Goal: Task Accomplishment & Management: Manage account settings

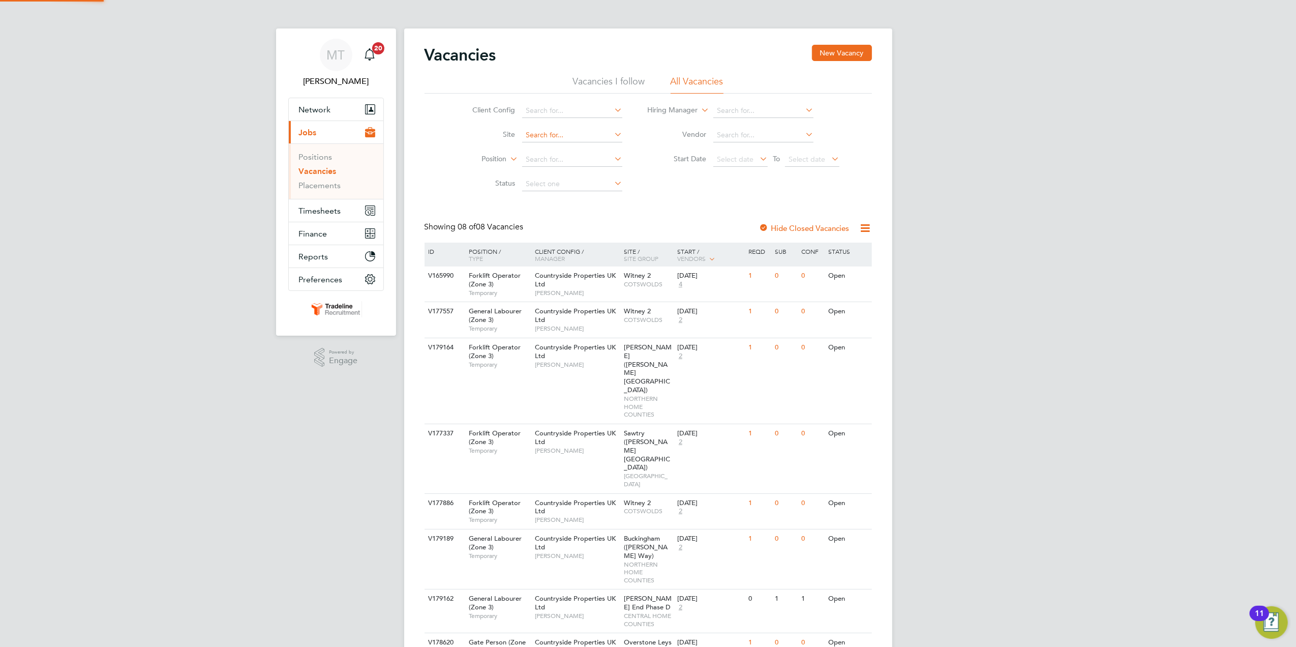
click at [542, 136] on input at bounding box center [572, 135] width 100 height 14
click at [324, 181] on link "Placements" at bounding box center [320, 186] width 42 height 10
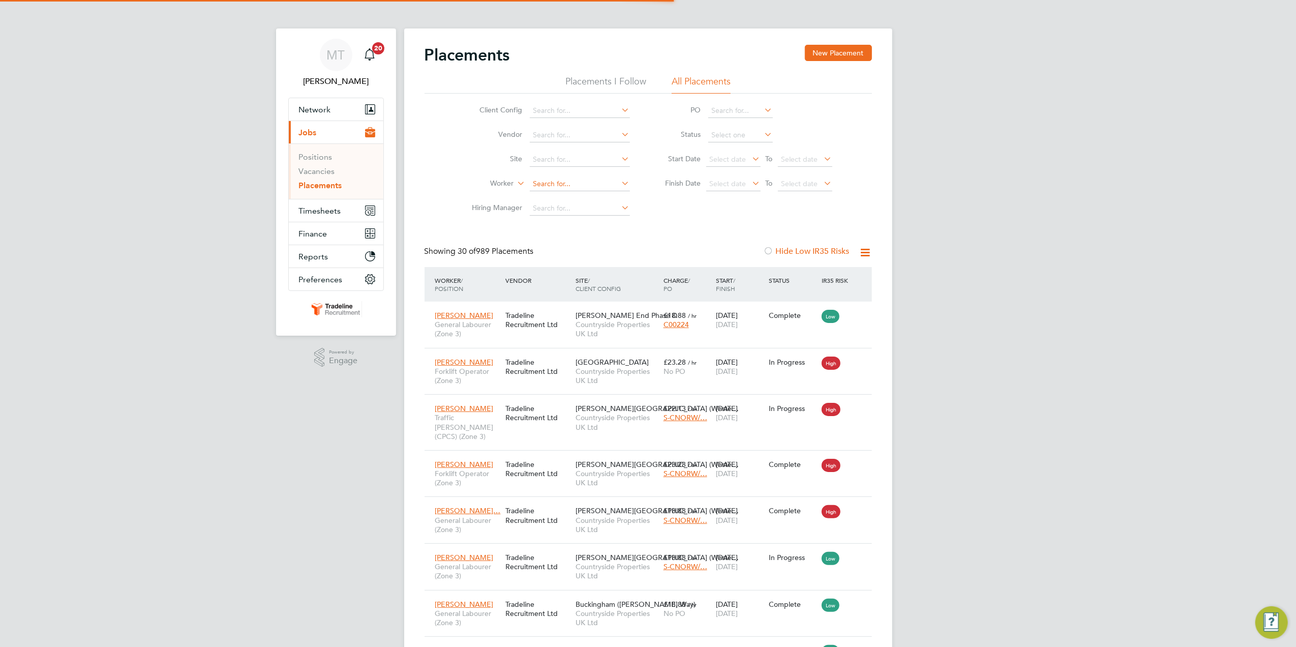
click at [554, 177] on input at bounding box center [580, 184] width 100 height 14
drag, startPoint x: 606, startPoint y: 182, endPoint x: 481, endPoint y: 189, distance: 125.3
click at [489, 184] on li "Worker constantin co" at bounding box center [547, 184] width 191 height 24
type input "cosoa"
click at [620, 183] on icon at bounding box center [620, 183] width 0 height 14
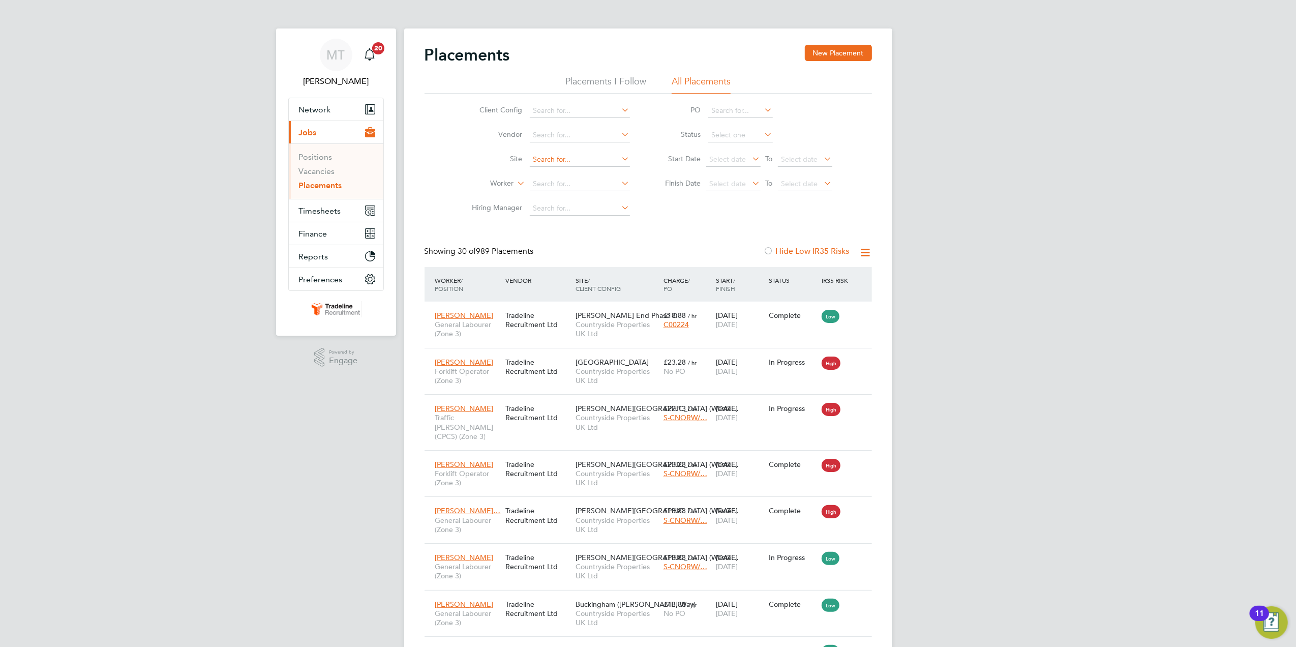
click at [561, 160] on input at bounding box center [580, 160] width 100 height 14
click at [572, 171] on li "Over stone Leys" at bounding box center [579, 174] width 101 height 14
type input "Overstone Leys"
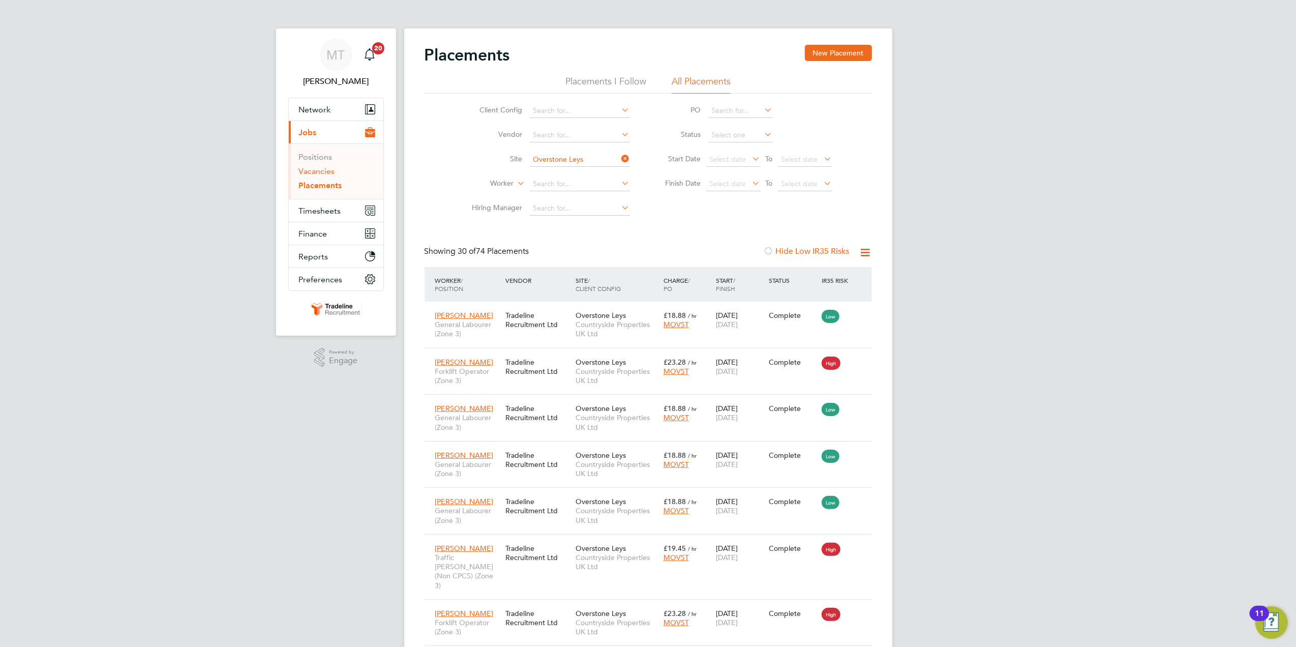
click at [309, 172] on link "Vacancies" at bounding box center [317, 171] width 36 height 10
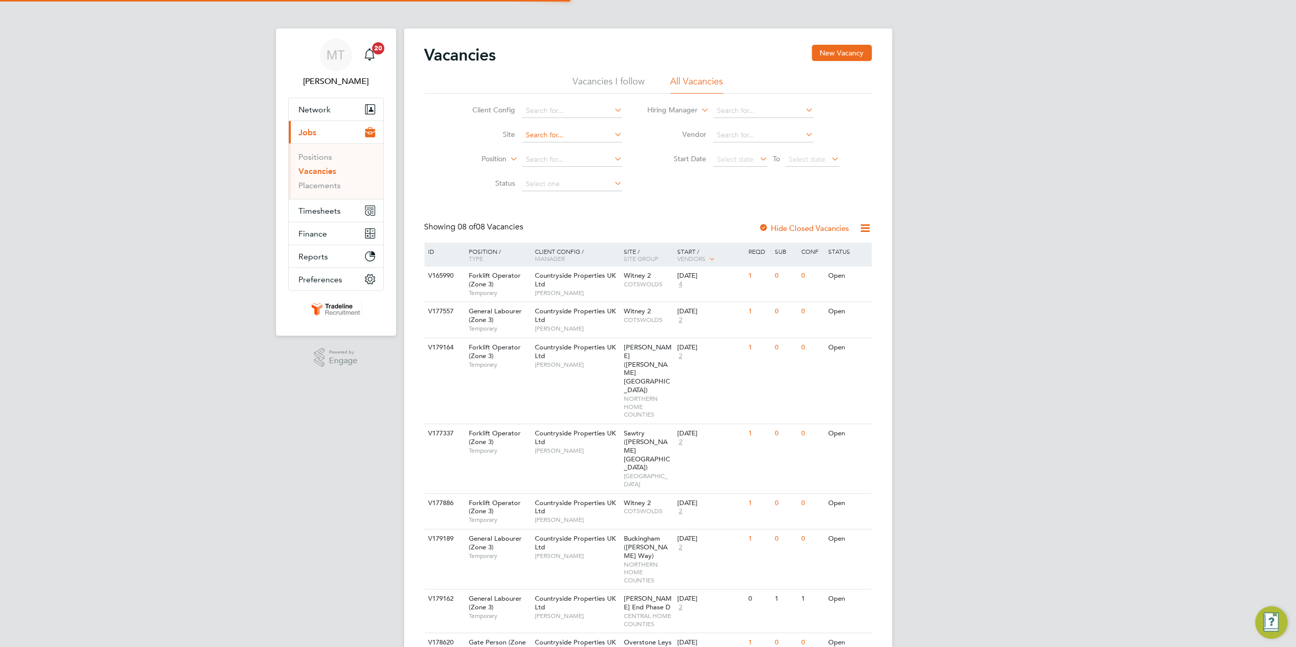
click at [568, 129] on input at bounding box center [572, 135] width 100 height 14
click at [582, 144] on li "Over stone Leys" at bounding box center [572, 149] width 101 height 14
type input "Overstone Leys"
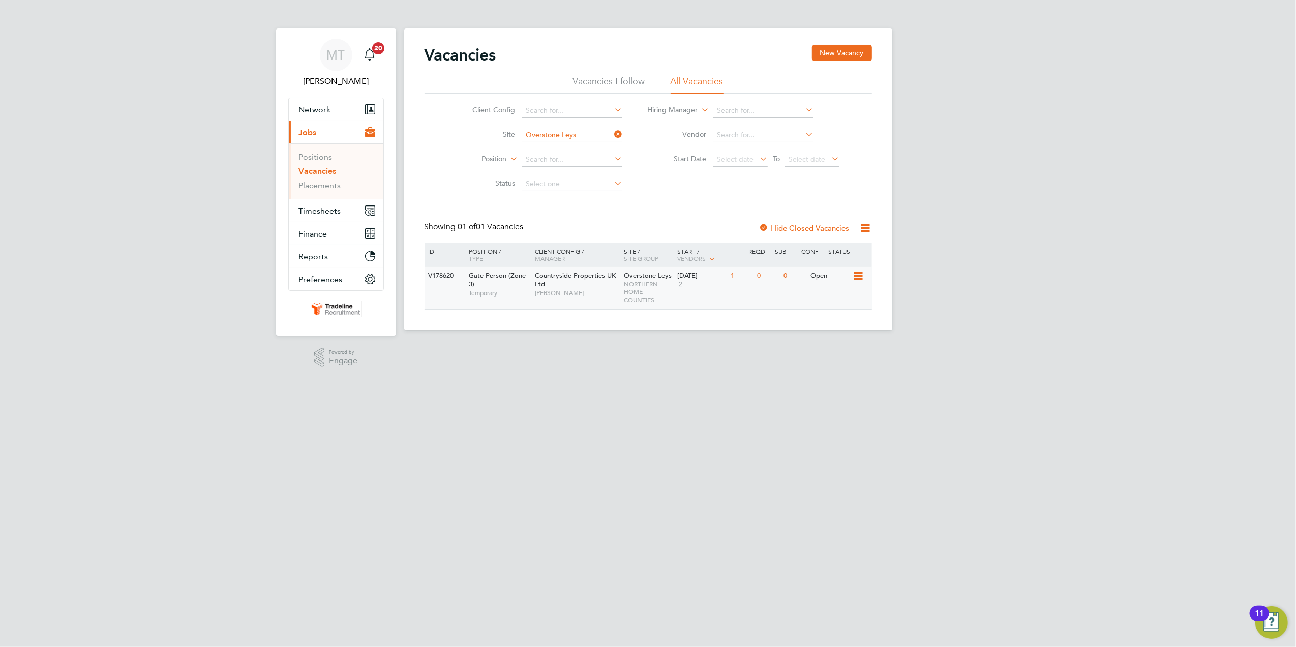
click at [604, 293] on span "[PERSON_NAME]" at bounding box center [577, 293] width 84 height 8
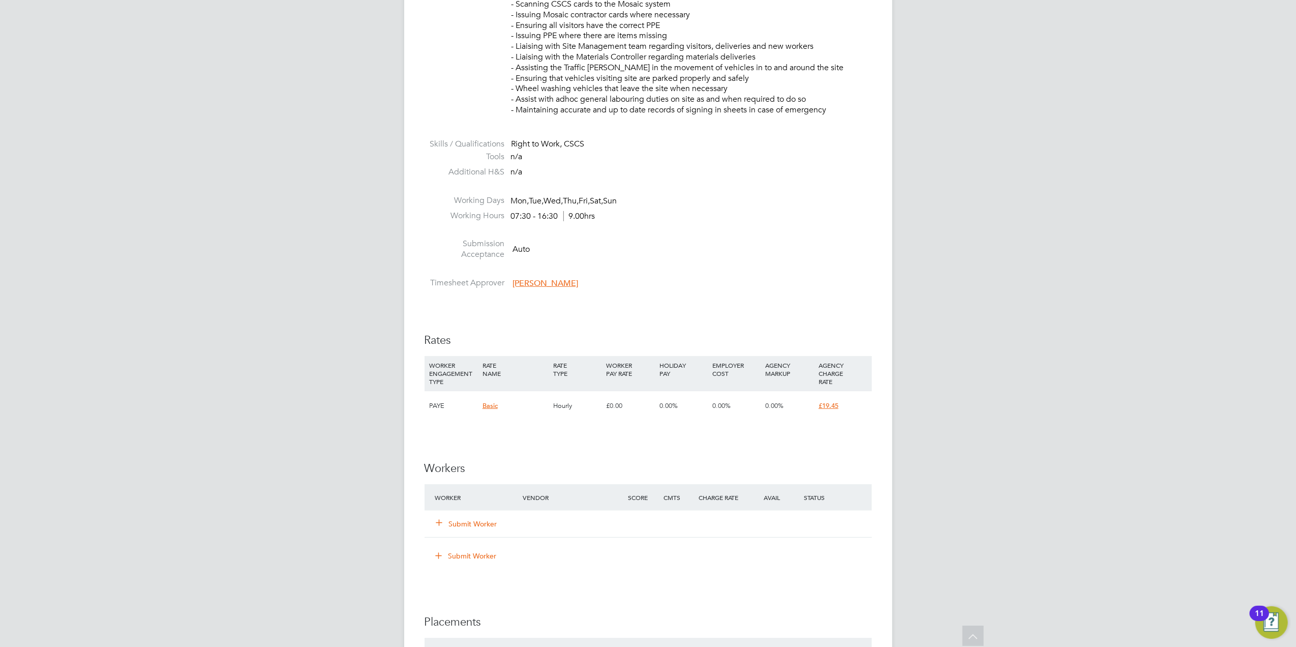
scroll to position [542, 0]
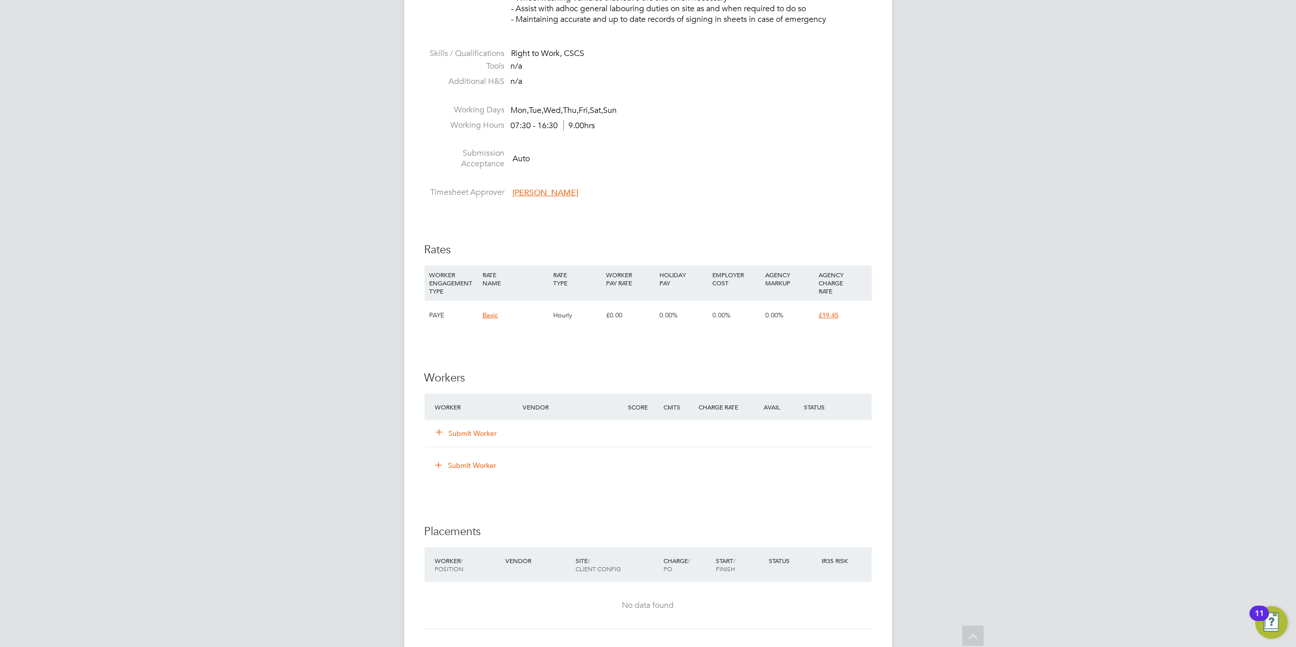
click at [474, 432] on button "Submit Worker" at bounding box center [467, 433] width 61 height 10
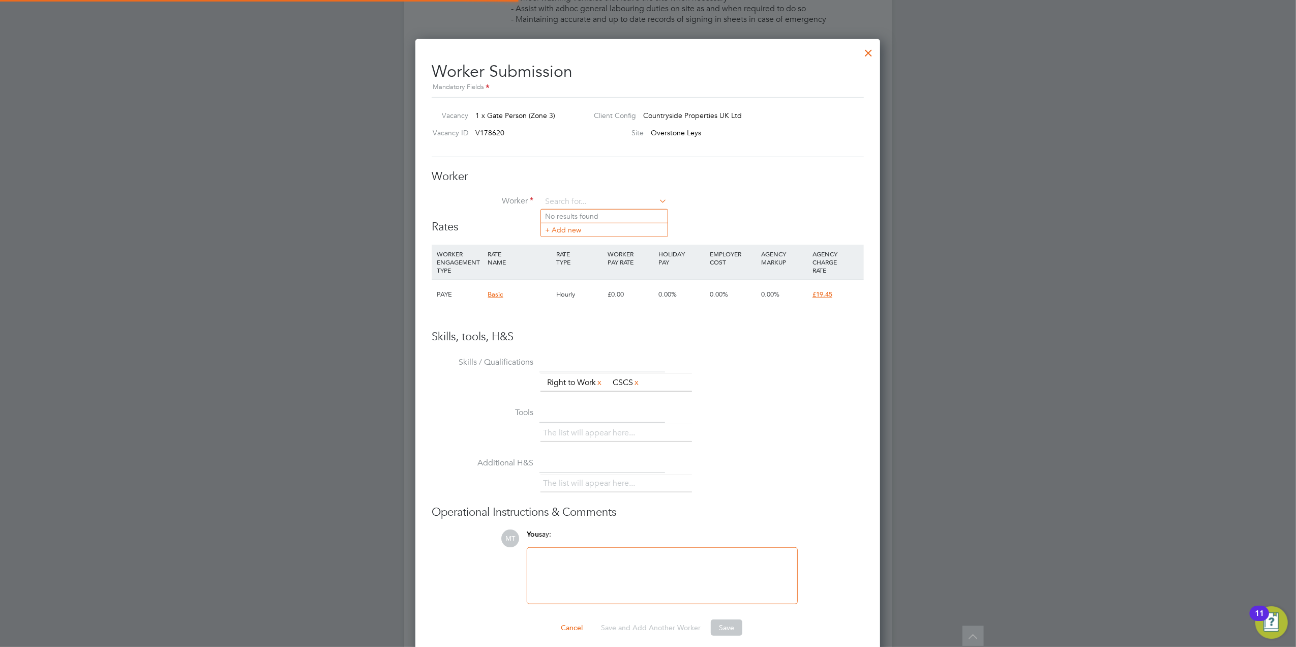
scroll to position [629, 466]
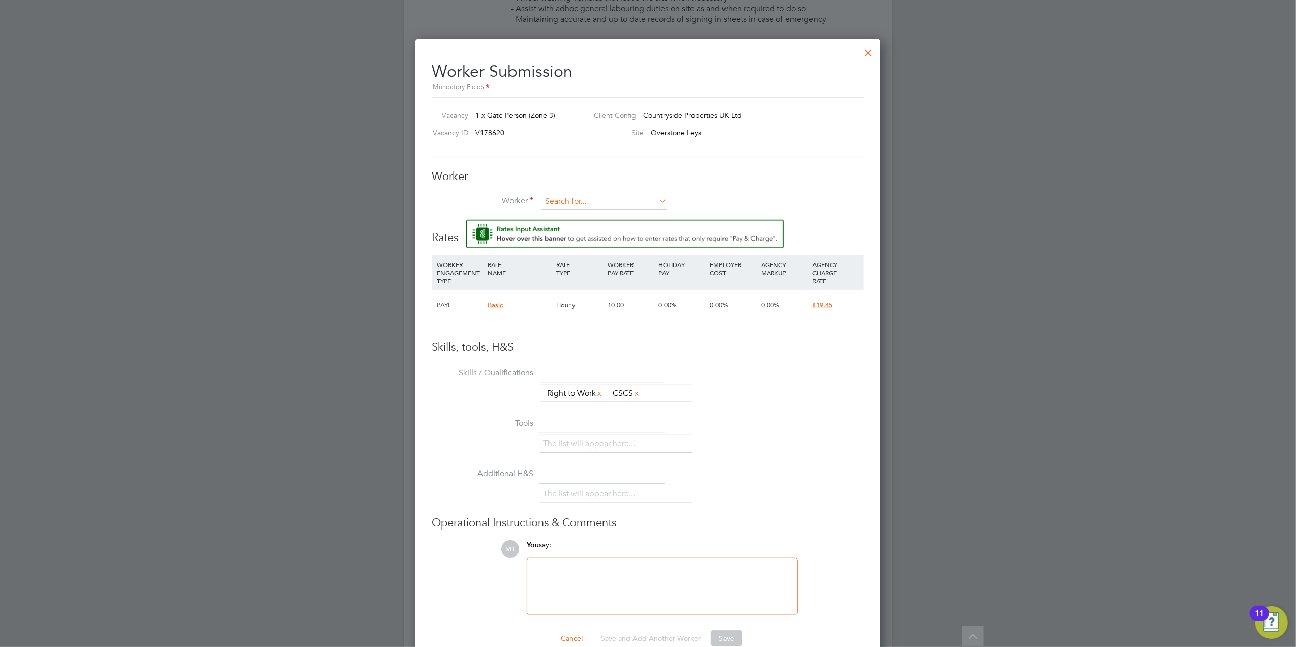
click at [634, 204] on input at bounding box center [605, 201] width 126 height 15
click at [638, 255] on li "Const antin Cosoana (COSOANA1)" at bounding box center [614, 258] width 146 height 14
type input "Constantin Cosoana (COSOANA1)"
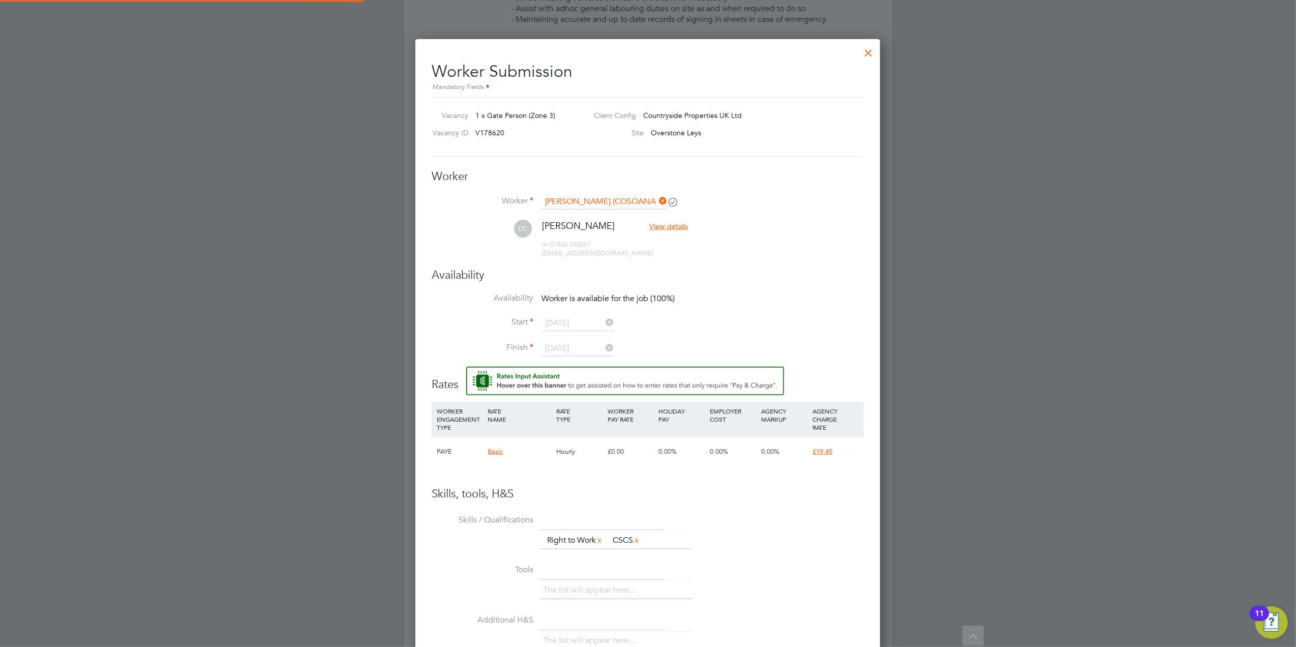
scroll to position [853, 466]
type input "08 Sep 2025"
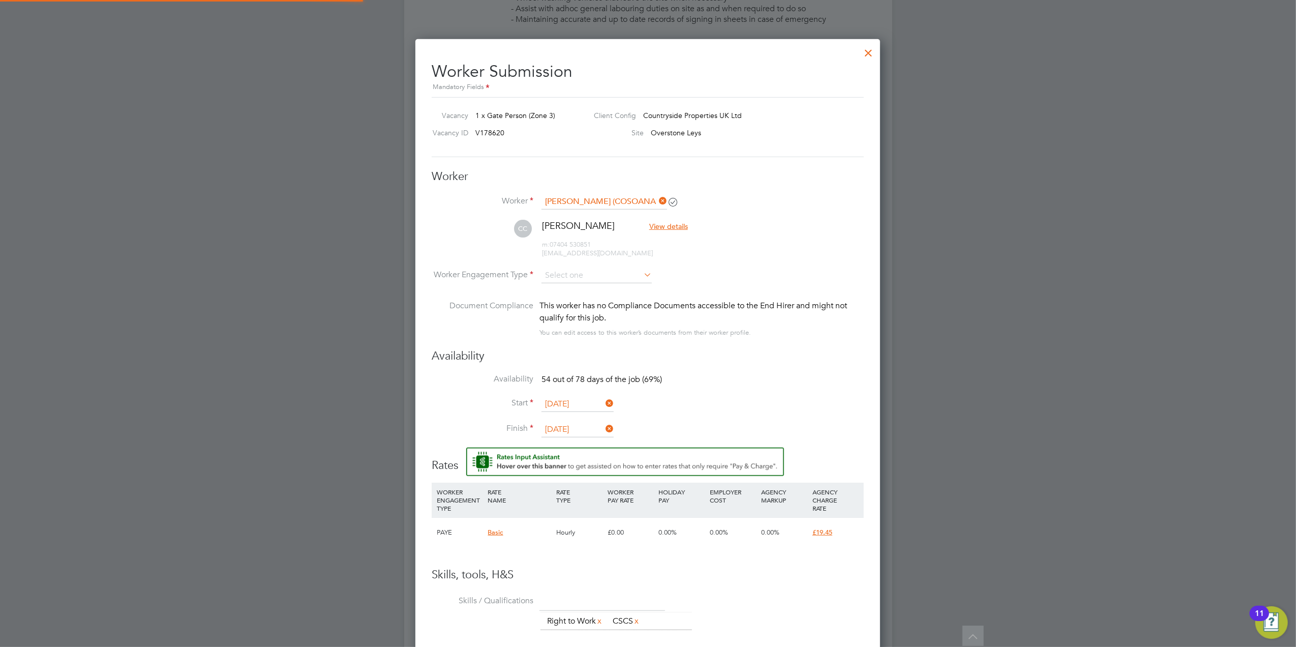
scroll to position [856, 466]
click at [611, 266] on li "CC Constantin Cosoana View details m: 07404 530851 costelcosoan80@gmail.com" at bounding box center [648, 244] width 432 height 48
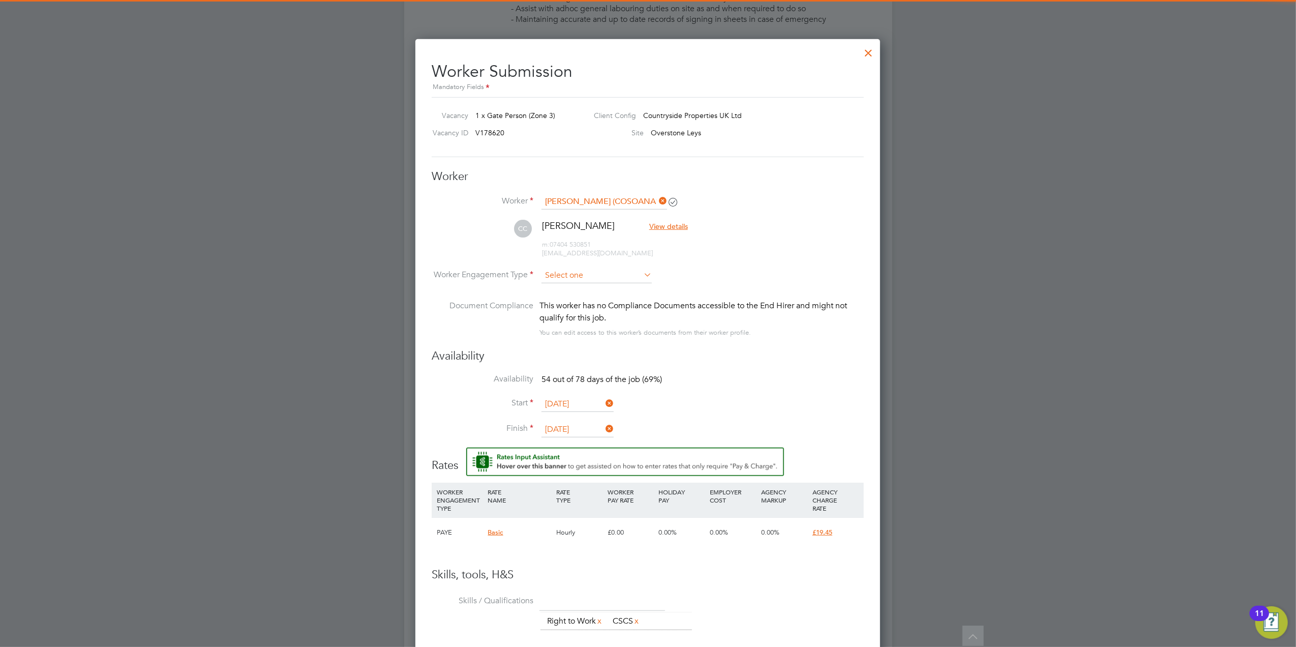
click at [614, 277] on input at bounding box center [597, 275] width 110 height 15
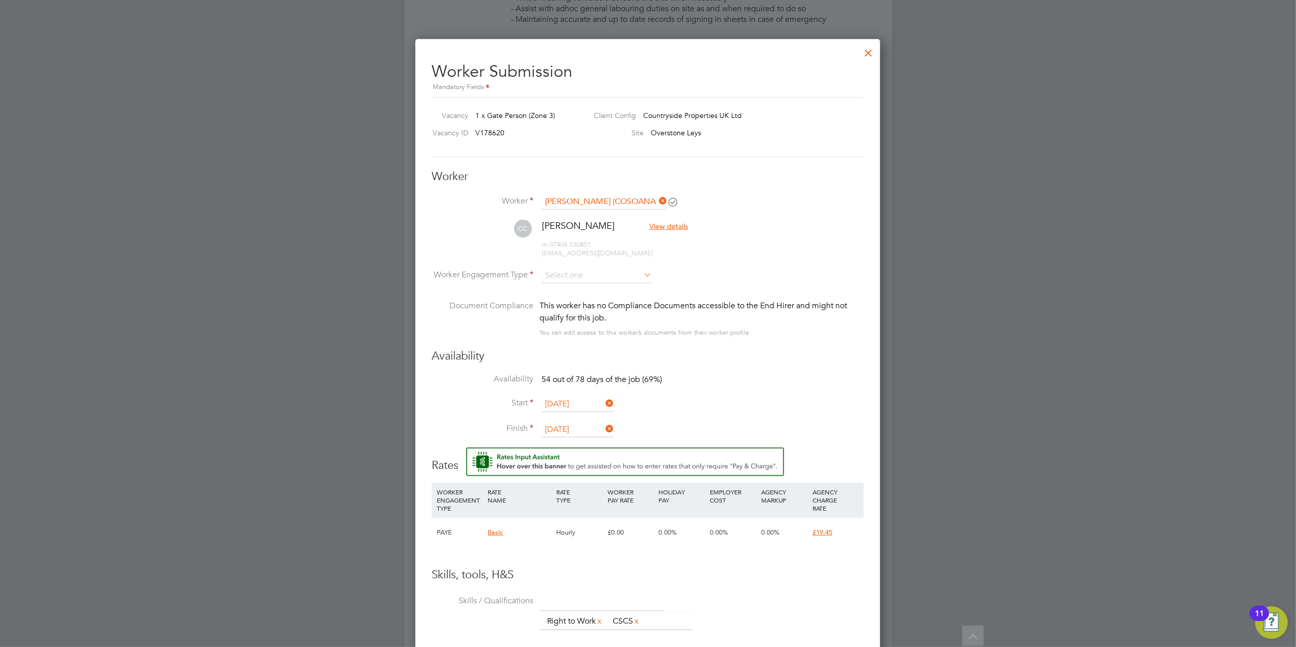
click at [615, 293] on li "Contract" at bounding box center [596, 289] width 111 height 13
type input "Contract"
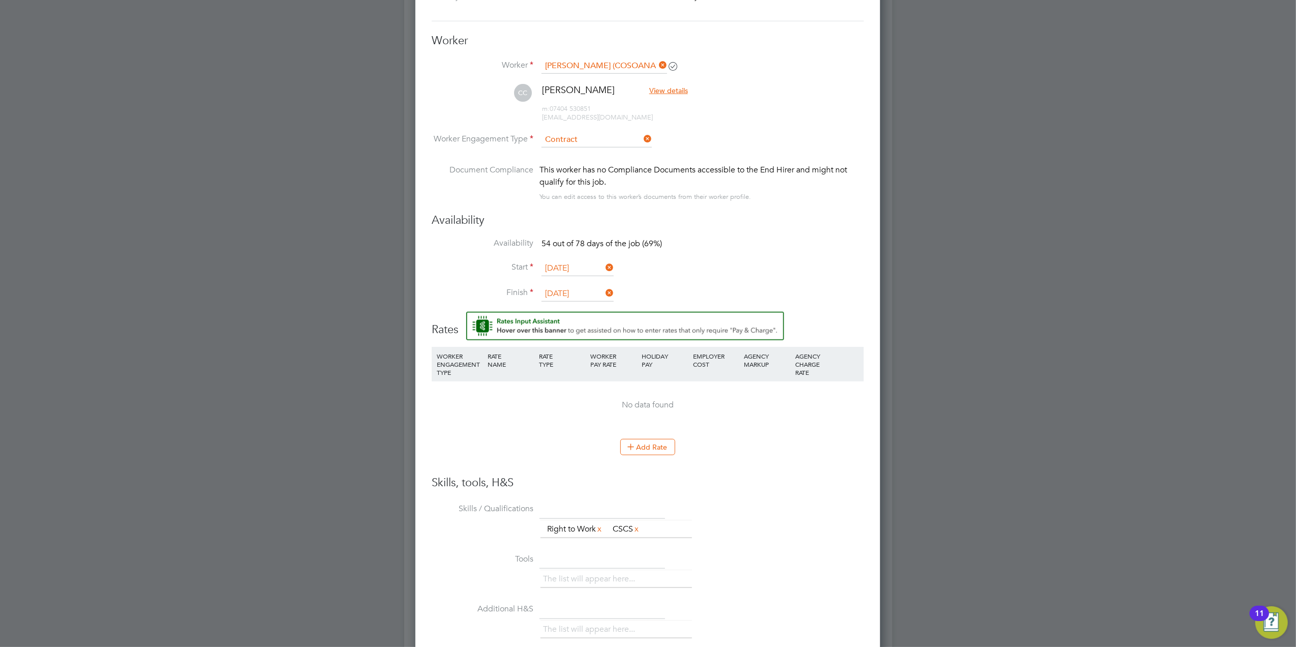
click at [604, 271] on icon at bounding box center [604, 267] width 0 height 14
click at [576, 272] on input at bounding box center [578, 268] width 72 height 15
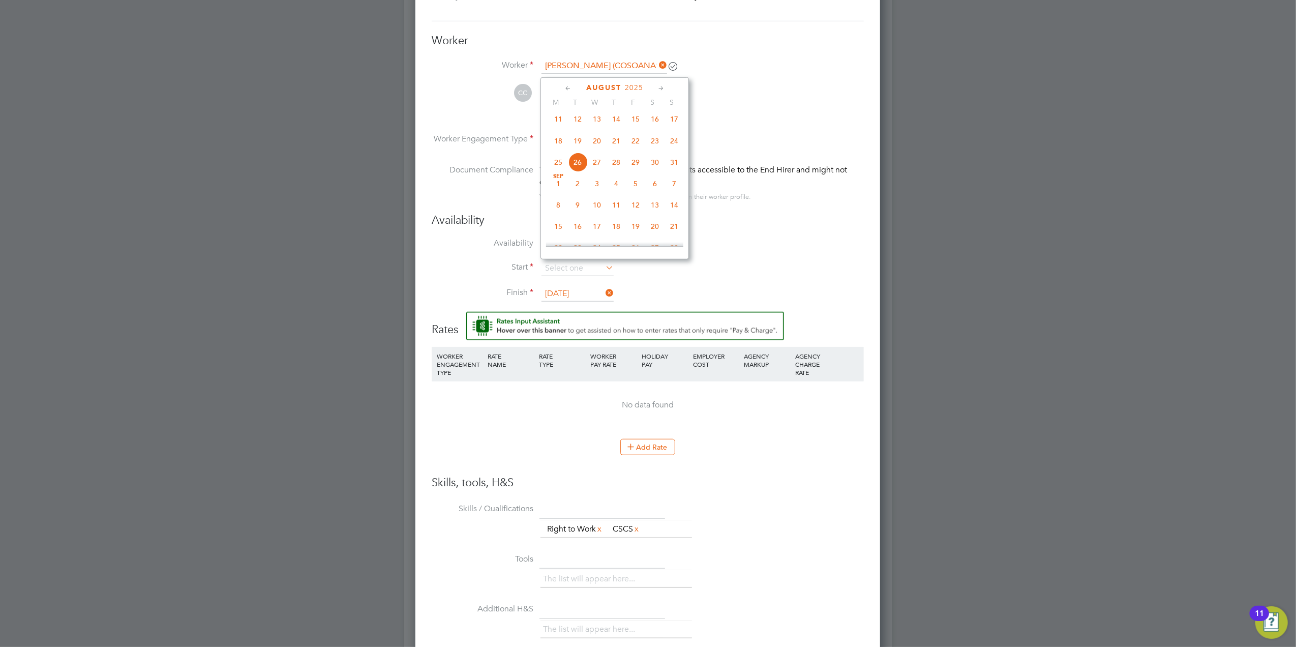
click at [558, 145] on span "18" at bounding box center [558, 140] width 19 height 19
type input "[DATE]"
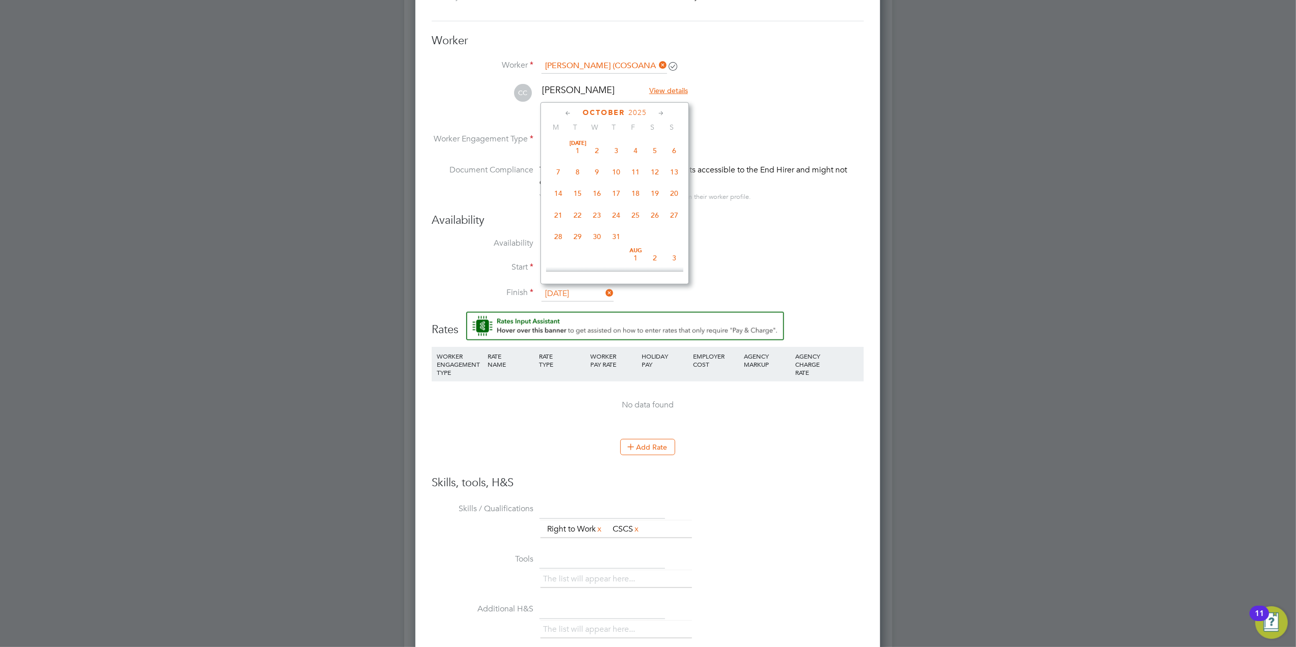
click at [580, 291] on input "31 Oct 2025" at bounding box center [578, 293] width 72 height 15
click at [780, 267] on li "Start 18 Aug 2025" at bounding box center [648, 273] width 432 height 25
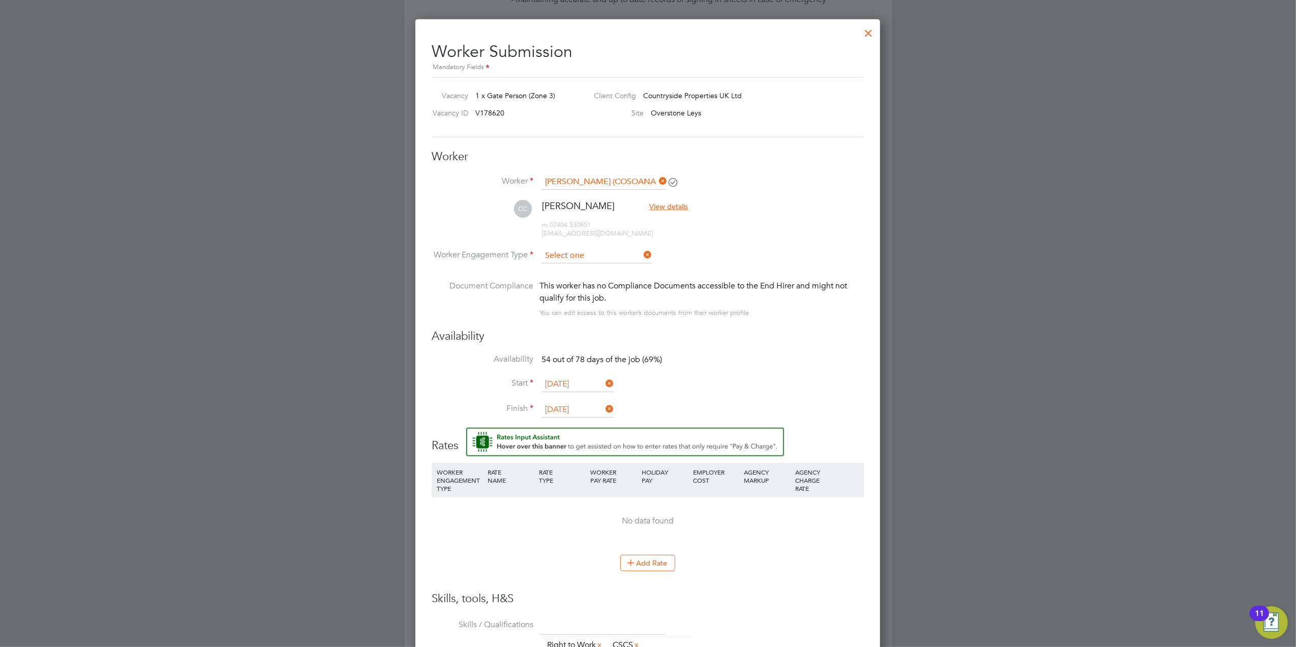
click at [624, 257] on input at bounding box center [597, 255] width 110 height 15
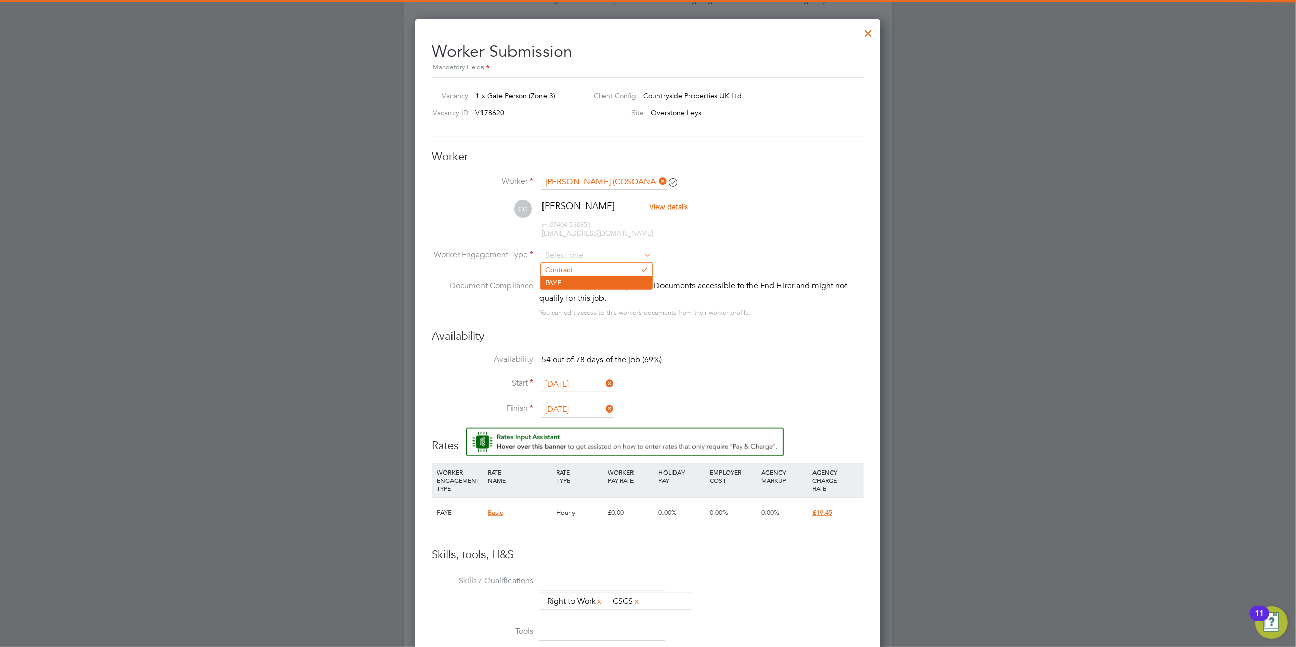
click at [624, 281] on li "PAYE" at bounding box center [596, 282] width 111 height 13
type input "PAYE"
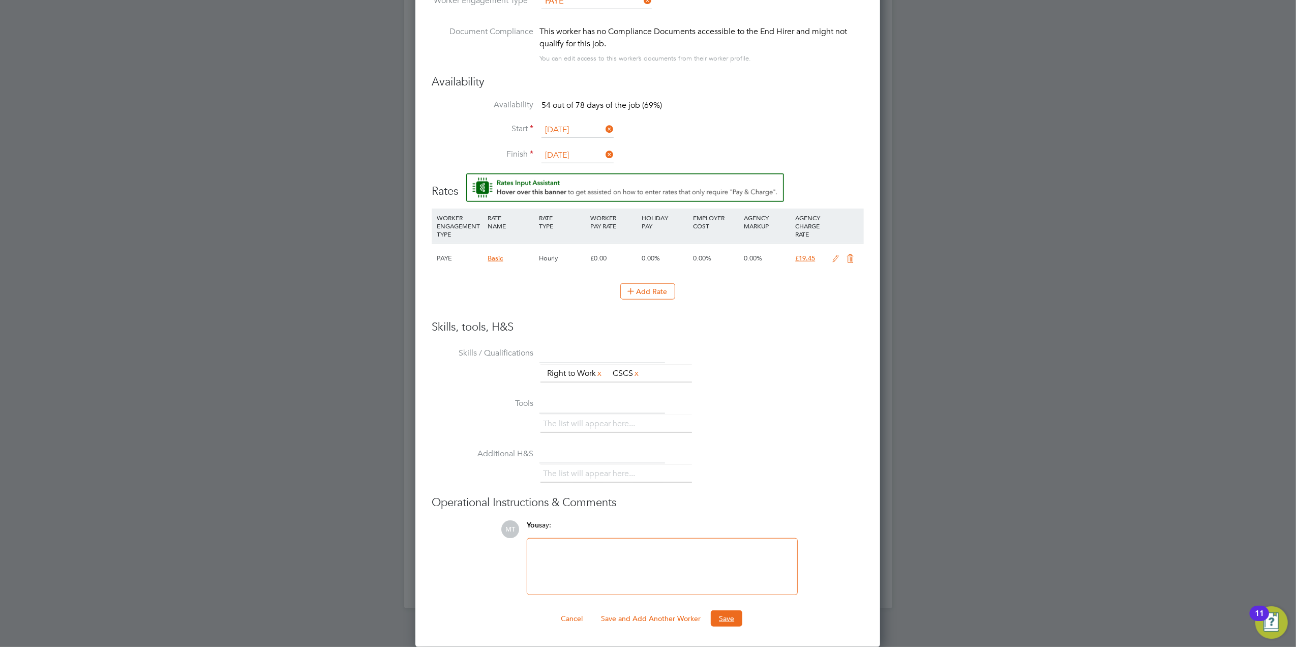
click at [733, 611] on button "Save" at bounding box center [727, 618] width 32 height 16
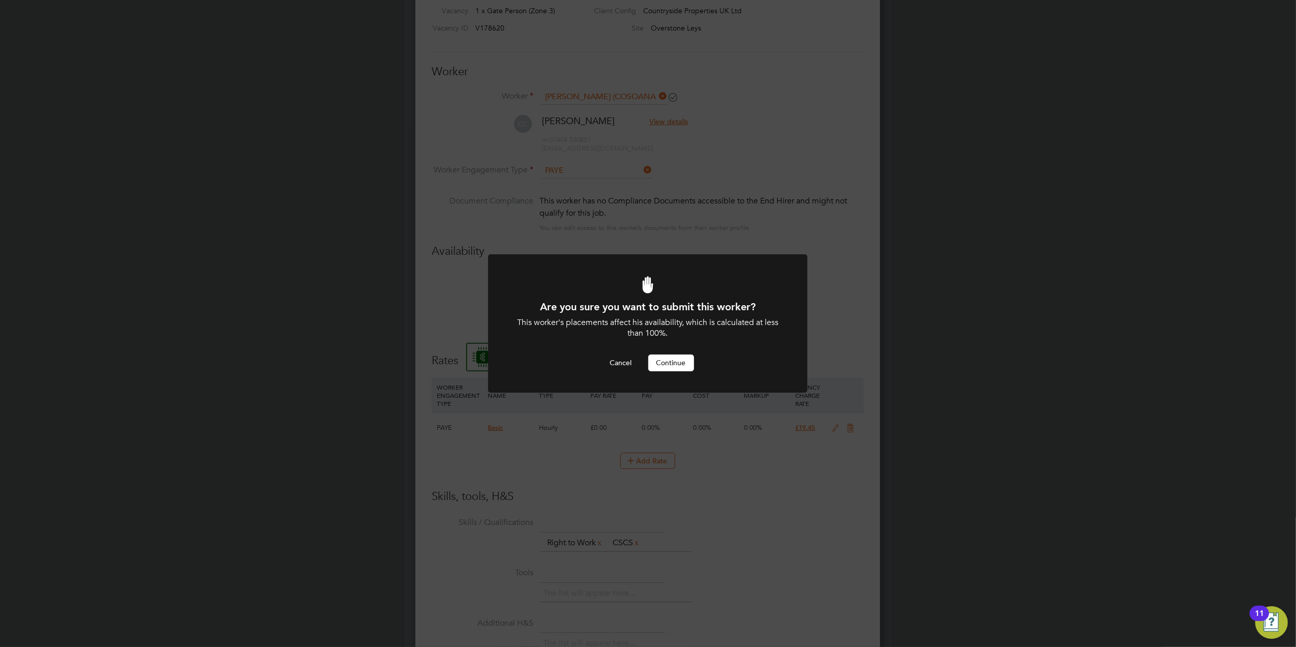
click at [674, 370] on button "Continue" at bounding box center [671, 362] width 46 height 16
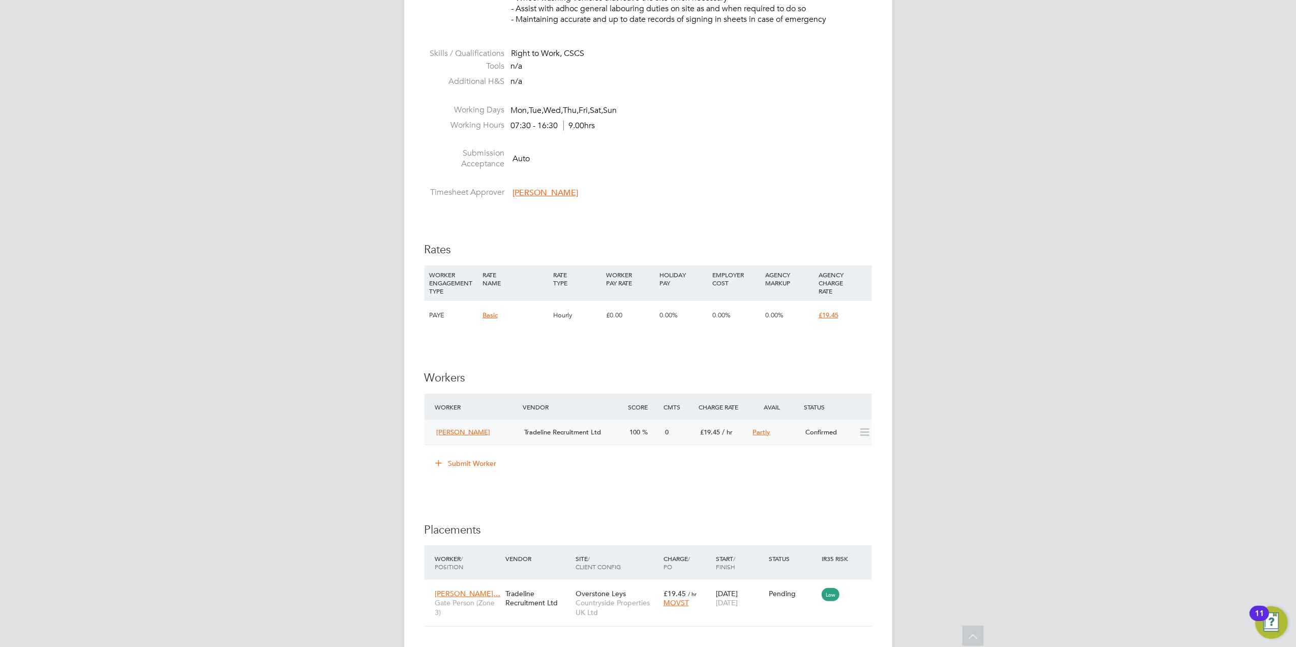
click at [635, 430] on span "100" at bounding box center [635, 432] width 11 height 9
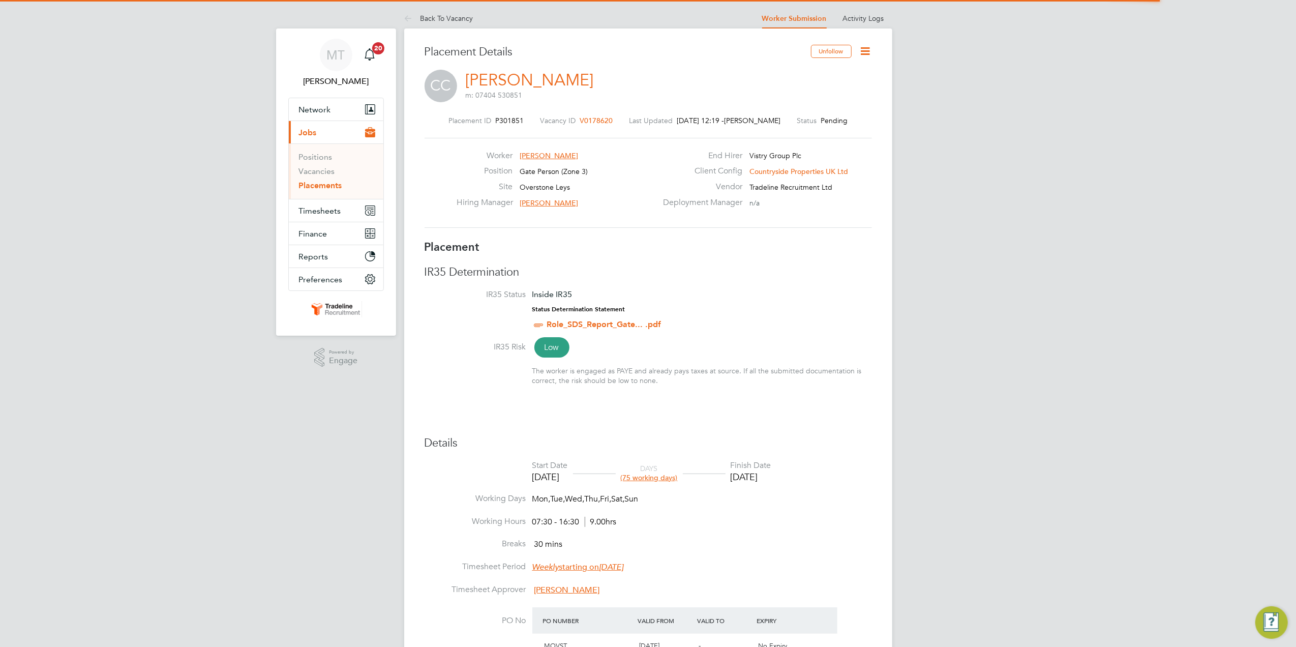
click at [871, 54] on icon at bounding box center [865, 51] width 13 height 13
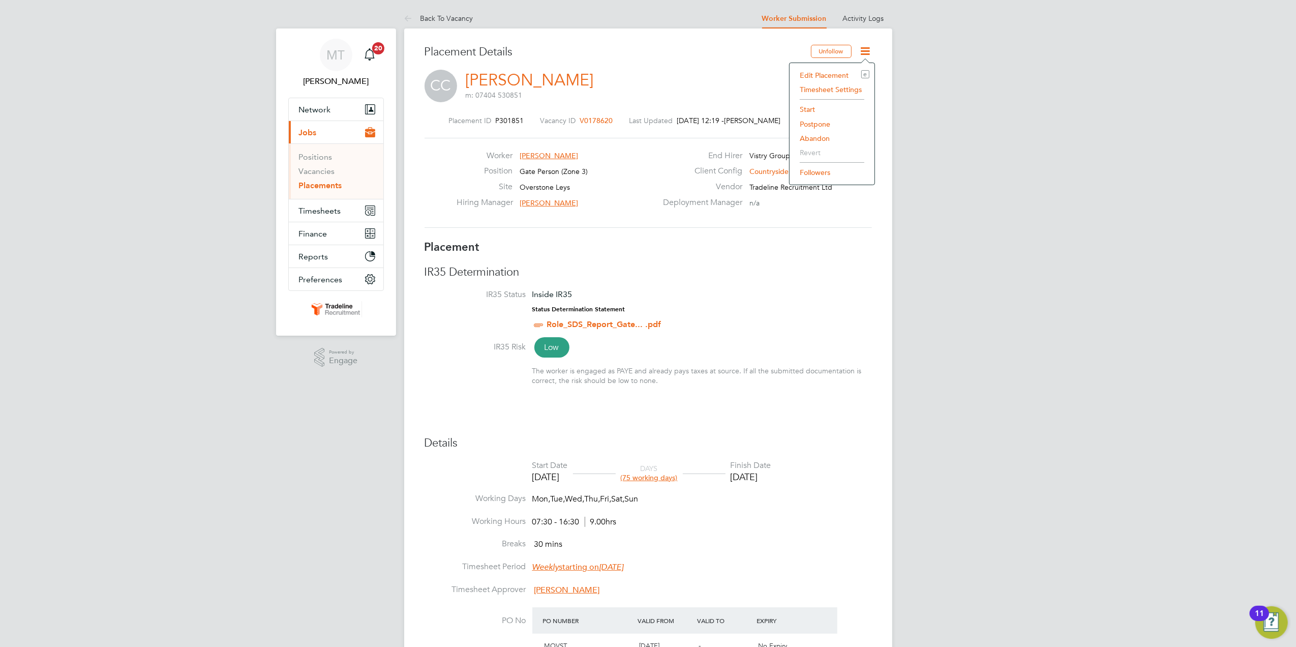
click at [807, 110] on li "Start" at bounding box center [832, 109] width 75 height 14
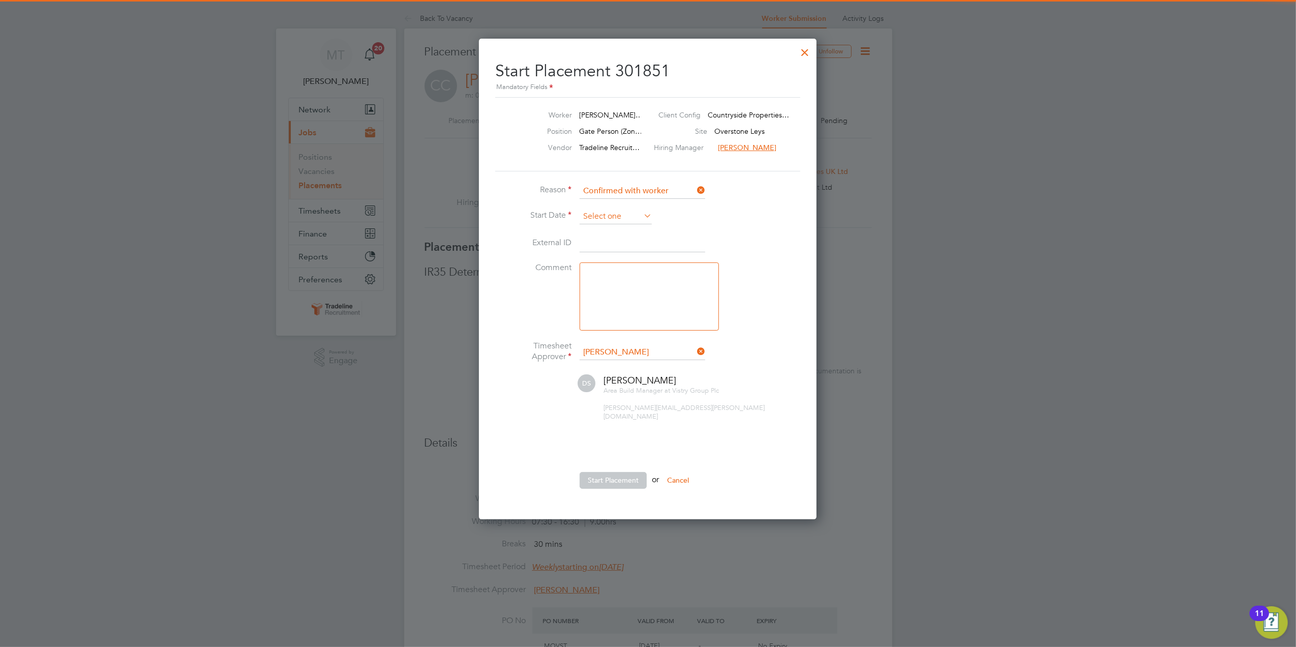
click at [637, 215] on input at bounding box center [616, 216] width 72 height 15
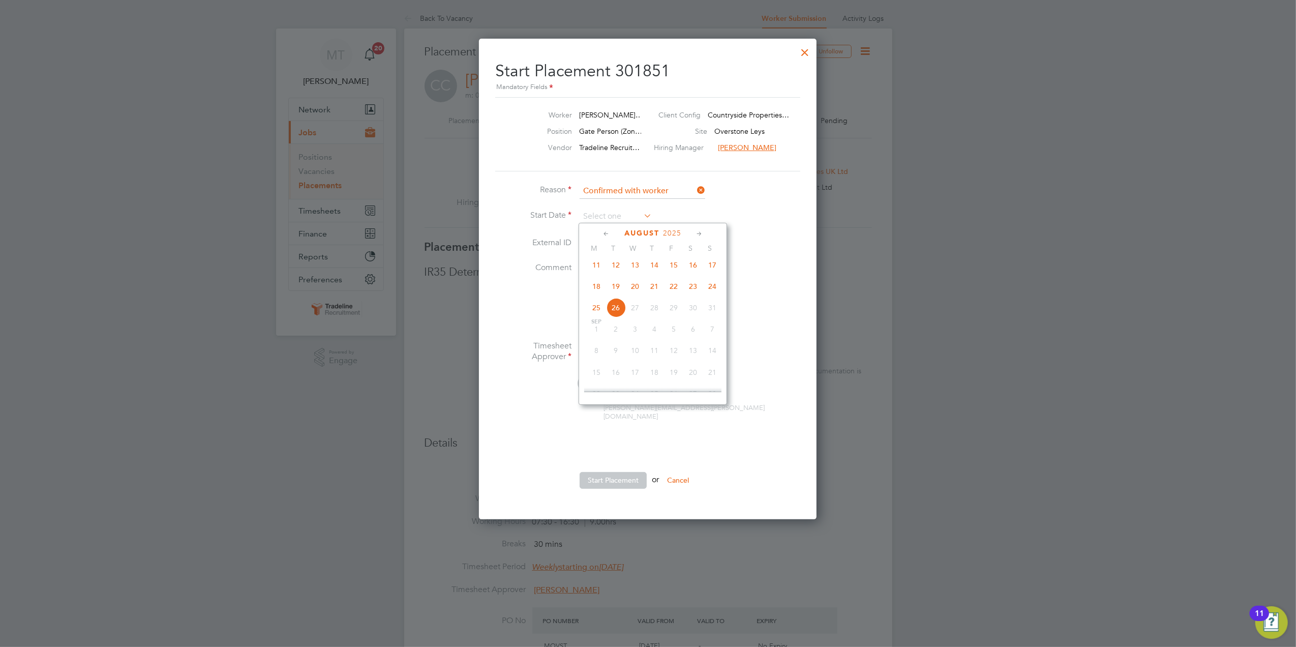
drag, startPoint x: 592, startPoint y: 291, endPoint x: 606, endPoint y: 379, distance: 89.0
click at [592, 291] on span "18" at bounding box center [596, 286] width 19 height 19
type input "[DATE]"
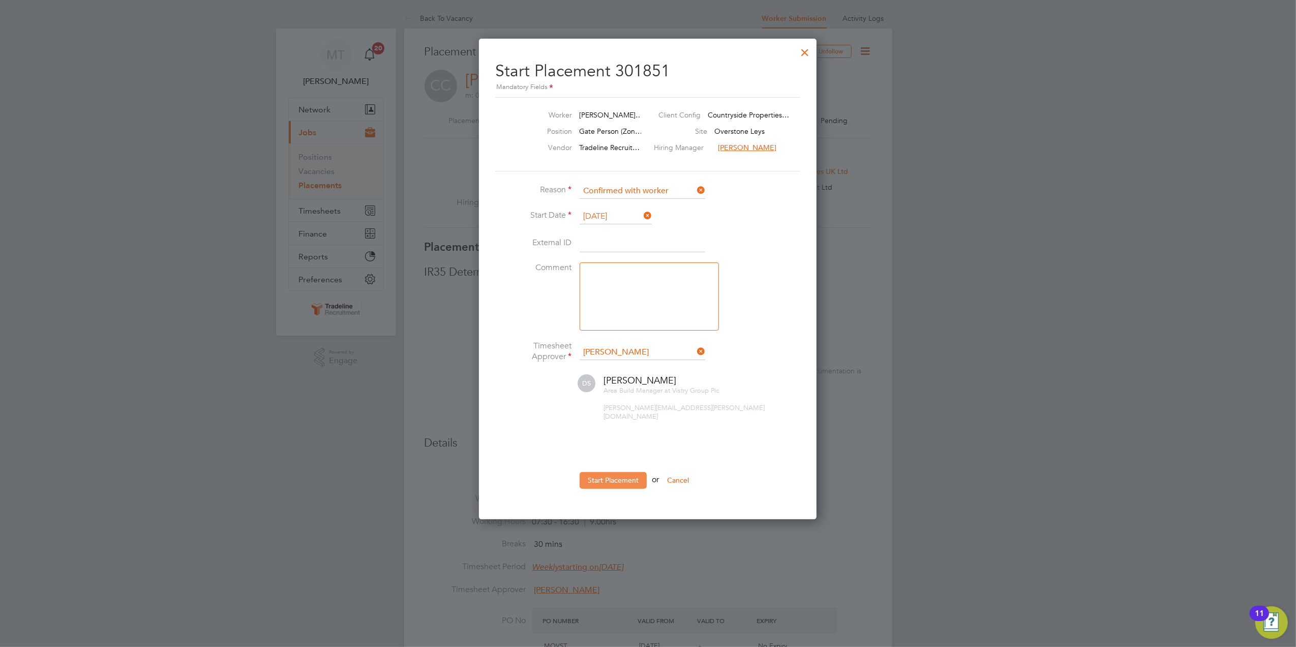
click at [627, 474] on button "Start Placement" at bounding box center [613, 480] width 67 height 16
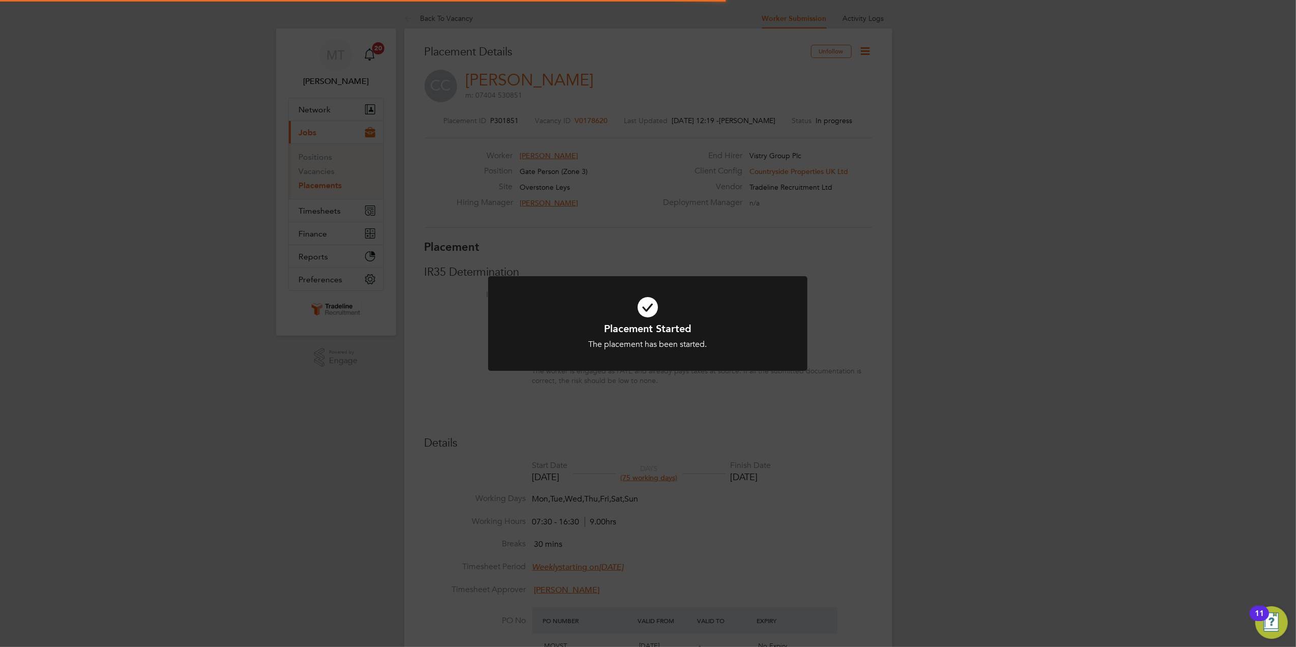
click at [967, 271] on div "Placement Started The placement has been started. Cancel Okay" at bounding box center [648, 323] width 1296 height 647
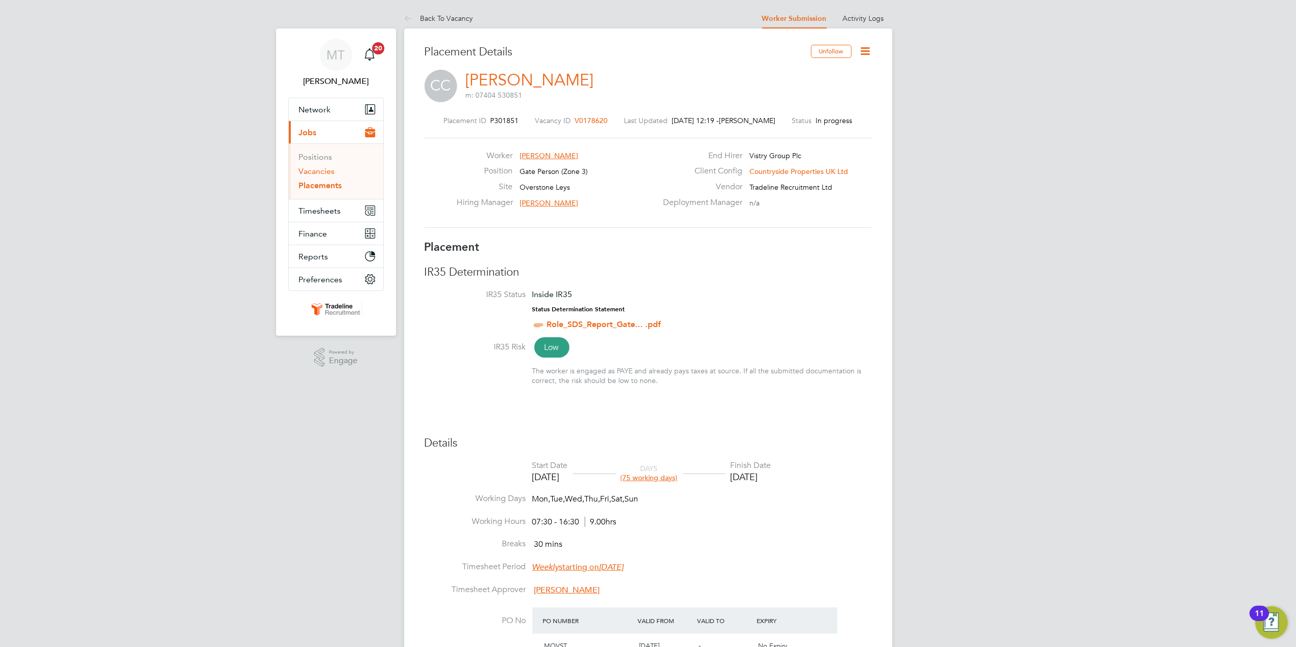
click at [322, 174] on link "Vacancies" at bounding box center [317, 171] width 36 height 10
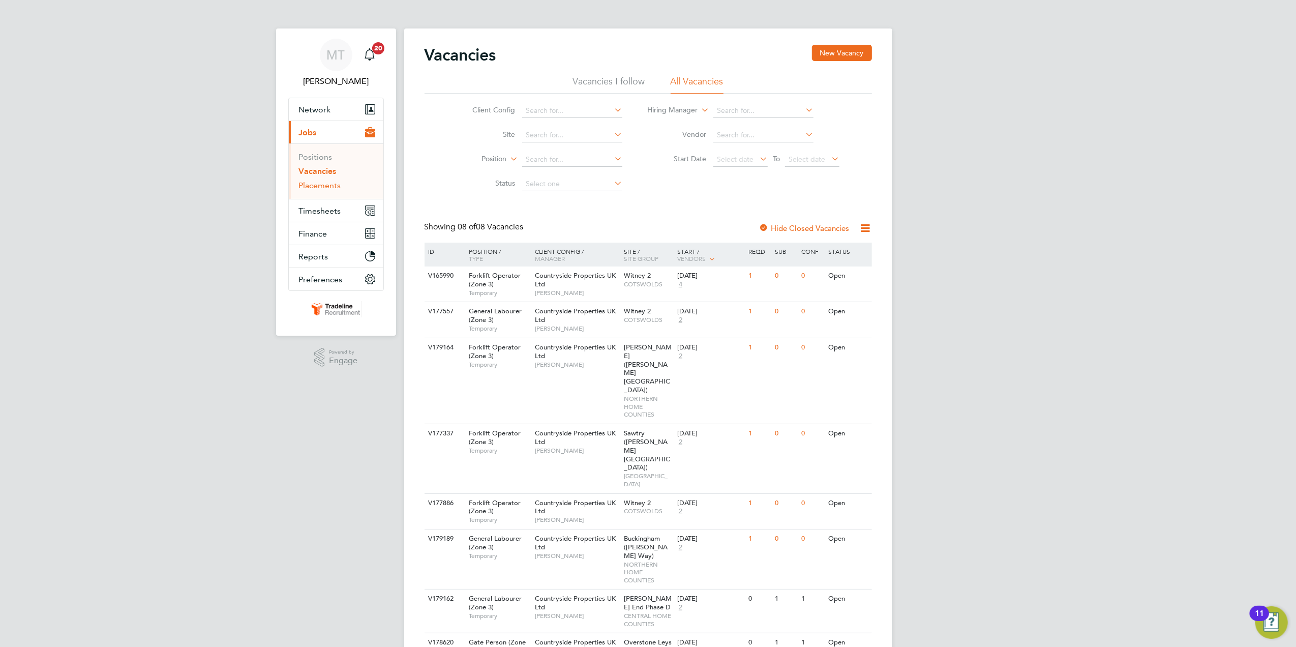
click at [325, 188] on link "Placements" at bounding box center [320, 186] width 42 height 10
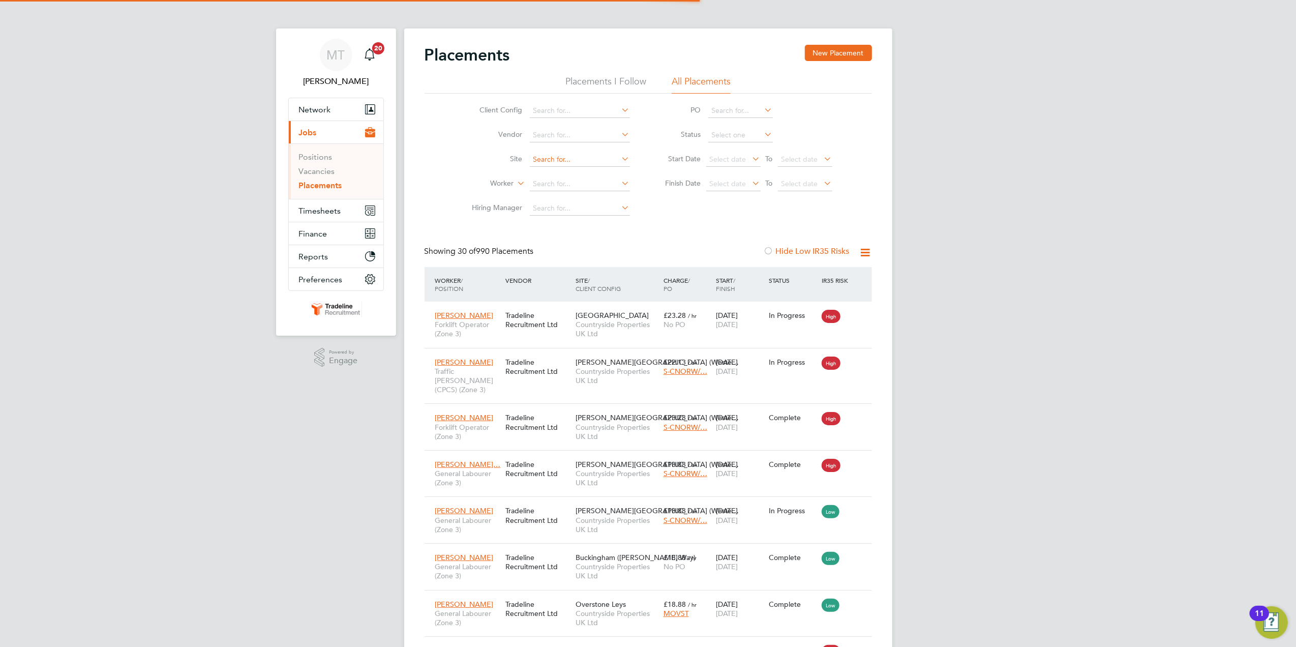
scroll to position [10, 48]
click at [584, 157] on input at bounding box center [580, 160] width 100 height 14
click at [588, 176] on li "Glenva le Park" at bounding box center [579, 174] width 101 height 14
type input "Glenvale Park"
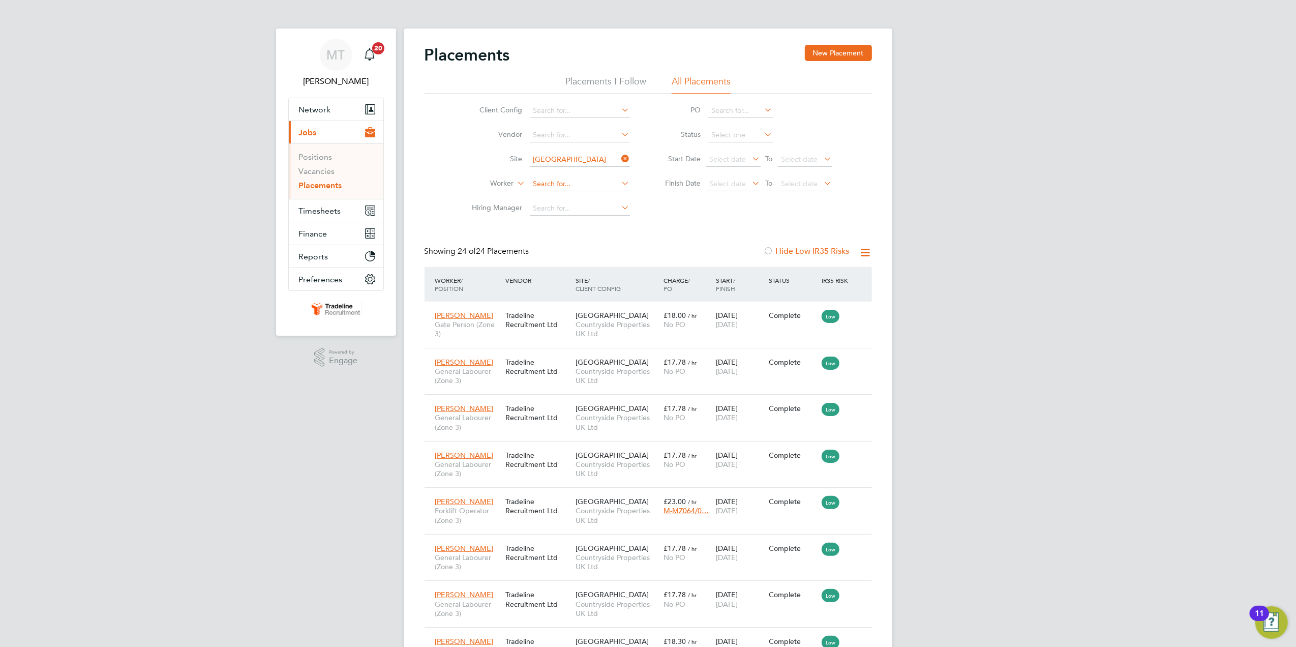
click at [568, 178] on input at bounding box center [580, 184] width 100 height 14
click at [578, 198] on li "Kings ley Ezenwugo" at bounding box center [579, 198] width 101 height 14
type input "Kingsley Ezenwugo"
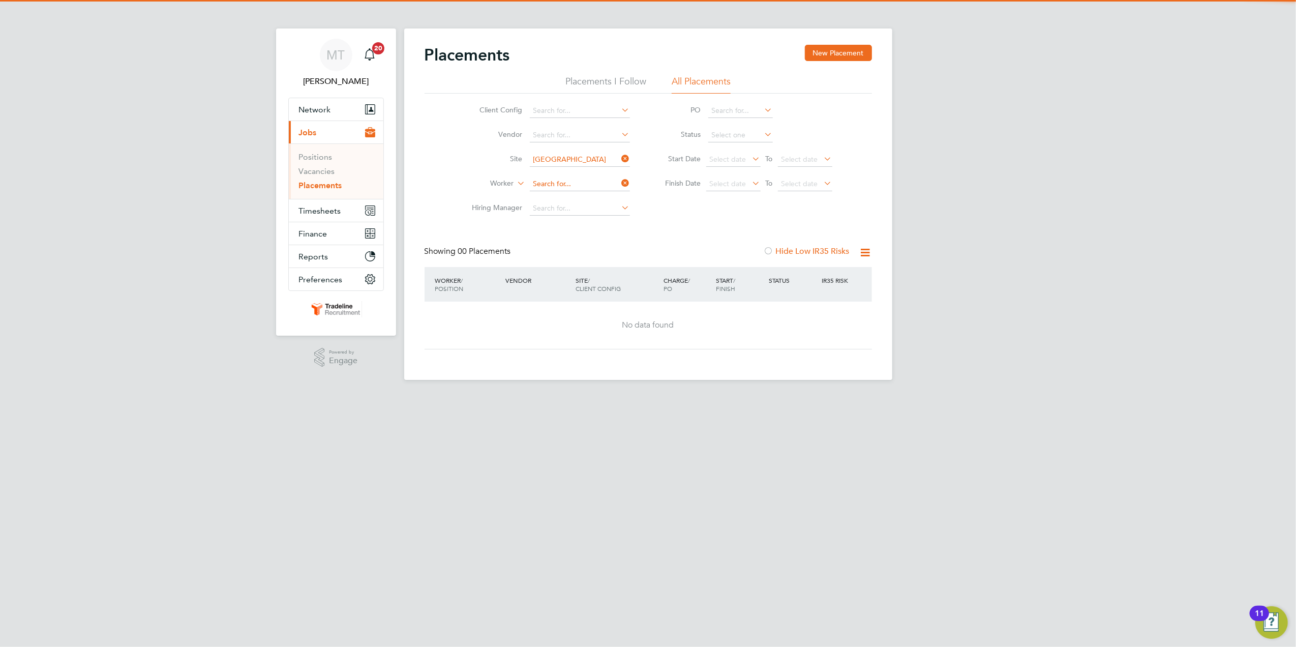
click at [567, 179] on input at bounding box center [580, 184] width 100 height 14
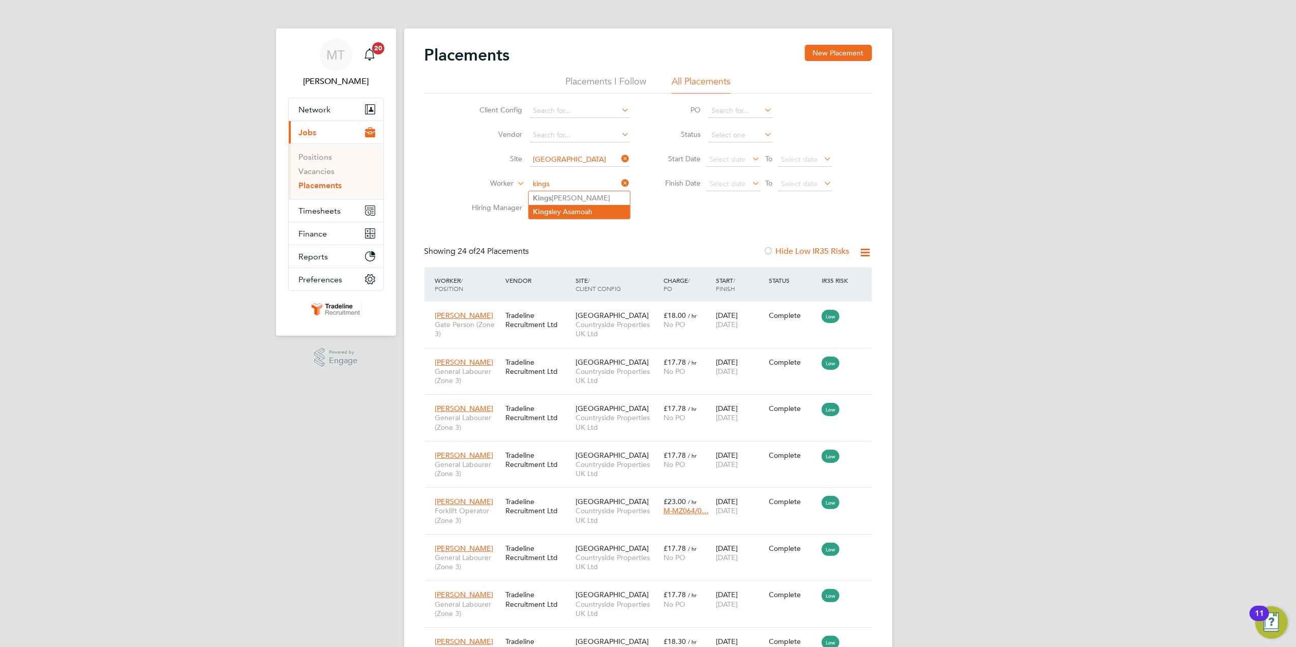
click at [581, 210] on li "Kings ley Asamoah" at bounding box center [579, 212] width 101 height 14
type input "[PERSON_NAME]"
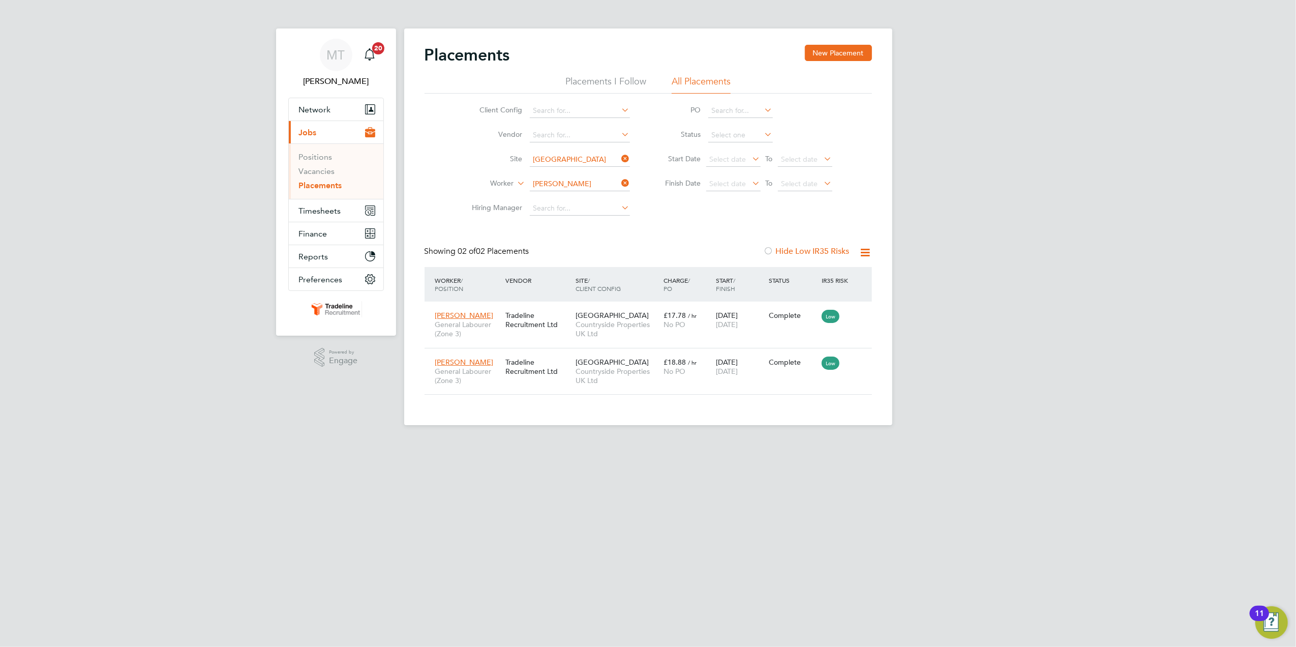
click at [312, 183] on link "Placements" at bounding box center [320, 186] width 43 height 10
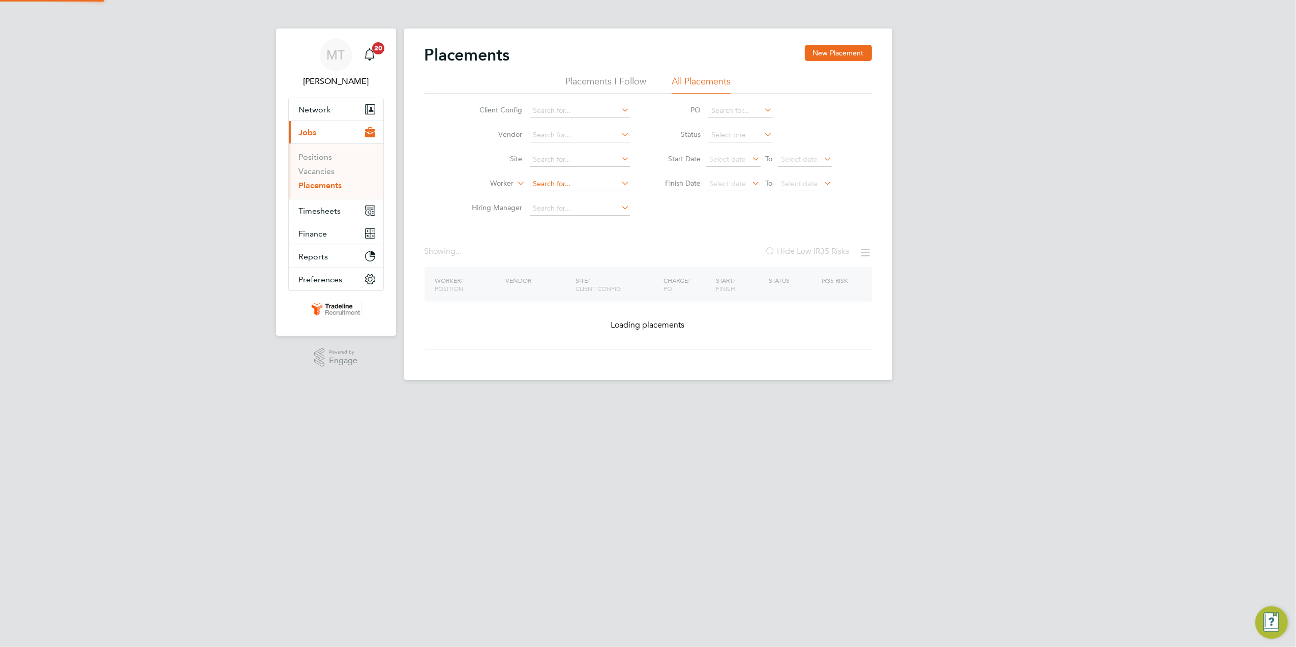
click at [557, 177] on input at bounding box center [580, 184] width 100 height 14
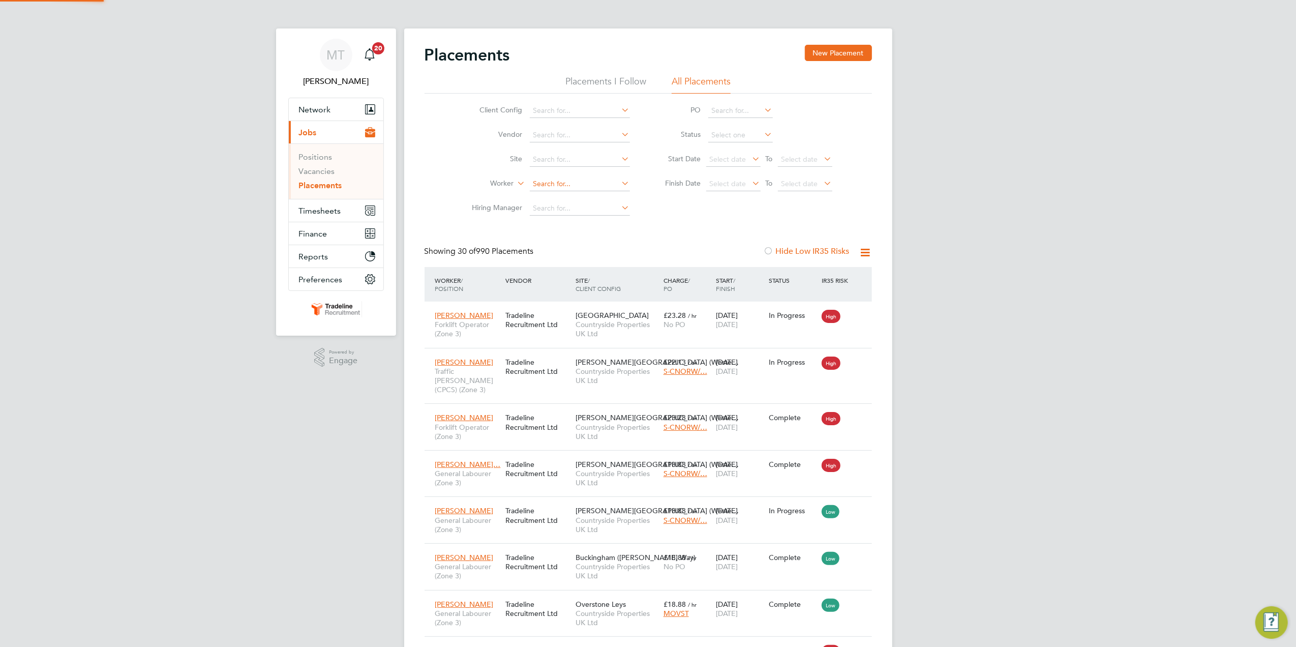
scroll to position [10, 48]
click at [594, 200] on b "Lund" at bounding box center [623, 198] width 59 height 9
type input "Lloyd Lund"
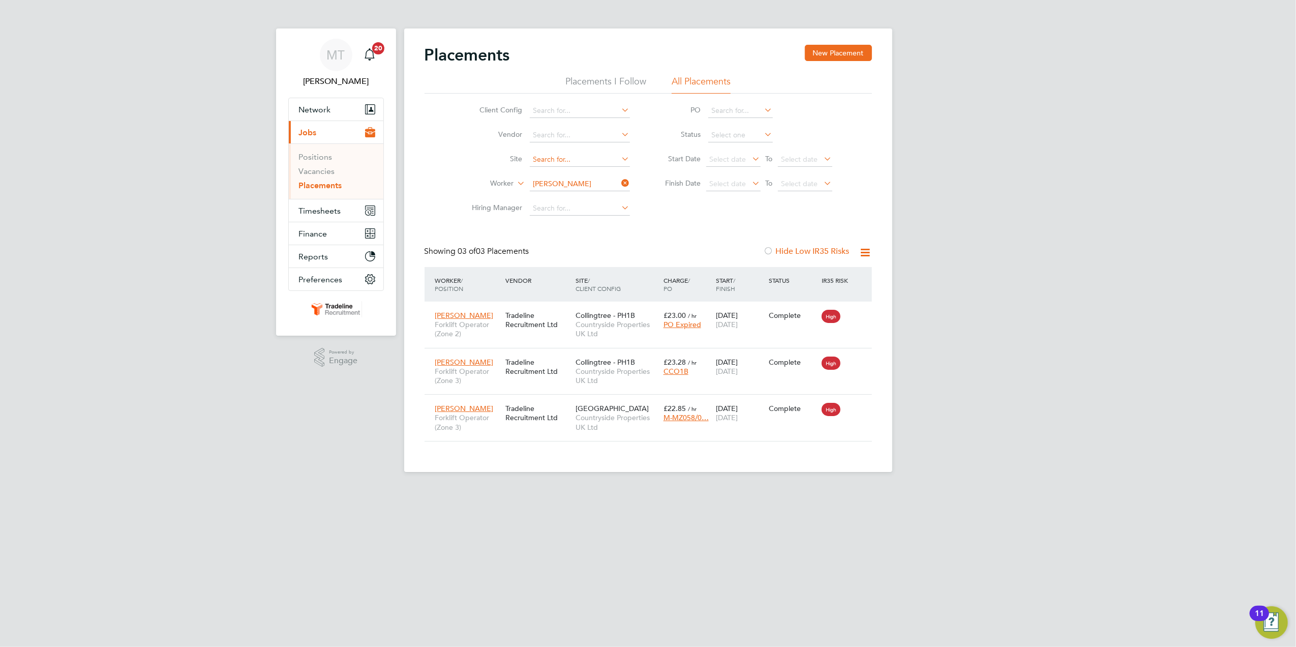
click at [556, 160] on input at bounding box center [580, 160] width 100 height 14
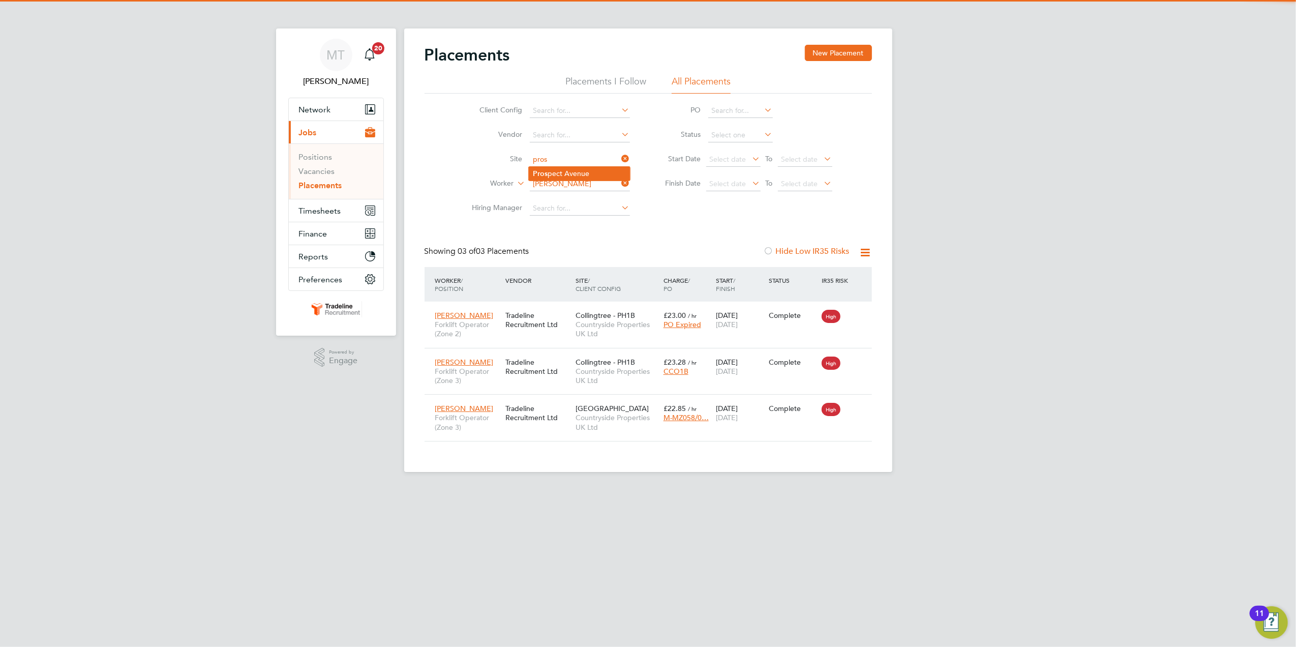
click at [566, 170] on li "Pros pect Avenue" at bounding box center [579, 174] width 101 height 14
type input "[GEOGRAPHIC_DATA]"
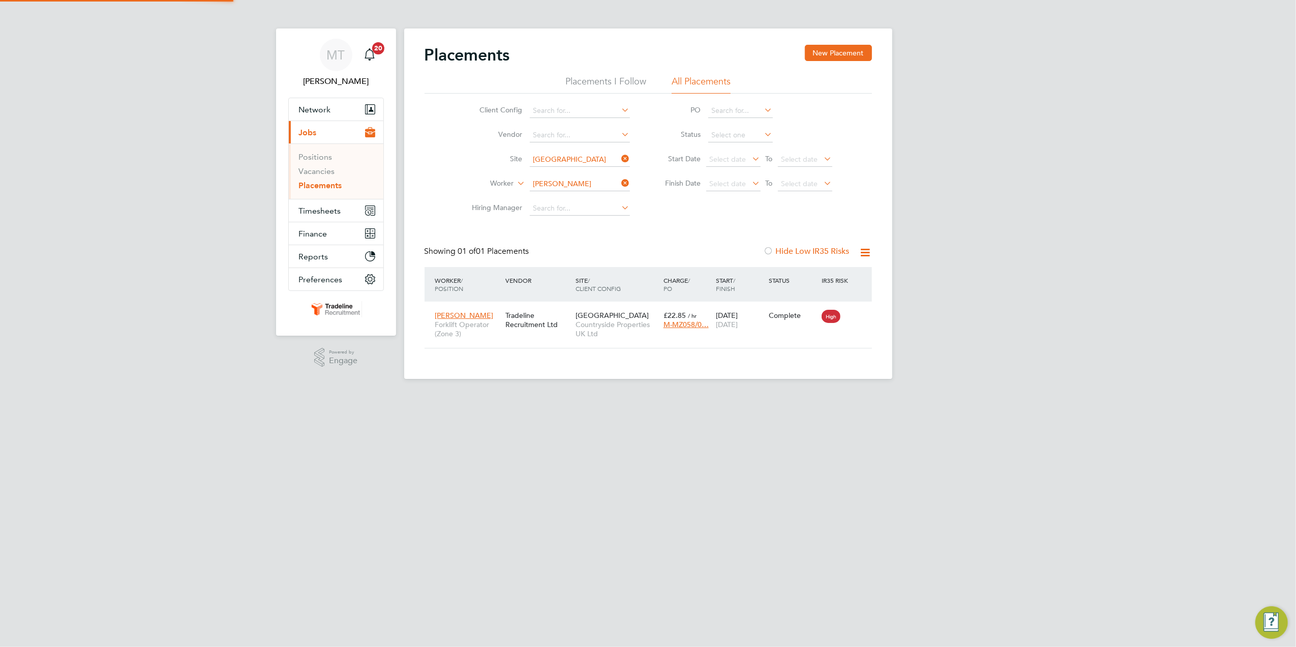
scroll to position [10, 48]
click at [620, 155] on icon at bounding box center [620, 159] width 0 height 14
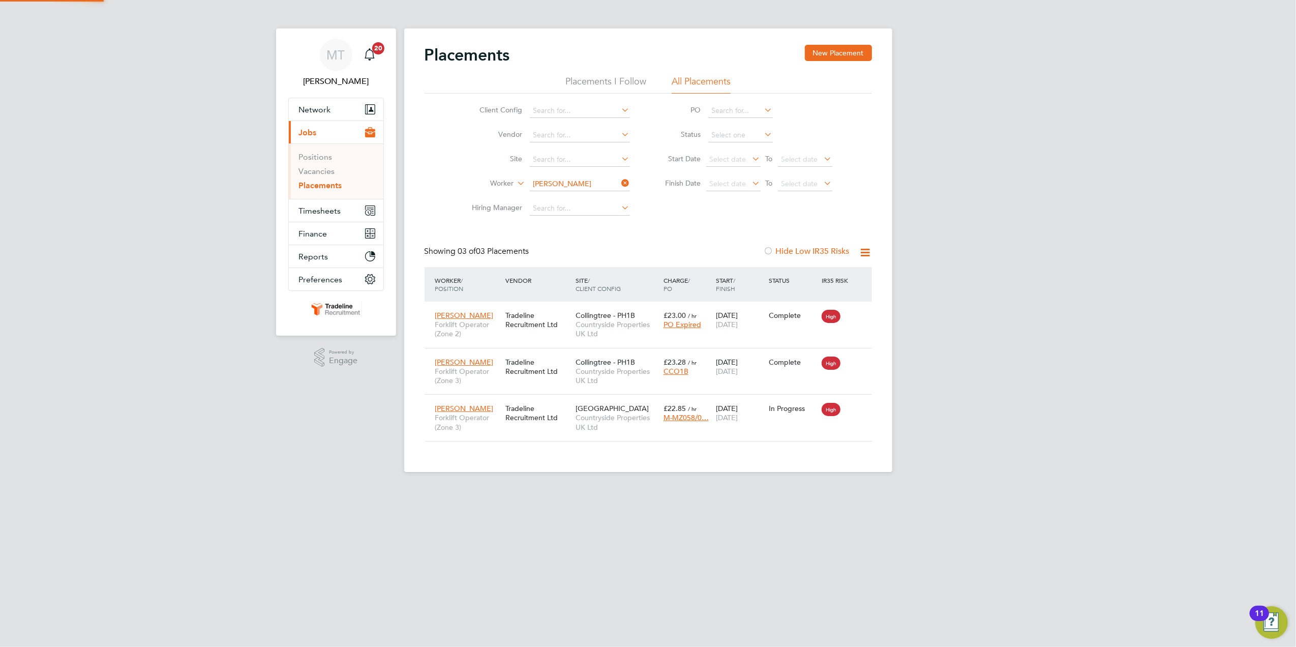
click at [620, 182] on icon at bounding box center [620, 183] width 0 height 14
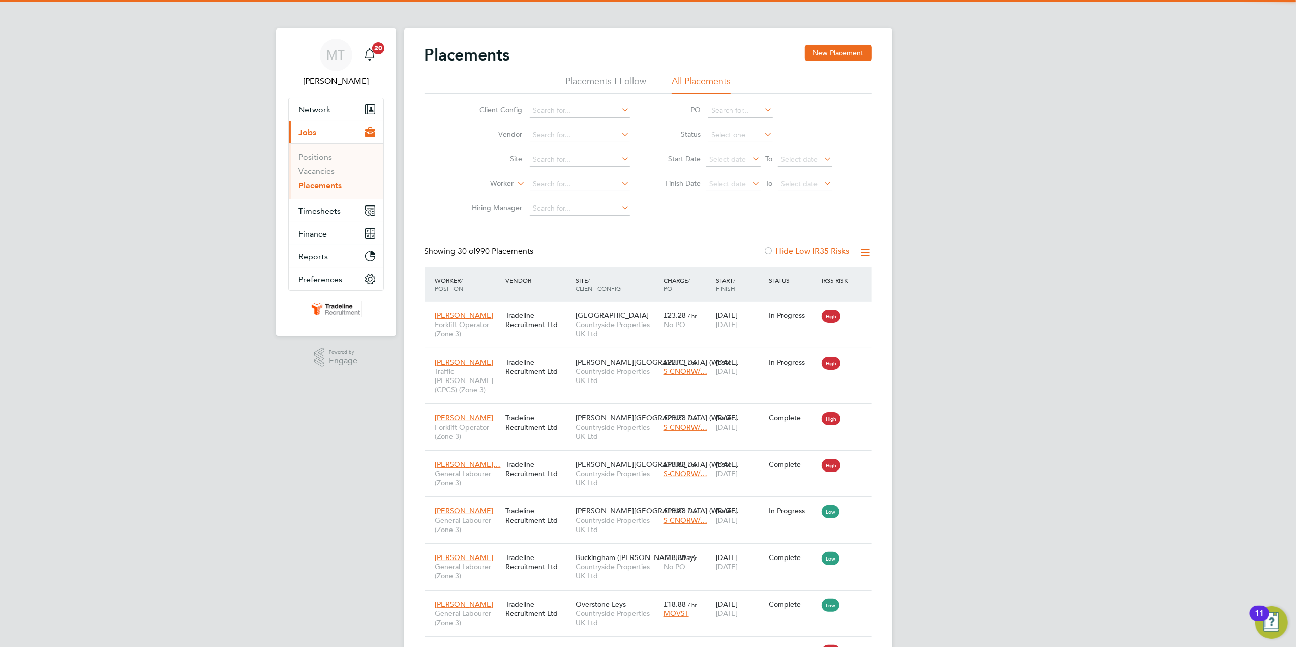
scroll to position [10, 48]
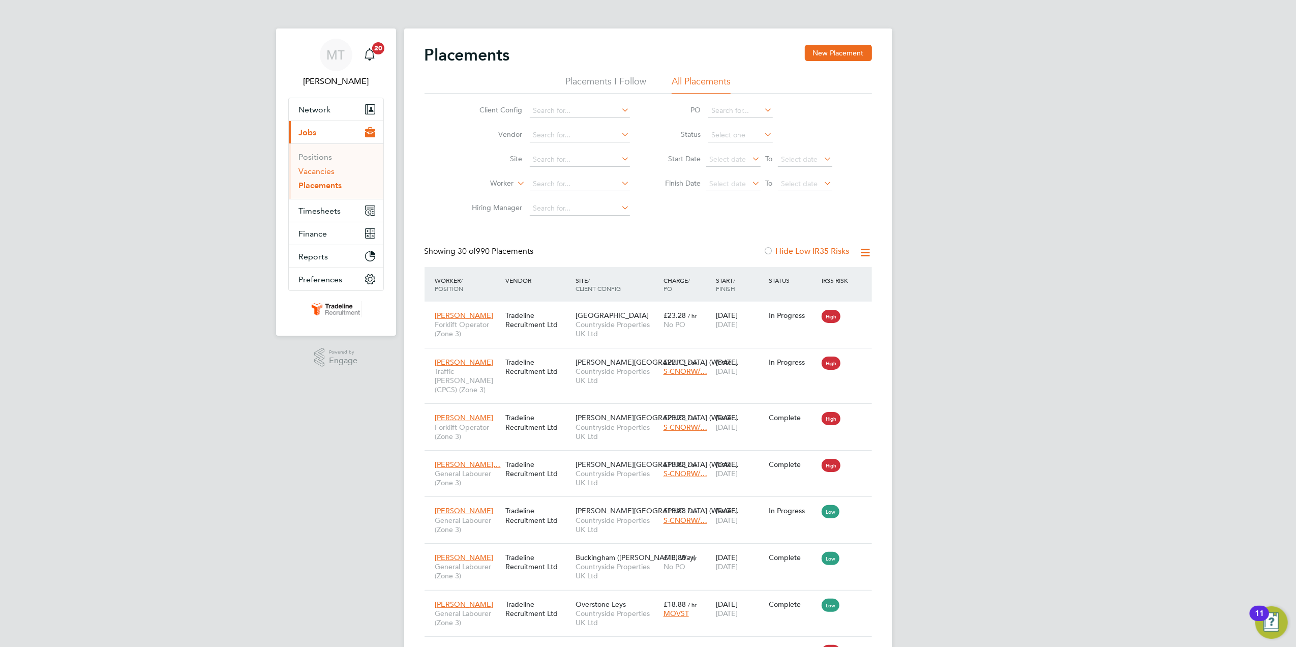
click at [322, 174] on link "Vacancies" at bounding box center [317, 171] width 36 height 10
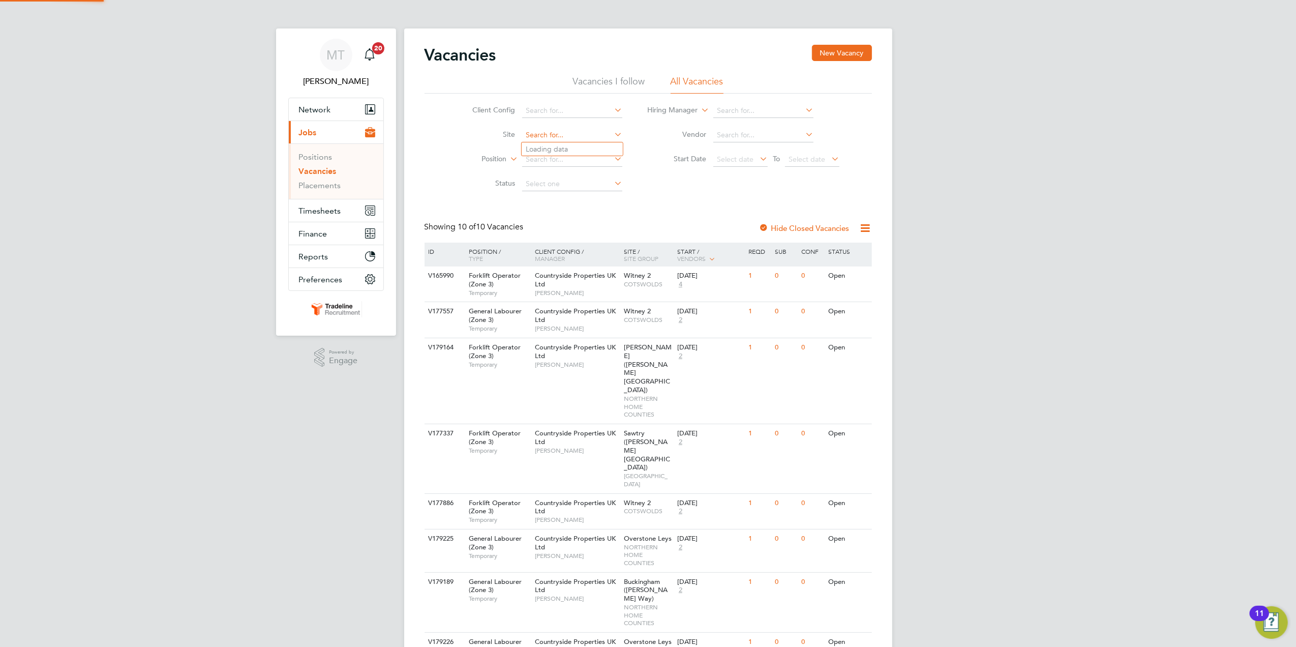
click at [541, 137] on input at bounding box center [572, 135] width 100 height 14
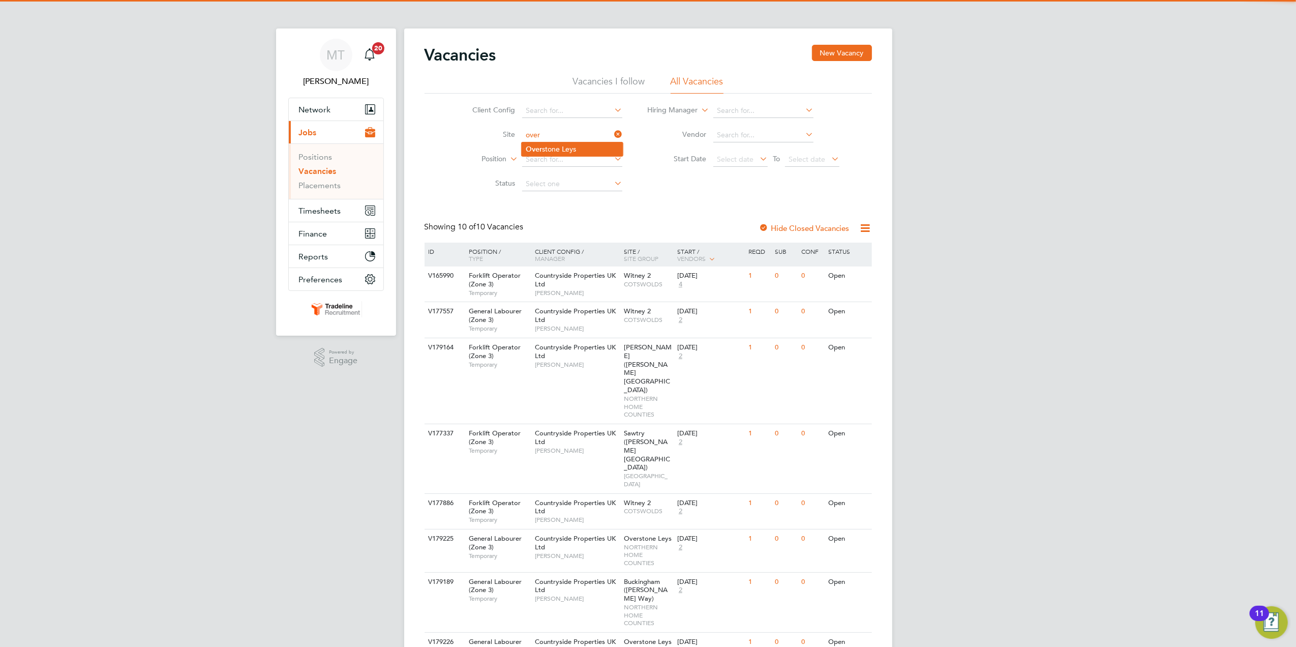
click at [552, 149] on li "Over stone Leys" at bounding box center [572, 149] width 101 height 14
type input "Overstone Leys"
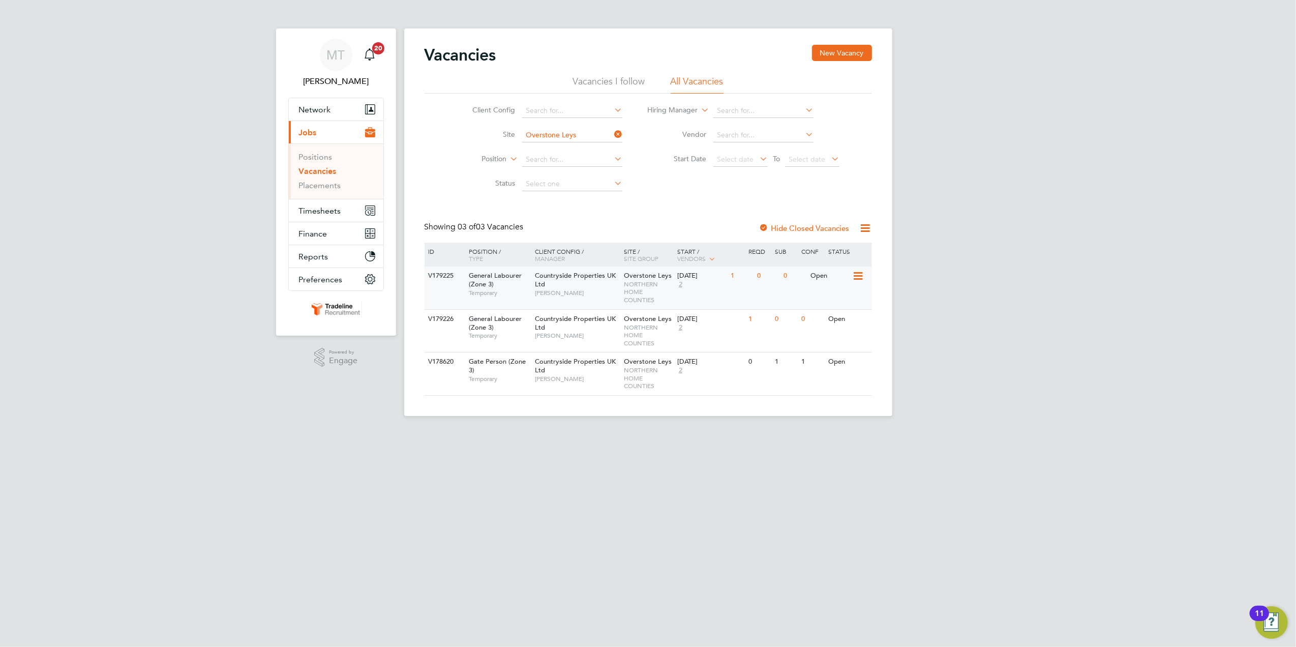
click at [592, 283] on div "Countryside Properties UK Ltd Dan Savine" at bounding box center [576, 283] width 89 height 35
click at [311, 207] on span "Timesheets" at bounding box center [320, 211] width 42 height 10
click at [318, 190] on li "Placements" at bounding box center [337, 186] width 76 height 10
click at [320, 188] on link "Placements" at bounding box center [320, 186] width 42 height 10
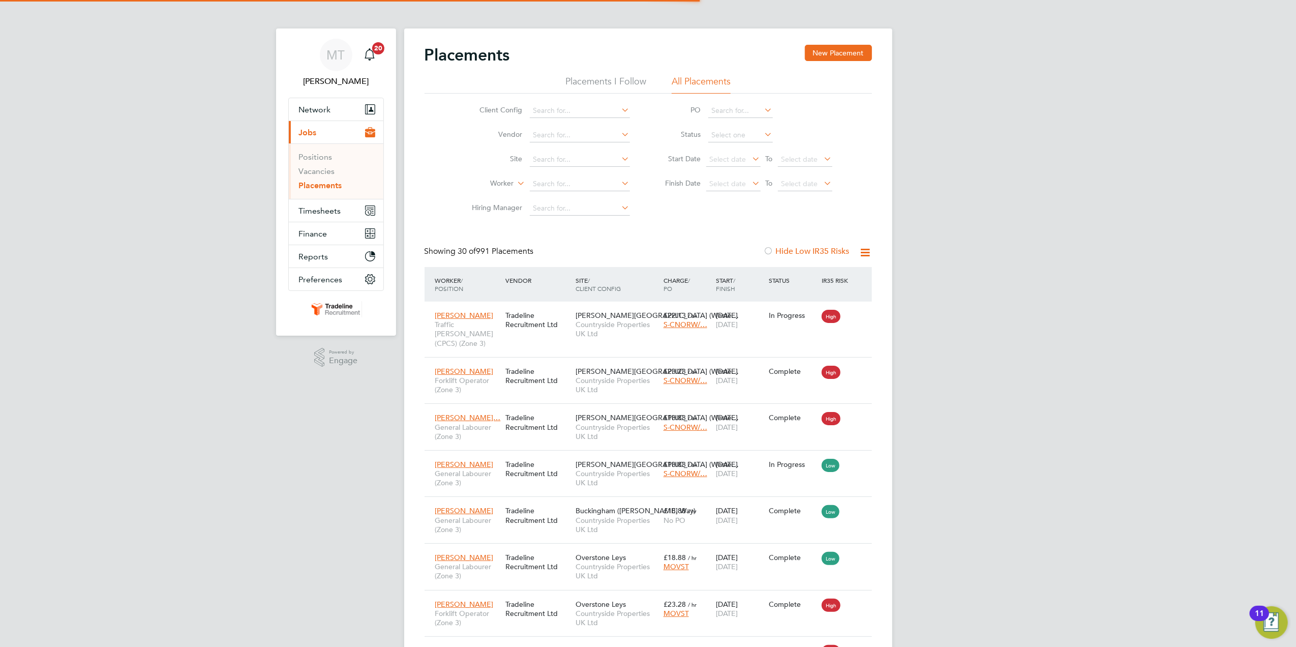
scroll to position [38, 88]
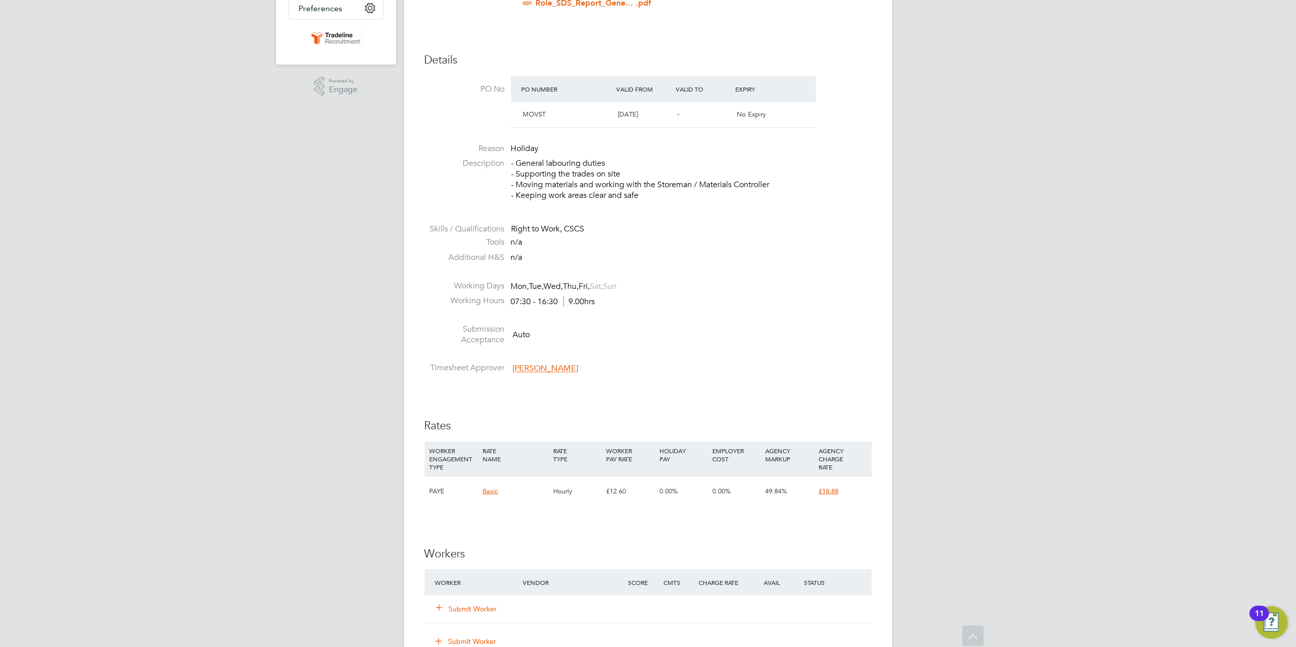
click at [462, 605] on button "Submit Worker" at bounding box center [467, 609] width 61 height 10
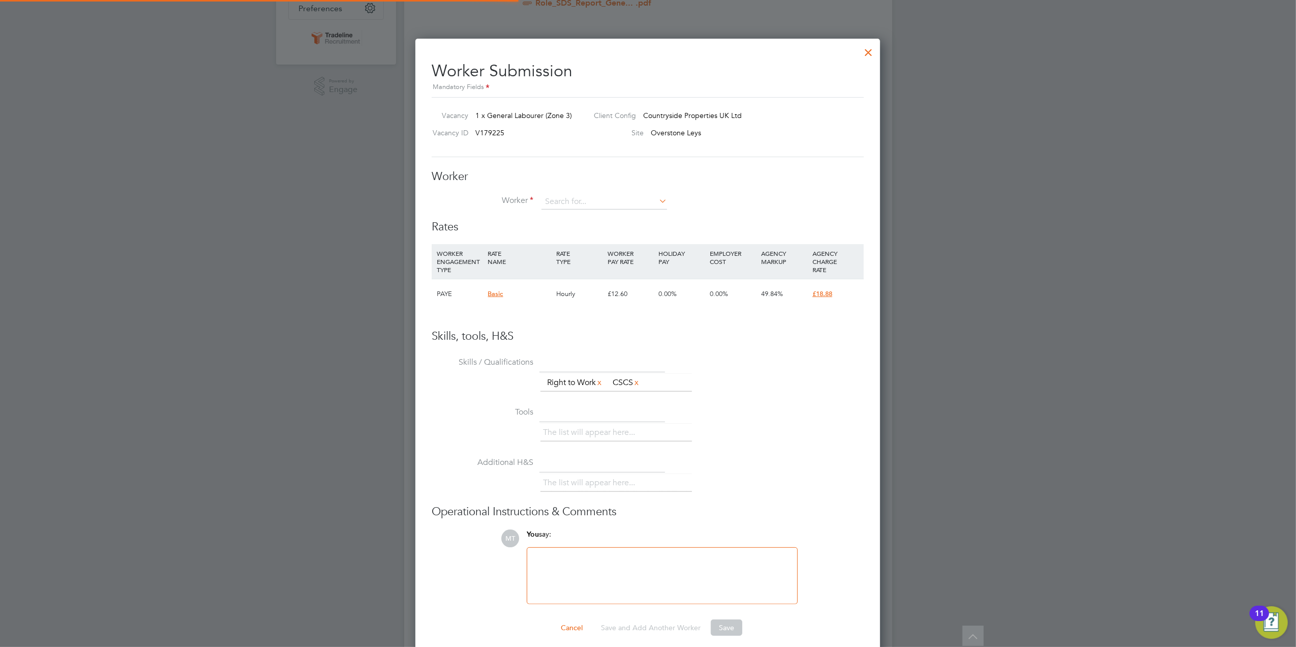
scroll to position [618, 466]
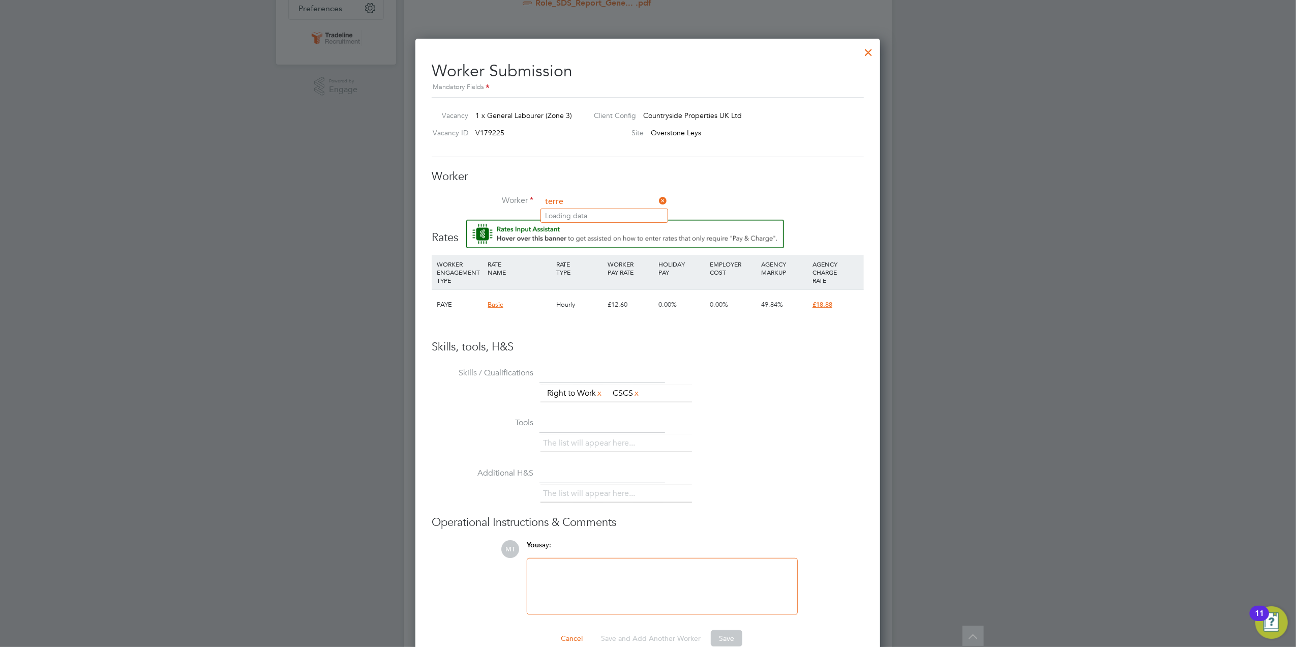
type input "terre"
click at [874, 47] on div at bounding box center [868, 50] width 18 height 18
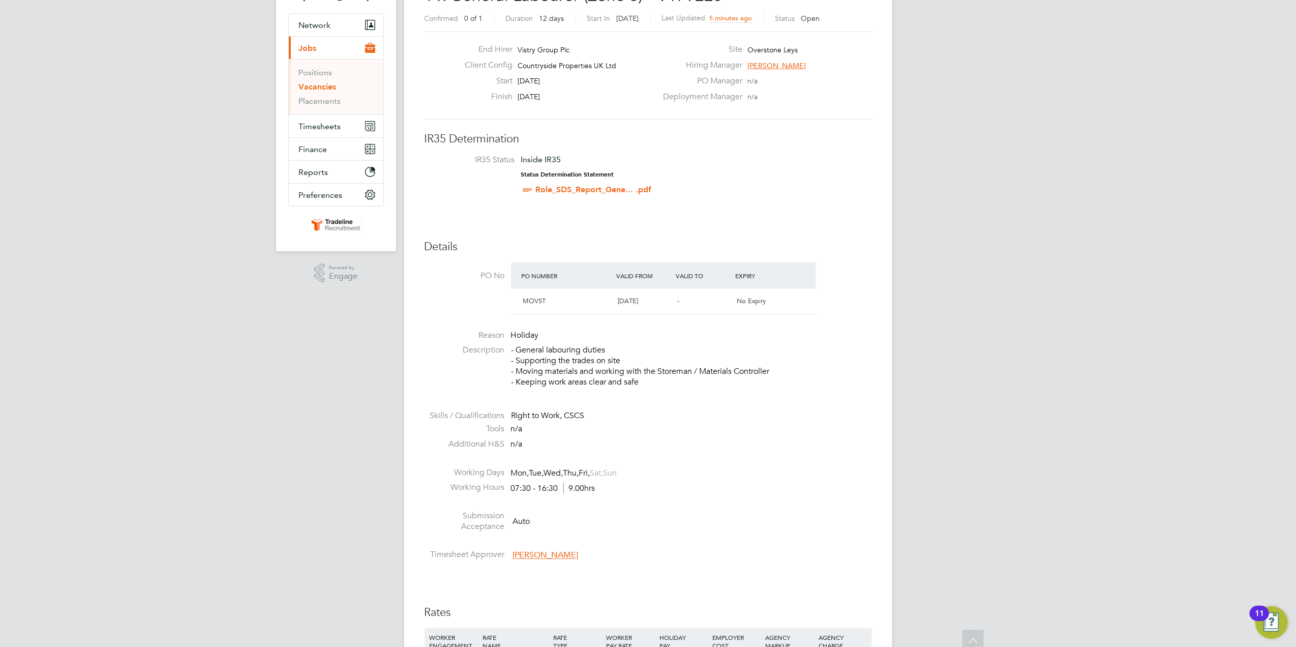
scroll to position [0, 0]
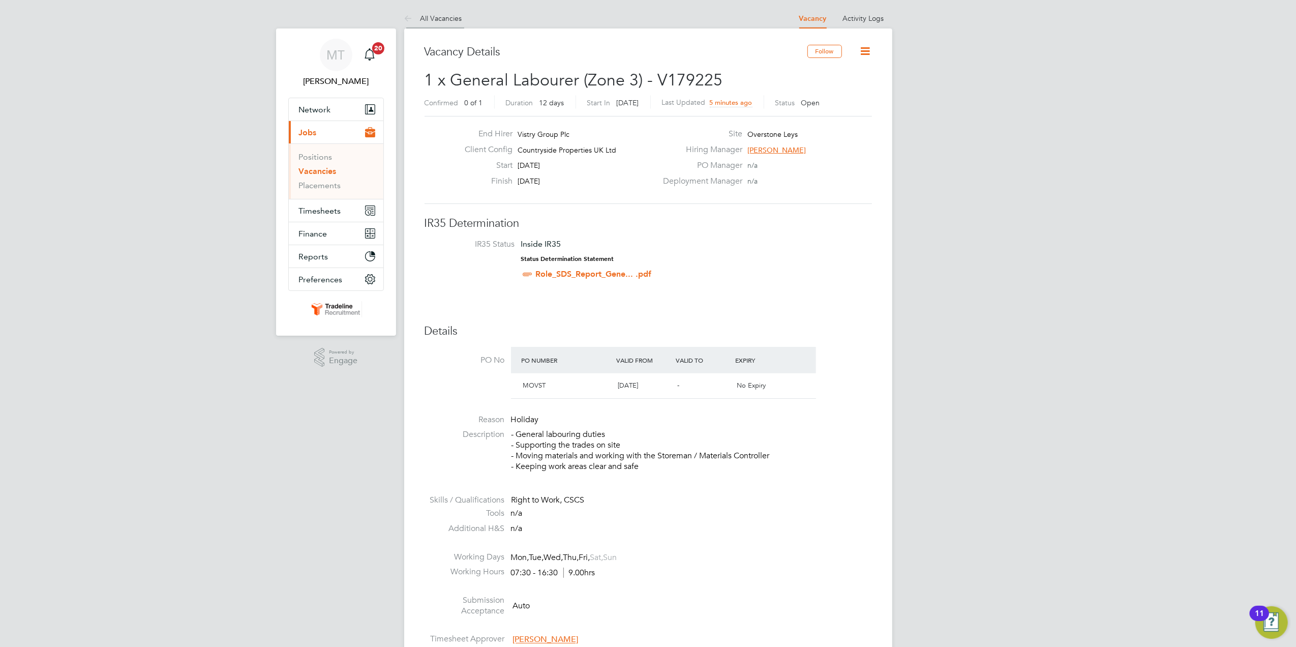
click at [439, 14] on link "All Vacancies" at bounding box center [433, 18] width 58 height 9
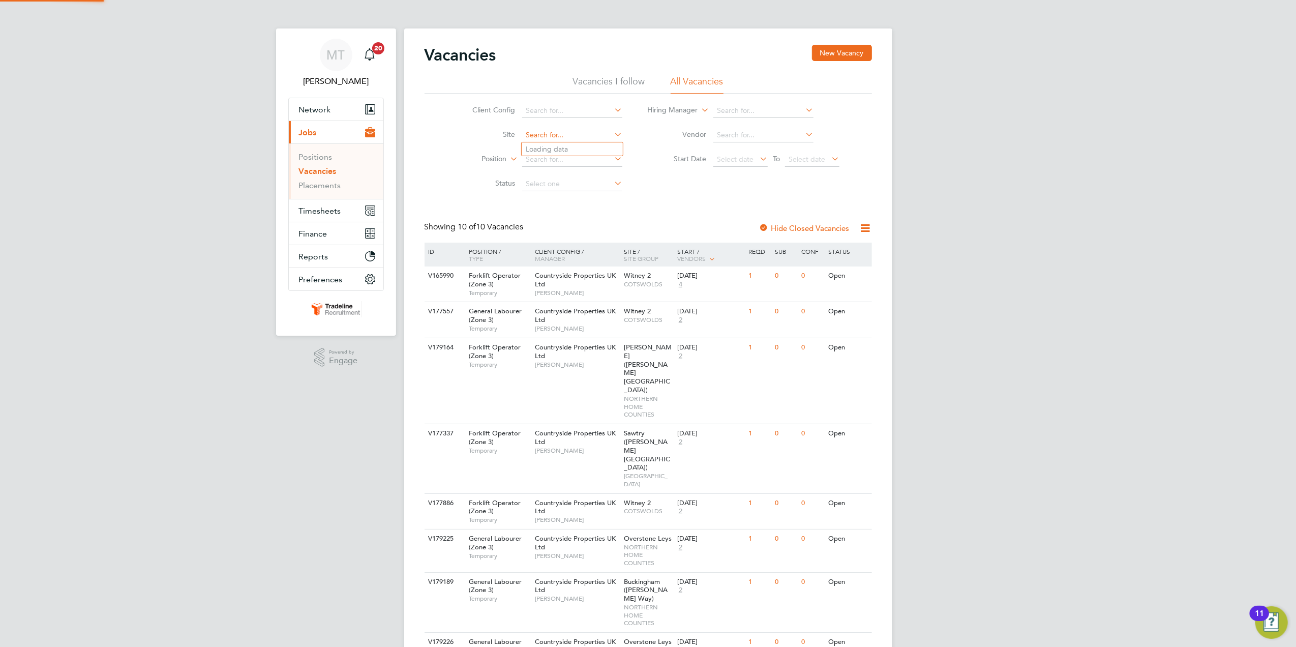
click at [587, 135] on input at bounding box center [572, 135] width 100 height 14
click at [586, 146] on li "Over stone Leys" at bounding box center [572, 149] width 101 height 14
type input "Overstone Leys"
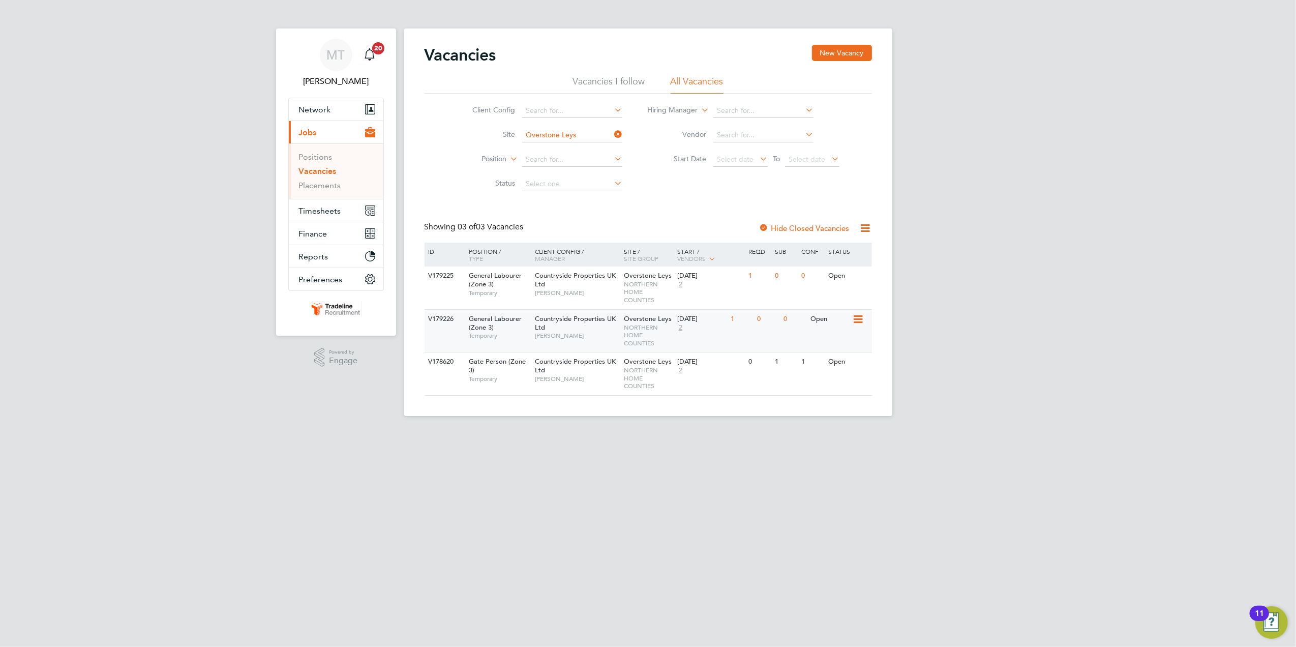
click at [627, 323] on span "NORTHERN HOME COUNTIES" at bounding box center [648, 335] width 48 height 24
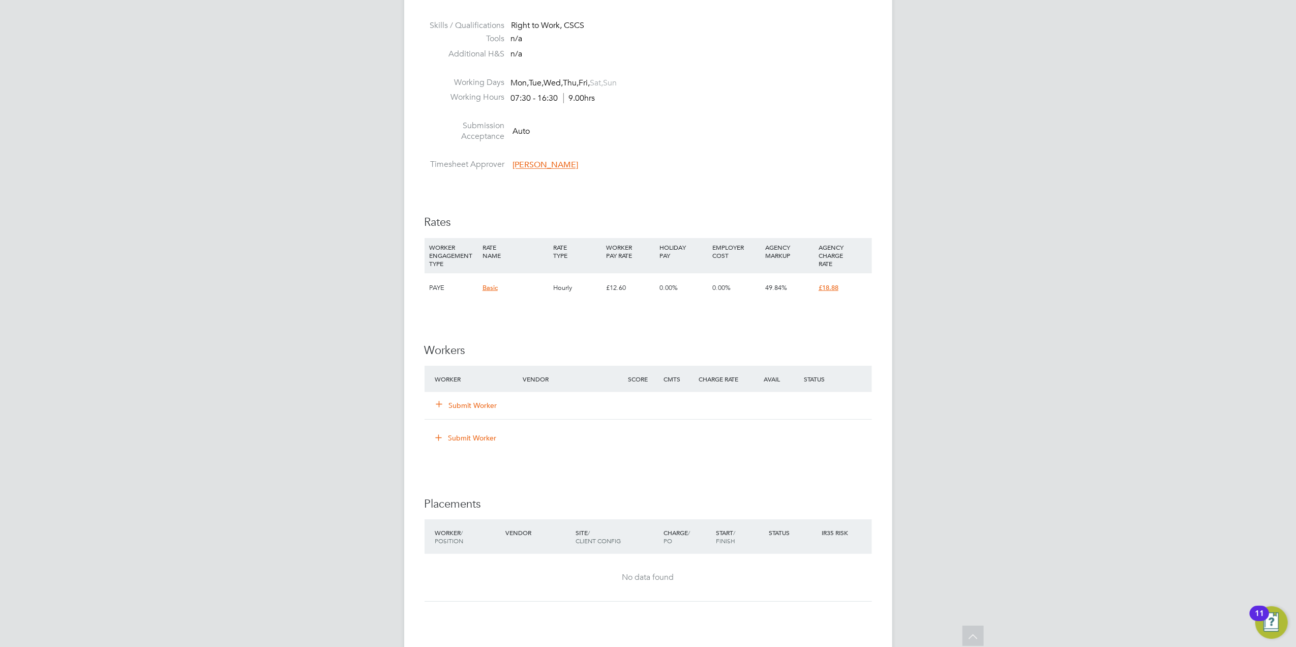
click at [483, 405] on button "Submit Worker" at bounding box center [467, 405] width 61 height 10
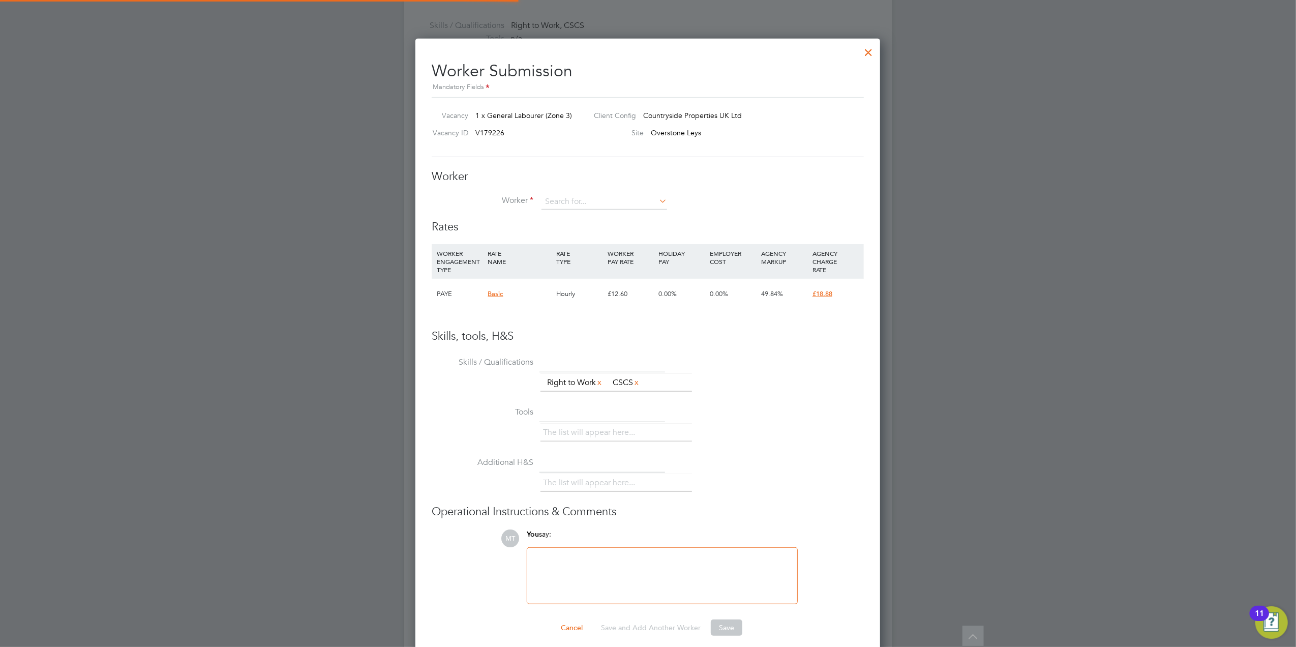
scroll to position [618, 466]
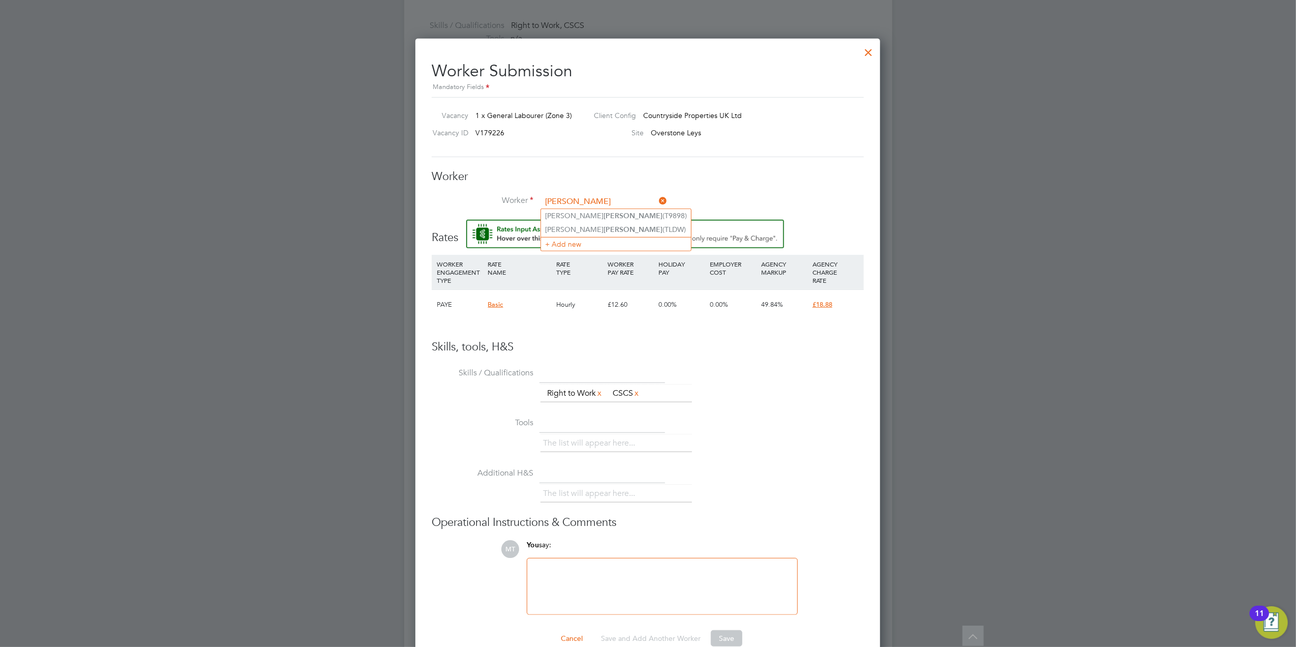
type input "[PERSON_NAME]"
click at [877, 35] on div at bounding box center [648, 323] width 1296 height 647
click at [873, 49] on div at bounding box center [868, 50] width 18 height 18
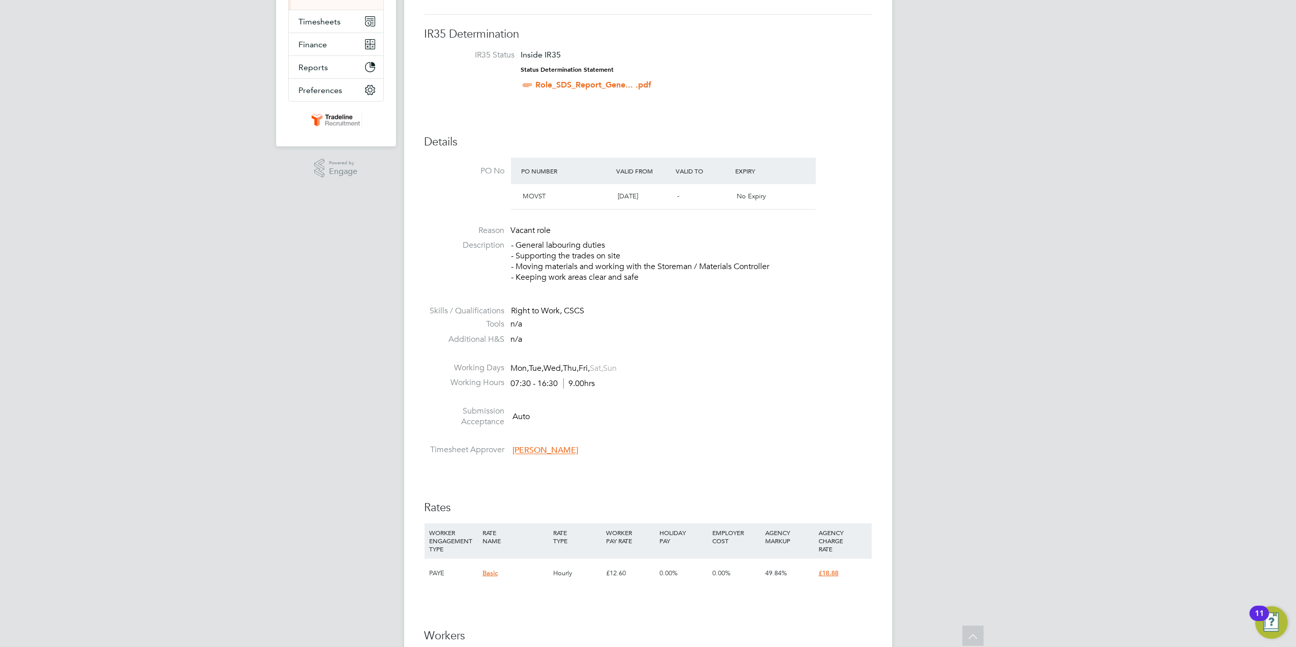
scroll to position [0, 0]
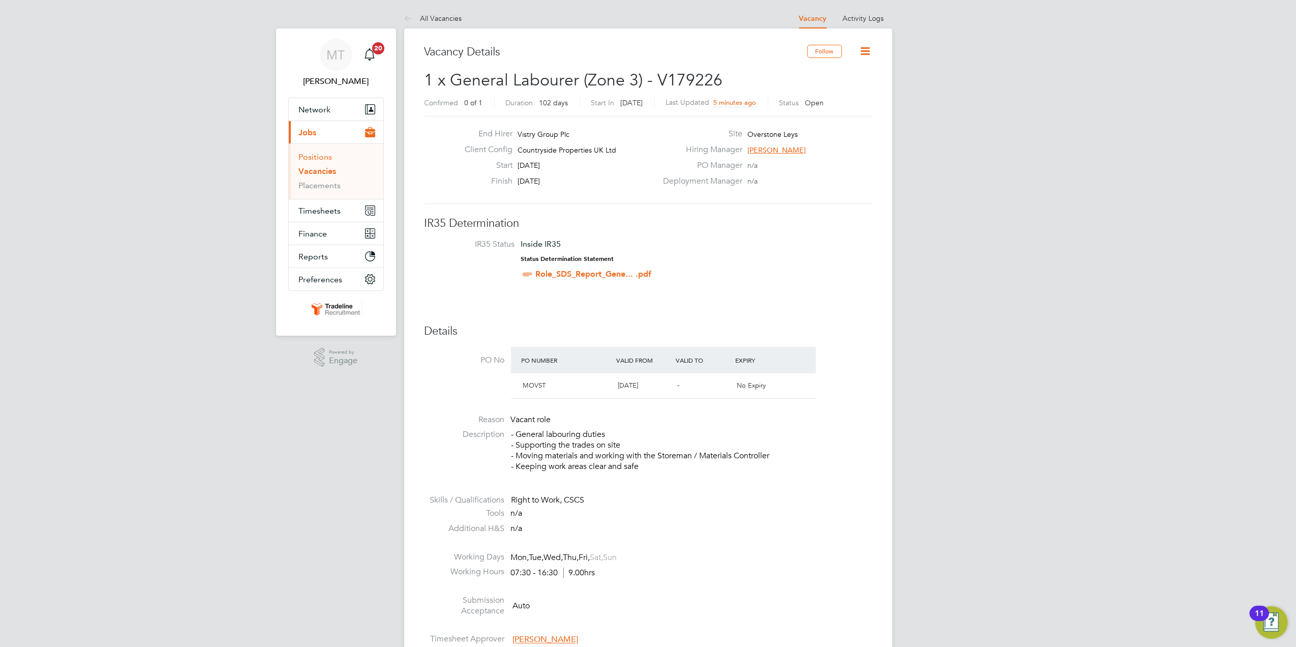
click at [323, 159] on link "Positions" at bounding box center [316, 157] width 34 height 10
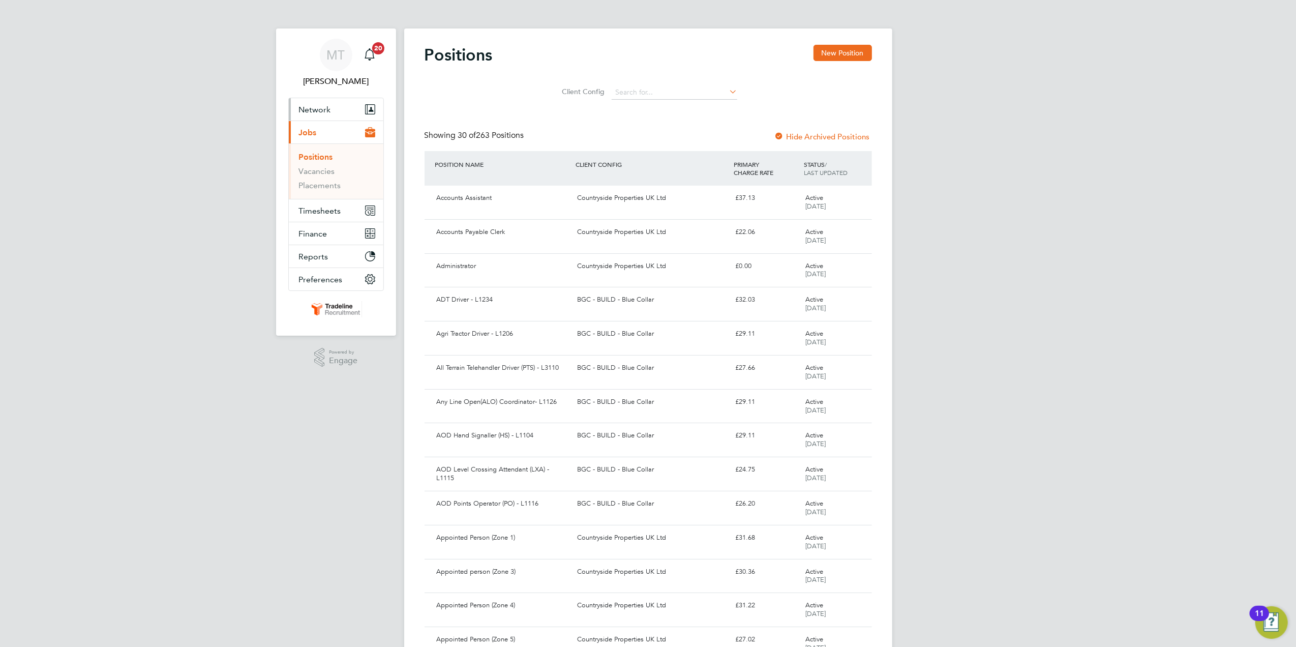
click at [341, 117] on button "Network" at bounding box center [336, 109] width 95 height 22
click at [316, 181] on link "Workers" at bounding box center [314, 177] width 31 height 10
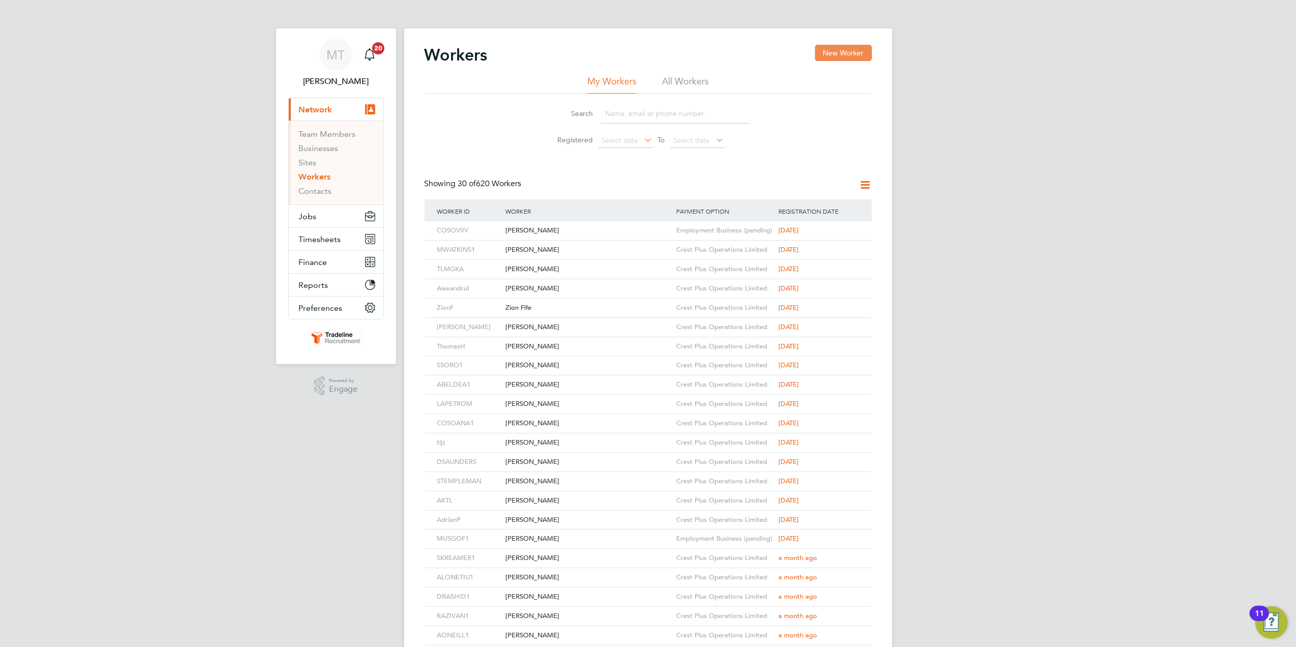
click at [841, 59] on button "New Worker" at bounding box center [843, 53] width 57 height 16
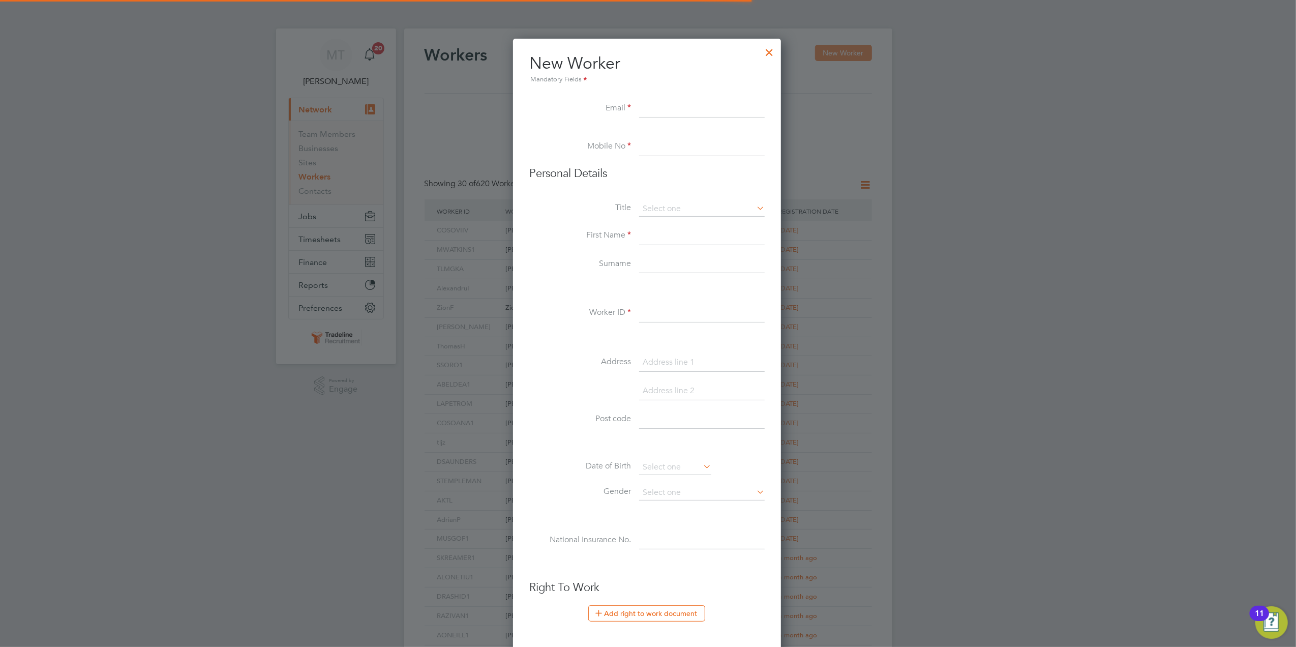
scroll to position [867, 271]
click at [676, 229] on input at bounding box center [702, 236] width 126 height 18
paste input "Terence"
type input "Terence"
click at [653, 271] on input at bounding box center [702, 264] width 126 height 18
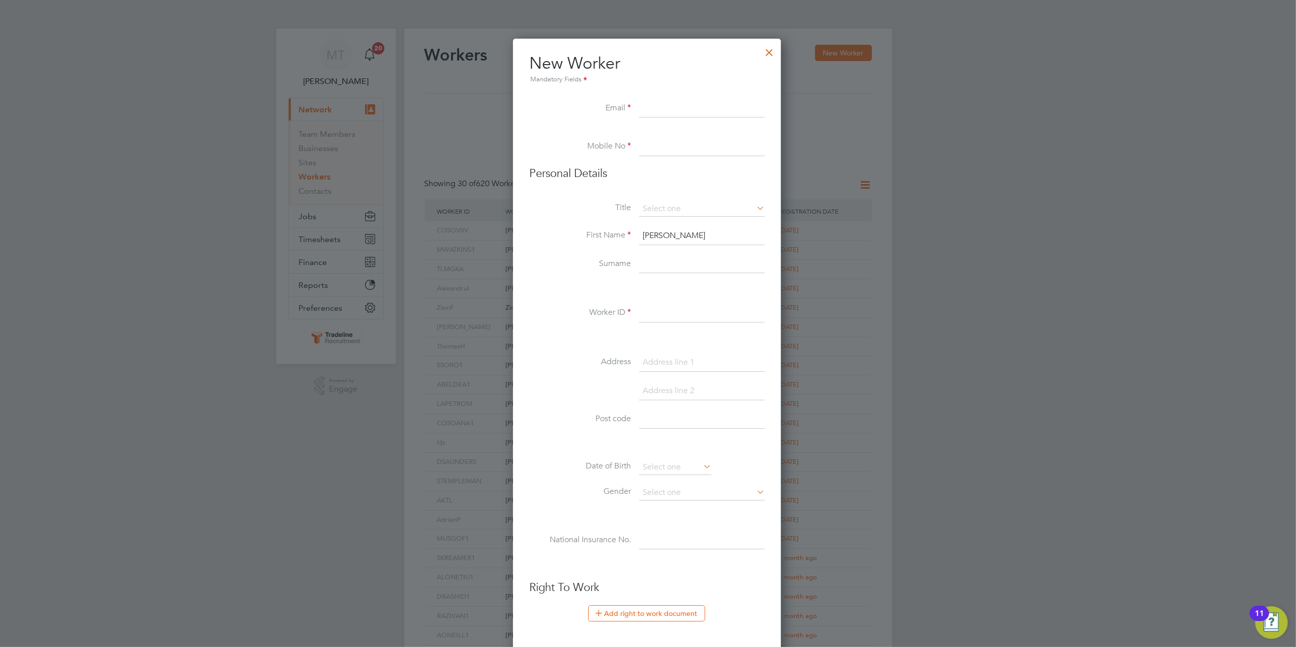
paste input "Mcateer"
type input "Mcateer"
click at [665, 204] on input at bounding box center [702, 208] width 126 height 15
click at [674, 224] on li "Mr" at bounding box center [702, 223] width 127 height 13
type input "Mr"
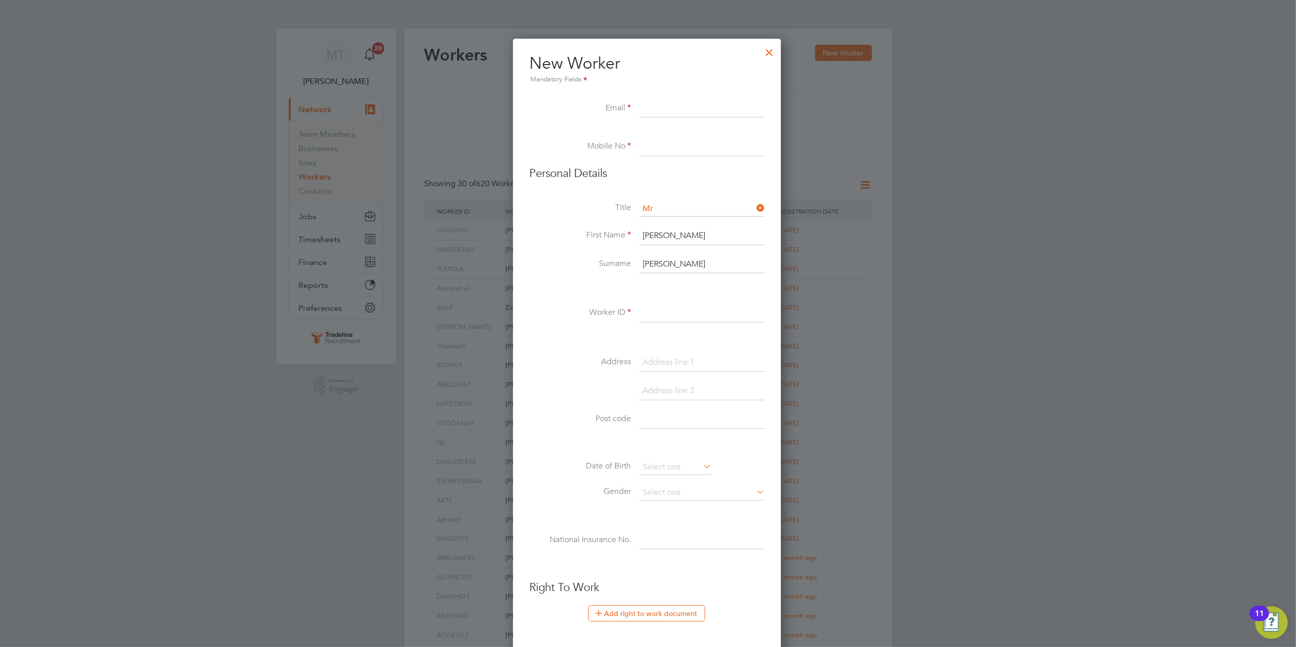
click at [675, 112] on input at bounding box center [702, 109] width 126 height 18
paste input "bobbyskeleton123@icloud.com"
type input "bobbyskeleton123@icloud.com"
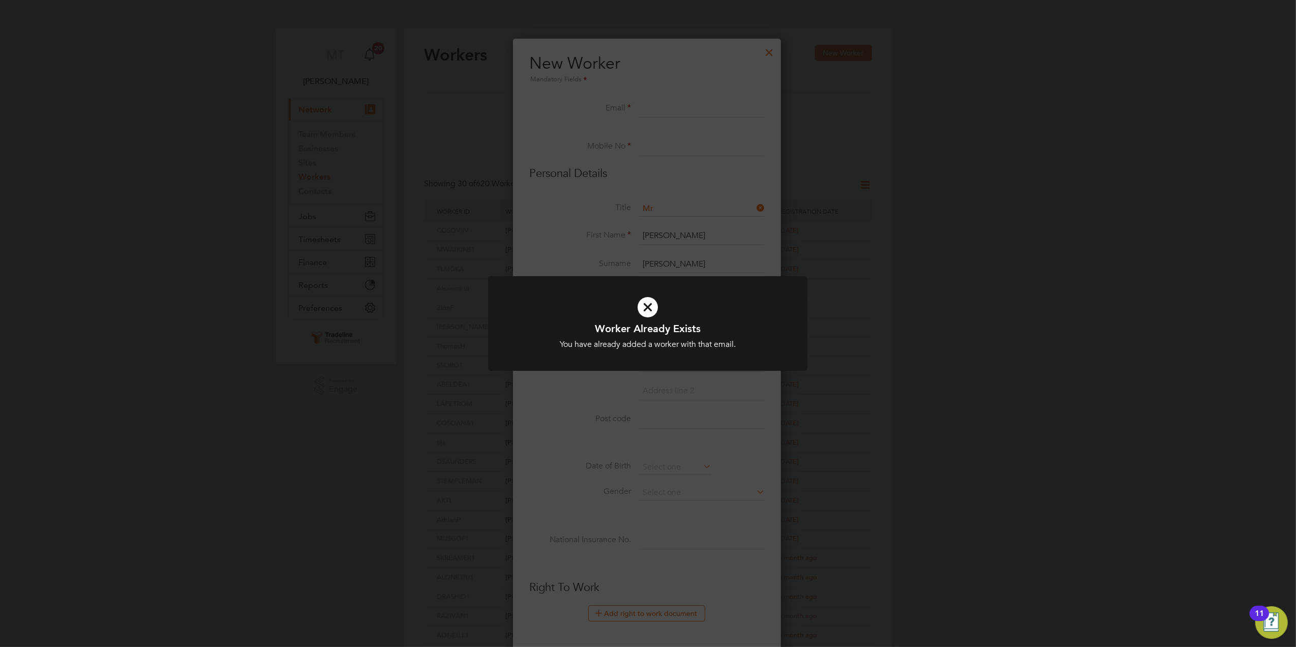
click at [693, 183] on div "Worker Already Exists You have already added a worker with that email. Cancel O…" at bounding box center [648, 323] width 1296 height 647
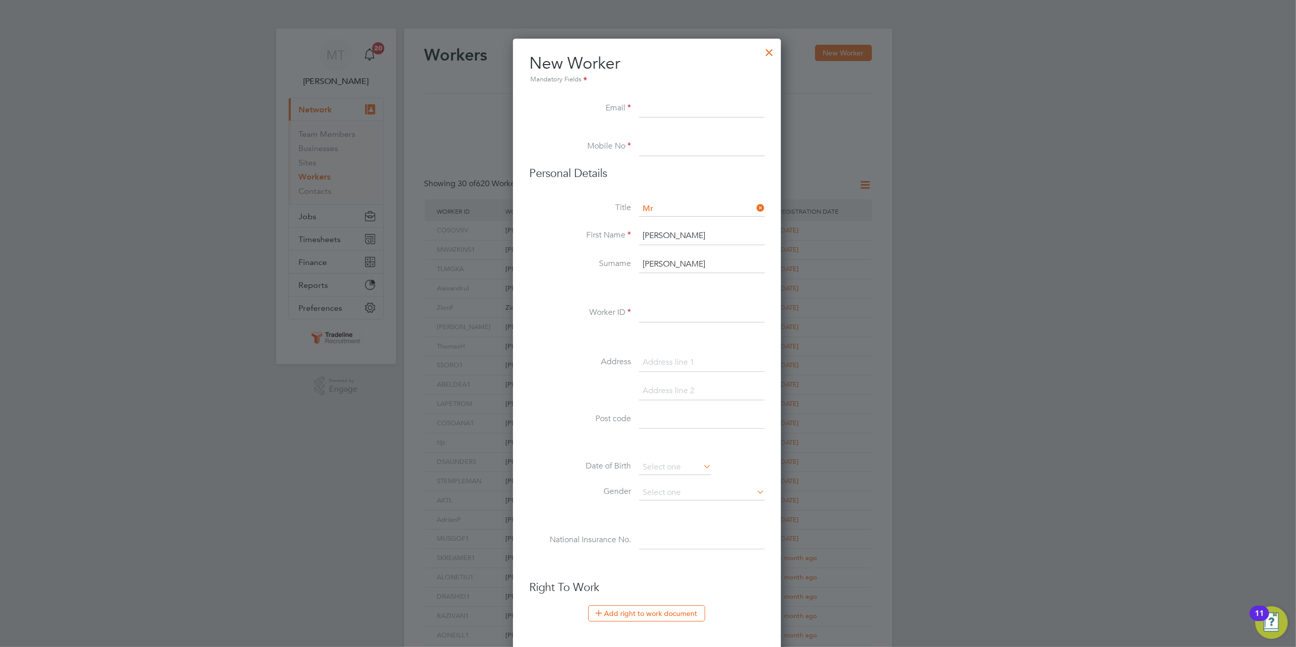
drag, startPoint x: 700, startPoint y: 148, endPoint x: 712, endPoint y: 120, distance: 31.0
click at [700, 148] on input at bounding box center [702, 147] width 126 height 18
click at [767, 56] on div at bounding box center [769, 50] width 18 height 18
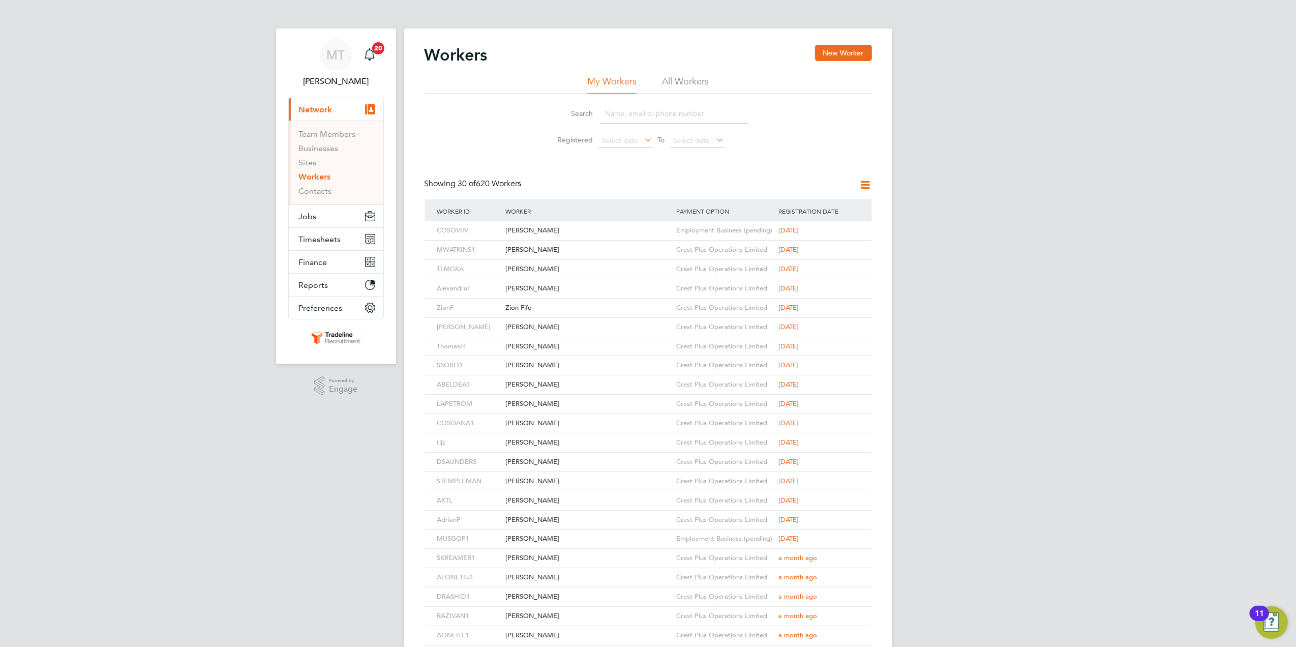
click at [320, 181] on link "Workers" at bounding box center [315, 177] width 32 height 10
click at [347, 229] on button "Timesheets" at bounding box center [336, 239] width 95 height 22
click at [345, 216] on button "Finance" at bounding box center [336, 219] width 95 height 22
click at [335, 145] on button "Timesheets" at bounding box center [336, 155] width 95 height 22
click at [334, 127] on button "Jobs" at bounding box center [336, 132] width 95 height 22
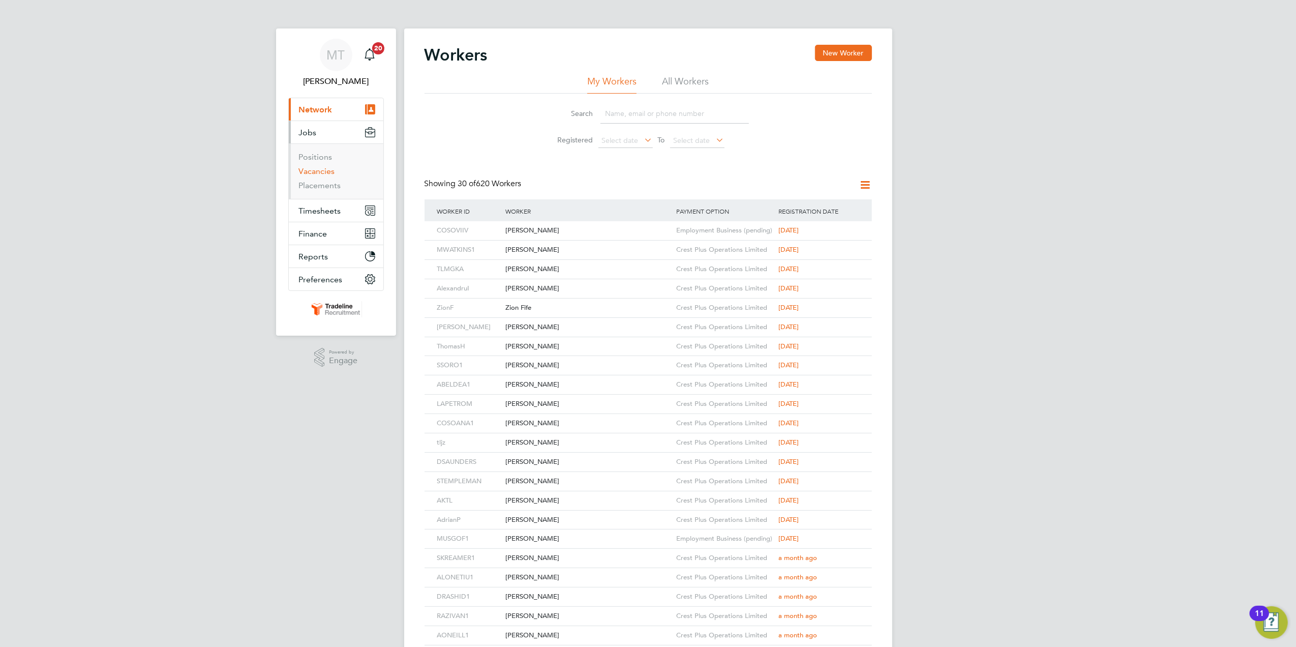
click at [326, 173] on link "Vacancies" at bounding box center [317, 171] width 36 height 10
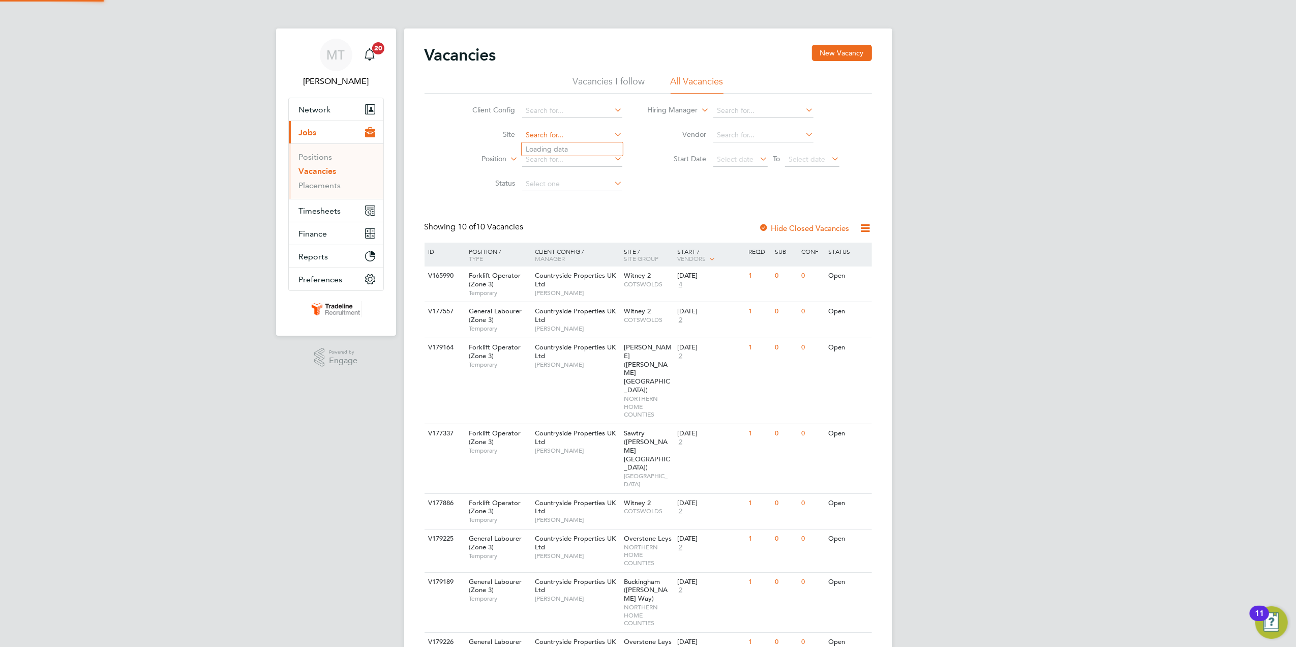
click at [553, 133] on input at bounding box center [572, 135] width 100 height 14
click at [567, 146] on li "Over stone Leys" at bounding box center [572, 149] width 101 height 14
type input "Overstone Leys"
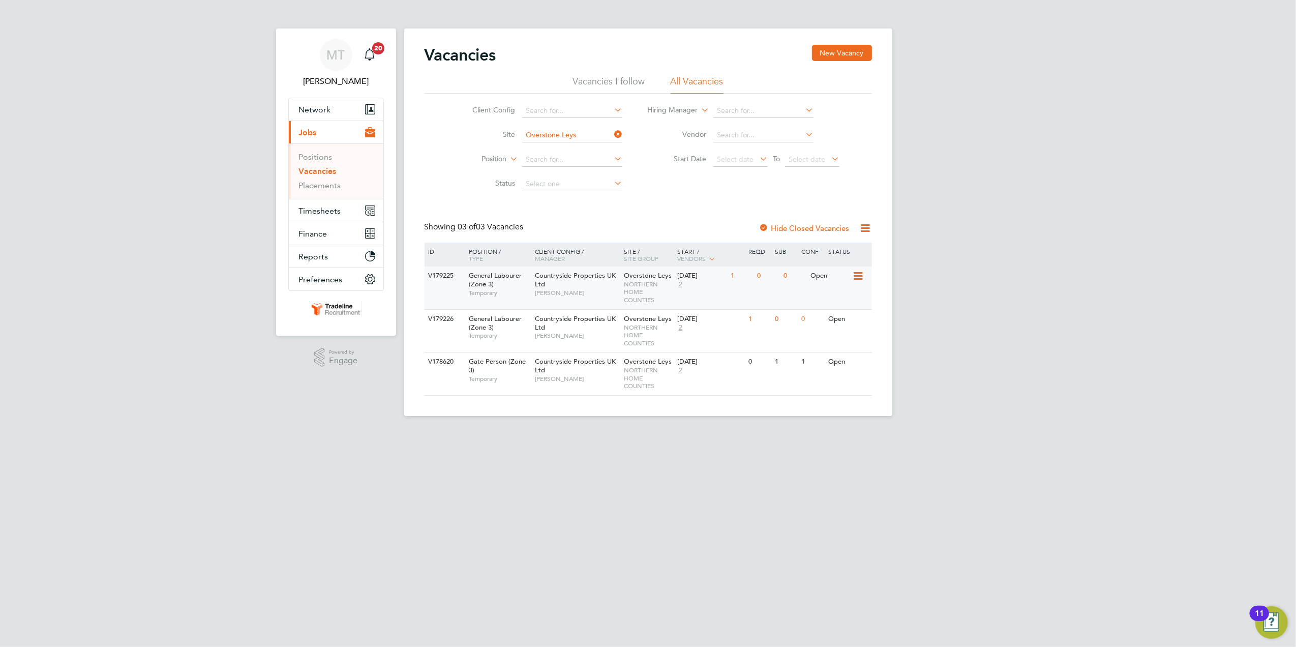
click at [625, 283] on span "NORTHERN HOME COUNTIES" at bounding box center [648, 292] width 48 height 24
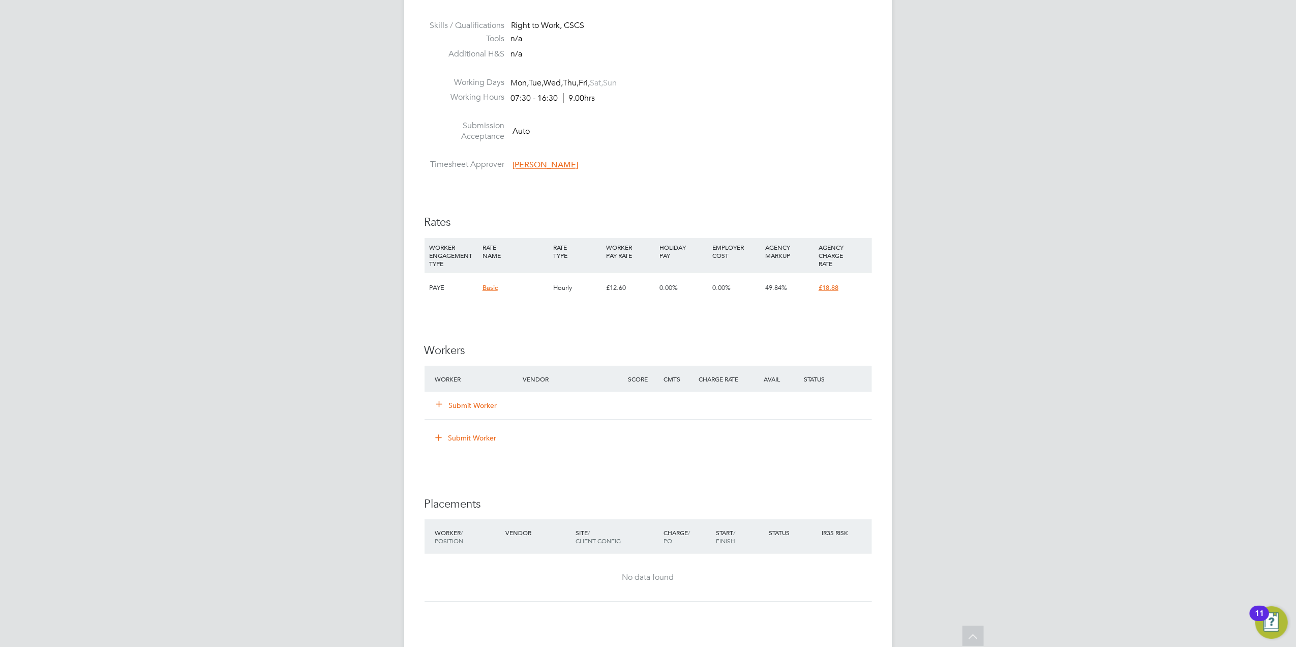
click at [481, 399] on div "Submit Worker" at bounding box center [485, 405] width 105 height 18
click at [484, 414] on div "Submit Worker" at bounding box center [485, 405] width 105 height 18
click at [484, 410] on button "Submit Worker" at bounding box center [467, 405] width 61 height 10
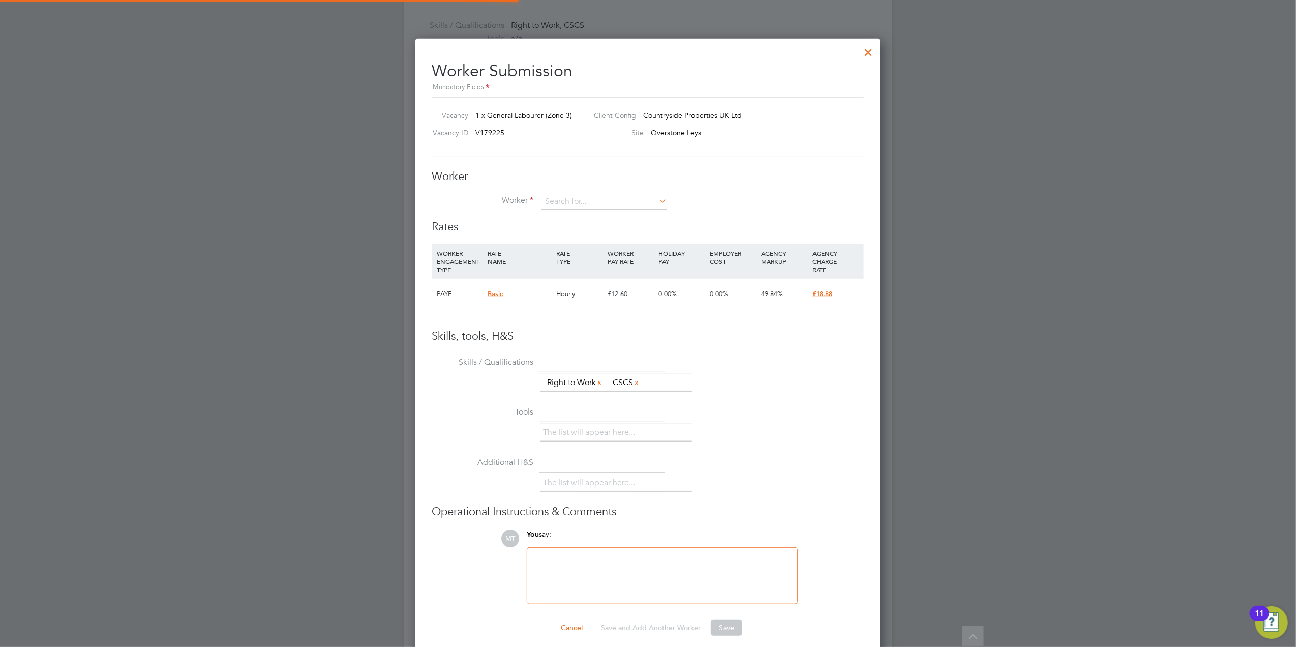
scroll to position [618, 466]
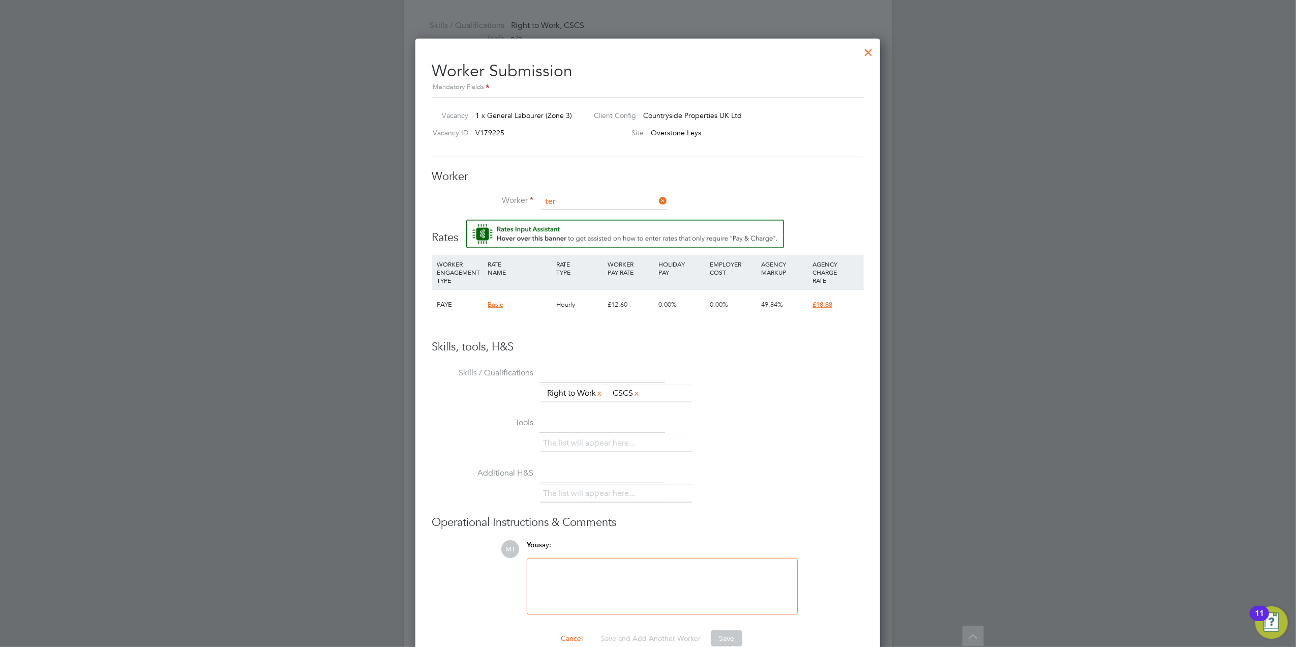
click at [615, 267] on li "Ter ence Mcateer (TERMACA1)" at bounding box center [629, 271] width 176 height 14
type input "Terence Mcateer (TERMACA1)"
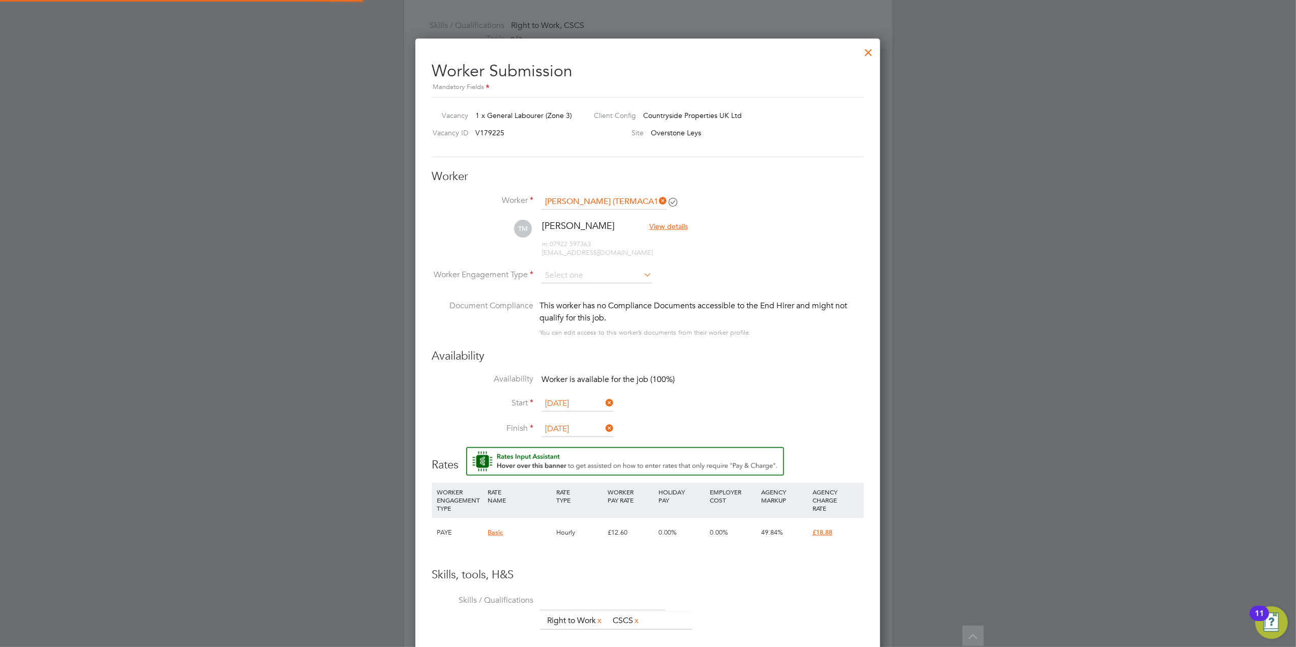
scroll to position [856, 466]
click at [604, 273] on input at bounding box center [597, 275] width 110 height 15
click at [602, 296] on li "PAYE" at bounding box center [596, 302] width 111 height 13
type input "PAYE"
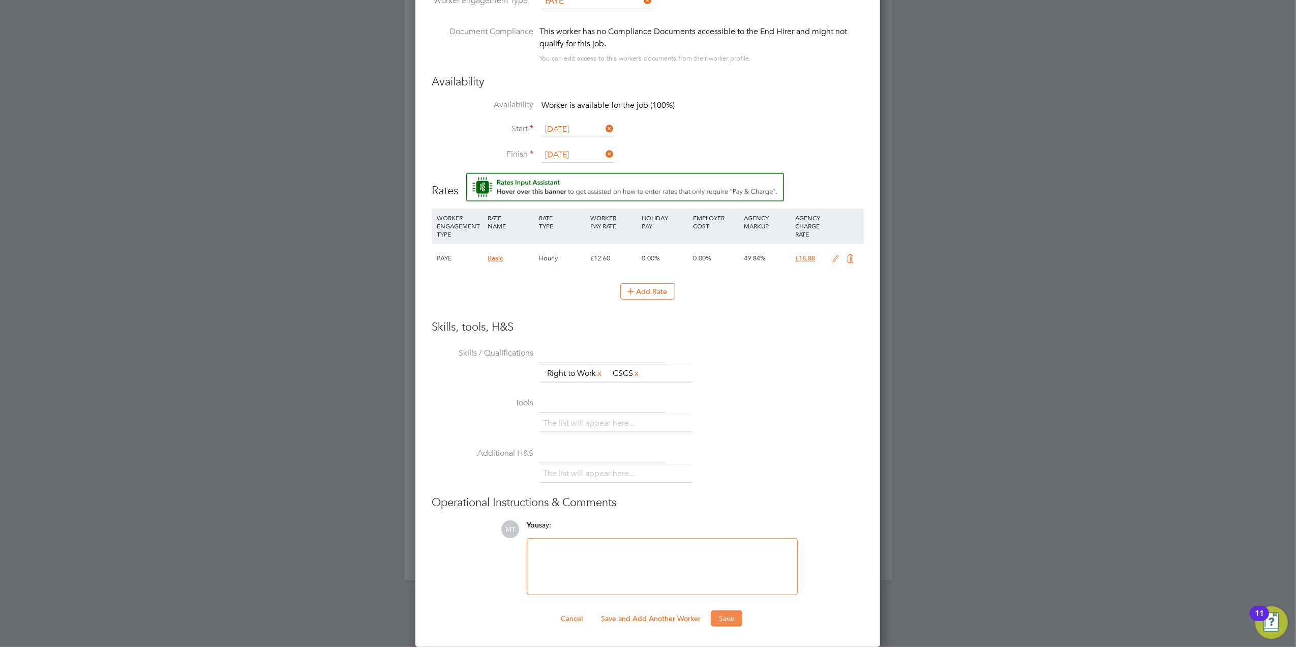
click at [737, 611] on button "Save" at bounding box center [727, 618] width 32 height 16
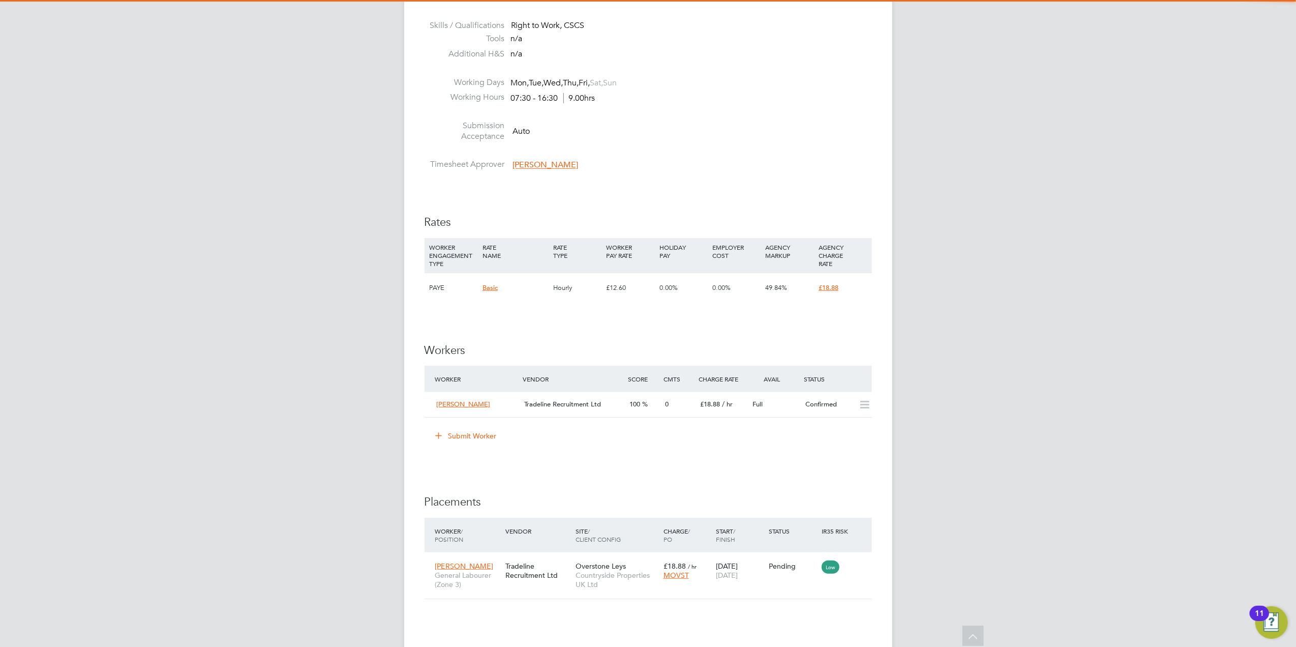
click at [625, 414] on div "Terence Mcateer Tradeline Recruitment Ltd 100 0 £18.88 / hr Full Confirmed" at bounding box center [648, 404] width 447 height 25
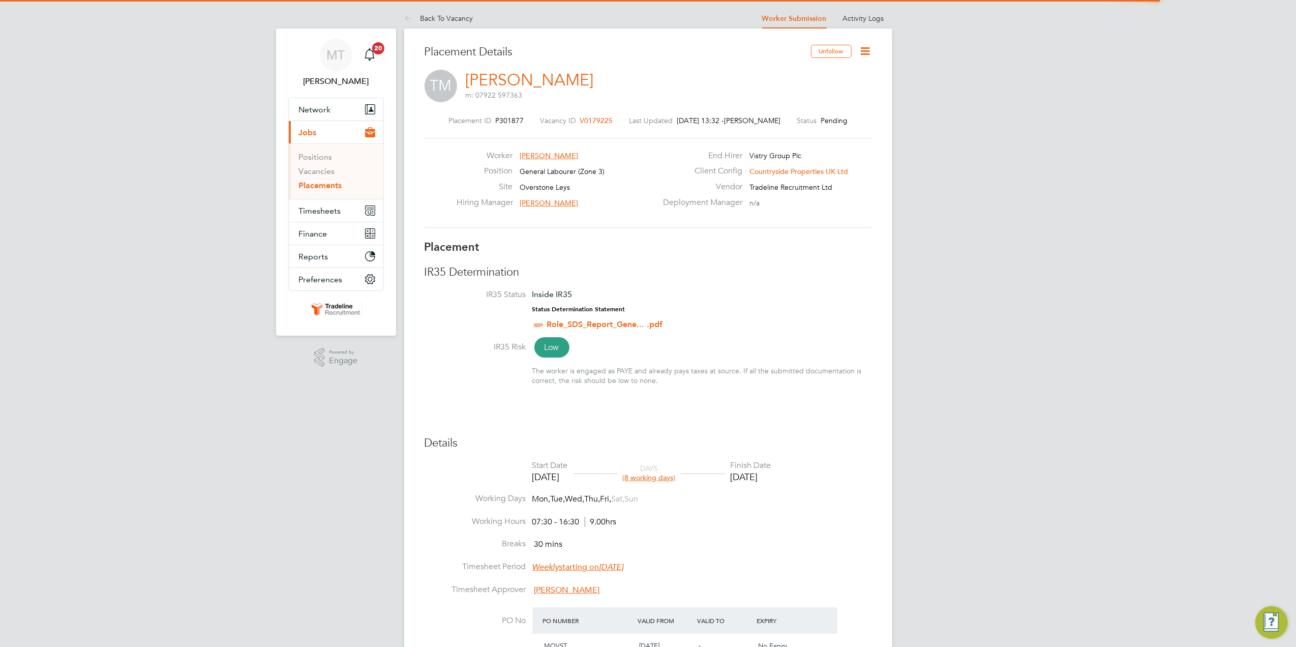
click at [869, 55] on icon at bounding box center [865, 51] width 13 height 13
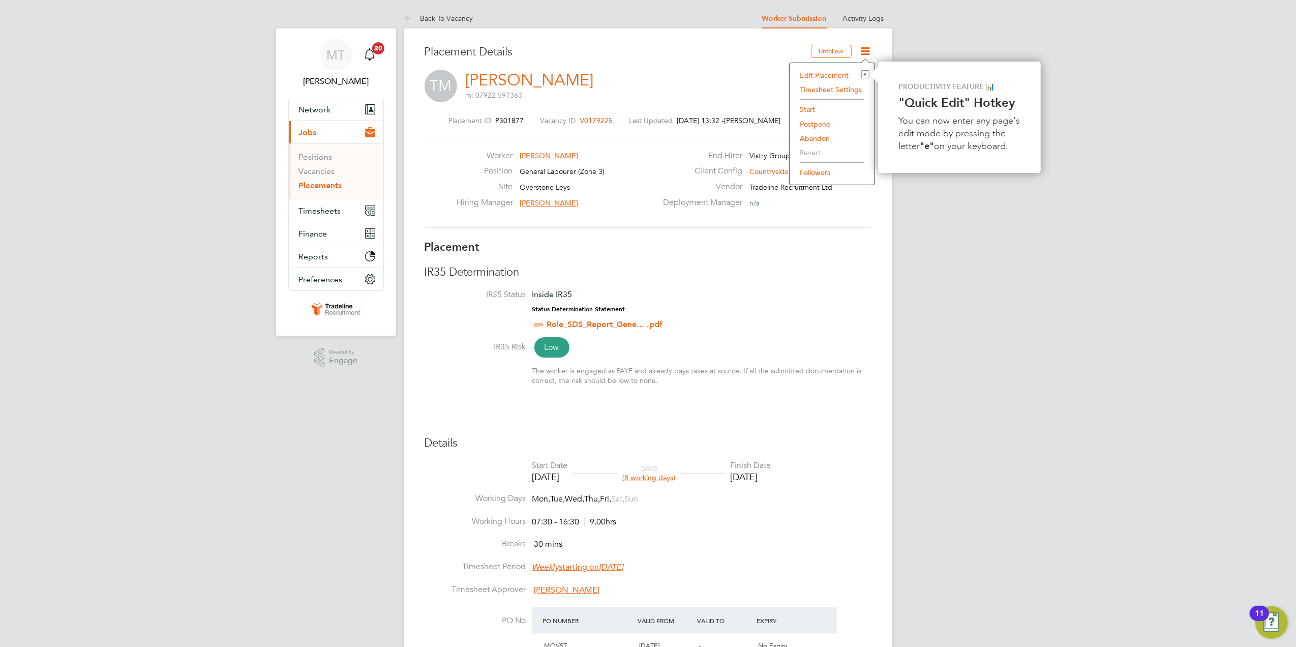
click at [809, 106] on li "Start" at bounding box center [832, 109] width 75 height 14
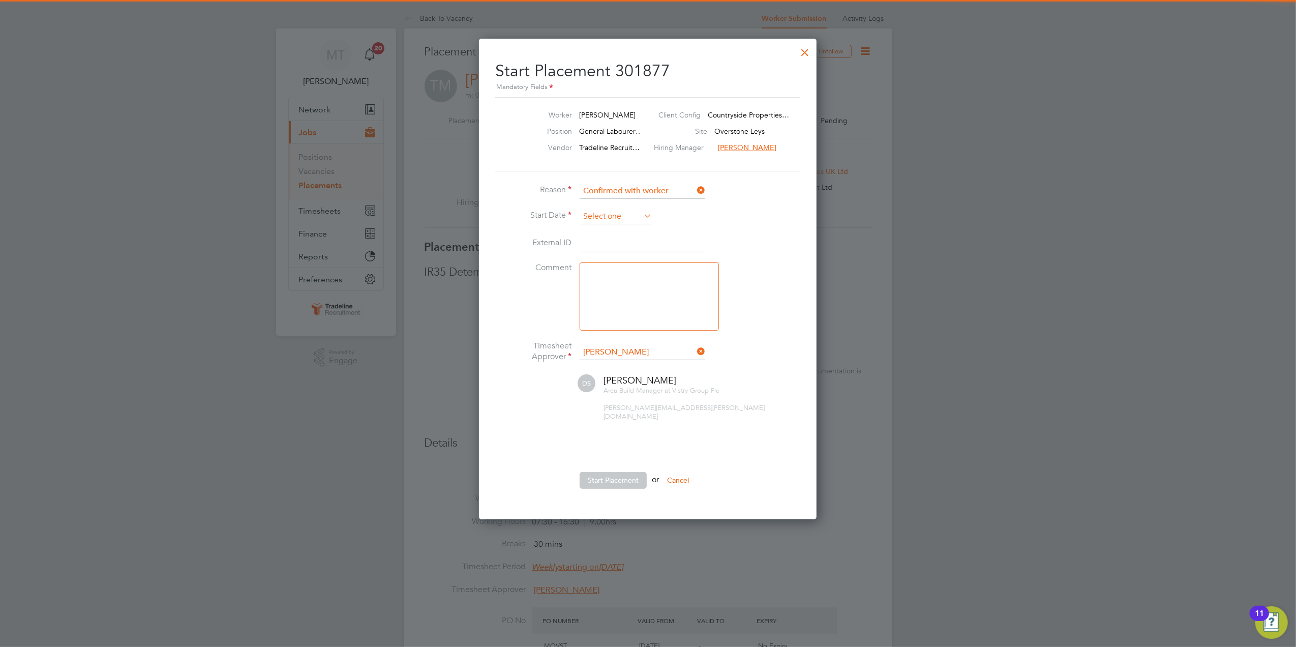
click at [626, 222] on input at bounding box center [616, 216] width 72 height 15
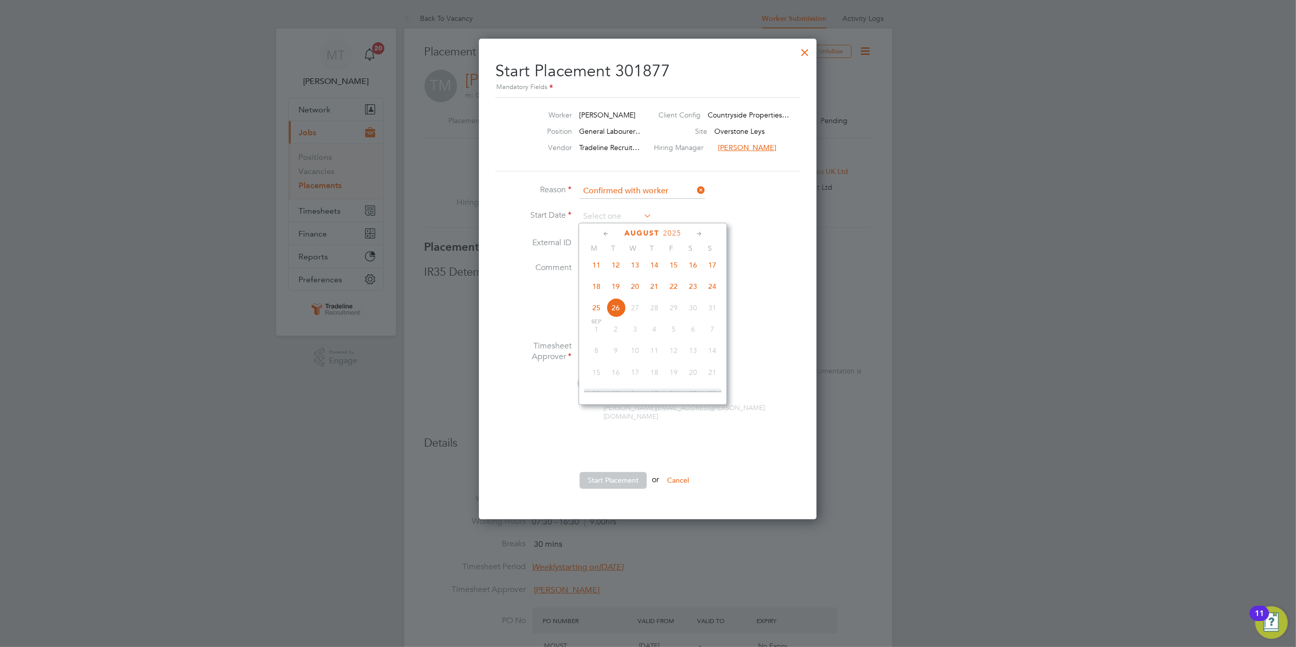
click at [654, 295] on span "21" at bounding box center [654, 286] width 19 height 19
type input "[DATE]"
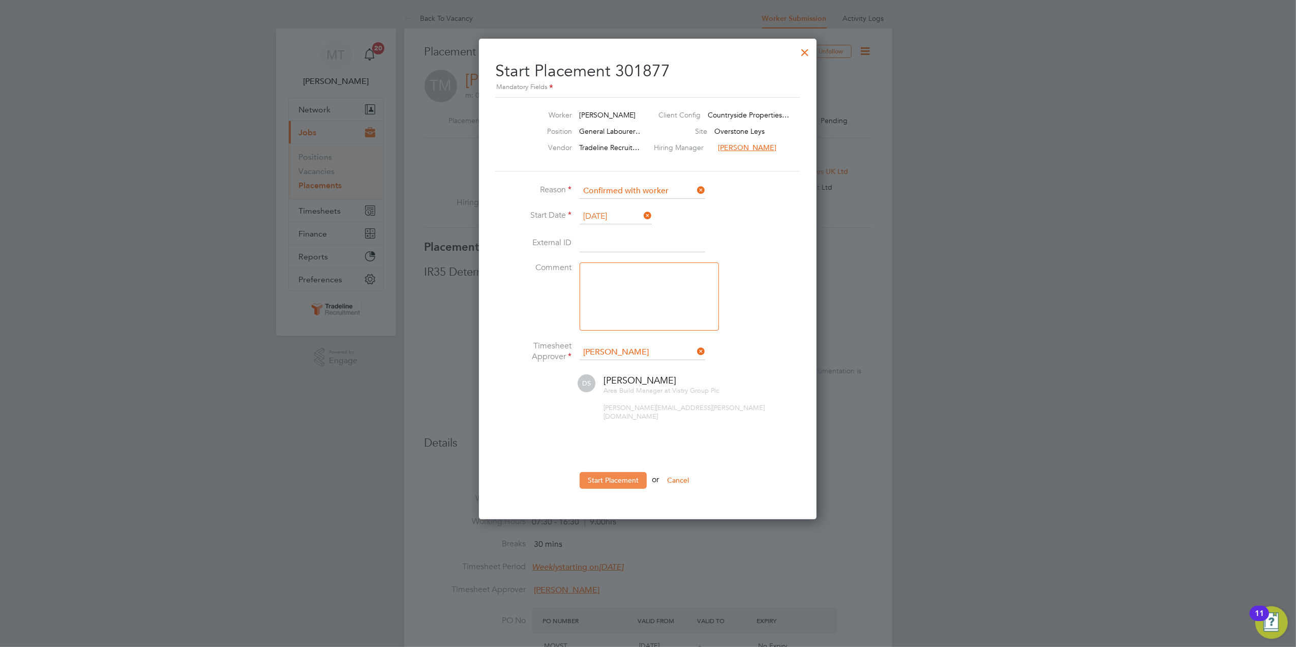
click at [633, 477] on button "Start Placement" at bounding box center [613, 480] width 67 height 16
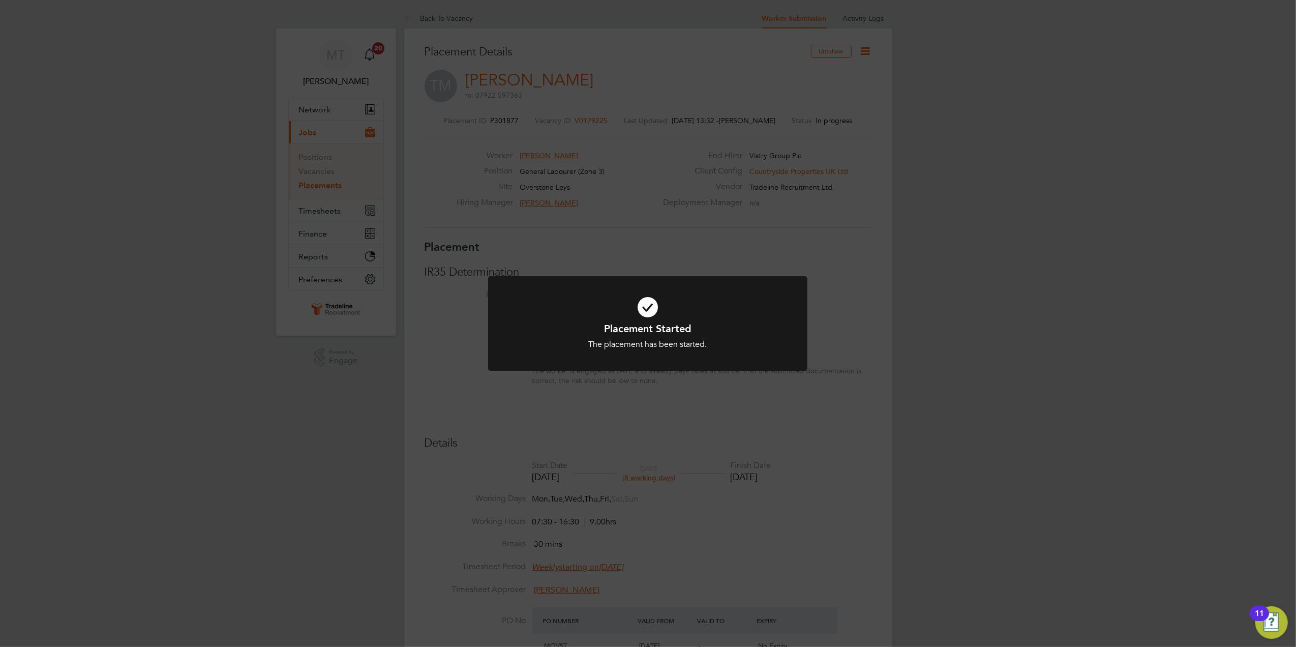
click at [230, 137] on div "Placement Started The placement has been started. Cancel Okay" at bounding box center [648, 323] width 1296 height 647
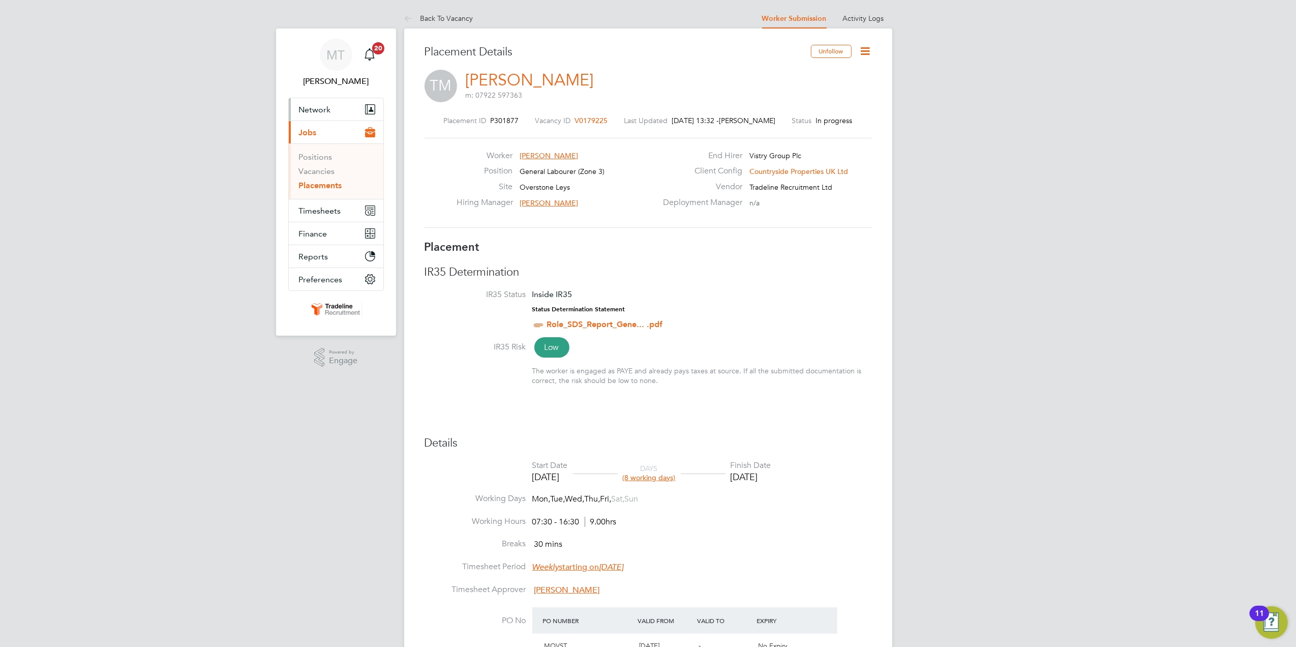
click at [327, 100] on button "Network" at bounding box center [336, 109] width 95 height 22
click at [324, 175] on link "Workers" at bounding box center [314, 177] width 31 height 10
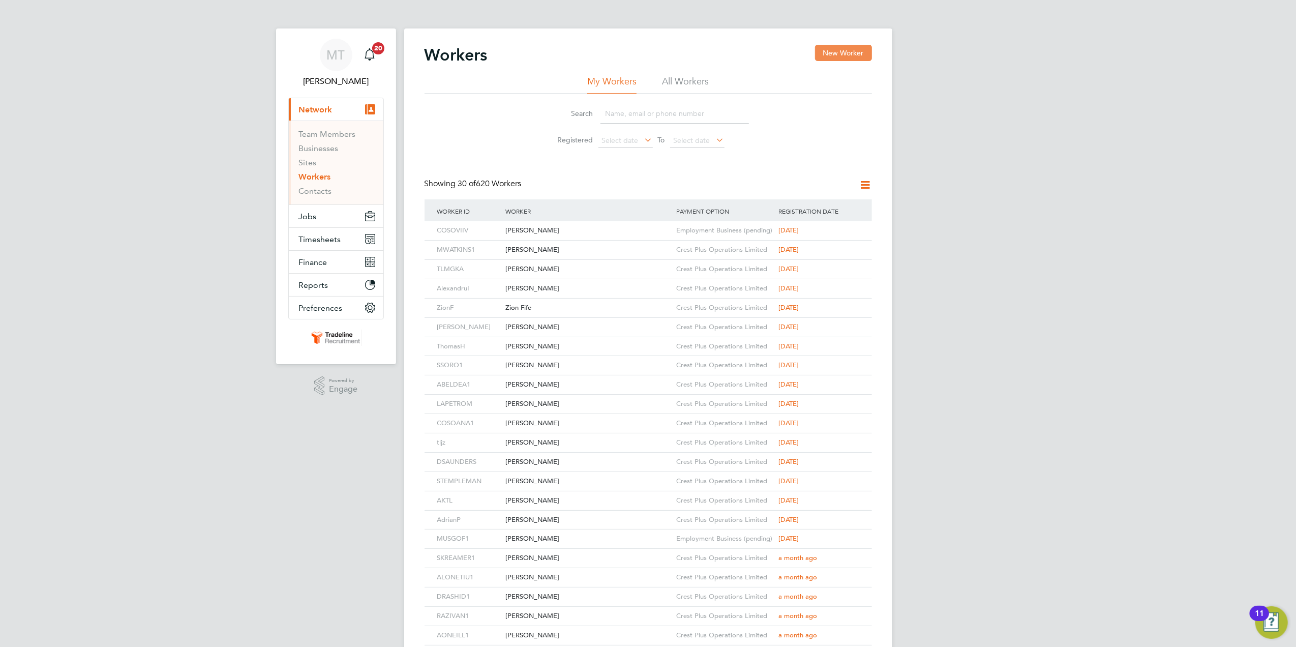
click at [841, 53] on button "New Worker" at bounding box center [843, 53] width 57 height 16
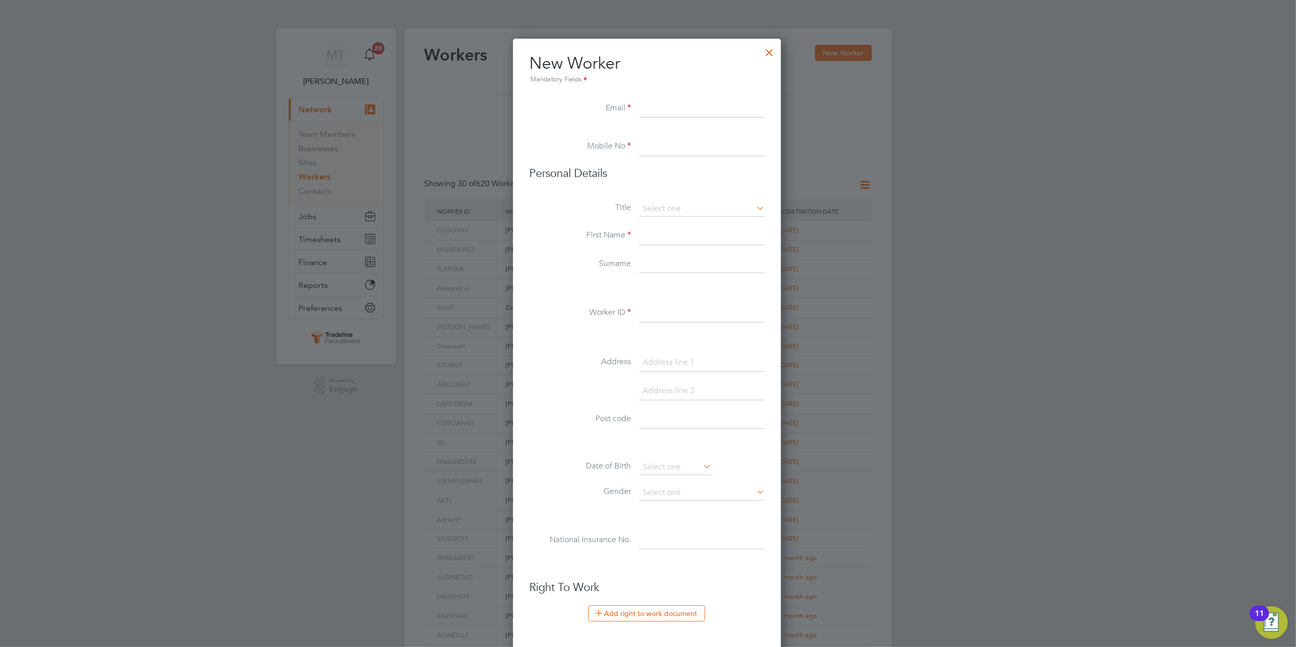
click at [1216, 406] on div at bounding box center [648, 323] width 1296 height 647
click at [776, 50] on div at bounding box center [769, 50] width 18 height 18
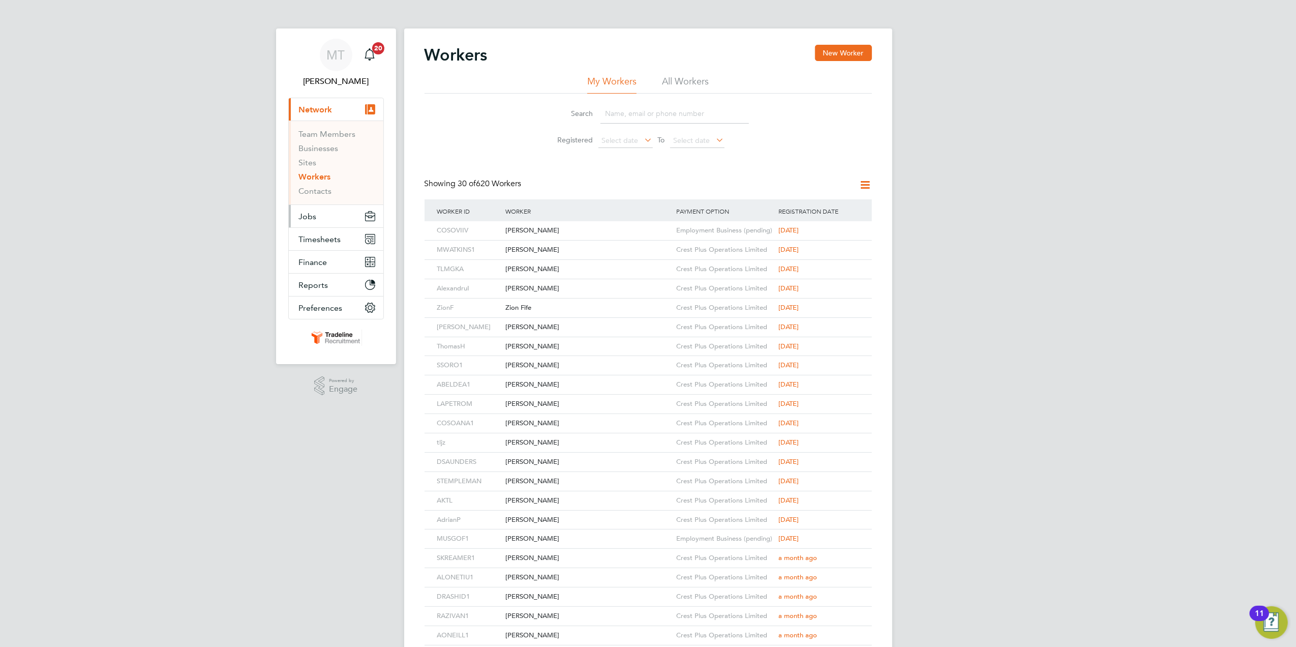
click at [334, 220] on button "Jobs" at bounding box center [336, 216] width 95 height 22
click at [334, 183] on link "Placements" at bounding box center [320, 186] width 42 height 10
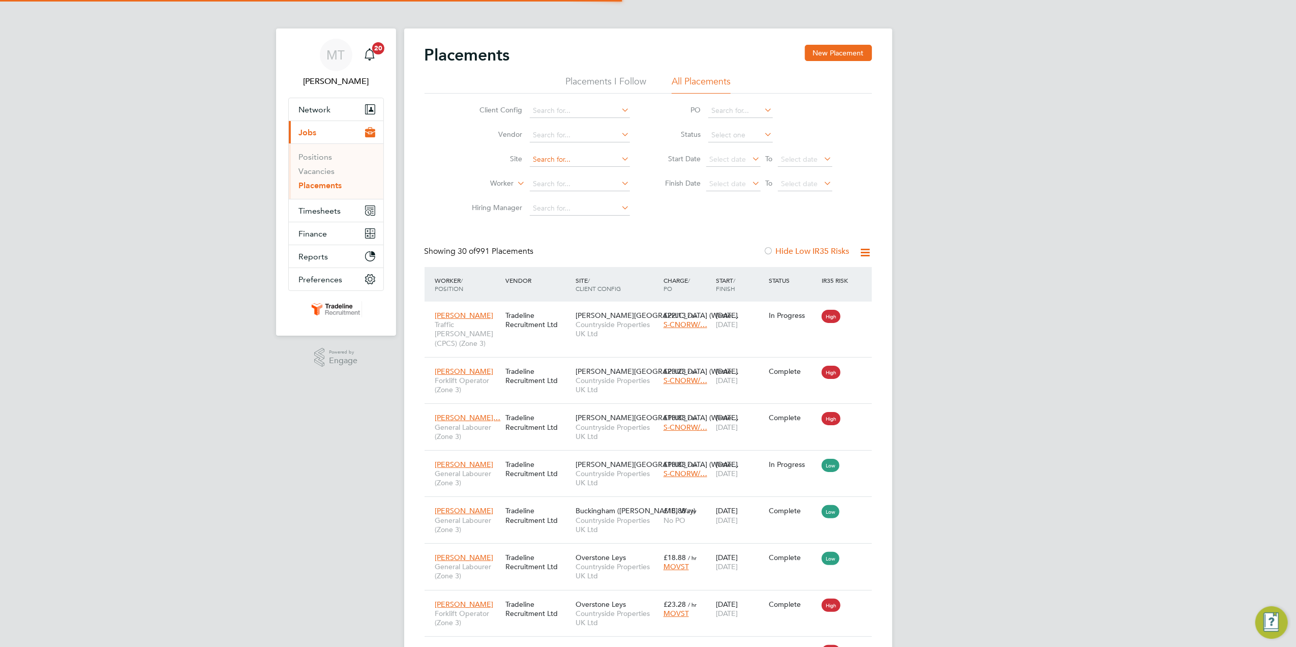
click at [555, 157] on input at bounding box center [580, 160] width 100 height 14
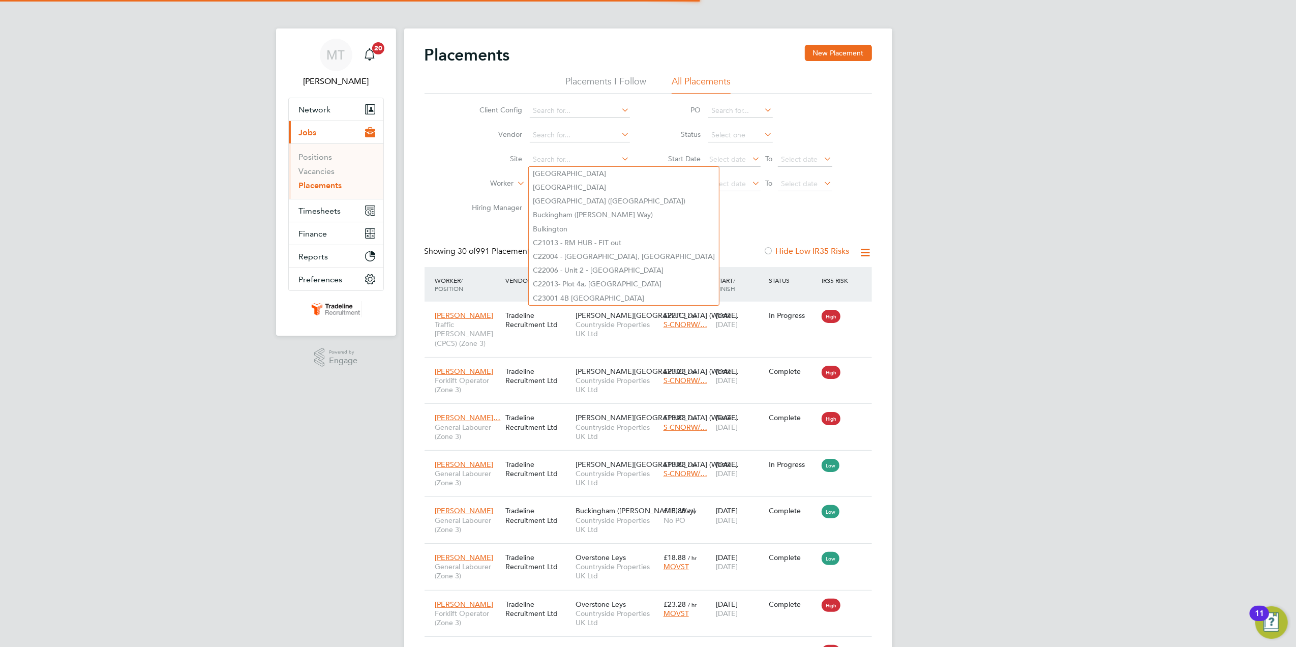
click at [480, 170] on li "Site" at bounding box center [547, 159] width 191 height 24
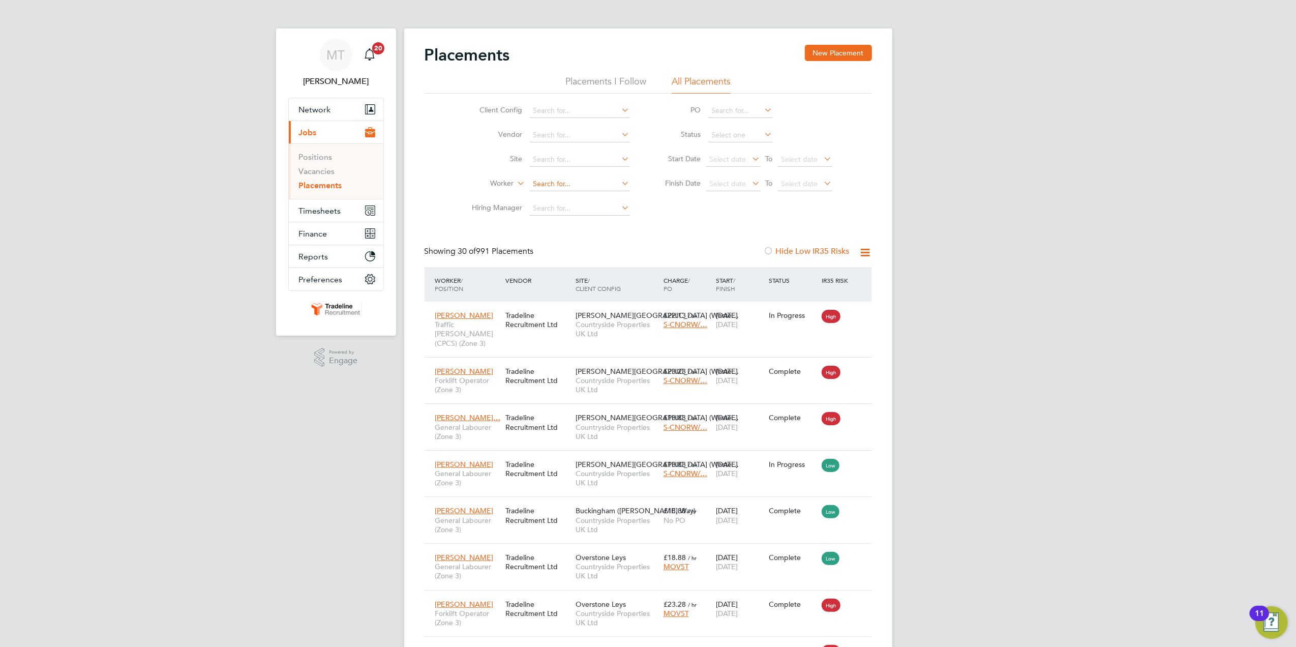
click at [544, 181] on input at bounding box center [580, 184] width 100 height 14
click at [564, 197] on li "Emil ian Vasile" at bounding box center [592, 198] width 126 height 14
type input "[PERSON_NAME]"
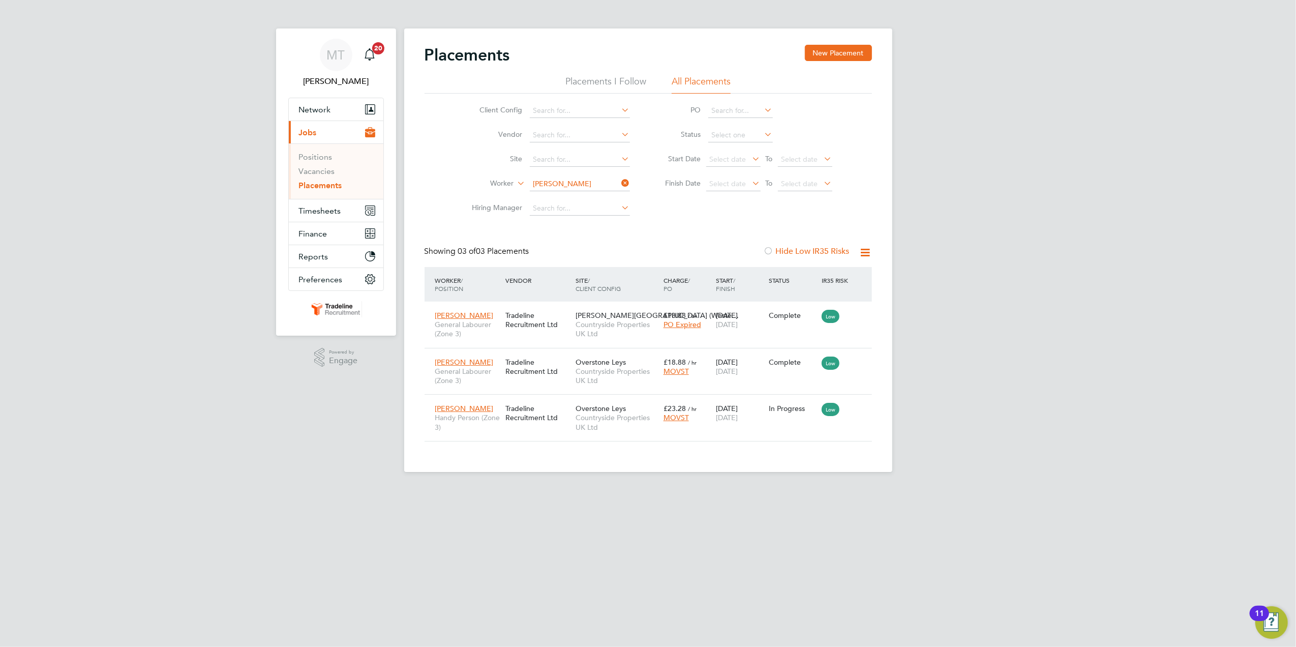
click at [328, 128] on button "Current page: Jobs" at bounding box center [336, 132] width 95 height 22
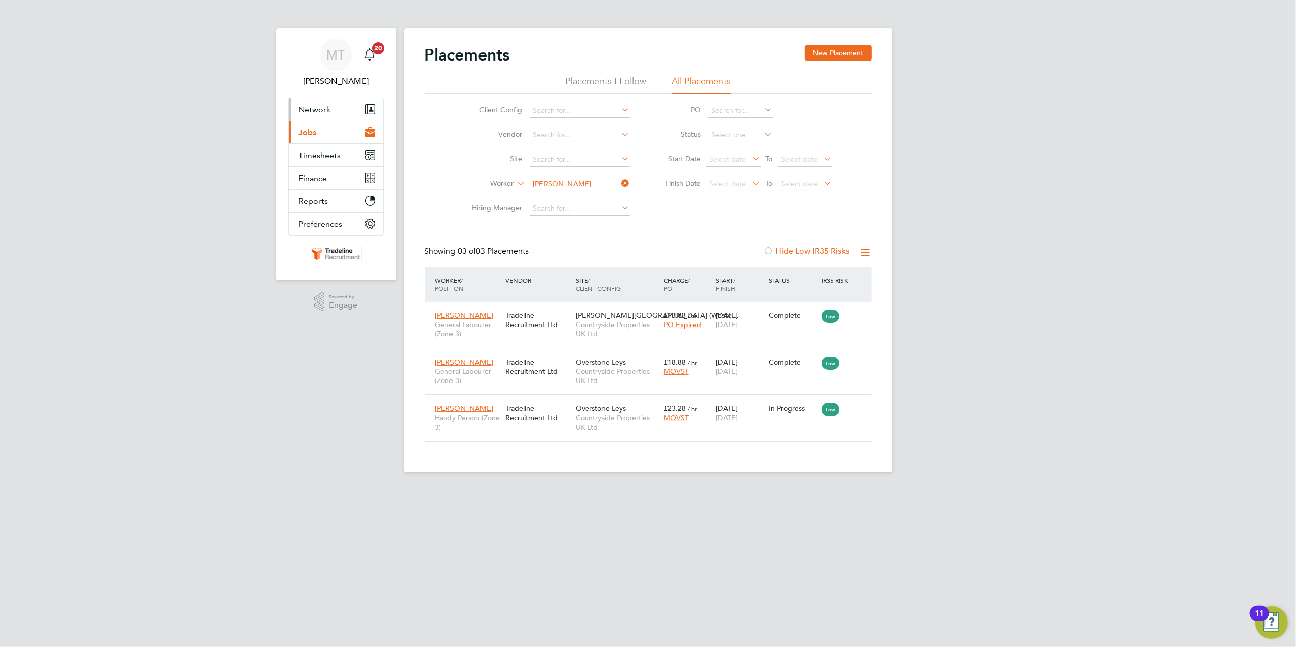
click at [326, 112] on span "Network" at bounding box center [315, 110] width 32 height 10
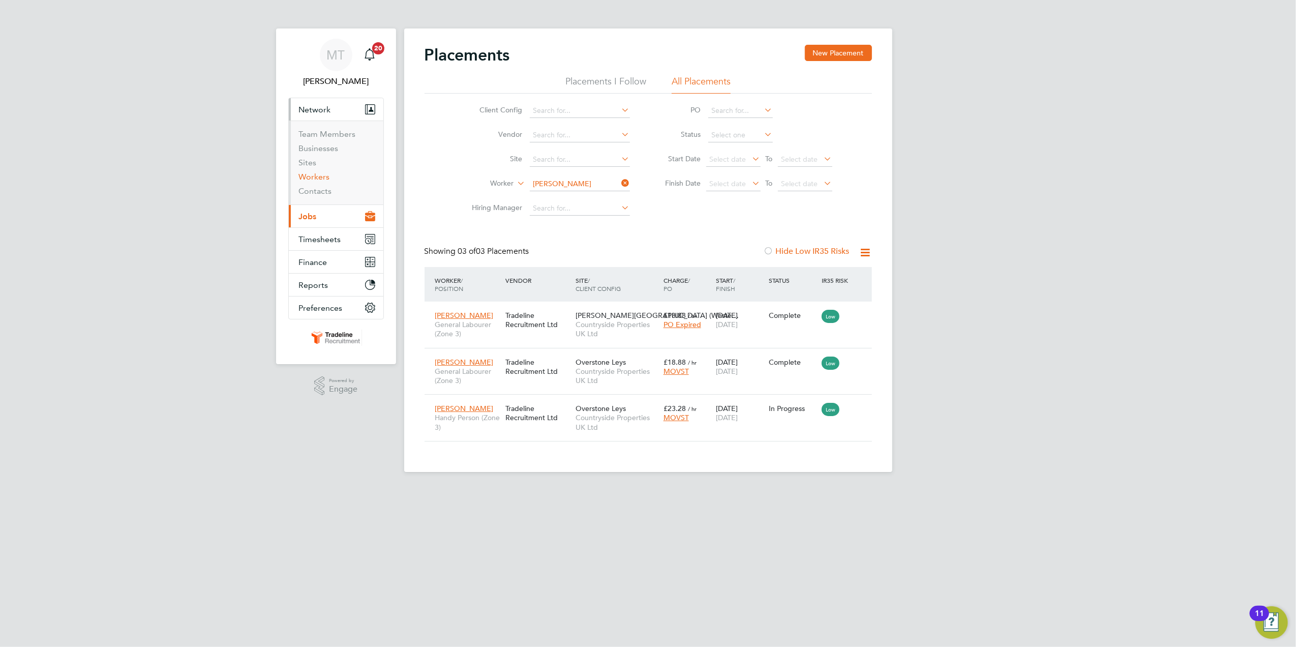
click at [323, 179] on link "Workers" at bounding box center [314, 177] width 31 height 10
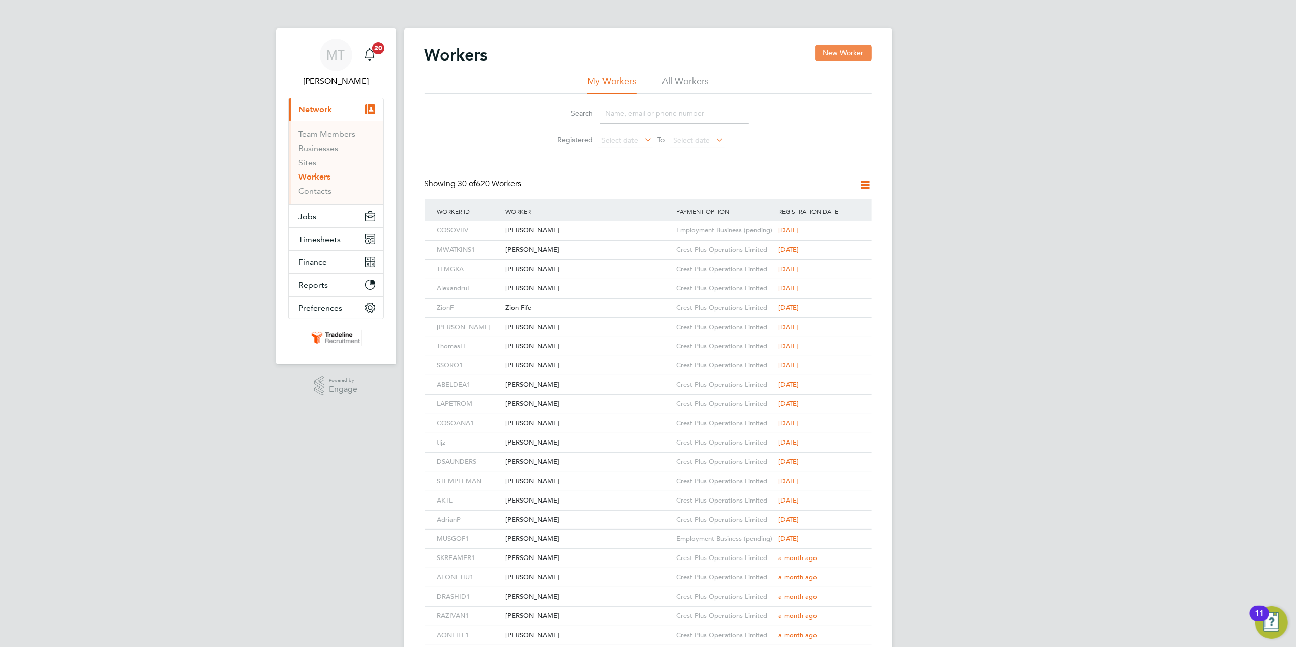
click at [841, 52] on button "New Worker" at bounding box center [843, 53] width 57 height 16
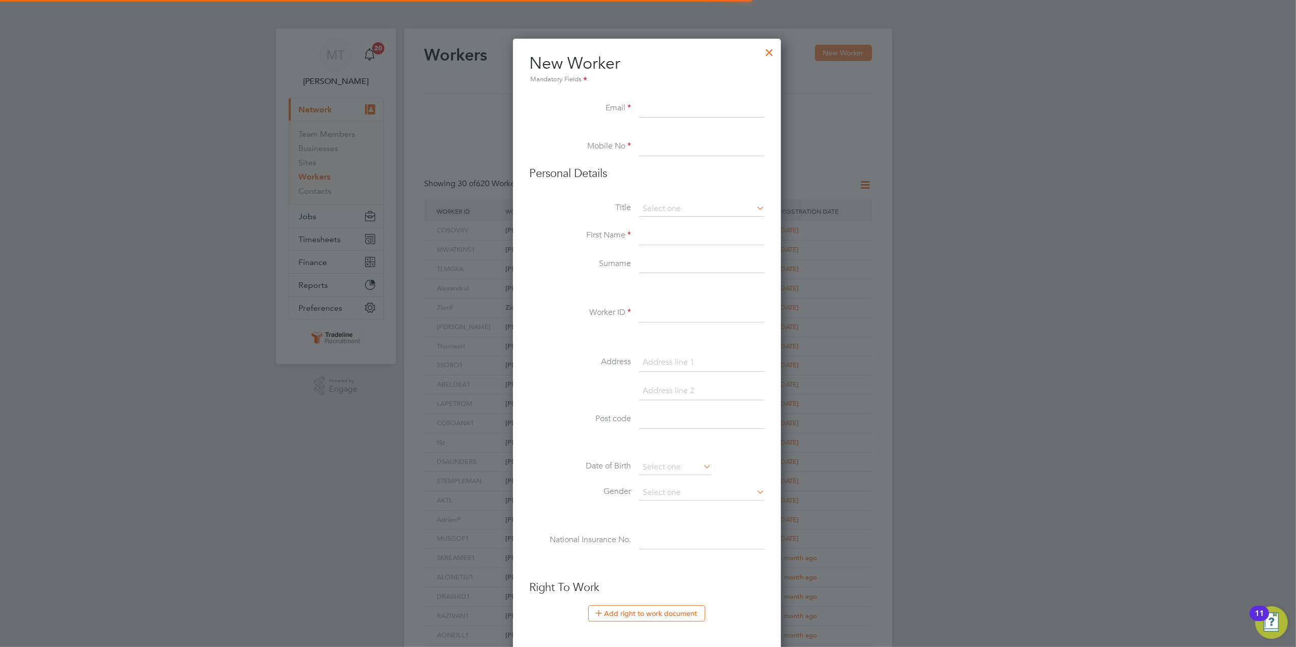
scroll to position [867, 271]
paste input "Mattywardell2@gmail.com"
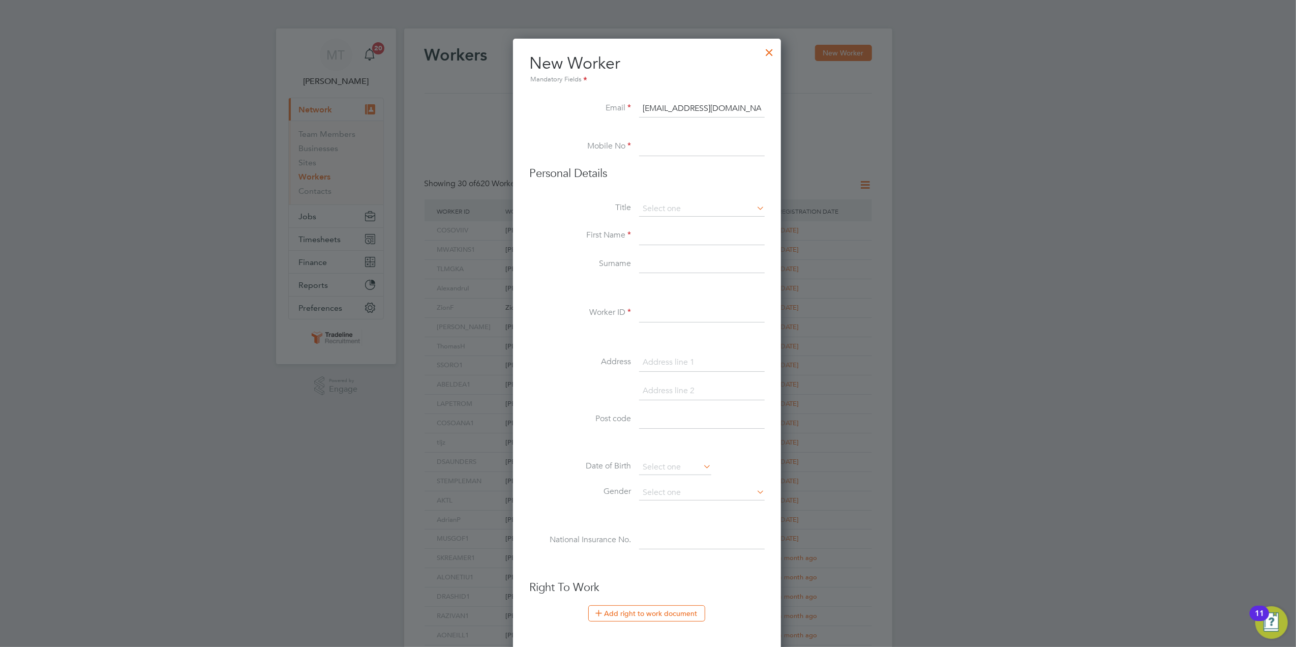
type input "Mattywardell2@gmail.com"
click at [701, 148] on input at bounding box center [702, 147] width 126 height 18
paste input "07305 912478"
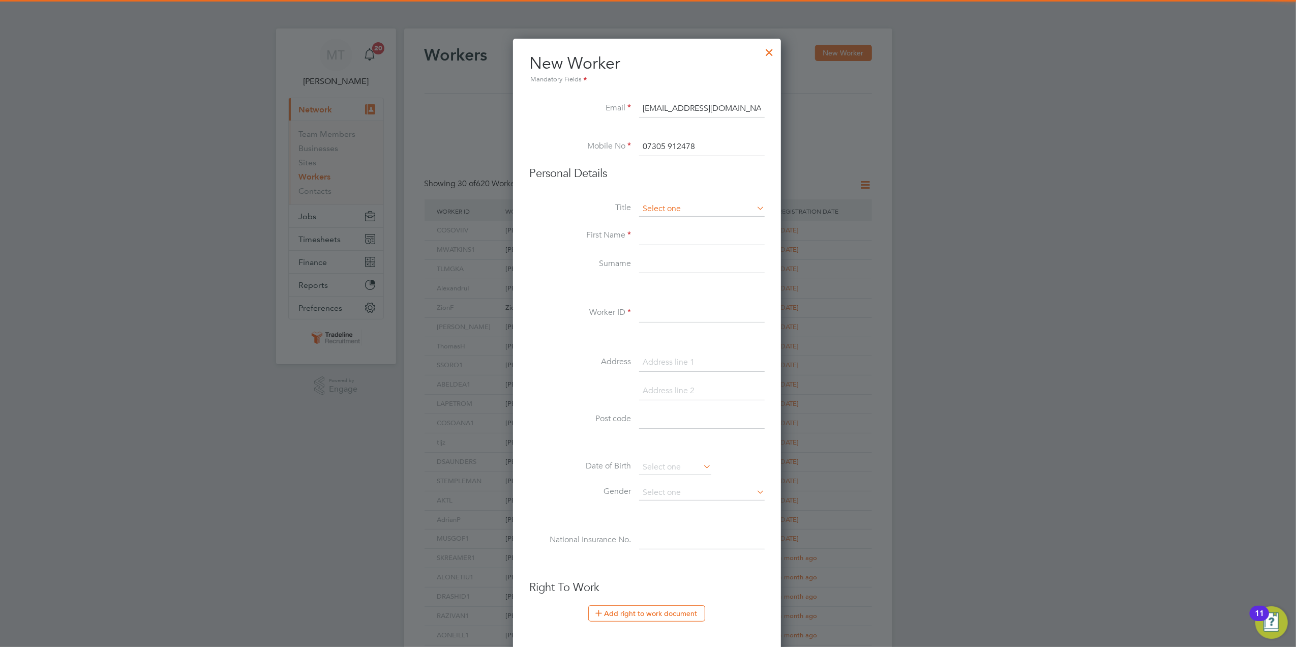
type input "07305 912478"
click at [681, 210] on input at bounding box center [702, 208] width 126 height 15
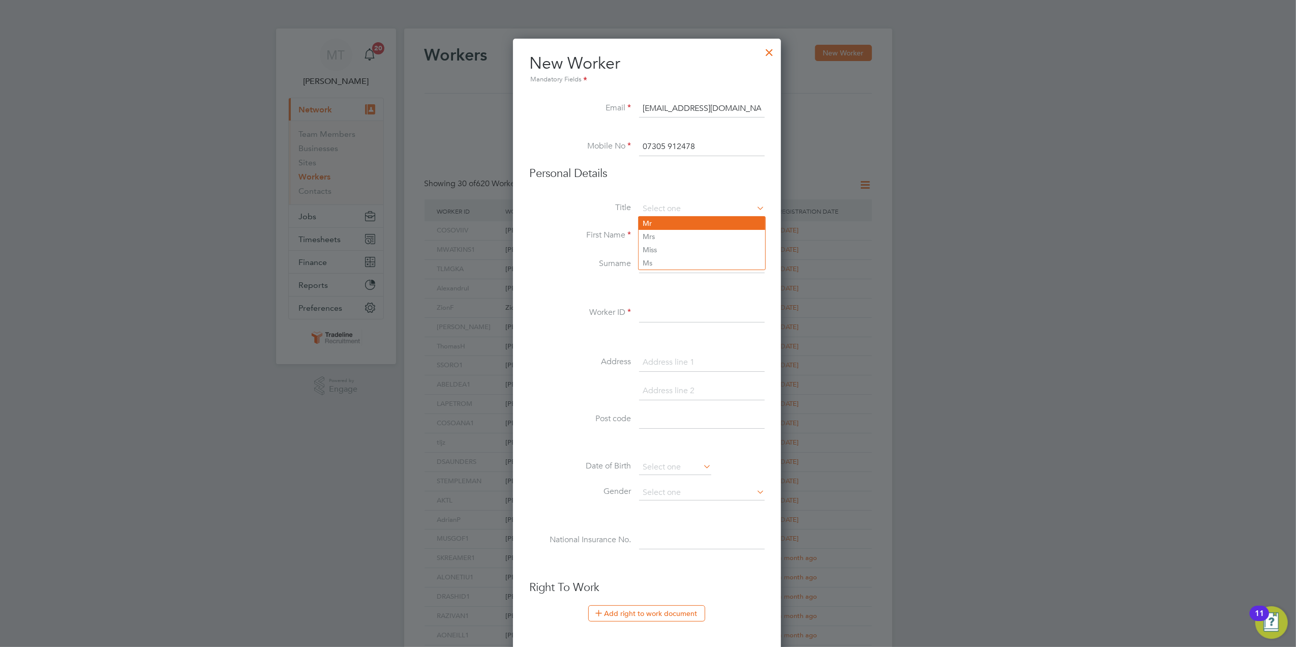
click at [670, 219] on li "Mr" at bounding box center [702, 223] width 127 height 13
type input "Mr"
click at [669, 237] on input at bounding box center [702, 236] width 126 height 18
paste input "Matthew"
type input "Matthew"
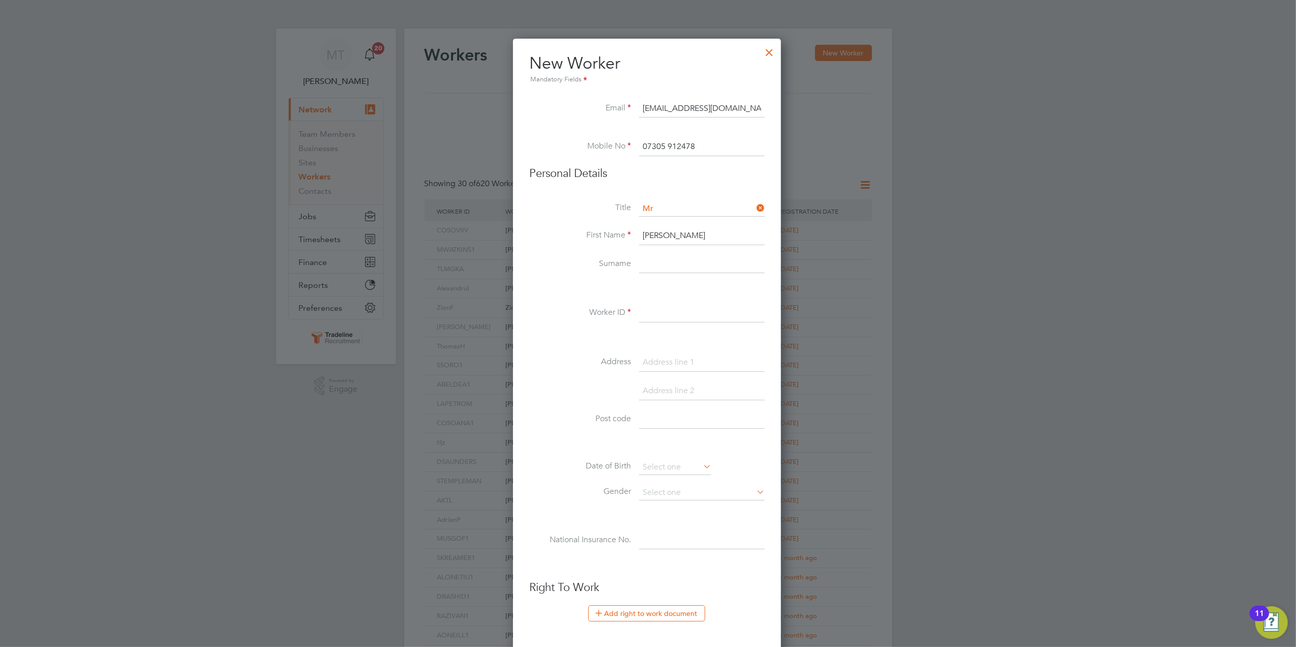
click at [682, 264] on input at bounding box center [702, 264] width 126 height 18
paste input "Wardell"
type input "Wardell"
click at [666, 318] on input at bounding box center [702, 313] width 126 height 18
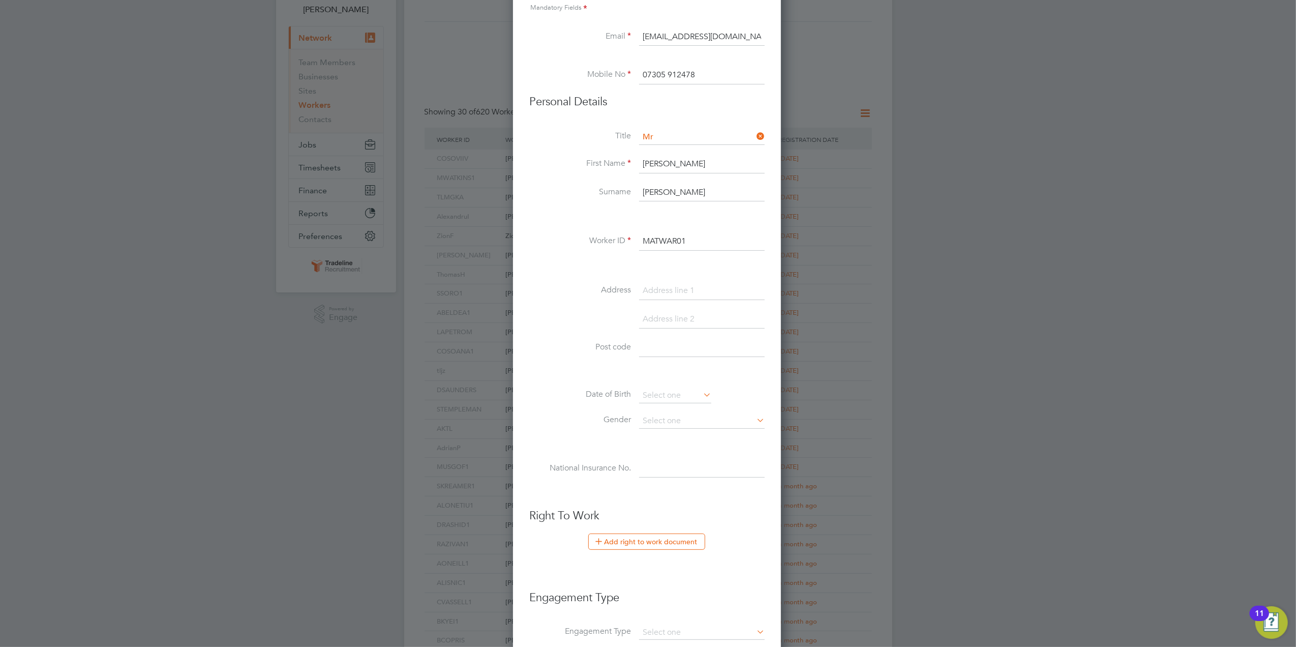
scroll to position [135, 0]
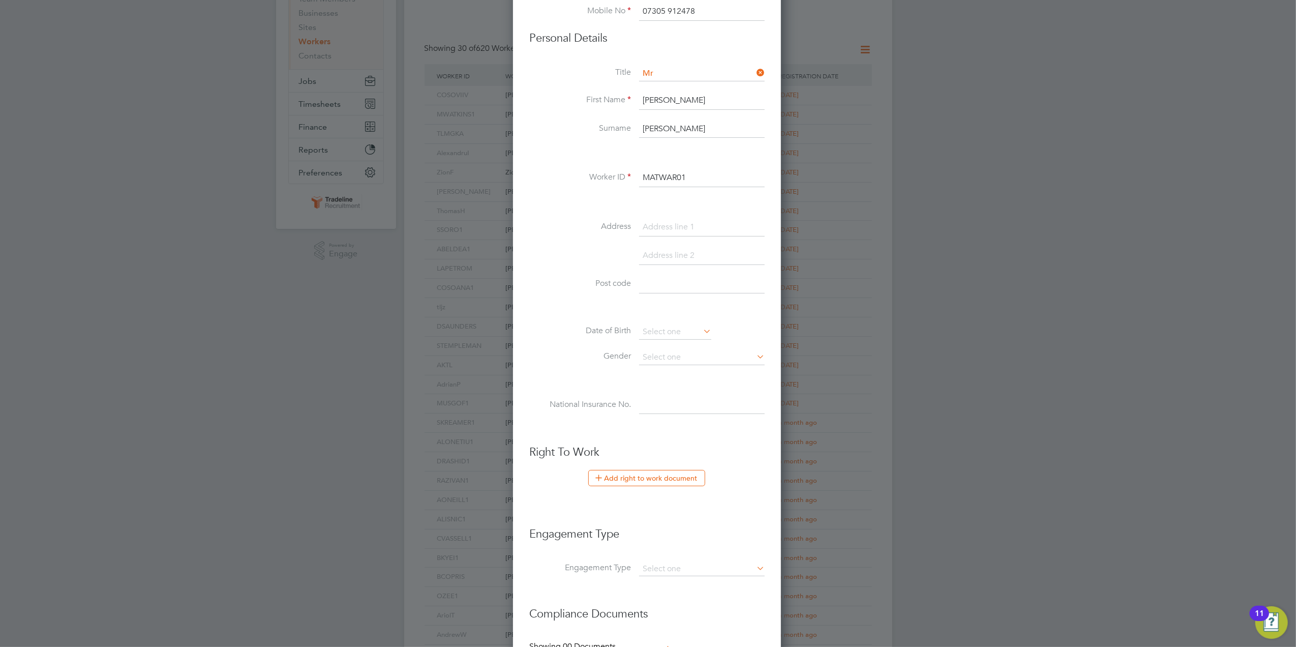
type input "MATWAR01"
click at [678, 400] on input at bounding box center [702, 405] width 126 height 18
paste input "PM801097B"
type input "PM 80 10 97 B"
click at [682, 332] on input at bounding box center [675, 331] width 72 height 15
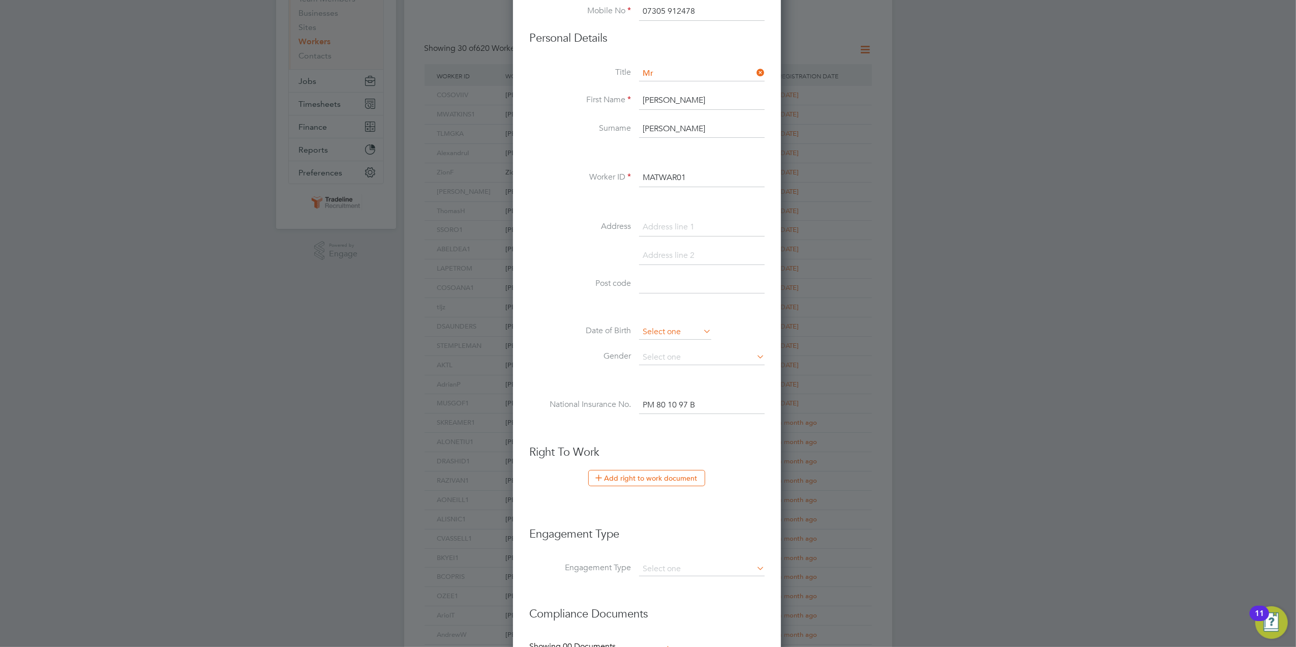
scroll to position [371, 0]
click at [733, 156] on span "2012" at bounding box center [732, 152] width 18 height 9
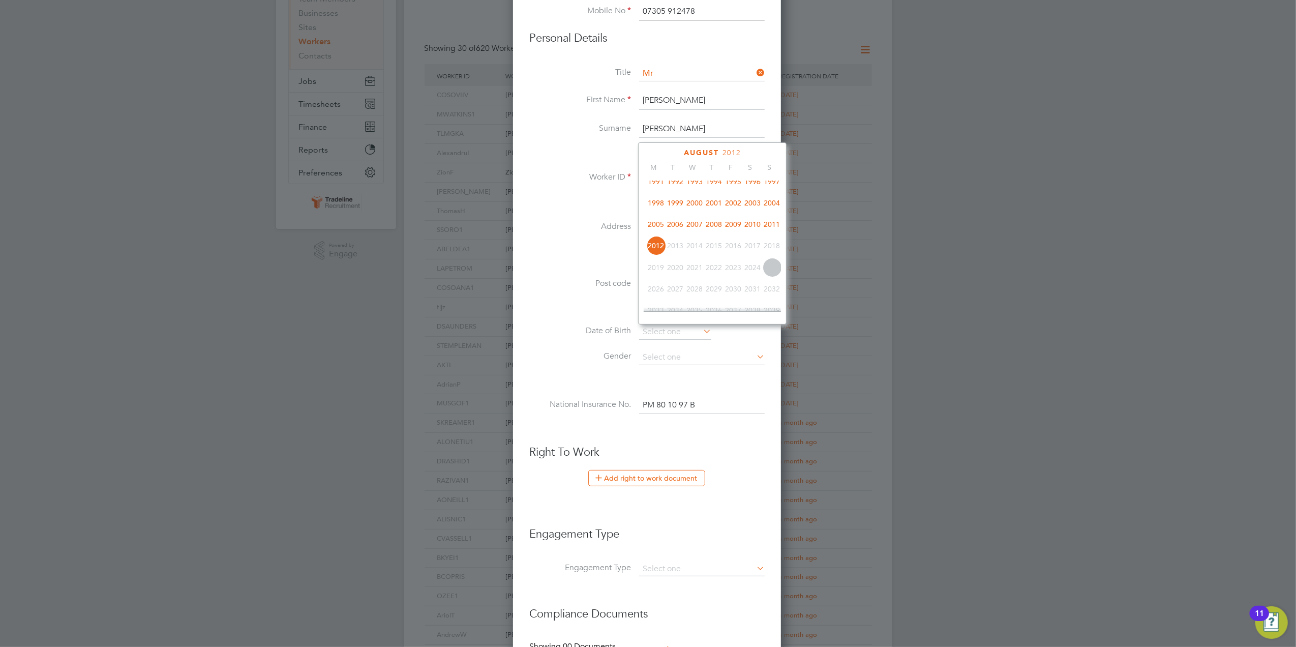
click at [712, 228] on span "2008" at bounding box center [713, 224] width 19 height 19
click at [735, 217] on span "4" at bounding box center [733, 216] width 19 height 19
click at [662, 334] on input "04 Apr 2008" at bounding box center [675, 331] width 72 height 15
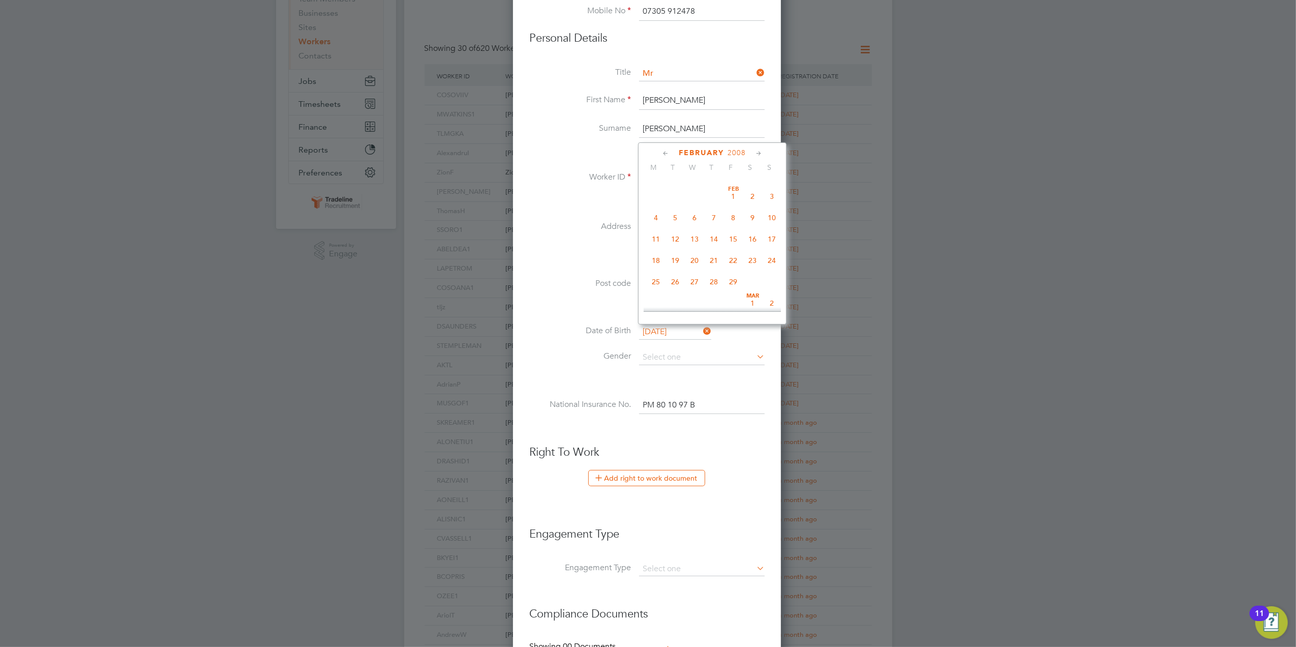
click at [658, 216] on span "4" at bounding box center [655, 217] width 19 height 19
type input "04 Feb 2008"
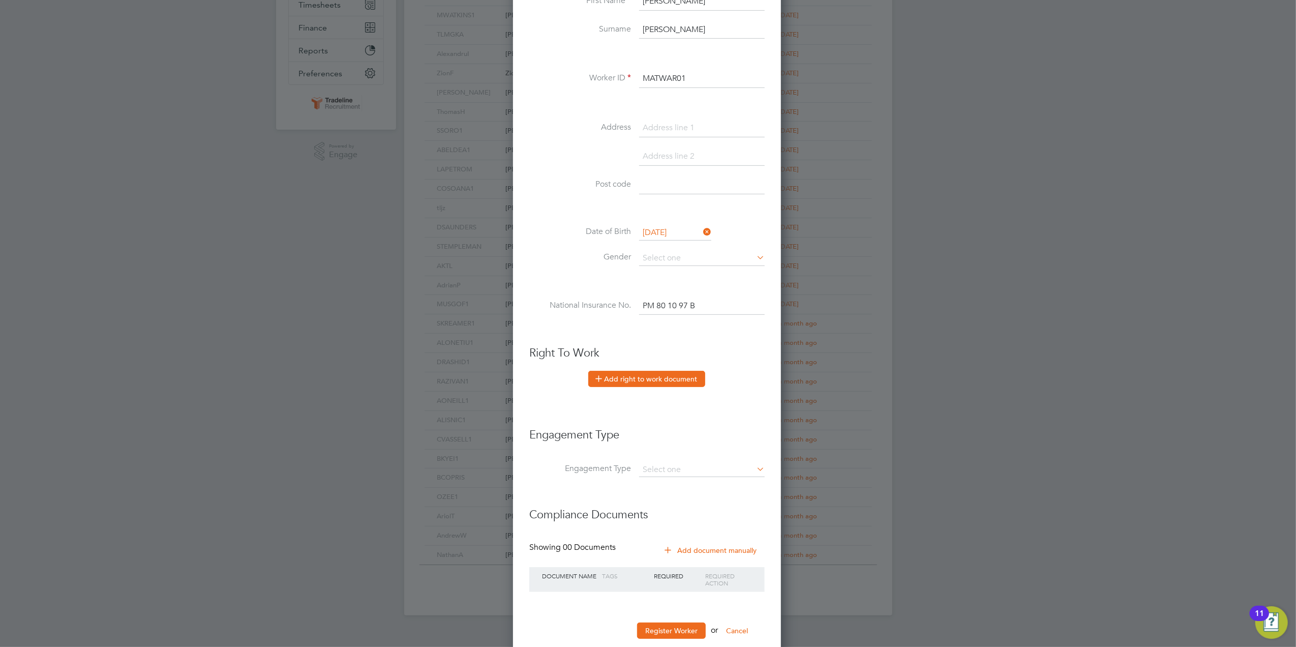
scroll to position [258, 0]
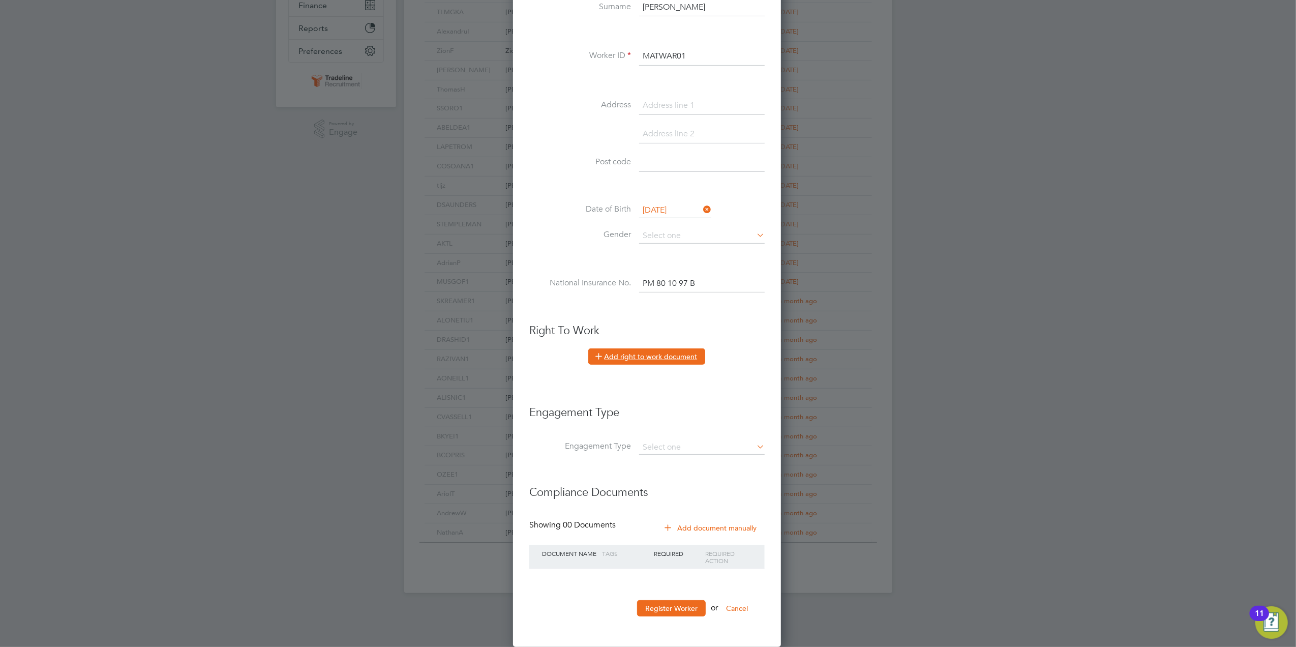
click at [685, 361] on button "Add right to work document" at bounding box center [646, 356] width 117 height 16
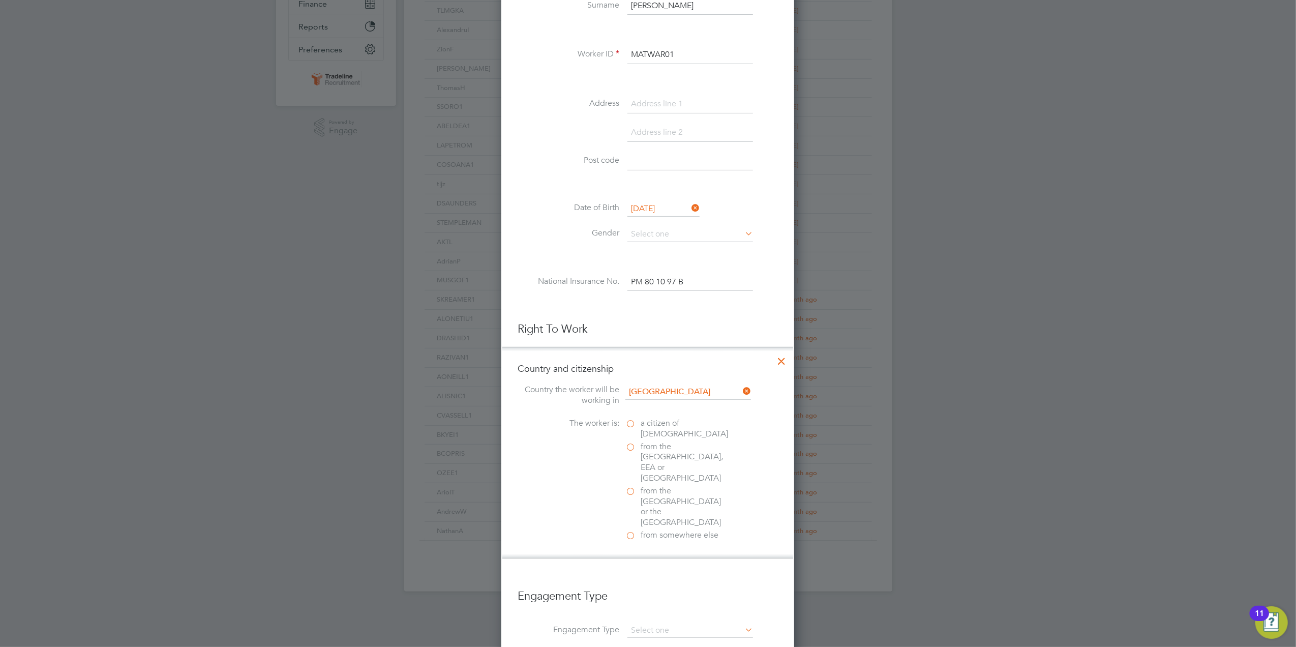
click at [632, 422] on label "a citizen of United Kingdom" at bounding box center [676, 428] width 102 height 21
click at [0, 0] on input "a citizen of United Kingdom" at bounding box center [0, 0] width 0 height 0
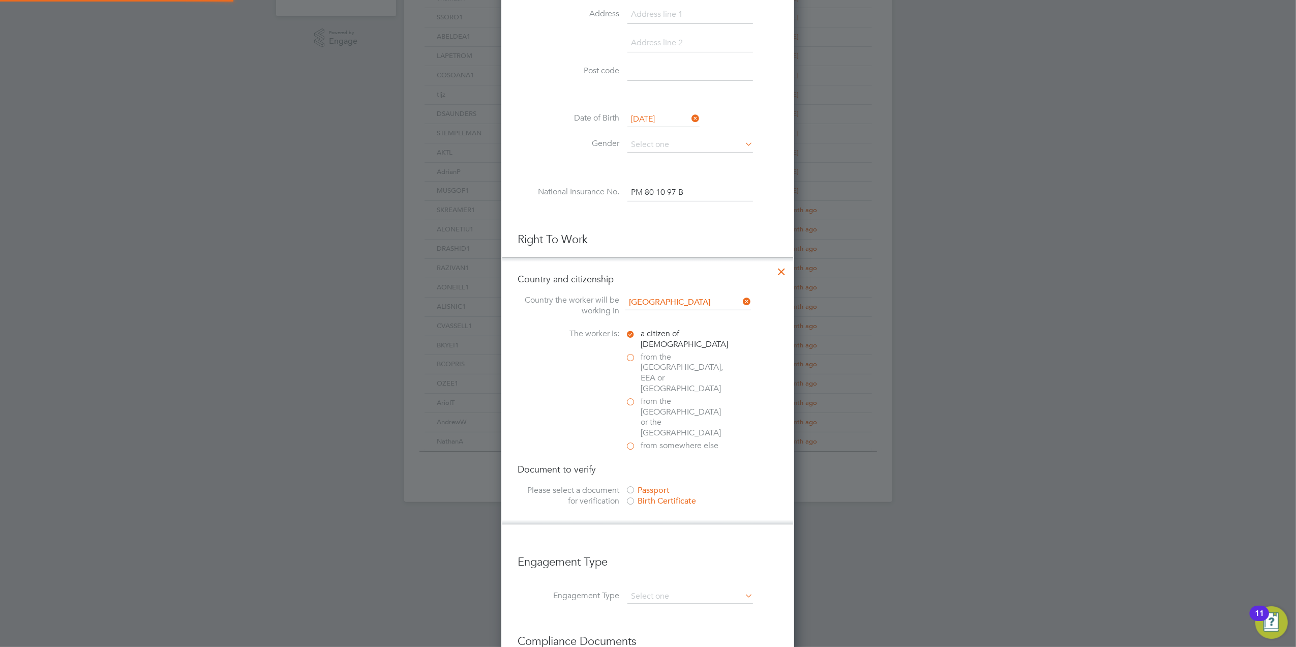
scroll to position [466, 0]
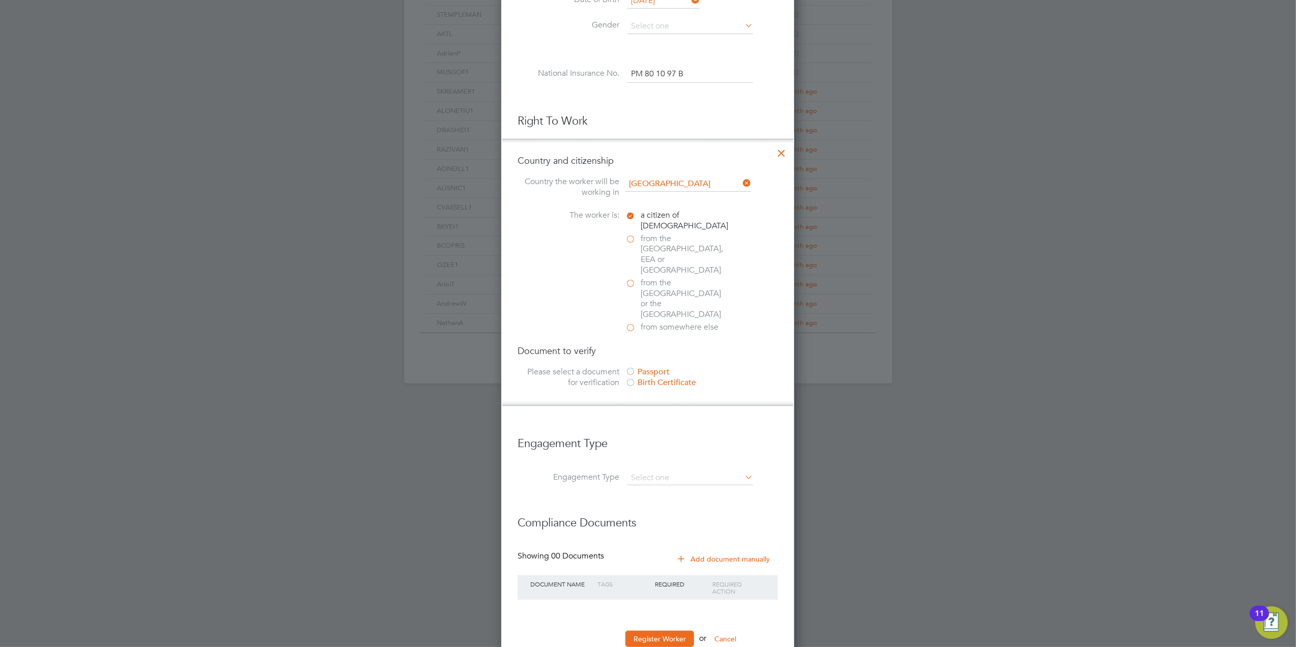
click at [629, 367] on div at bounding box center [630, 372] width 10 height 10
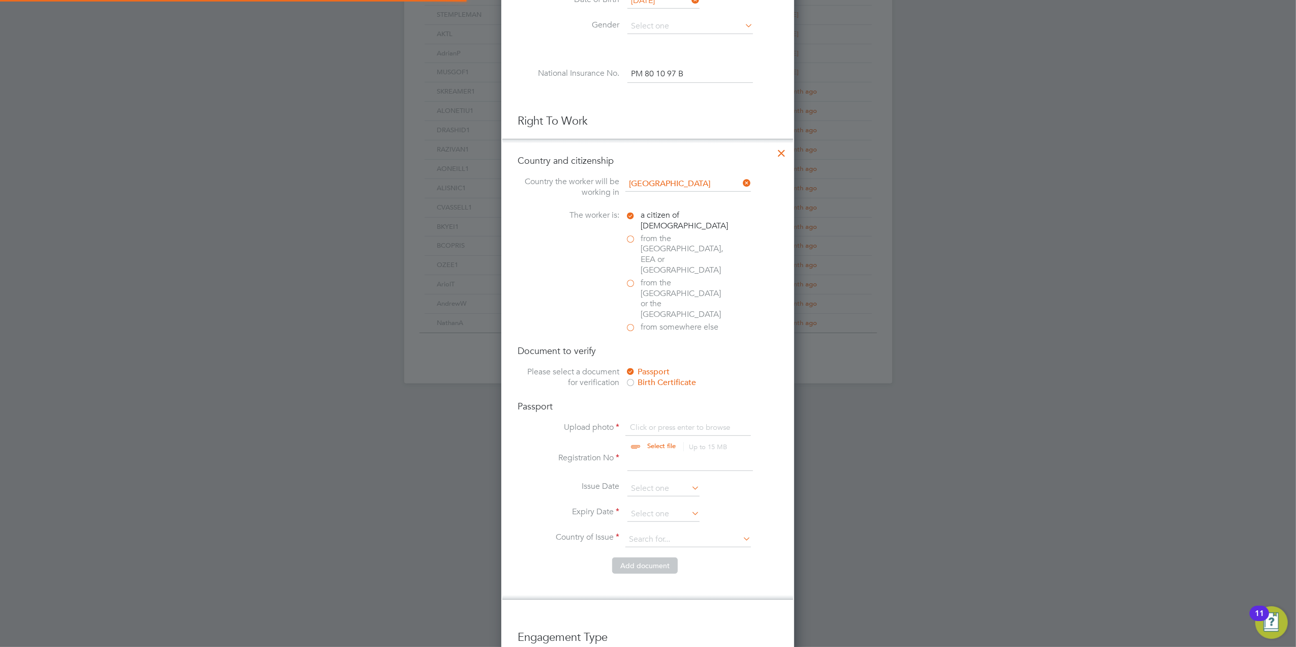
scroll to position [13, 126]
click at [664, 422] on input "file" at bounding box center [671, 437] width 160 height 31
type input "C:\fakepath\Matt Wardell Passport.jpg"
click at [669, 453] on input at bounding box center [690, 462] width 126 height 18
type input "149487712"
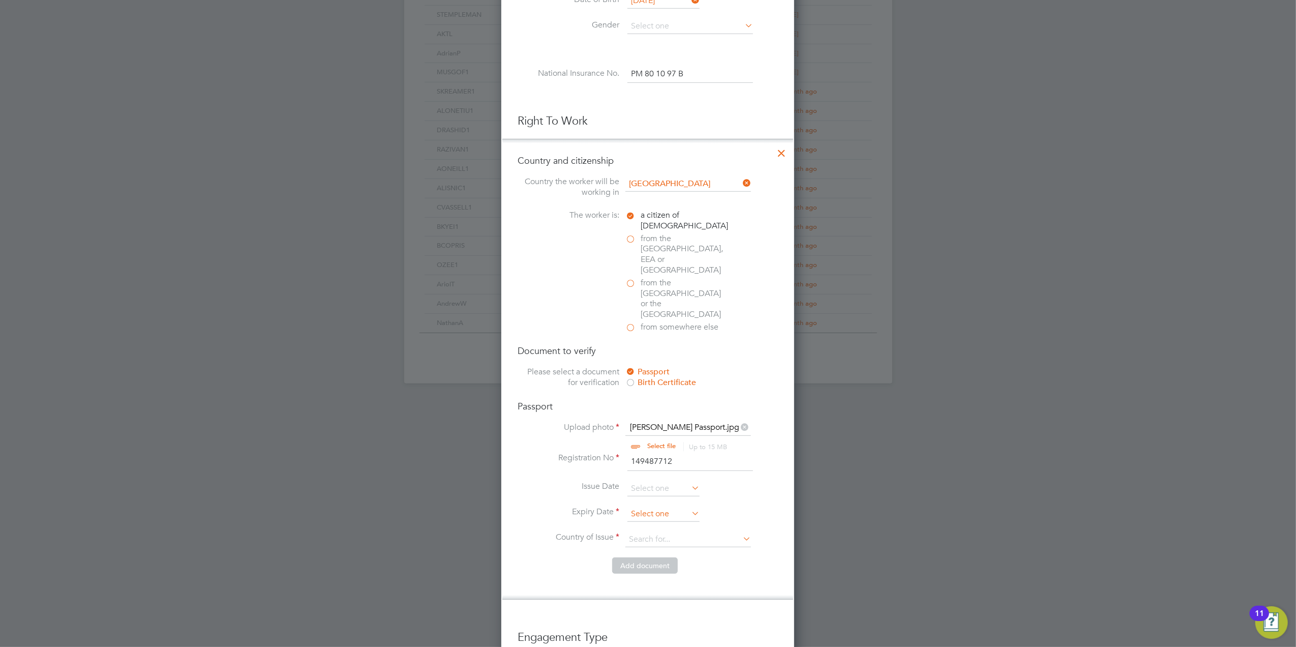
click at [673, 506] on input at bounding box center [663, 513] width 72 height 15
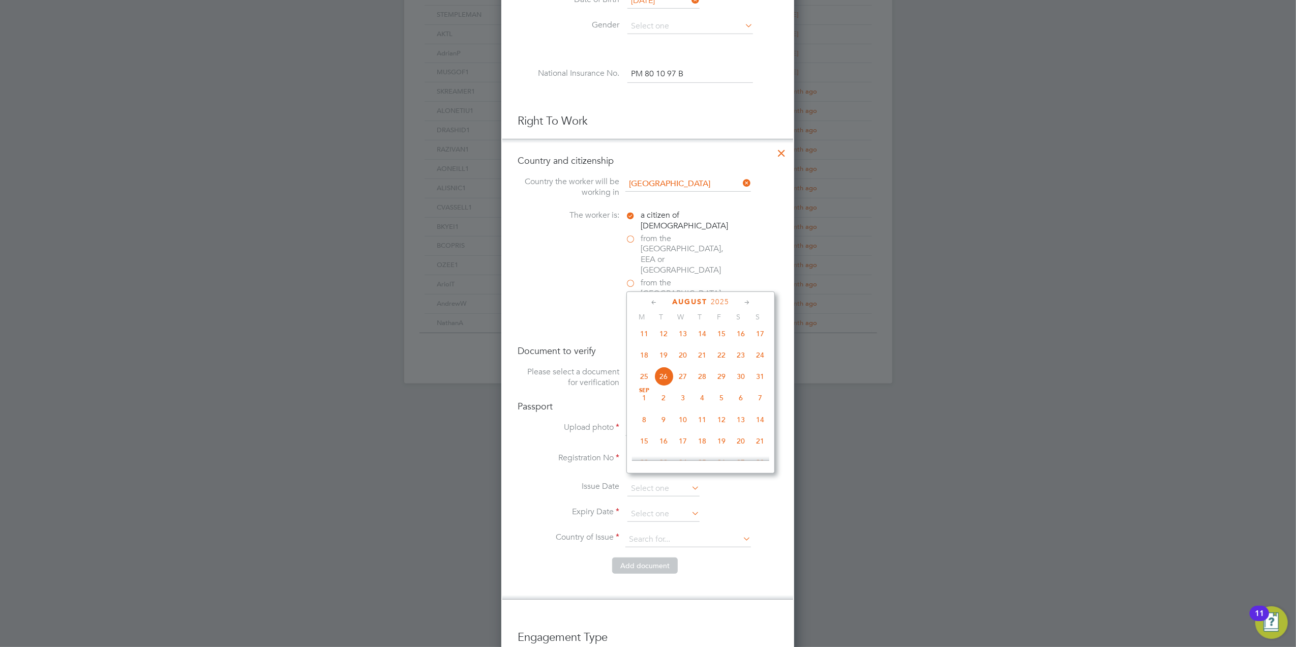
click at [719, 300] on span "2025" at bounding box center [720, 301] width 18 height 9
click at [688, 419] on span "2034" at bounding box center [682, 416] width 19 height 19
click at [759, 385] on span "25" at bounding box center [760, 380] width 19 height 19
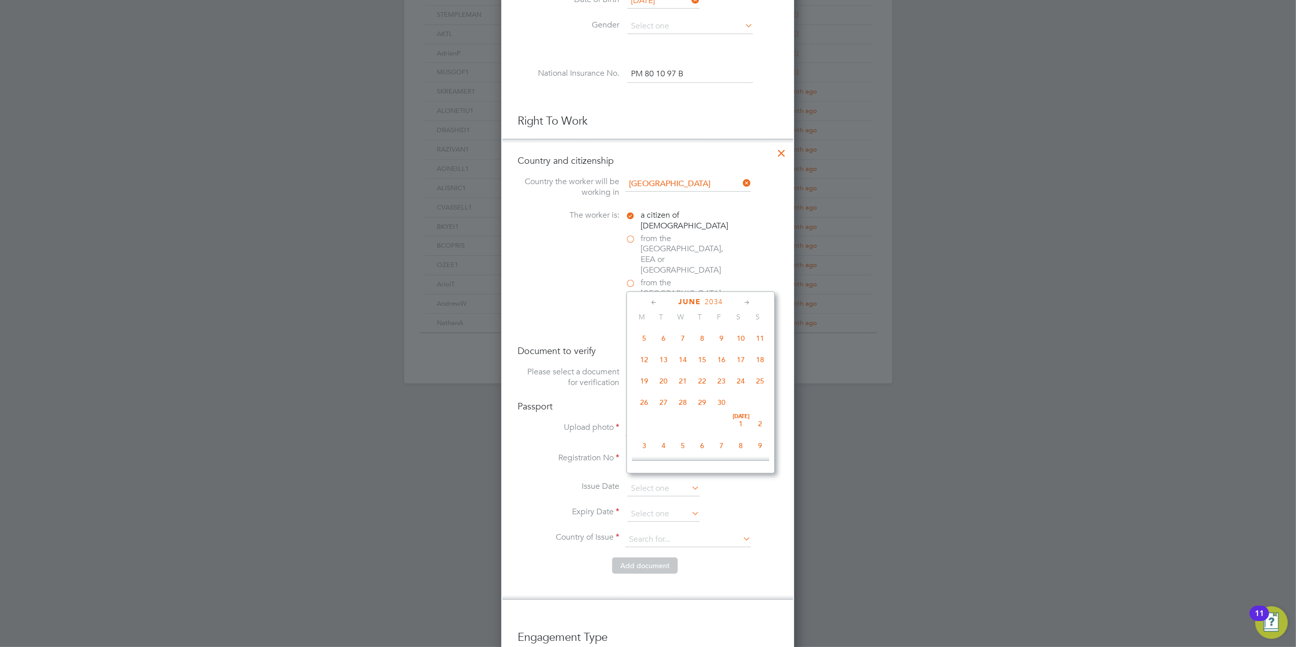
type input "25 Jun 2034"
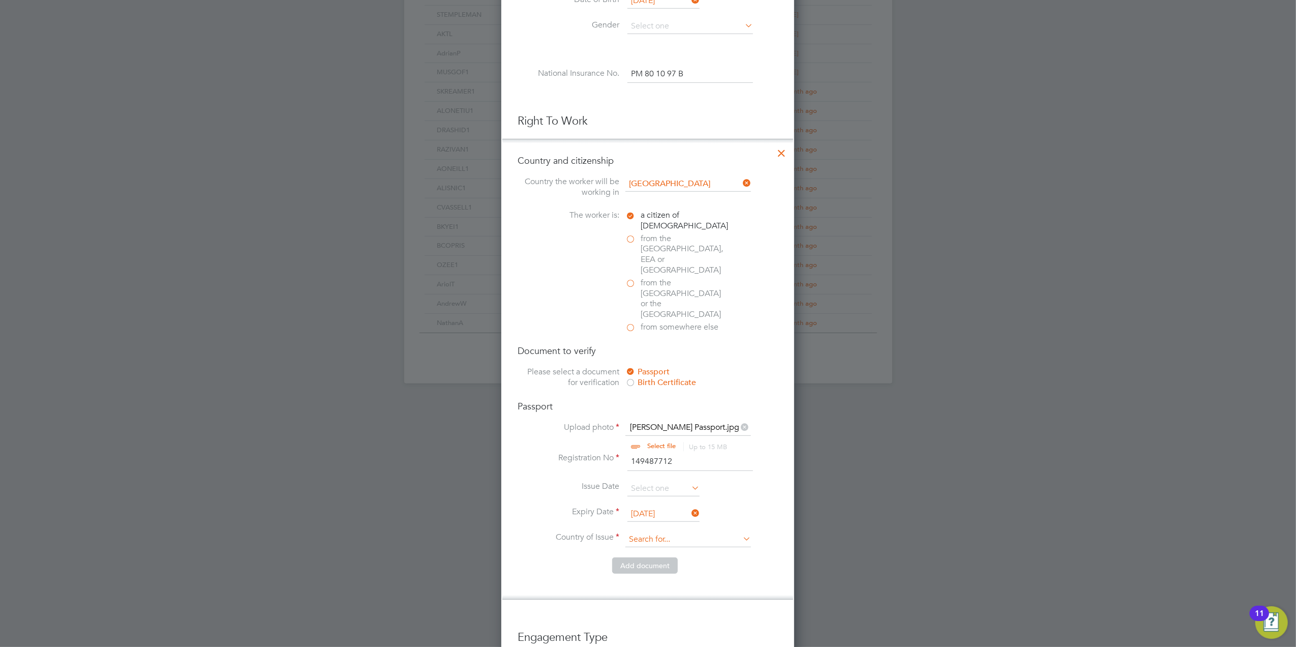
click at [715, 532] on input at bounding box center [688, 539] width 126 height 15
click at [664, 625] on li "Un ited Kingdom" at bounding box center [713, 632] width 177 height 14
type input "United Kingdom"
click at [641, 557] on button "Add document" at bounding box center [645, 565] width 66 height 16
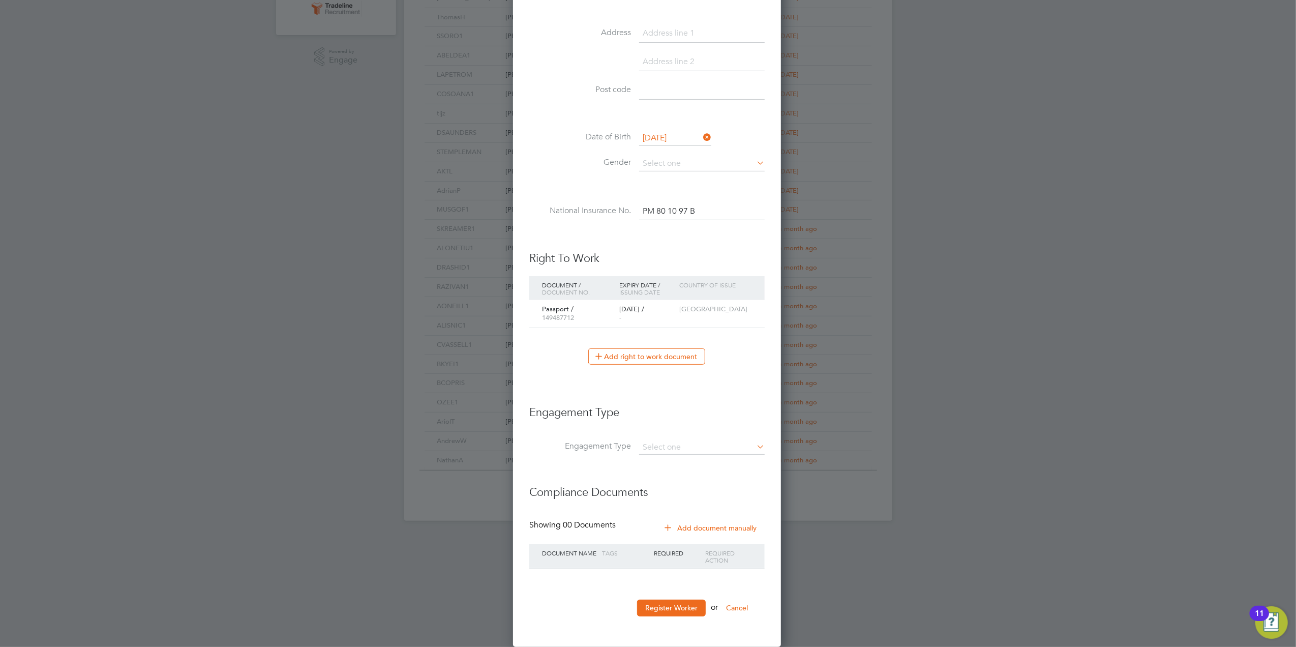
click at [688, 596] on ul "New Worker Mandatory Fields Email Mattywardell2@gmail.com Mobile No 07305 91247…" at bounding box center [646, 175] width 235 height 903
click at [689, 611] on button "Register Worker" at bounding box center [671, 608] width 69 height 16
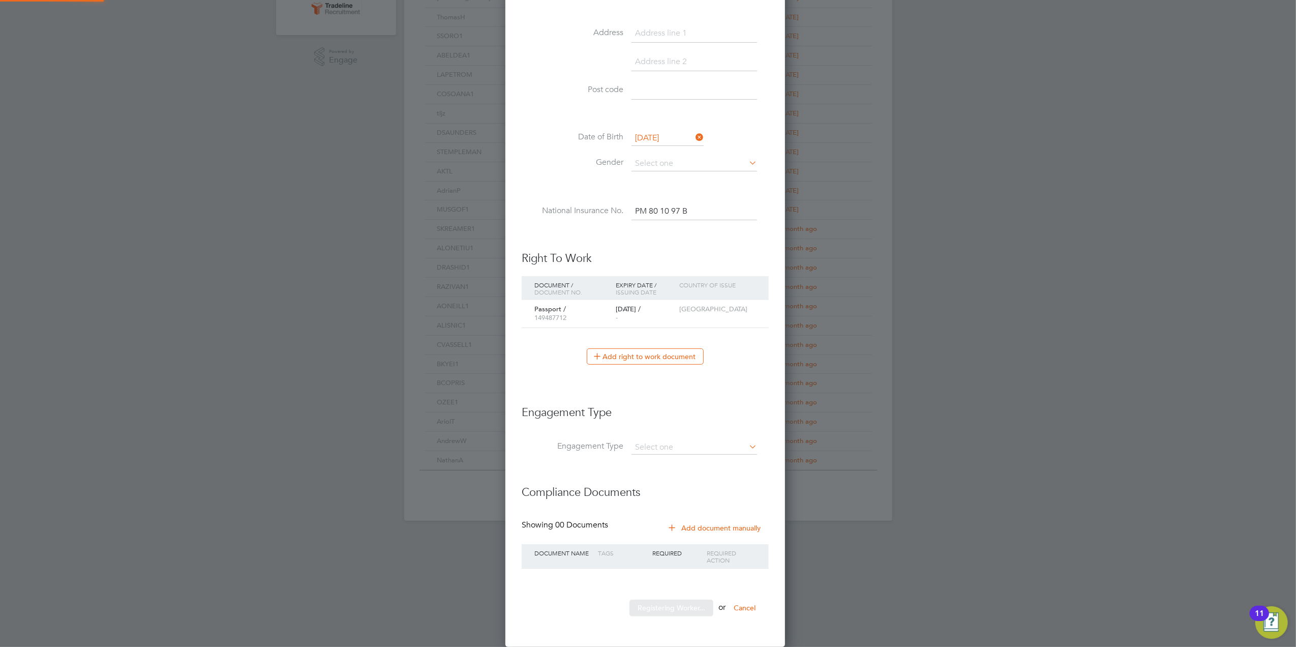
scroll to position [0, 0]
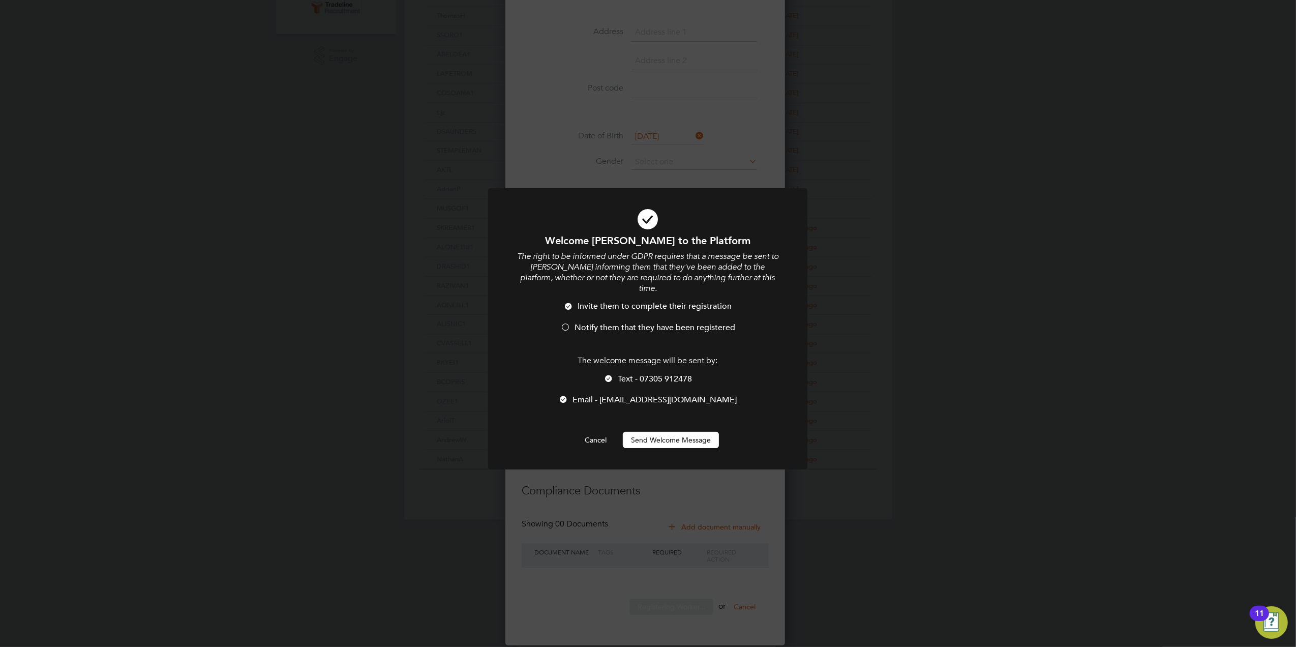
click at [611, 374] on div at bounding box center [609, 379] width 10 height 10
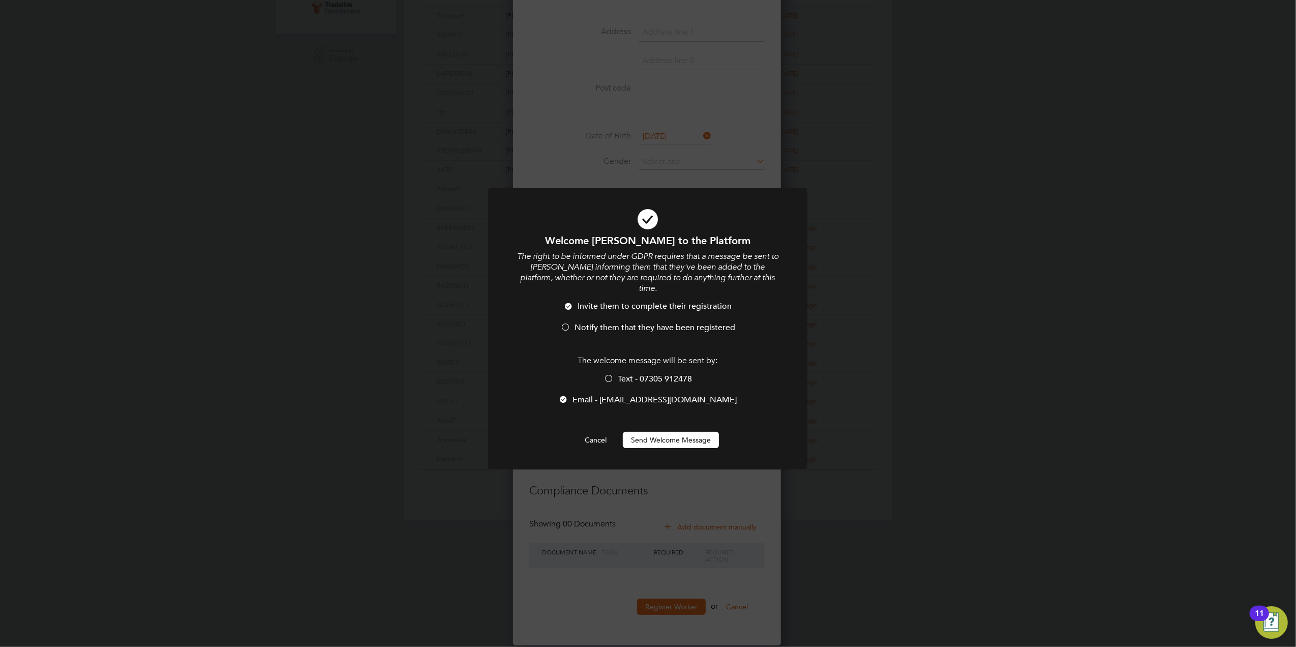
scroll to position [5, 5]
click at [569, 395] on div at bounding box center [564, 400] width 10 height 10
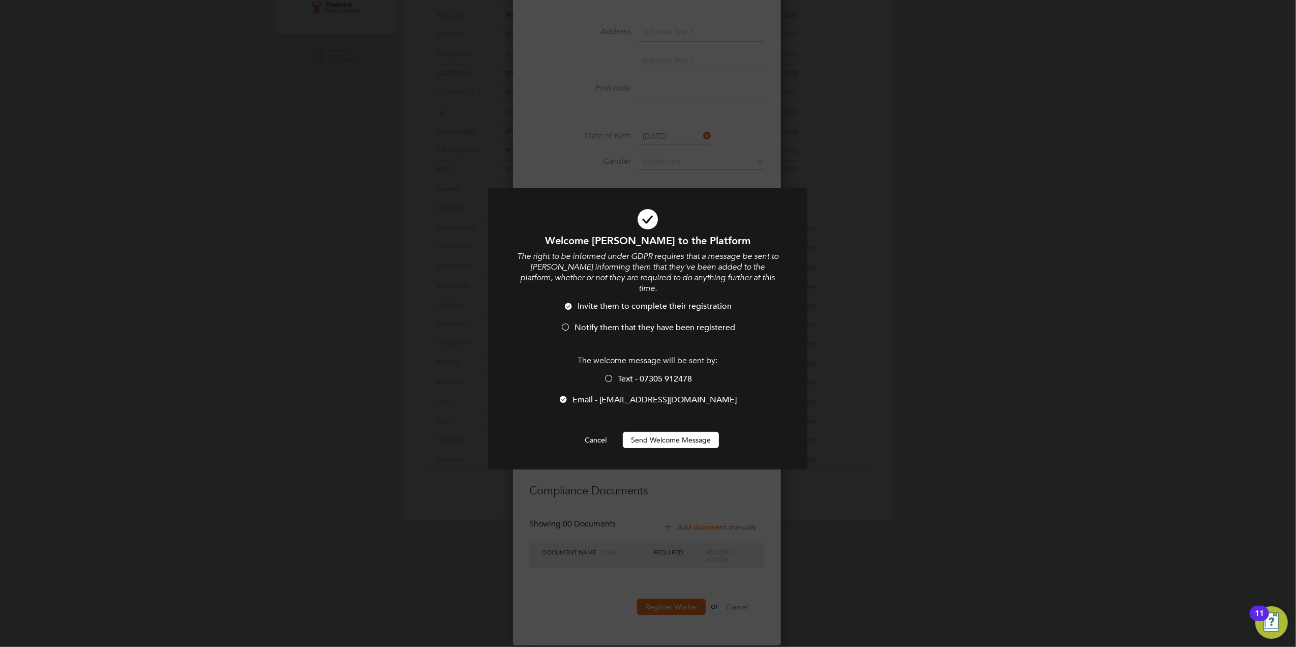
click at [569, 395] on div at bounding box center [564, 400] width 10 height 10
click at [564, 323] on div at bounding box center [565, 328] width 10 height 10
click at [569, 395] on div at bounding box center [564, 400] width 10 height 10
click at [645, 418] on div "Welcome Matthew to the Platform The right to be informed under GDPR requires th…" at bounding box center [648, 341] width 264 height 214
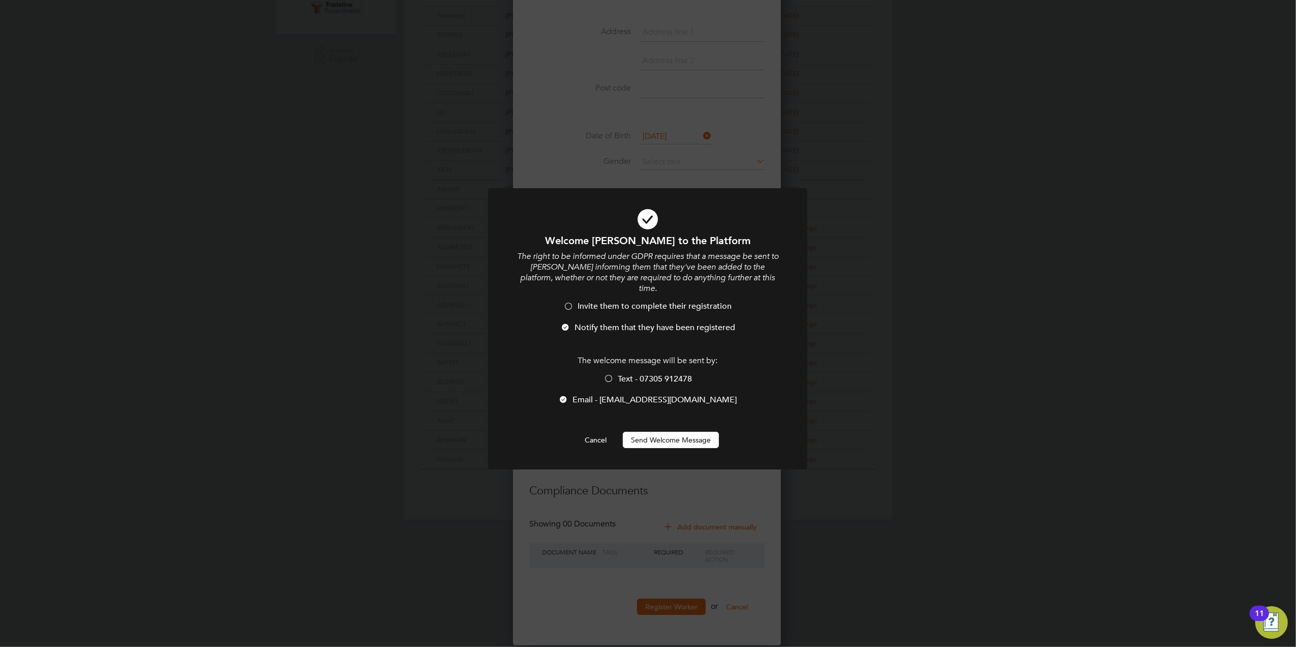
click at [651, 432] on button "Send Welcome Message" at bounding box center [671, 440] width 96 height 16
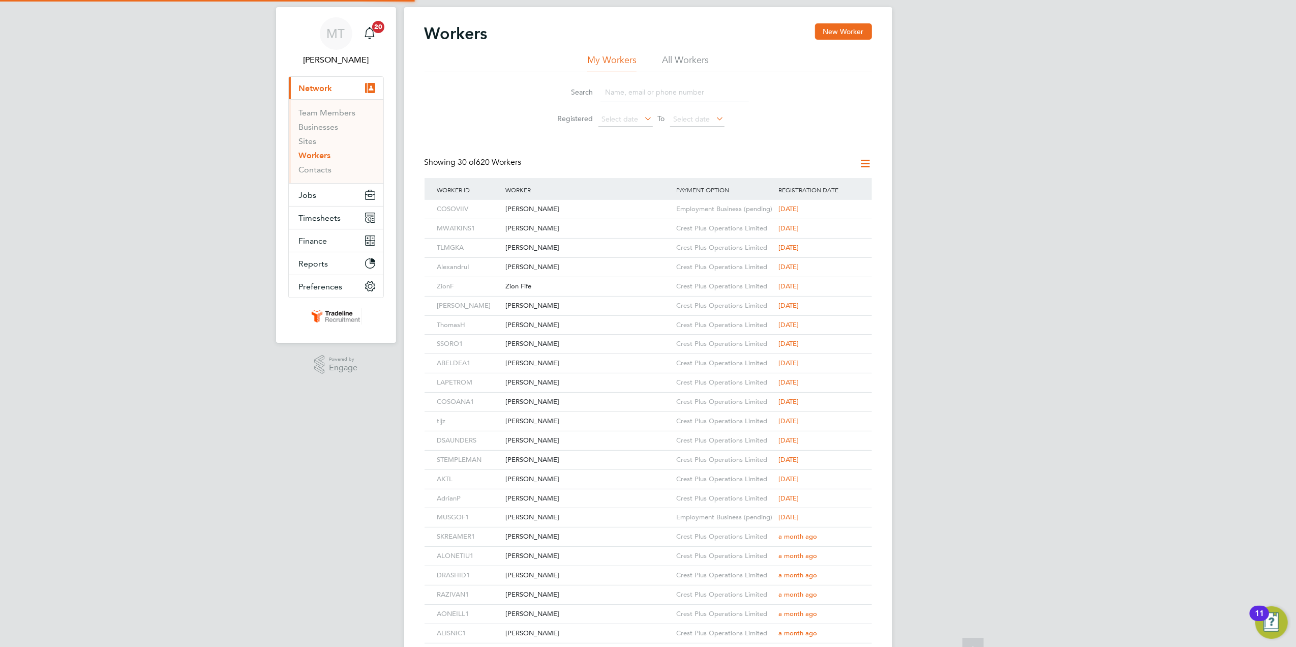
scroll to position [0, 0]
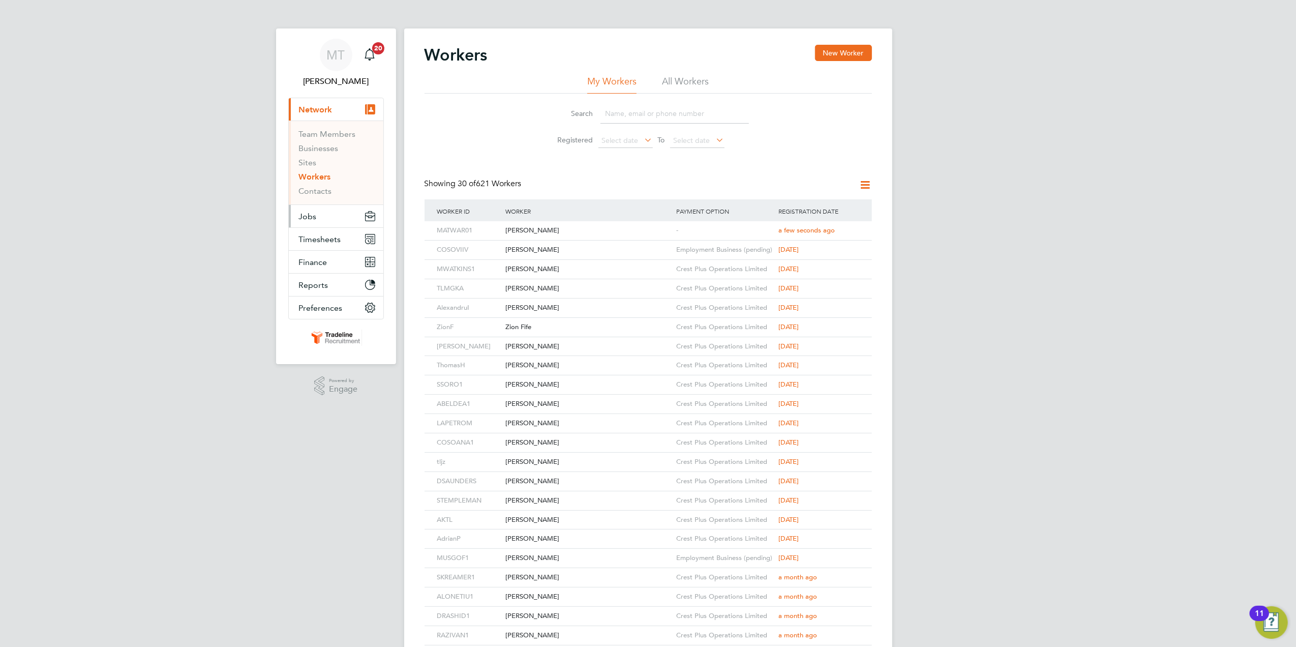
click at [330, 214] on button "Jobs" at bounding box center [336, 216] width 95 height 22
click at [601, 232] on div "[PERSON_NAME]" at bounding box center [588, 230] width 171 height 19
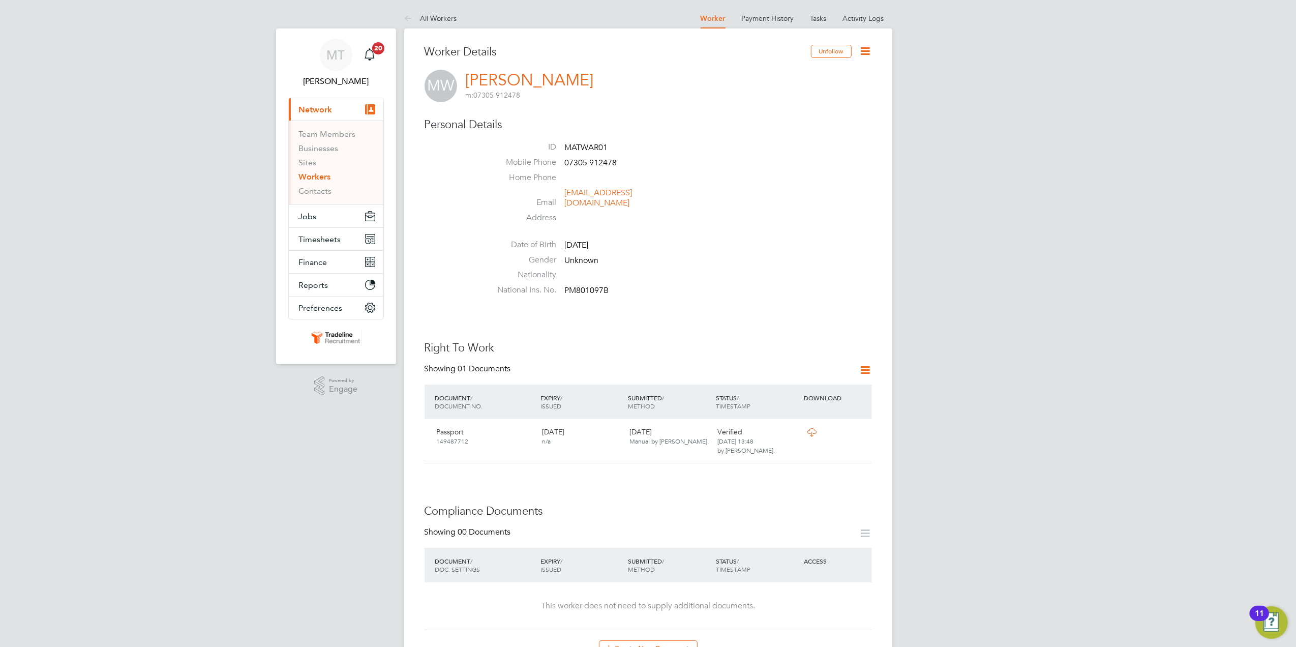
click at [871, 55] on icon at bounding box center [865, 51] width 13 height 13
click at [800, 117] on li "Edit Personal Details e" at bounding box center [806, 118] width 127 height 14
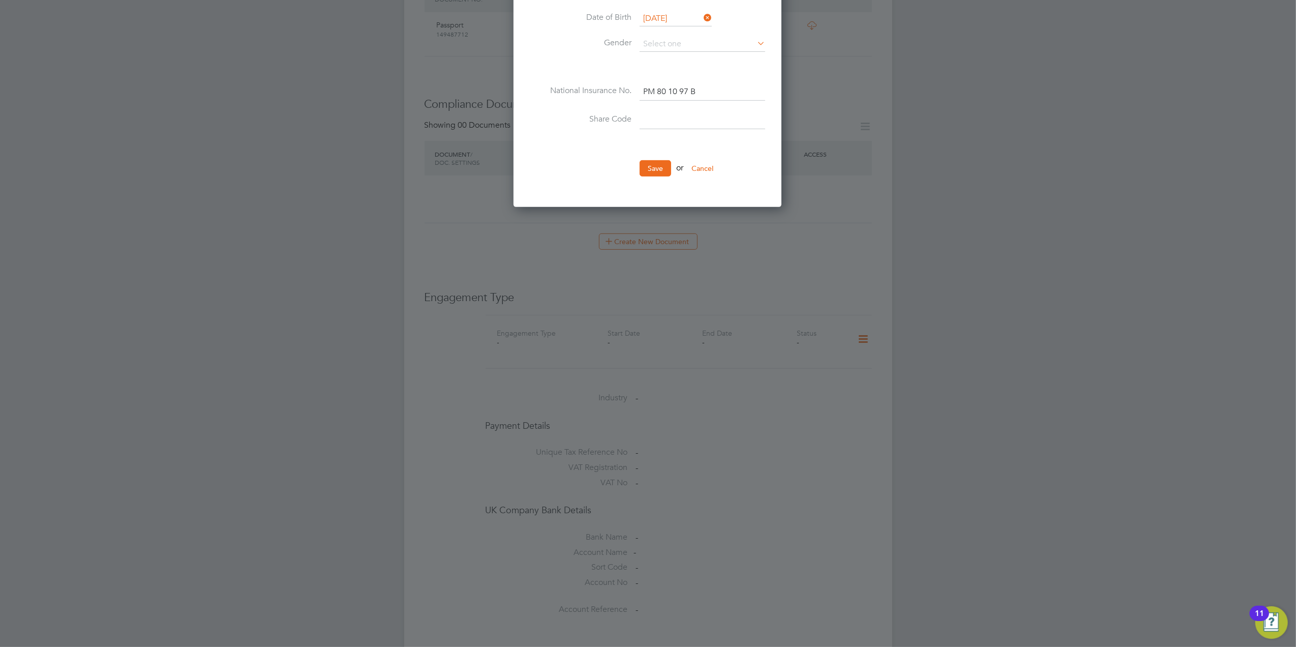
scroll to position [68, 0]
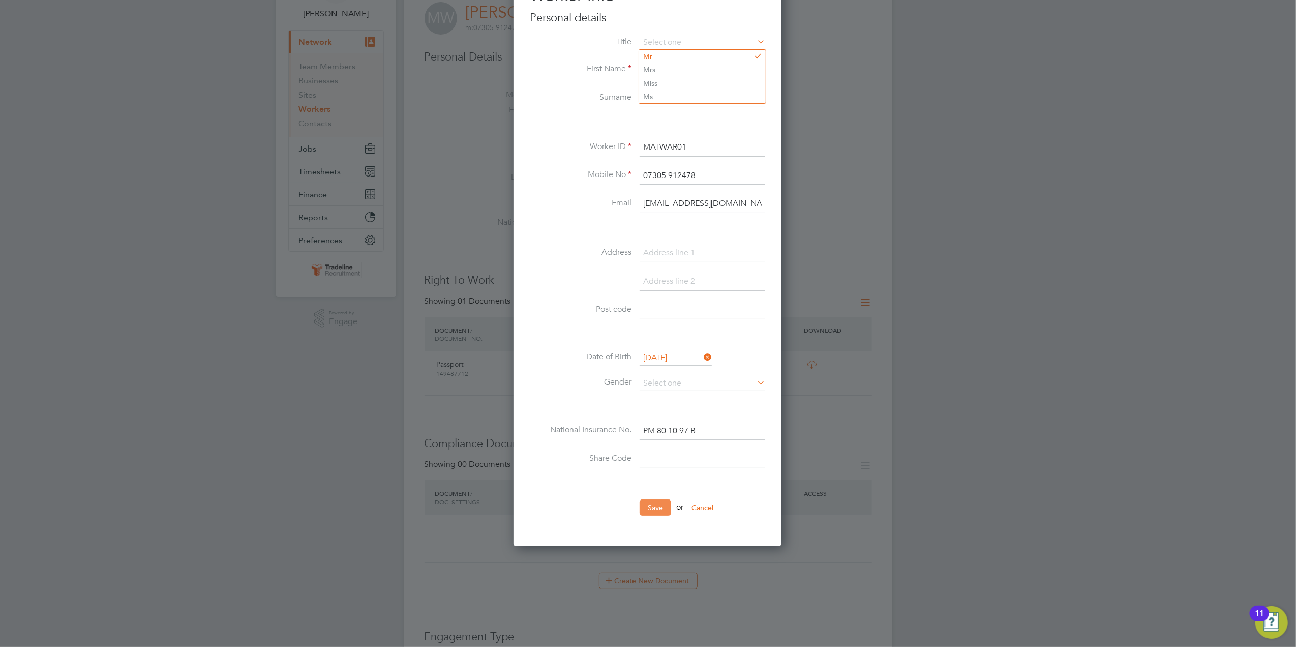
click at [663, 511] on button "Save" at bounding box center [656, 507] width 32 height 16
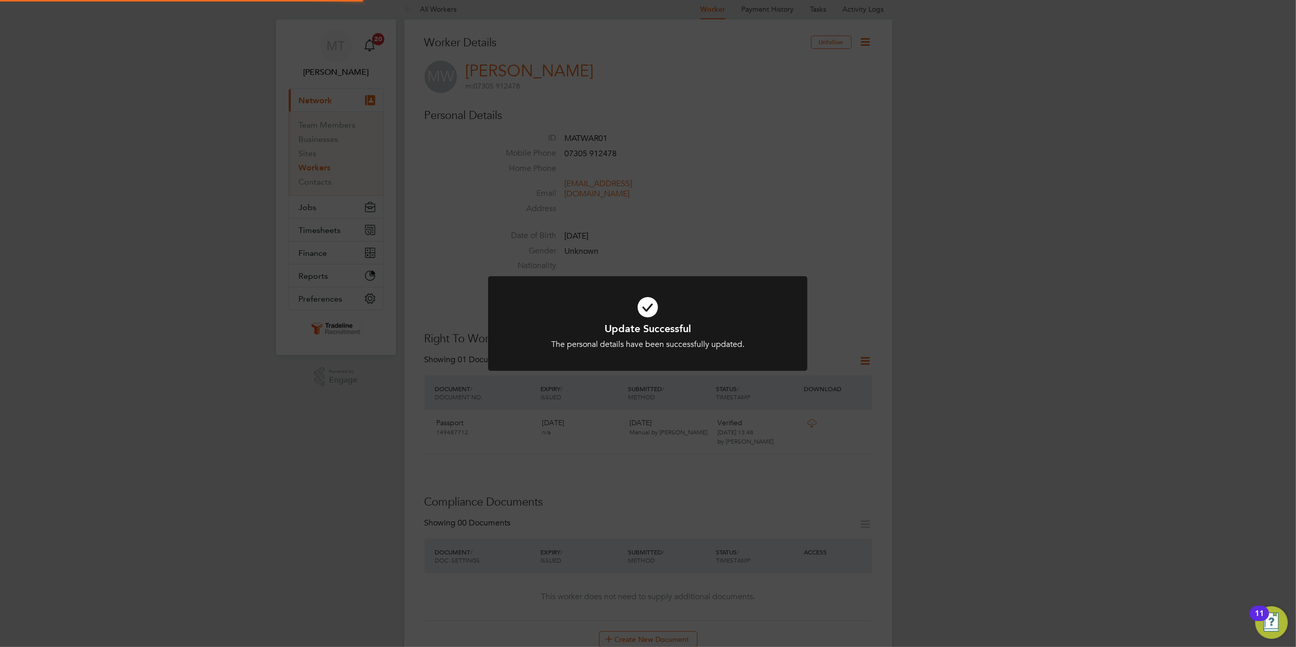
scroll to position [0, 0]
click at [916, 348] on div "Update Successful The personal details have been successfully updated. Cancel O…" at bounding box center [648, 323] width 1296 height 647
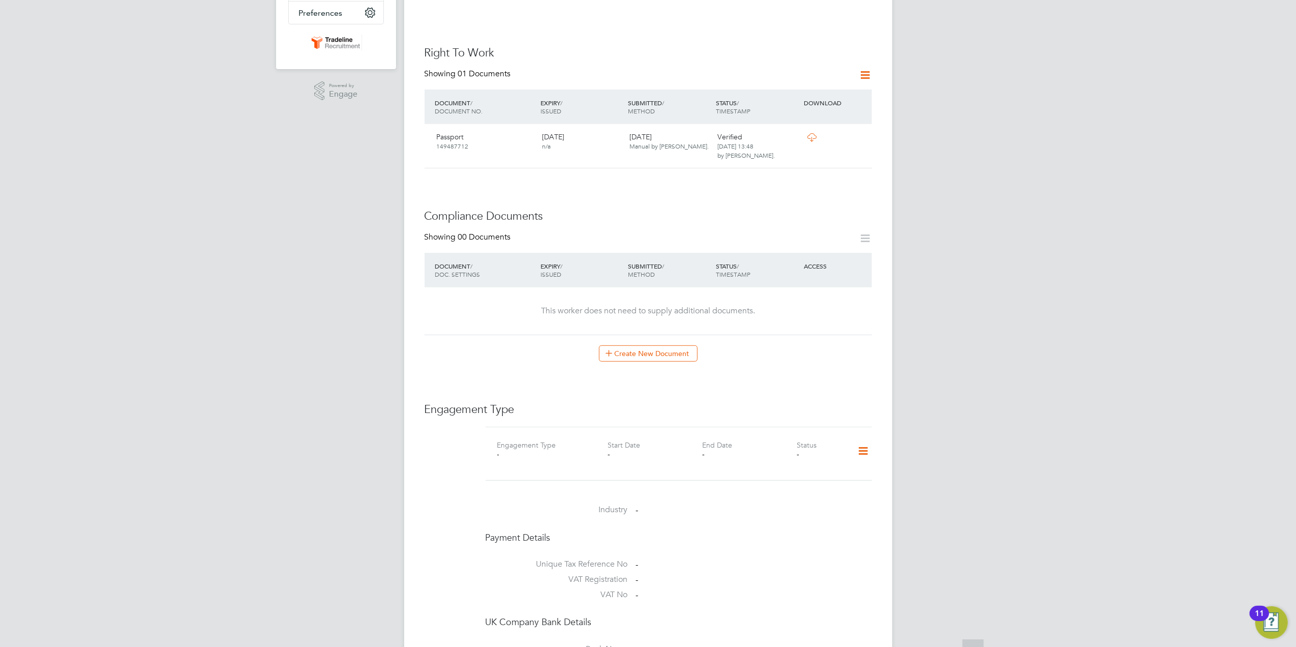
scroll to position [339, 0]
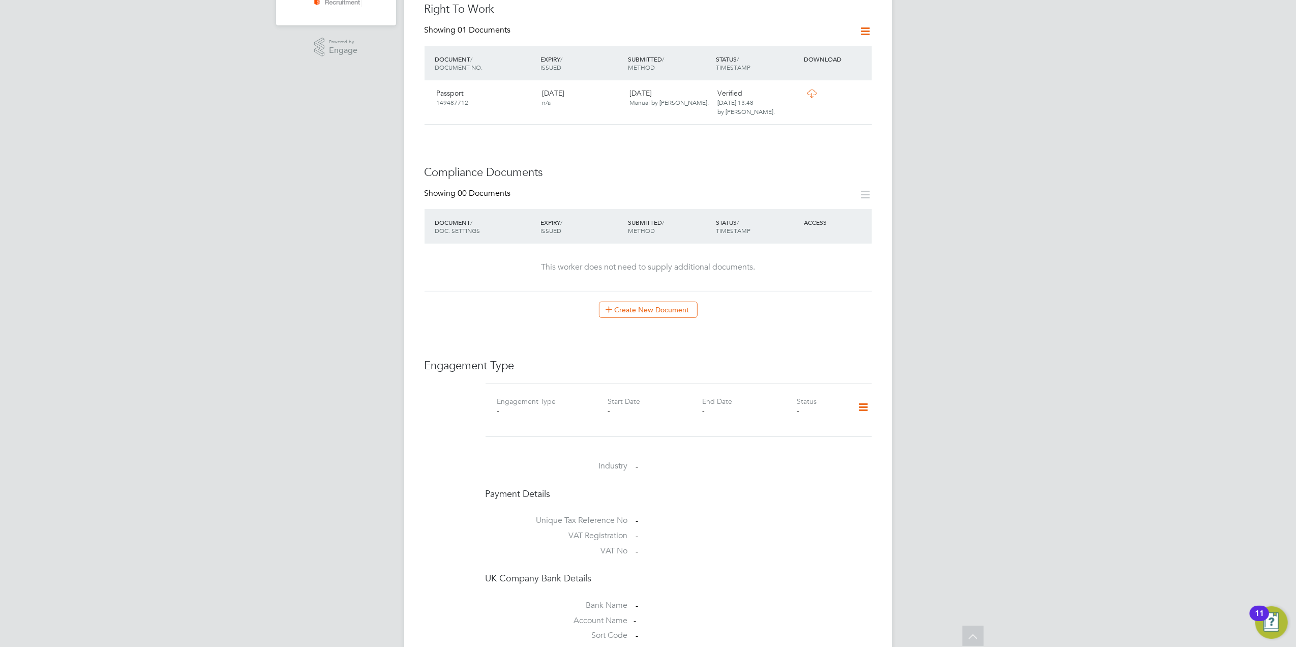
click at [869, 402] on icon at bounding box center [863, 407] width 18 height 23
click at [825, 444] on li "Add Engagement Type" at bounding box center [810, 442] width 115 height 14
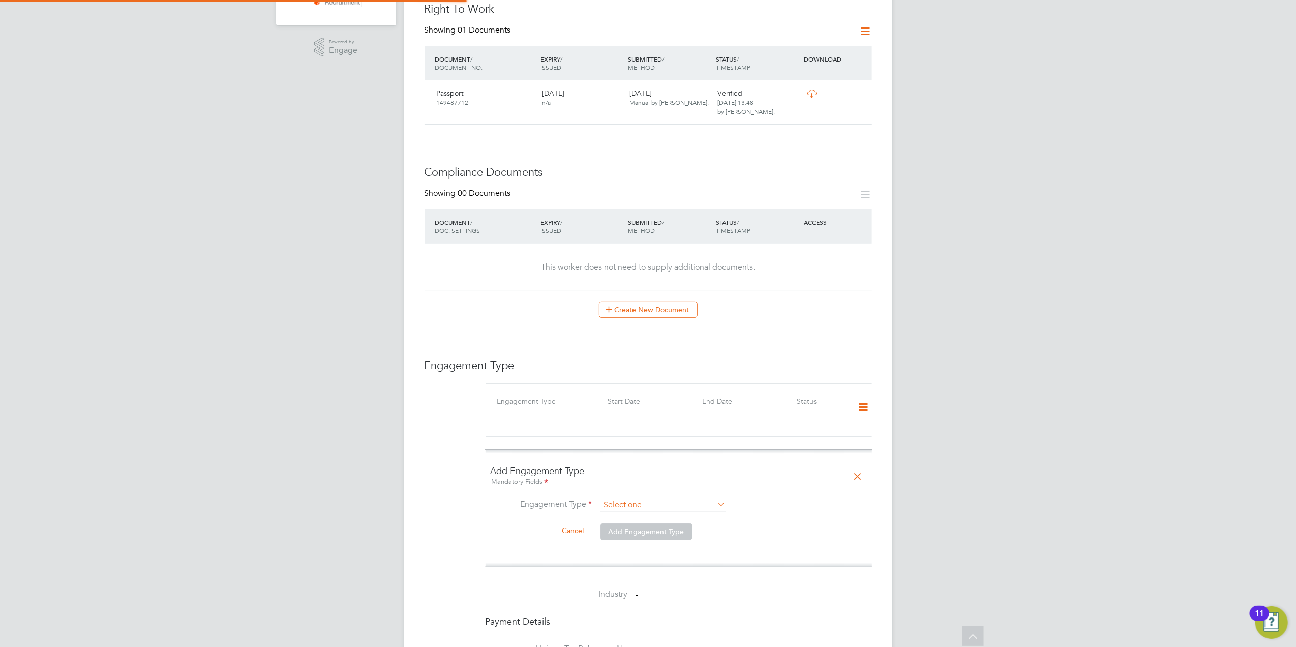
click at [693, 498] on input at bounding box center [664, 505] width 126 height 14
click at [674, 552] on li "Umbrella" at bounding box center [663, 555] width 127 height 15
type input "Umbrella"
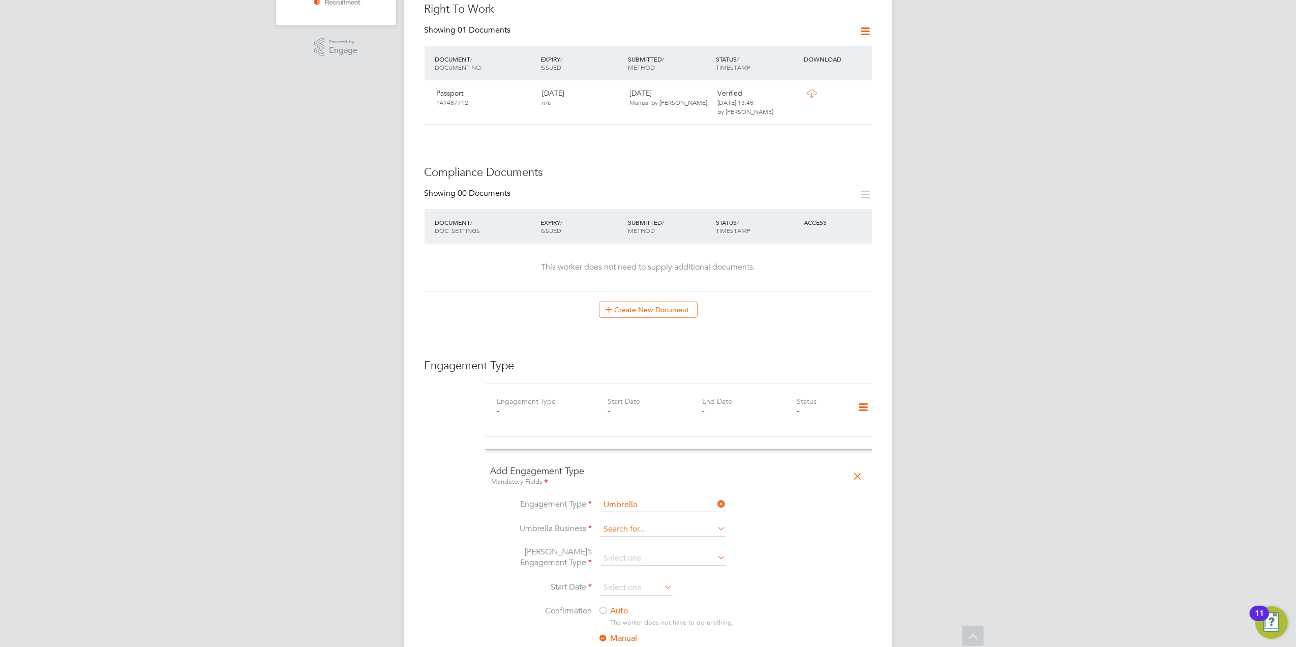
scroll to position [474, 0]
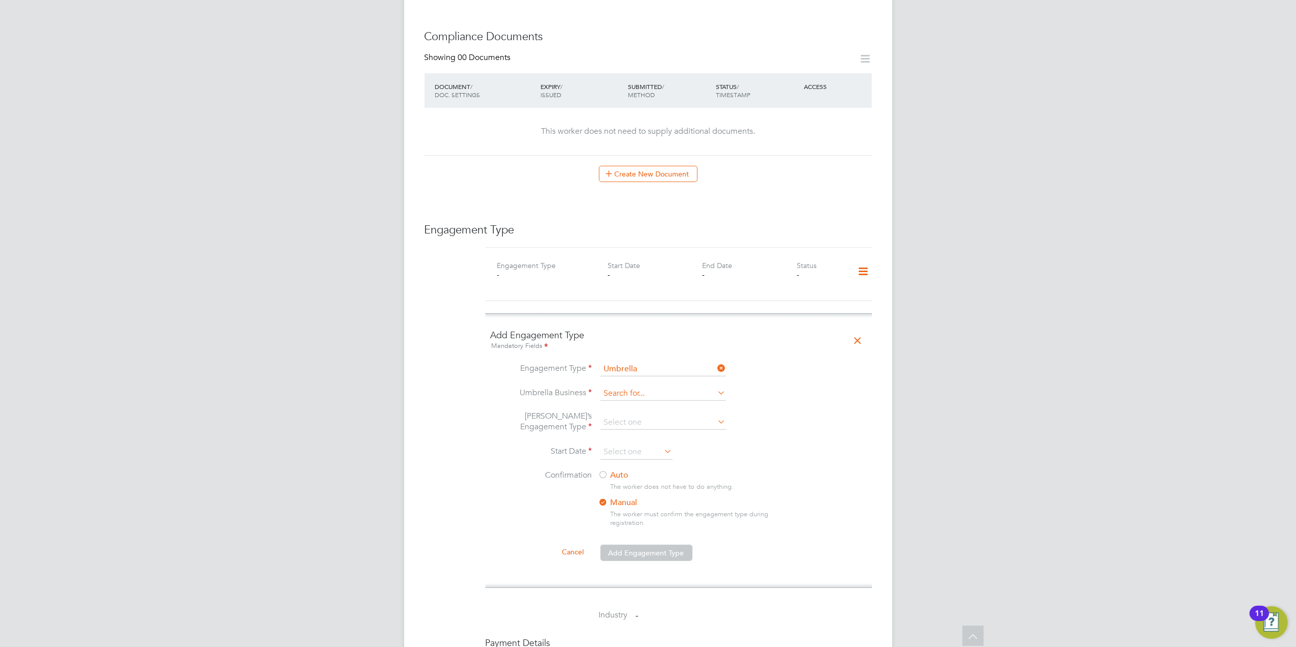
click at [657, 386] on input at bounding box center [664, 393] width 126 height 14
click at [657, 399] on li "Cr est Plus Operations Limited" at bounding box center [663, 400] width 127 height 15
type input "Crest Plus Operations Limited"
click at [654, 415] on input at bounding box center [664, 422] width 126 height 14
click at [713, 485] on li "PAYE Umbrella" at bounding box center [663, 487] width 127 height 15
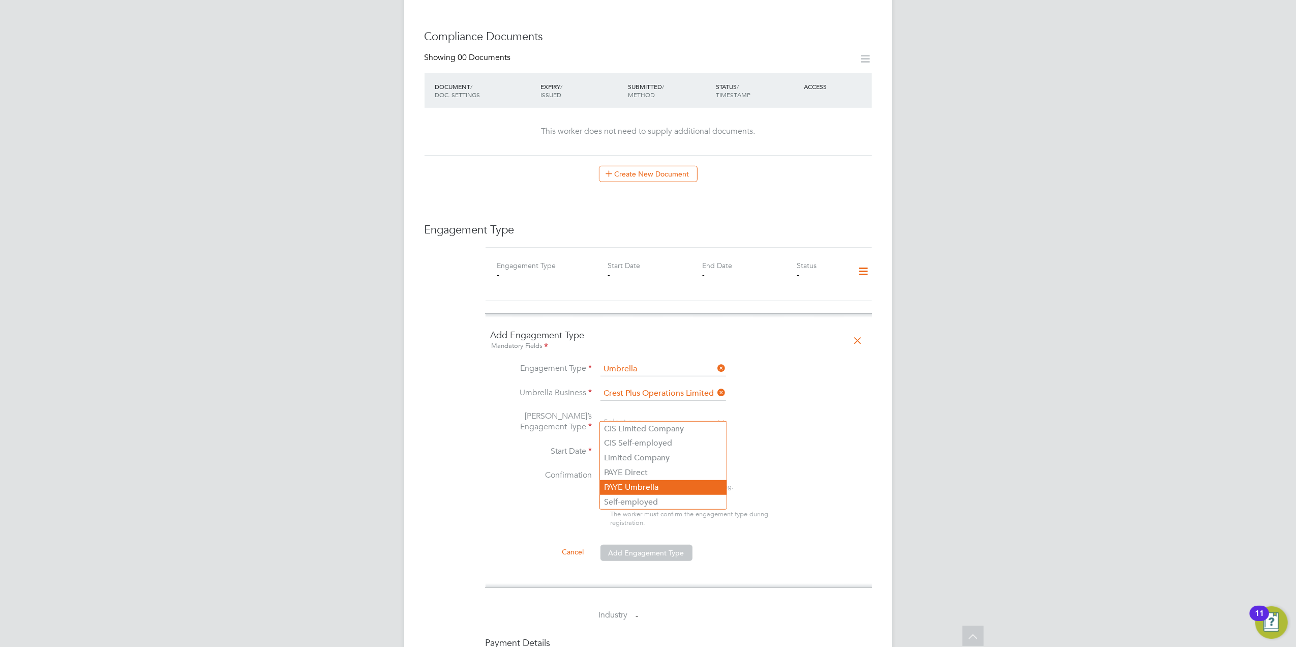
type input "PAYE Umbrella"
click at [661, 415] on input at bounding box center [664, 422] width 126 height 14
click at [795, 472] on li "Confirmation Auto The worker does not have to do anything. Manual The worker mu…" at bounding box center [679, 507] width 376 height 74
click at [662, 424] on li "Umbrella’s Engagement Type" at bounding box center [679, 428] width 376 height 34
click at [662, 420] on input at bounding box center [664, 422] width 126 height 14
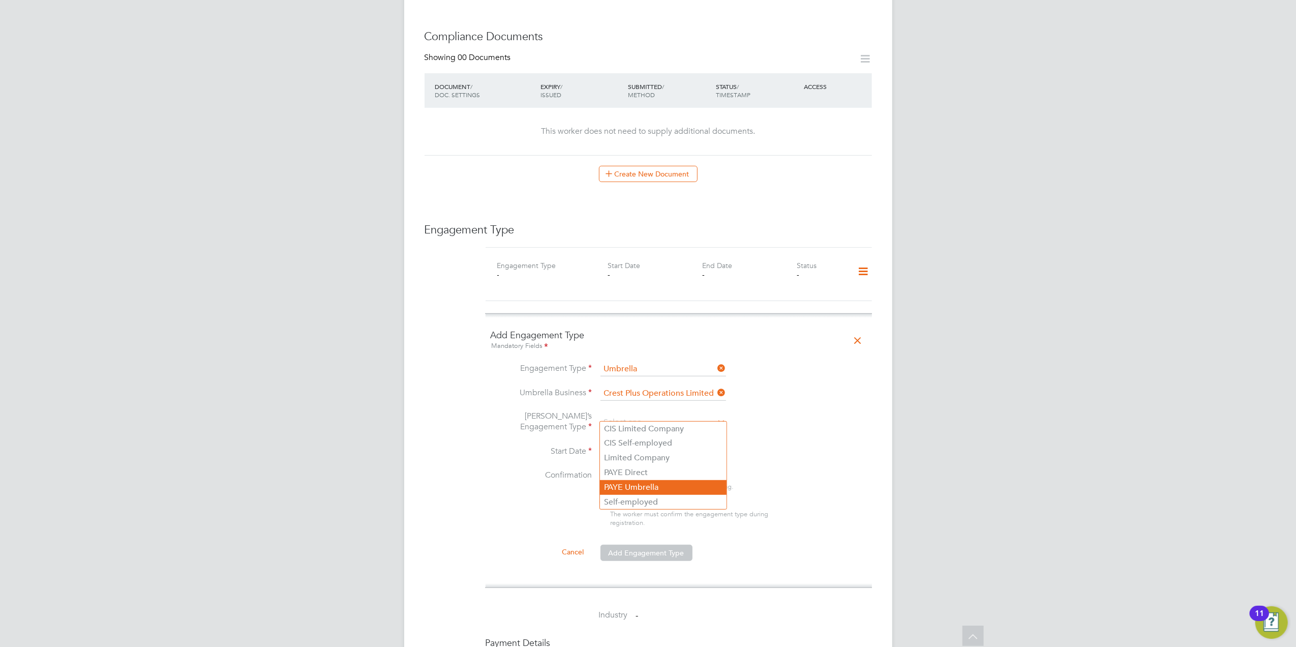
click at [662, 484] on li "PAYE Umbrella" at bounding box center [663, 487] width 127 height 15
type input "PAYE Umbrella"
click at [651, 444] on input at bounding box center [637, 451] width 72 height 15
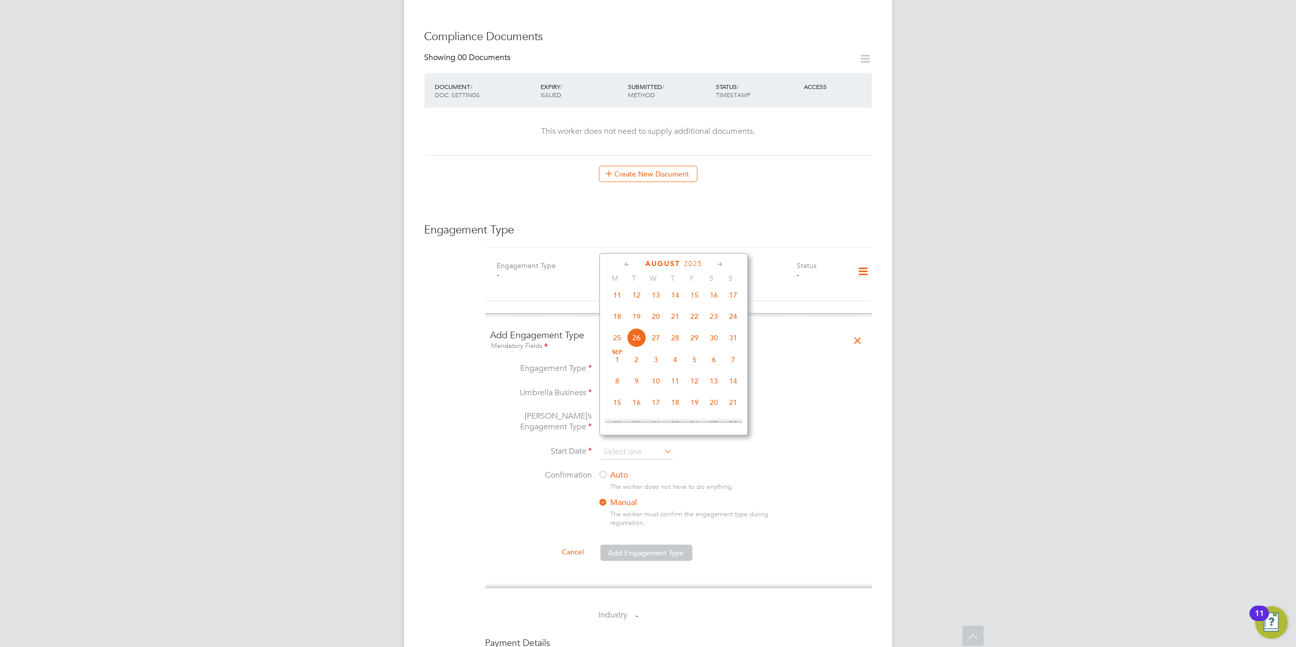
click at [619, 323] on span "18" at bounding box center [617, 316] width 19 height 19
type input "[DATE]"
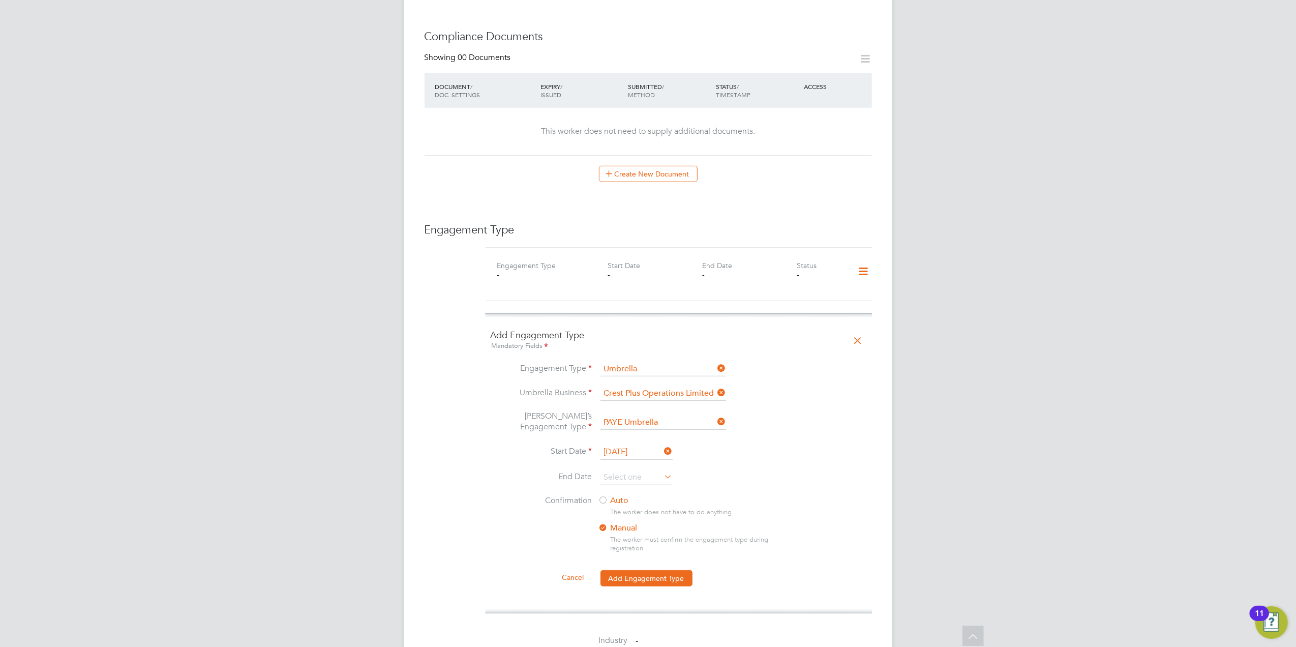
click at [621, 495] on label "Auto" at bounding box center [690, 500] width 183 height 11
click at [656, 572] on button "Add Engagement Type" at bounding box center [647, 578] width 92 height 16
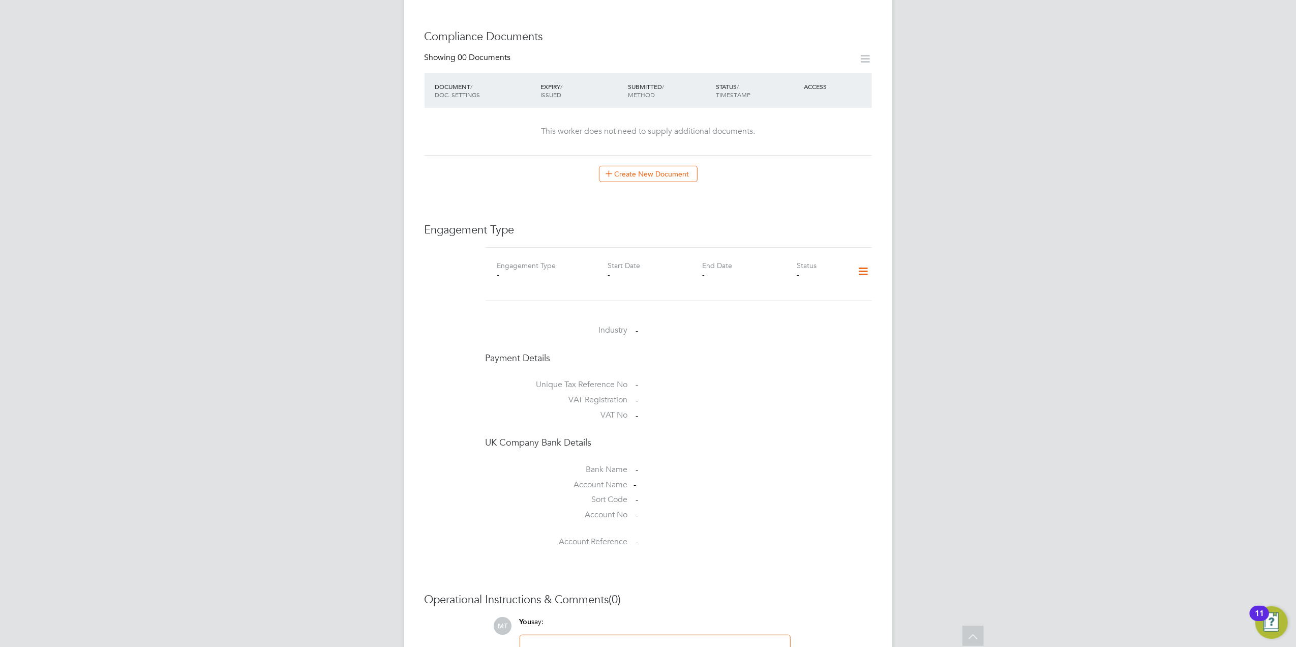
scroll to position [0, 0]
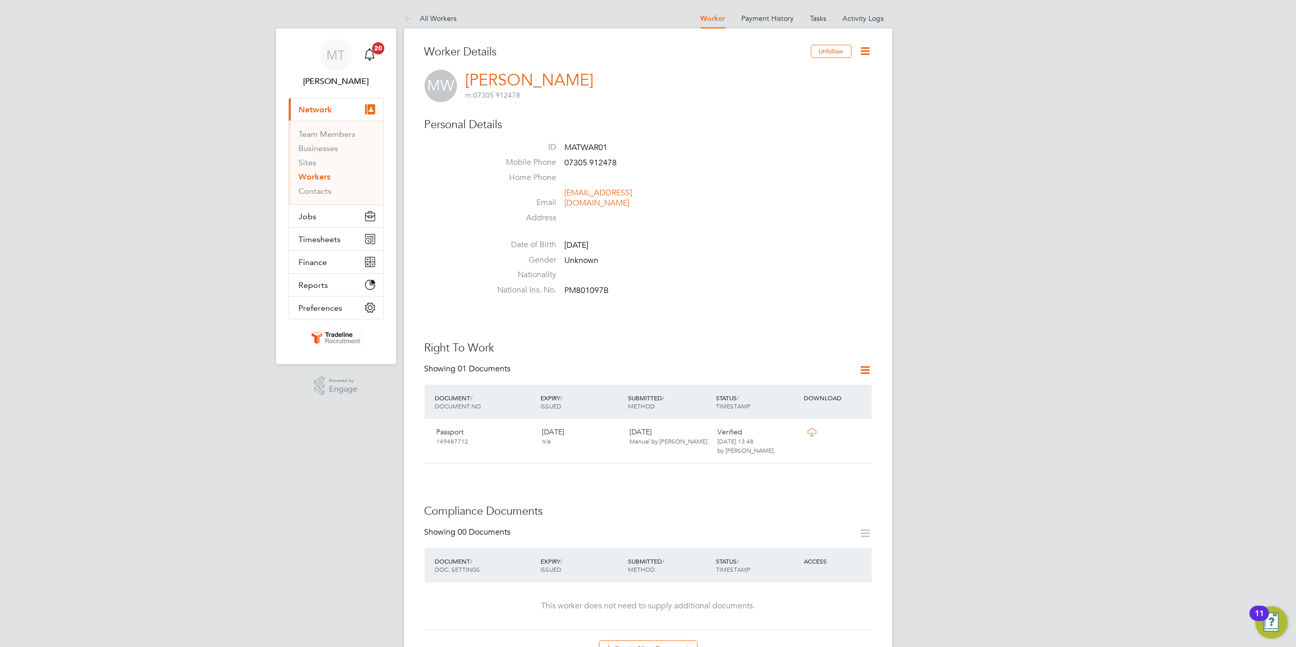
click at [327, 175] on link "Workers" at bounding box center [315, 177] width 32 height 10
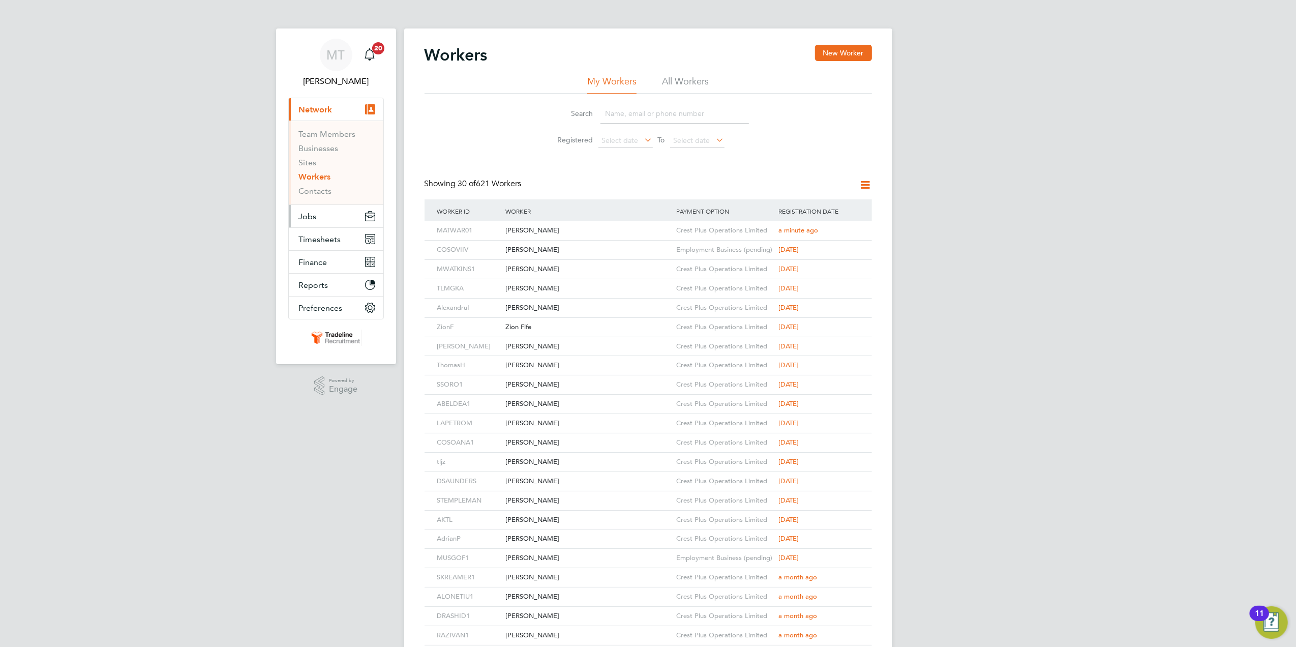
click at [328, 224] on button "Jobs" at bounding box center [336, 216] width 95 height 22
click at [322, 171] on link "Vacancies" at bounding box center [317, 171] width 36 height 10
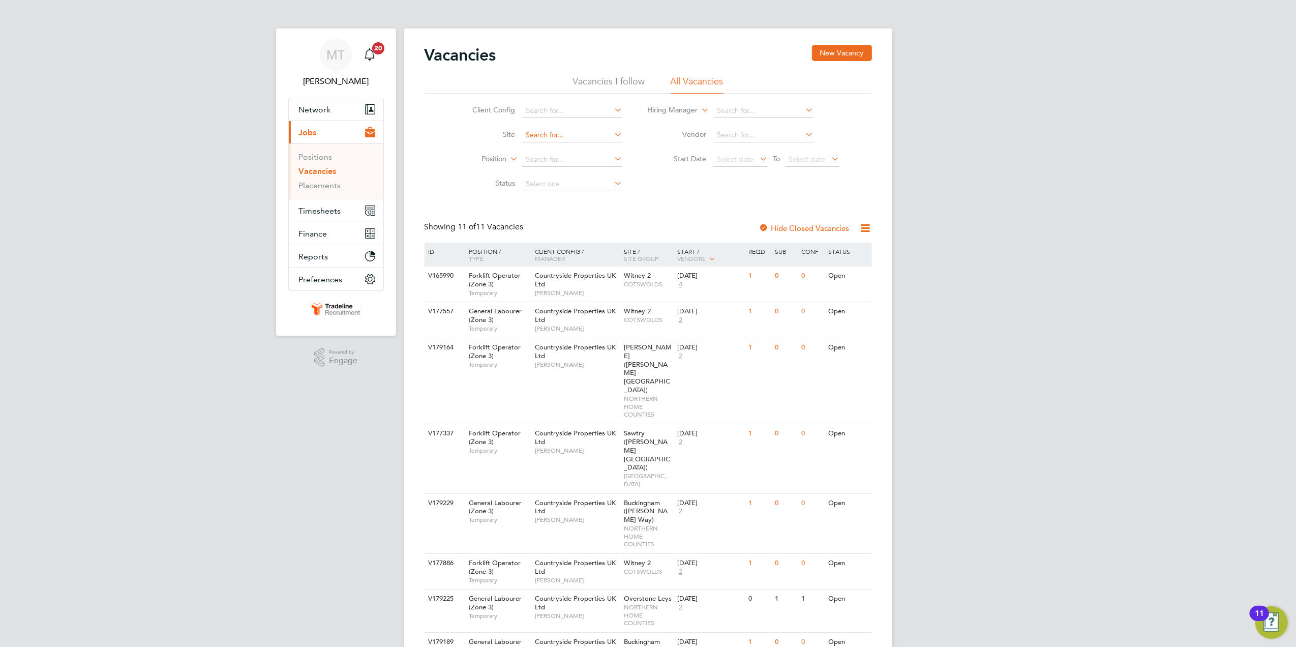
click at [527, 134] on input at bounding box center [572, 135] width 100 height 14
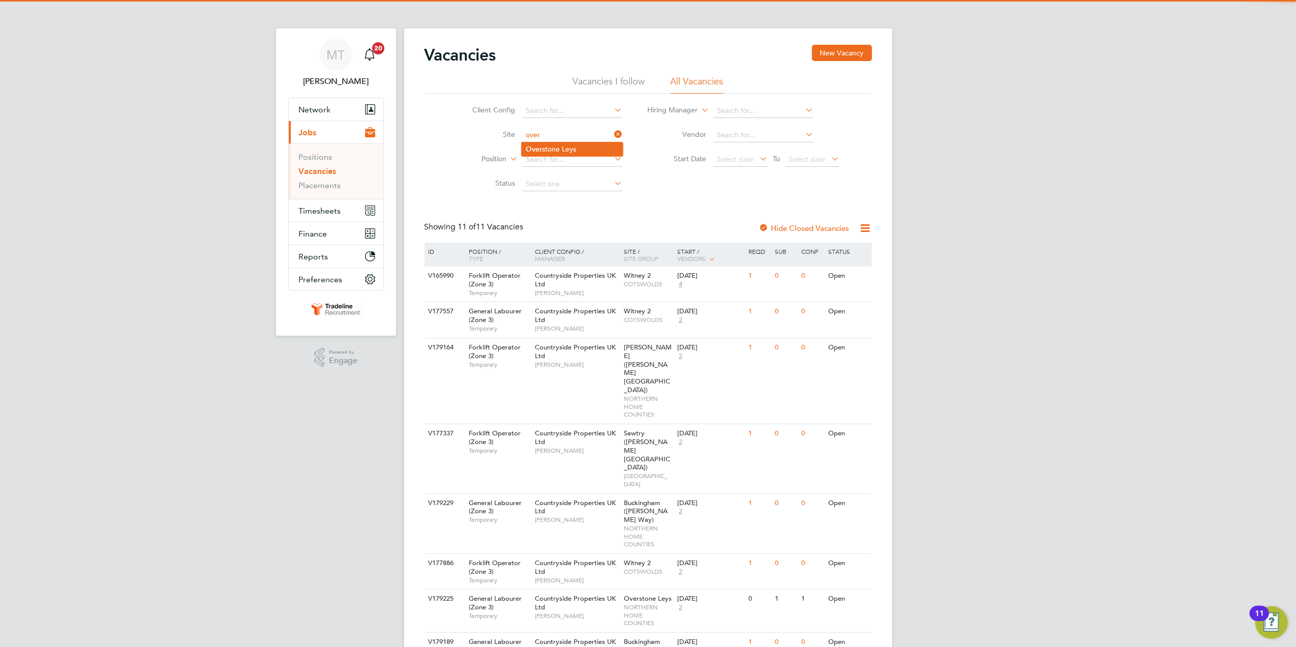
click at [562, 142] on li "Over stone Leys" at bounding box center [572, 149] width 101 height 14
type input "Overstone Leys"
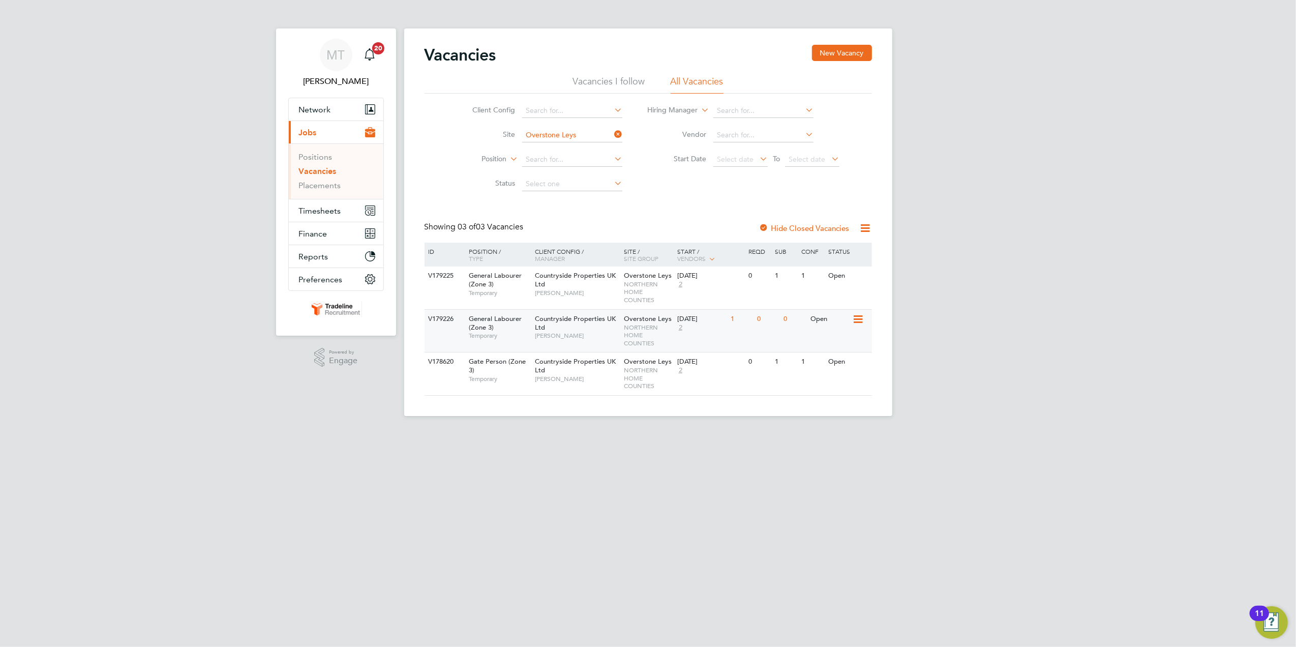
click at [746, 330] on div "V179226 General Labourer (Zone 3) Temporary Countryside Properties UK Ltd Dan S…" at bounding box center [648, 330] width 447 height 43
click at [331, 168] on link "Vacancies" at bounding box center [318, 171] width 38 height 10
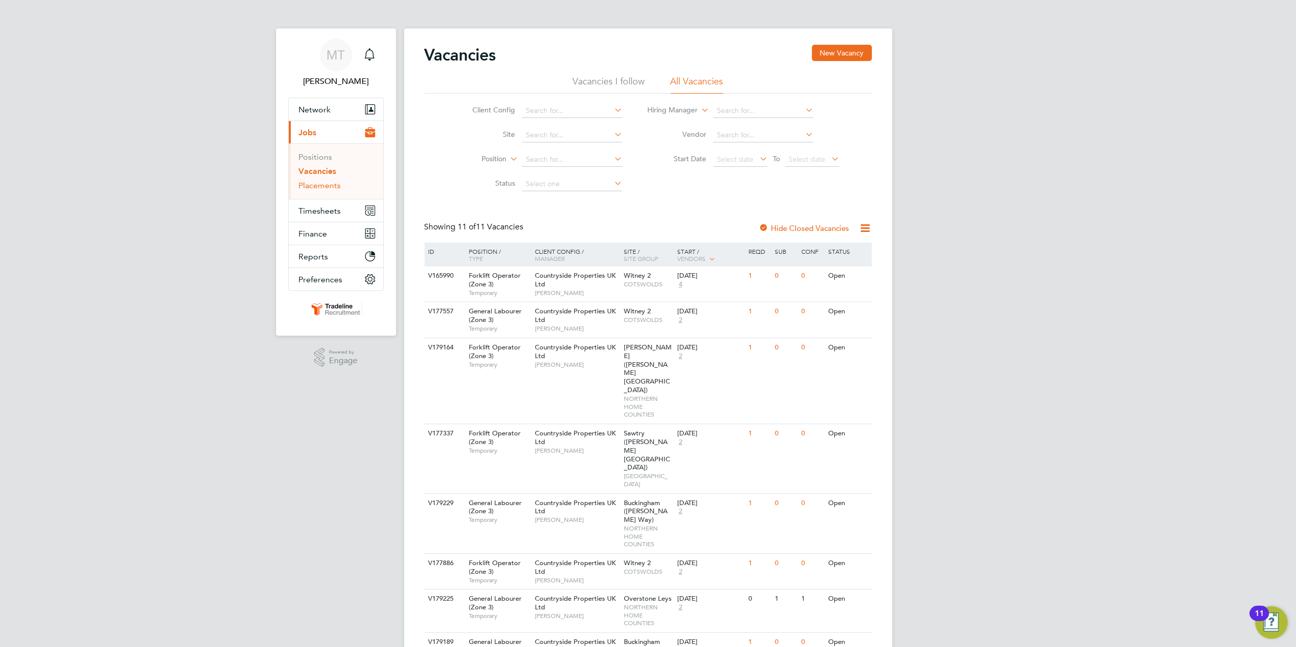
drag, startPoint x: 318, startPoint y: 186, endPoint x: 342, endPoint y: 179, distance: 24.8
click at [318, 186] on link "Placements" at bounding box center [320, 186] width 42 height 10
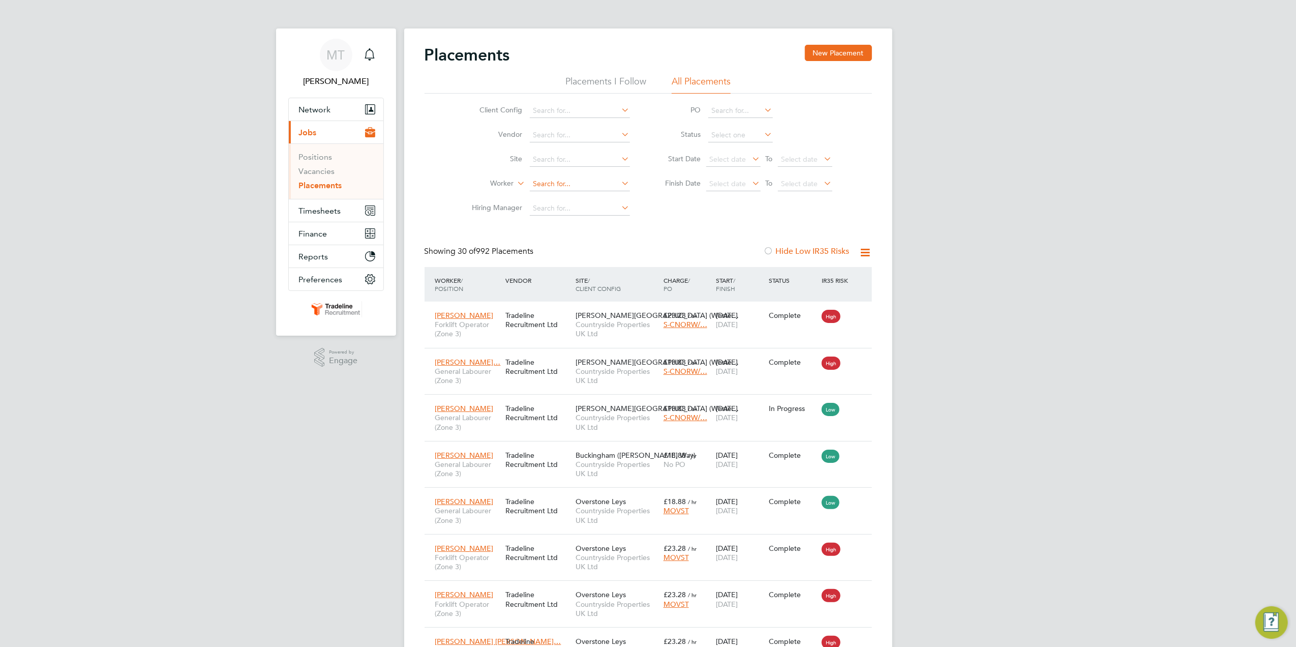
click at [566, 181] on input at bounding box center [580, 184] width 100 height 14
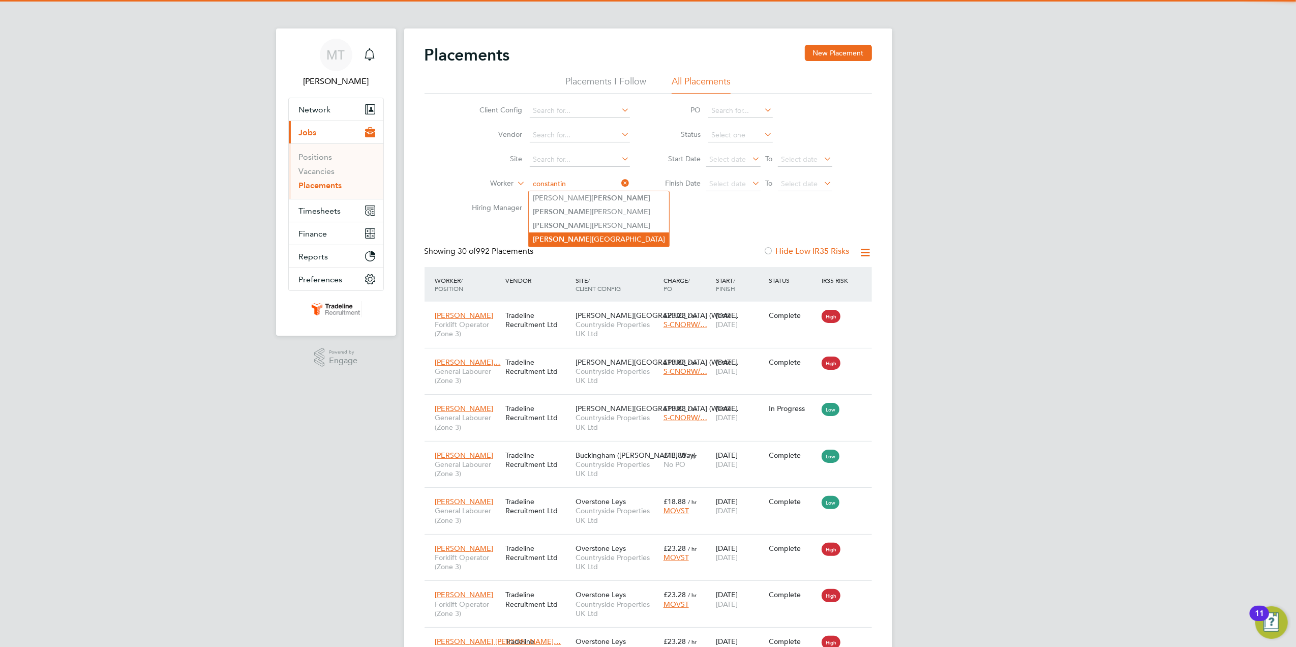
click at [604, 240] on li "Constantin Cosoana" at bounding box center [599, 239] width 140 height 14
type input "[PERSON_NAME]"
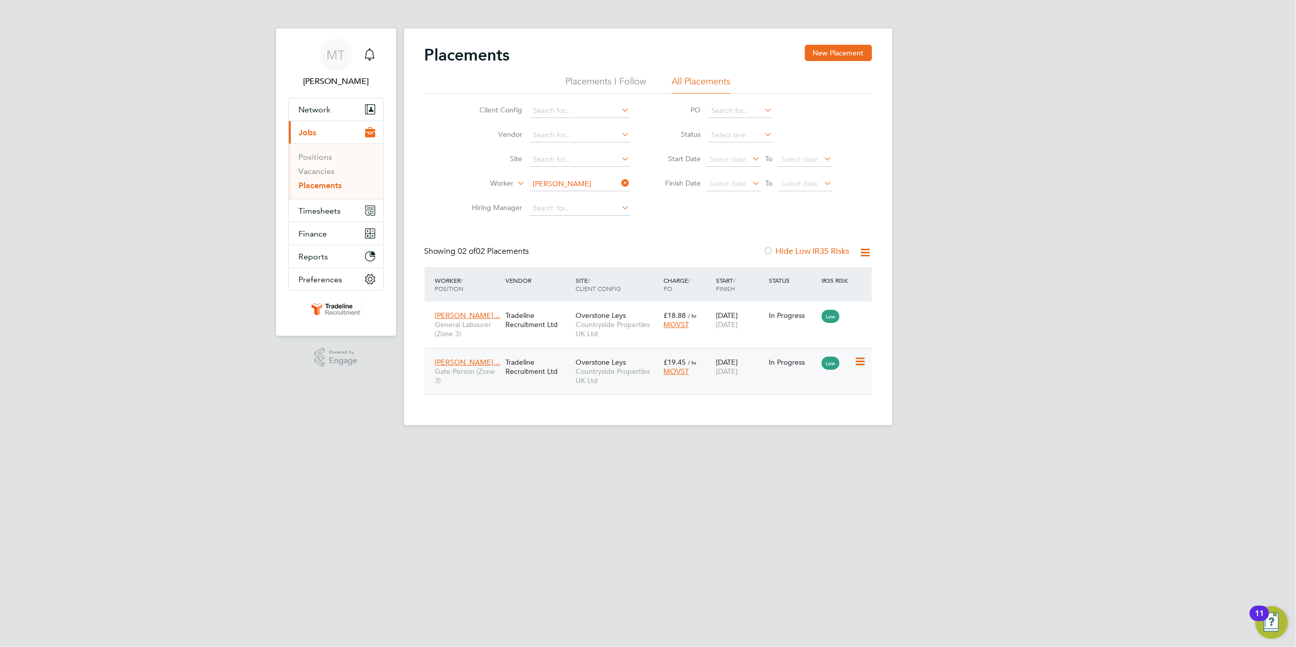
click at [584, 361] on span "Overstone Leys" at bounding box center [601, 361] width 50 height 9
click at [558, 365] on div "Tradeline Recruitment Ltd" at bounding box center [538, 366] width 70 height 28
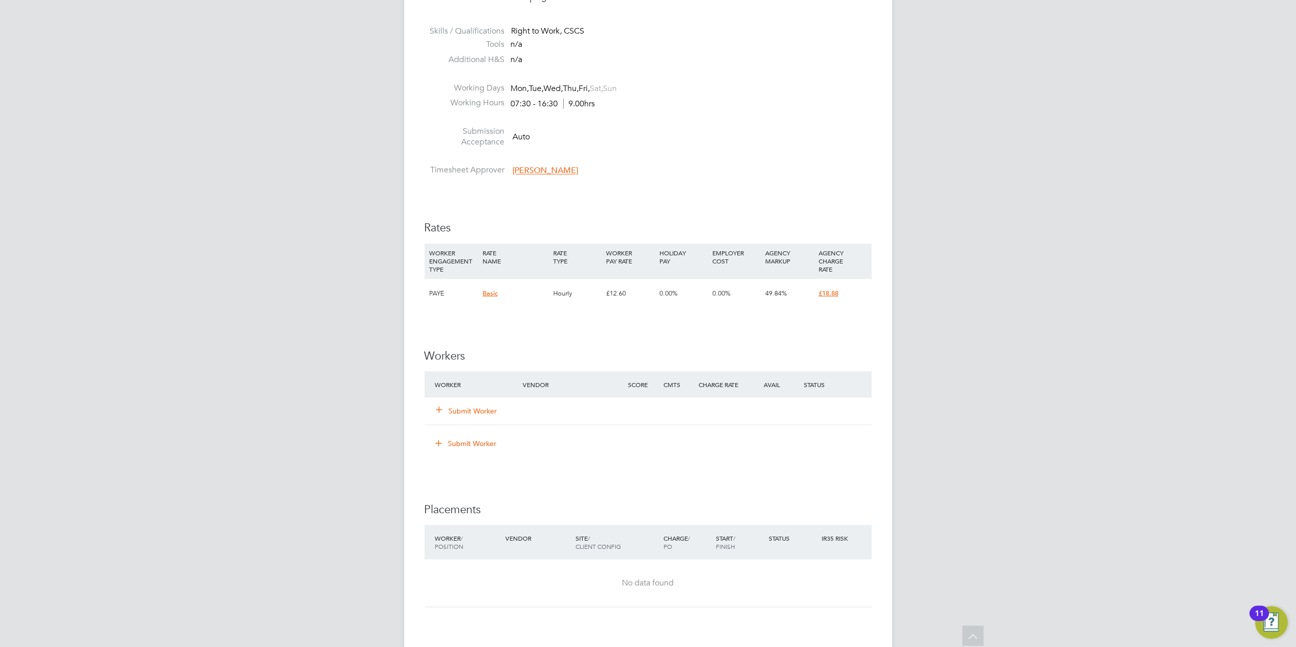
scroll to position [474, 0]
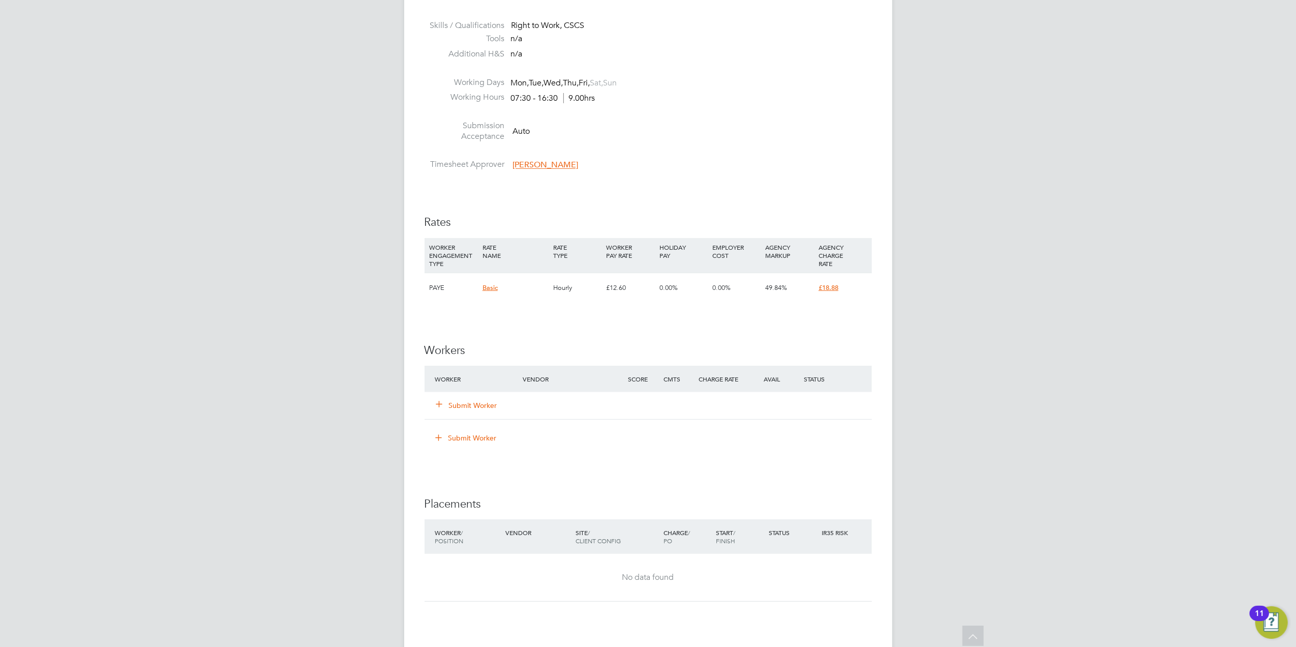
click at [476, 405] on button "Submit Worker" at bounding box center [467, 405] width 61 height 10
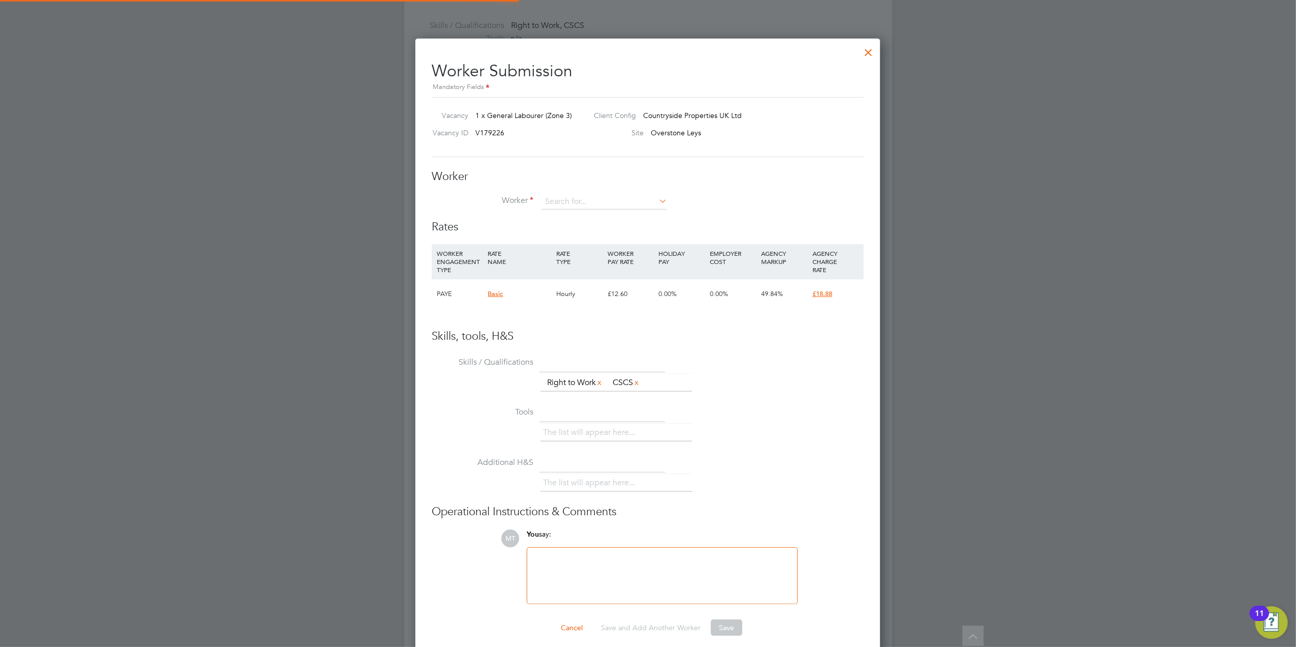
scroll to position [5, 5]
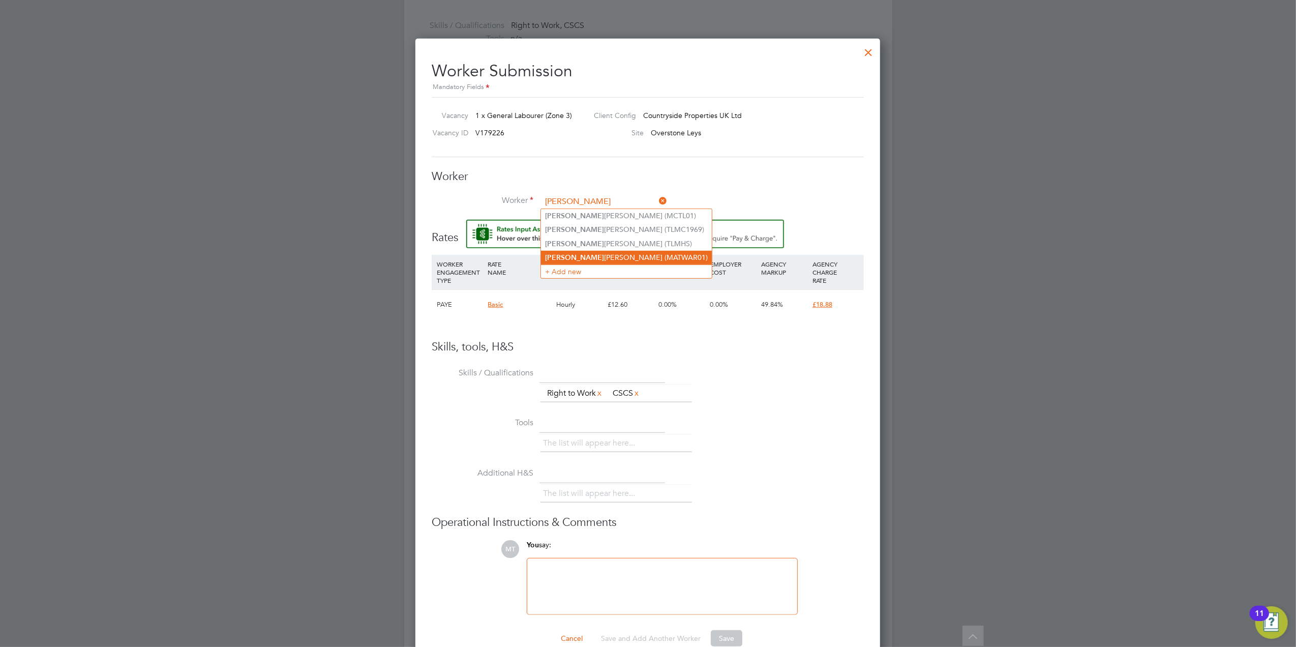
click at [627, 253] on li "Matthew Wardell (MATWAR01)" at bounding box center [626, 258] width 171 height 14
type input "Matthew Wardell (MATWAR01)"
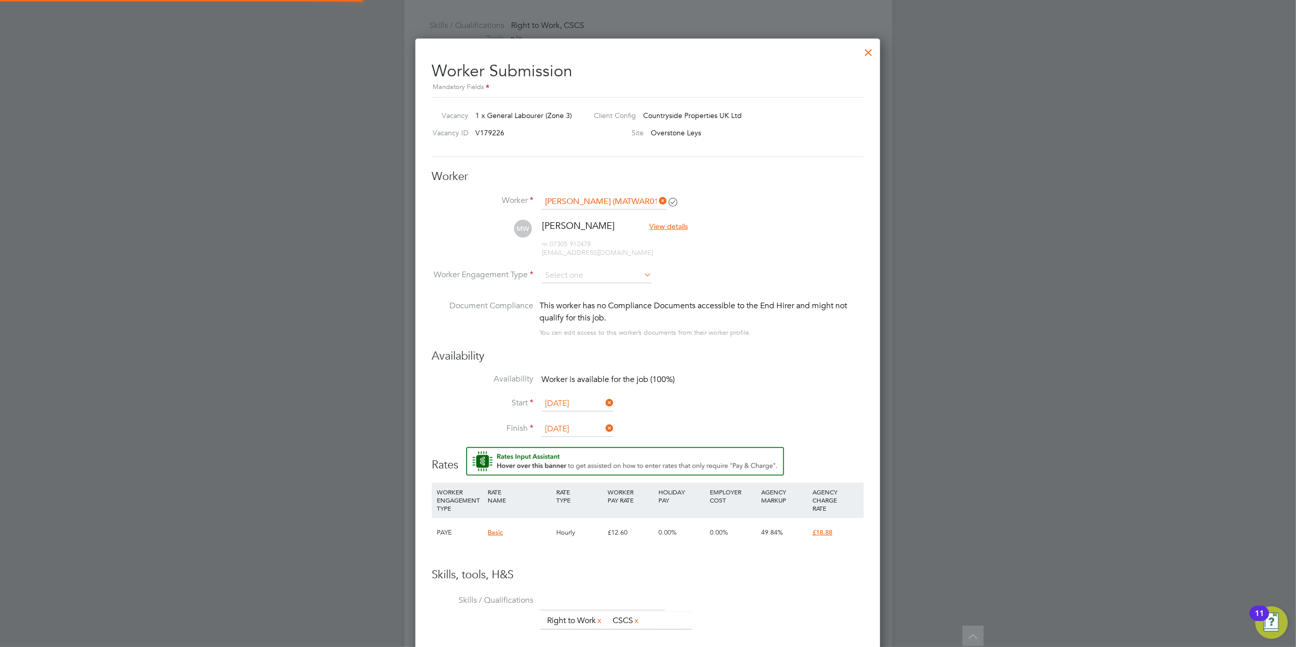
scroll to position [856, 466]
click at [632, 270] on input at bounding box center [597, 275] width 110 height 15
click at [625, 301] on li "PAYE" at bounding box center [596, 302] width 111 height 13
type input "PAYE"
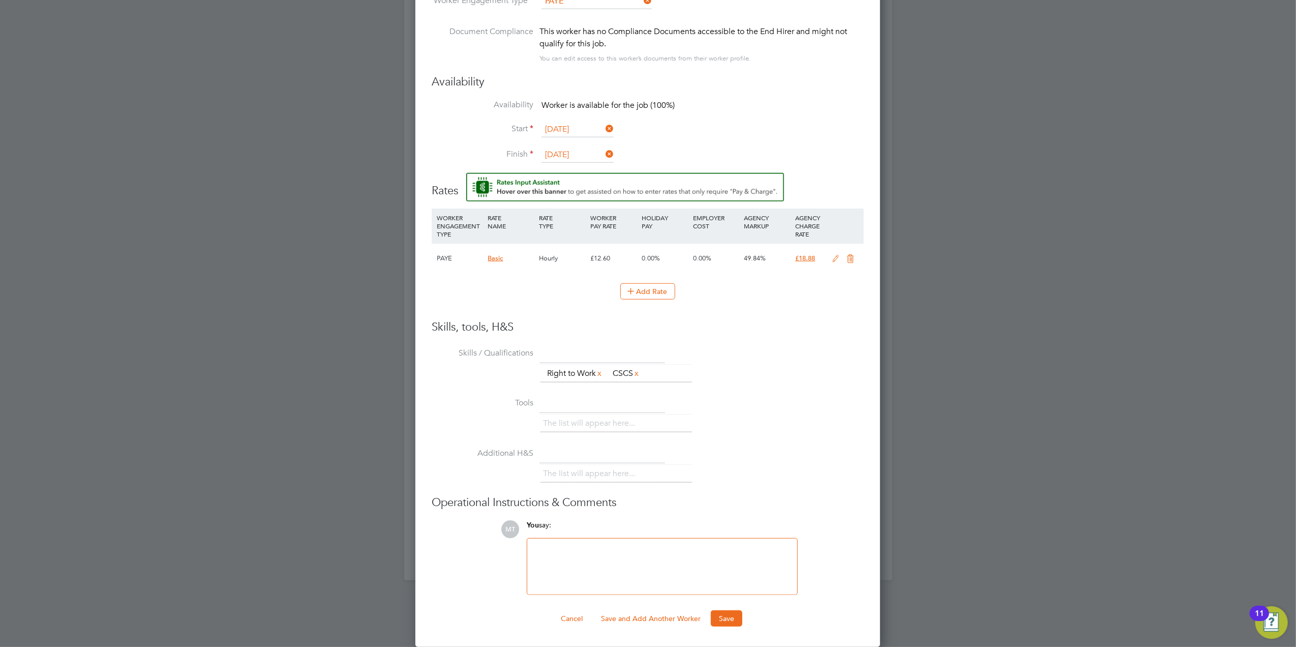
click at [728, 629] on div "Worker Submission Mandatory Fields Vacancy 1 x General Labourer (Zone 3) Client…" at bounding box center [647, 206] width 465 height 882
click at [726, 623] on button "Save" at bounding box center [727, 618] width 32 height 16
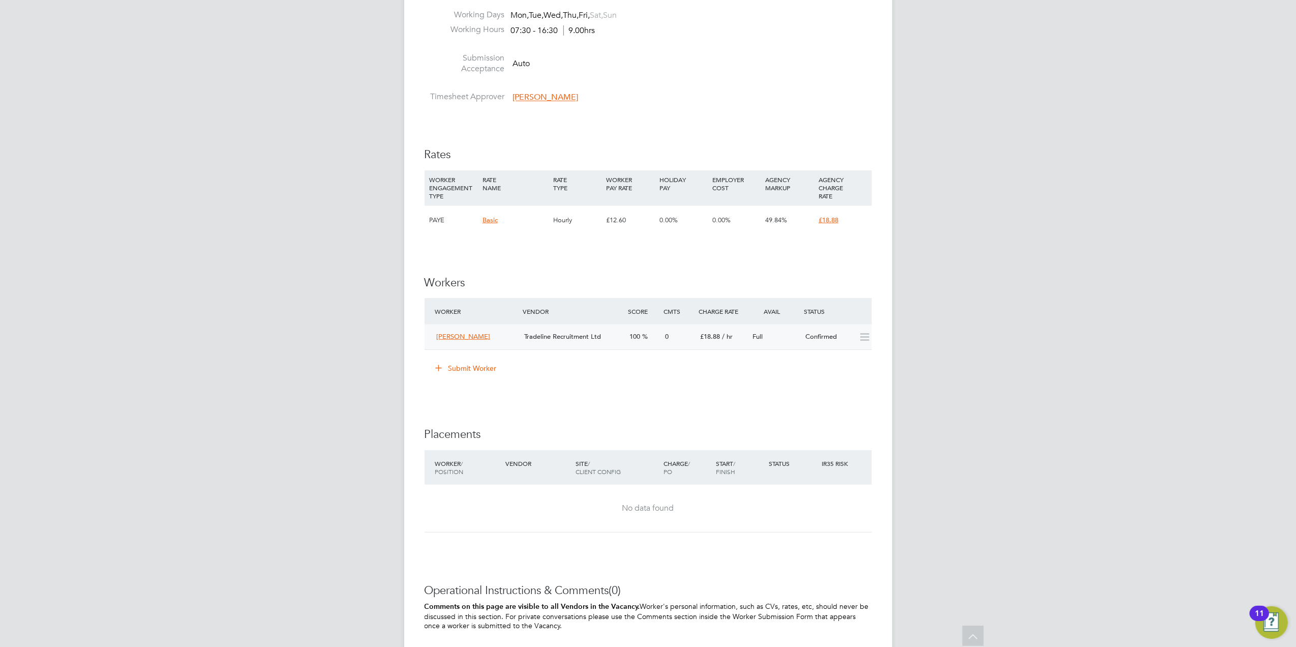
click at [680, 347] on div "Matthew Wardell Tradeline Recruitment Ltd 100 0 £18.88 / hr Full Confirmed" at bounding box center [648, 336] width 447 height 25
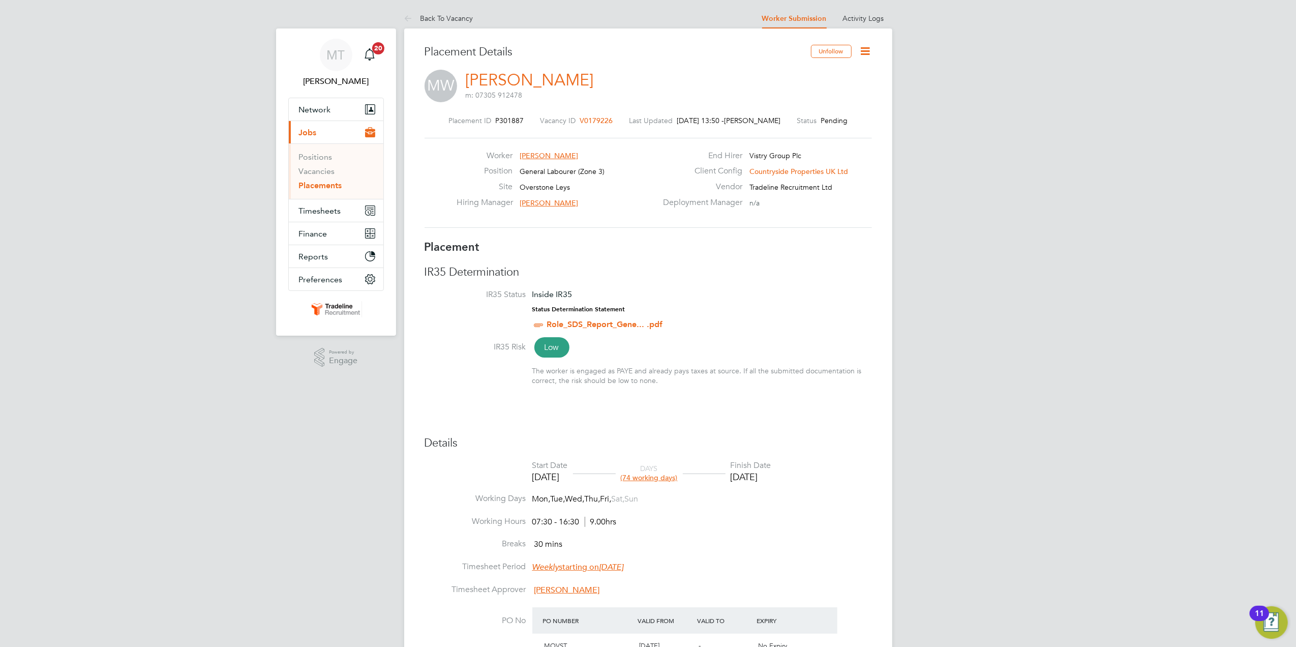
click at [859, 51] on icon at bounding box center [865, 51] width 13 height 13
click at [810, 110] on li "Start" at bounding box center [832, 109] width 75 height 14
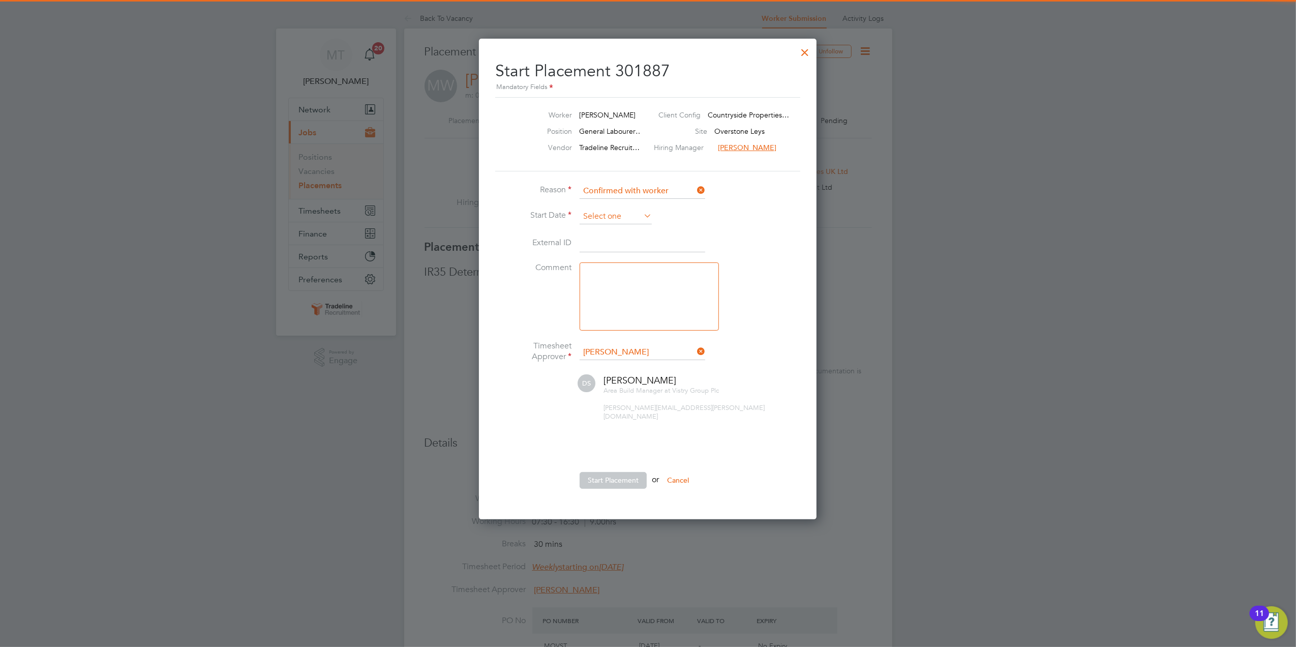
click at [609, 216] on input at bounding box center [616, 216] width 72 height 15
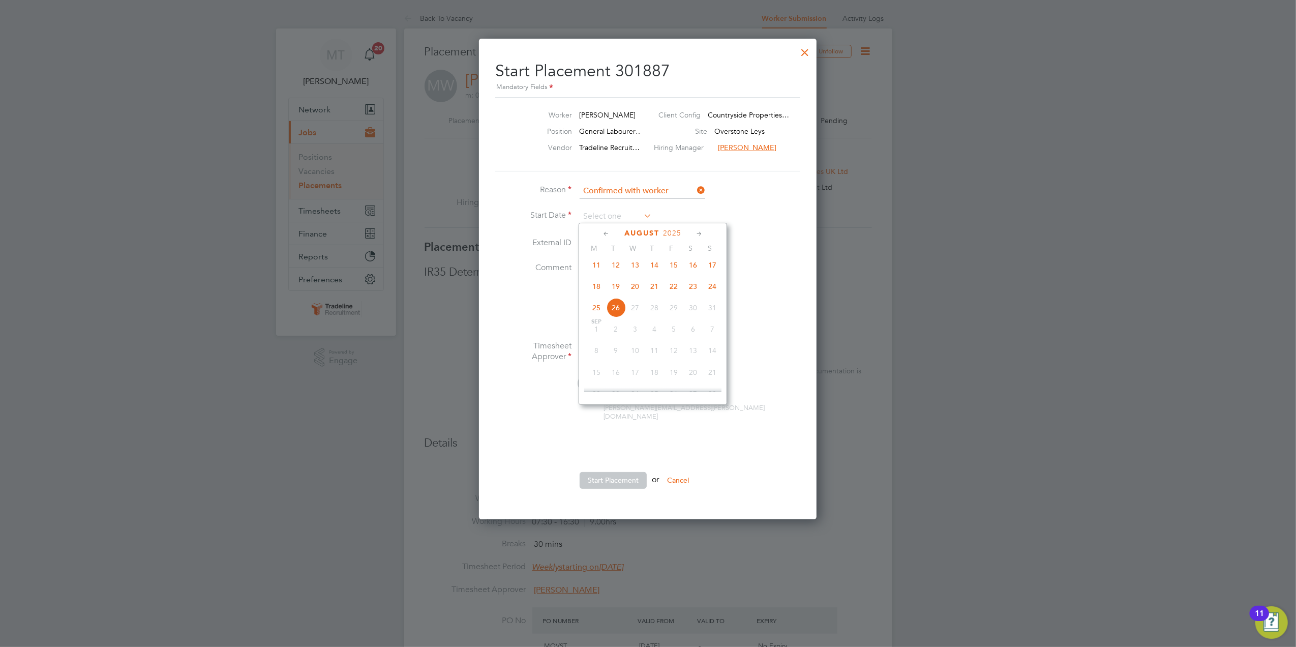
click at [617, 290] on span "19" at bounding box center [615, 286] width 19 height 19
type input "[DATE]"
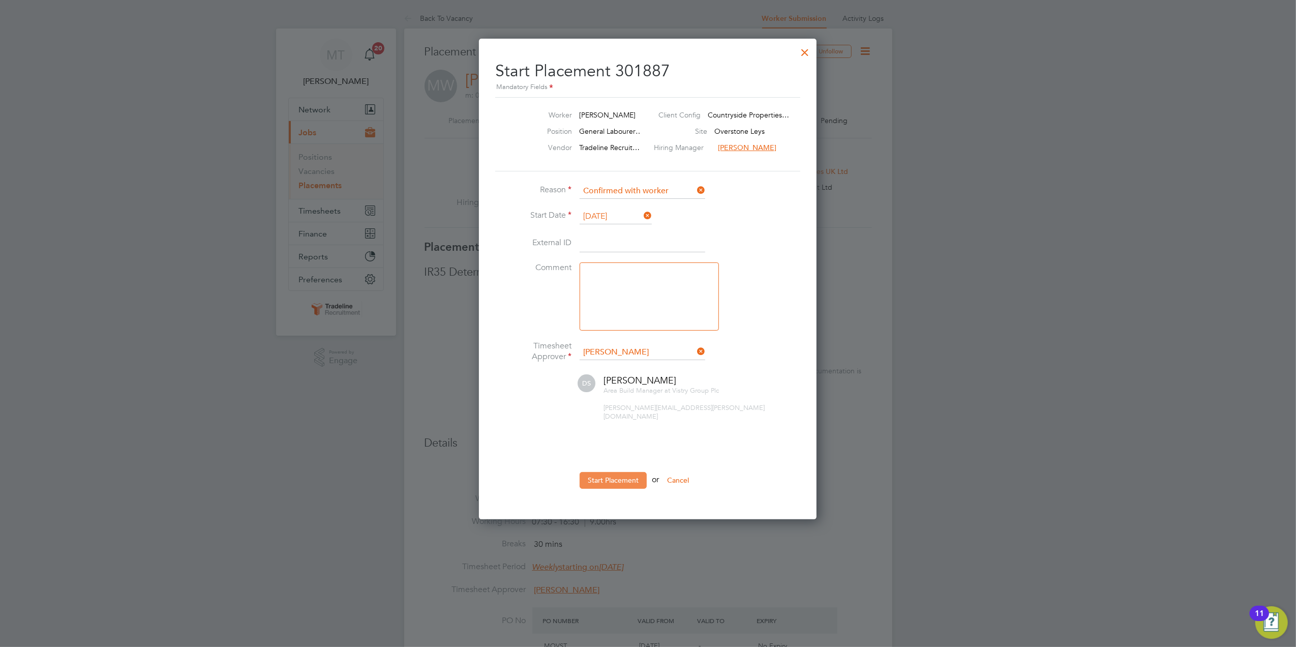
click at [607, 474] on button "Start Placement" at bounding box center [613, 480] width 67 height 16
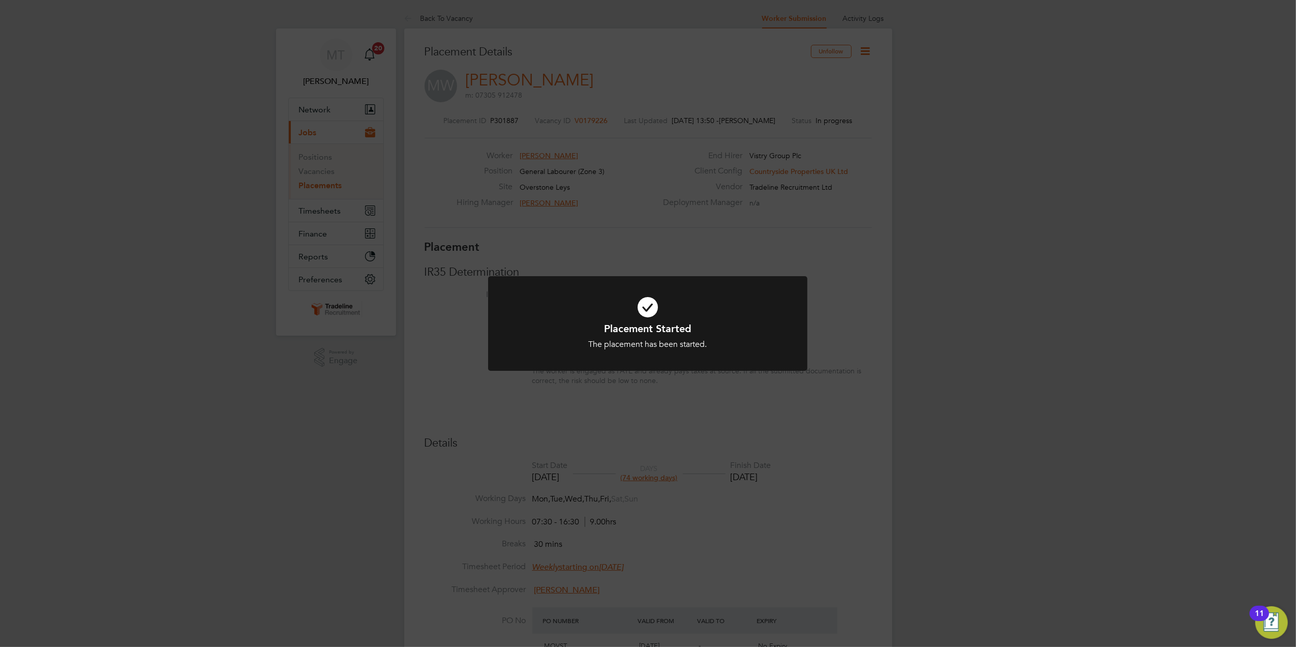
click at [966, 247] on div "Placement Started The placement has been started. Cancel Okay" at bounding box center [648, 323] width 1296 height 647
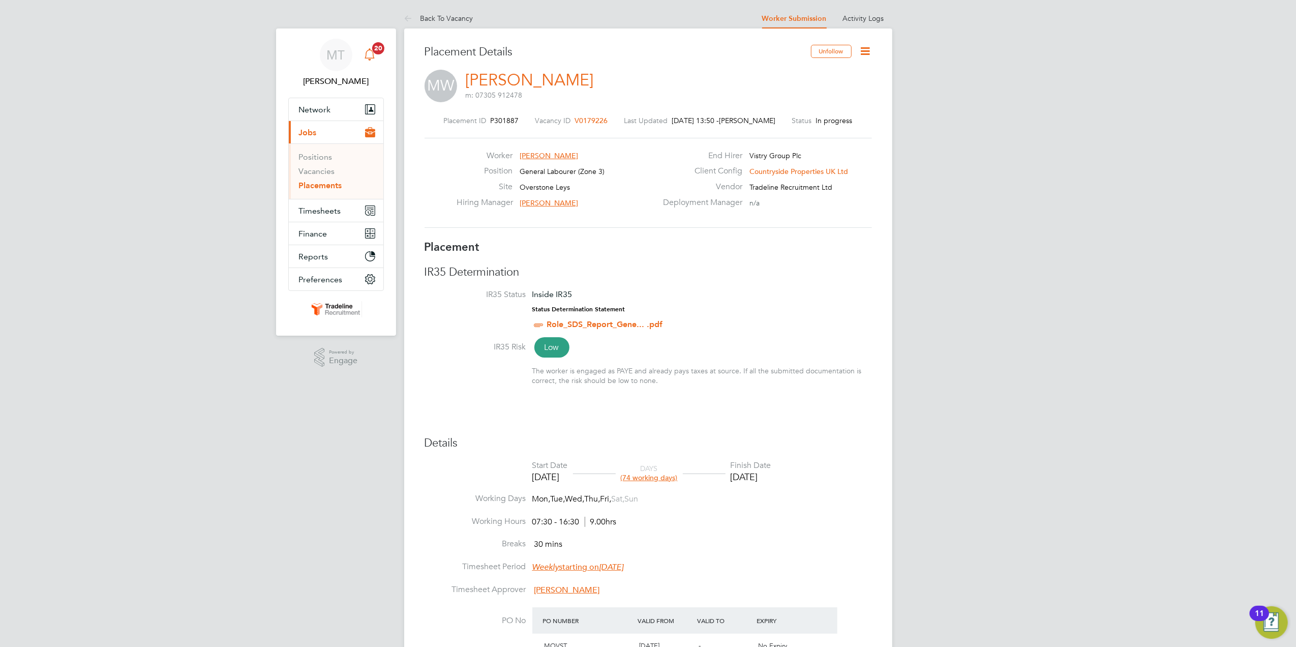
click at [372, 53] on icon "Main navigation" at bounding box center [370, 54] width 12 height 12
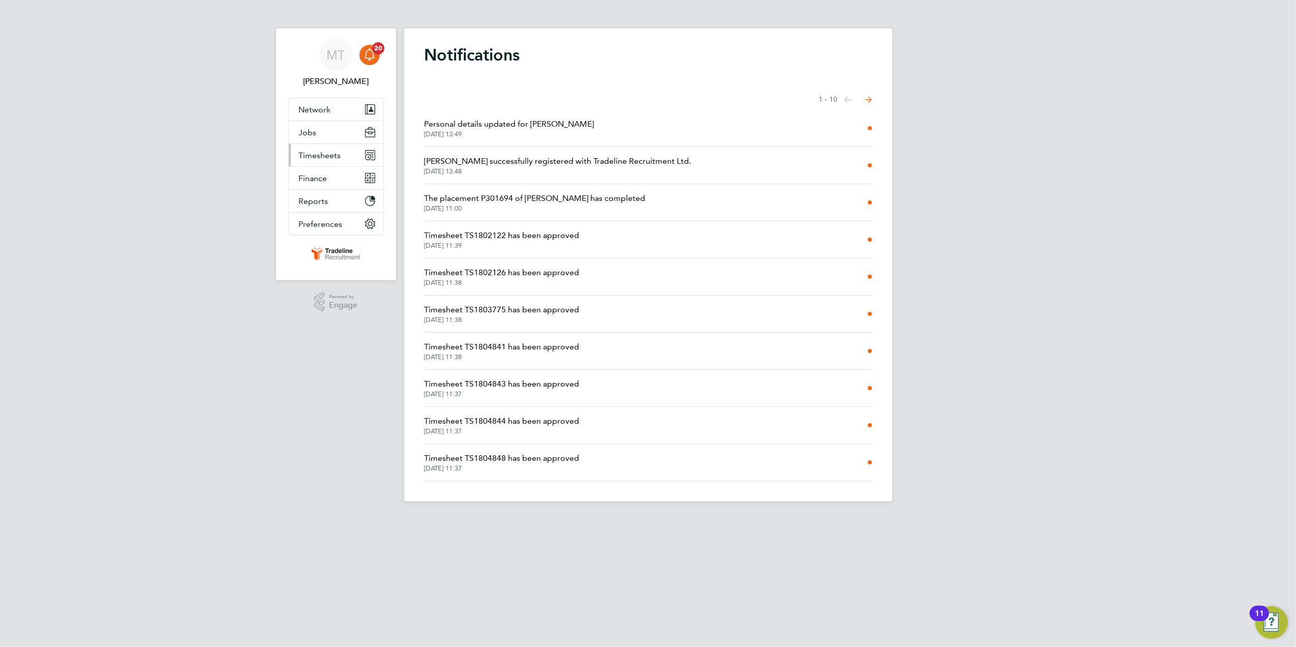
click at [333, 153] on span "Timesheets" at bounding box center [320, 156] width 42 height 10
click at [330, 184] on link "Timesheets" at bounding box center [320, 180] width 42 height 10
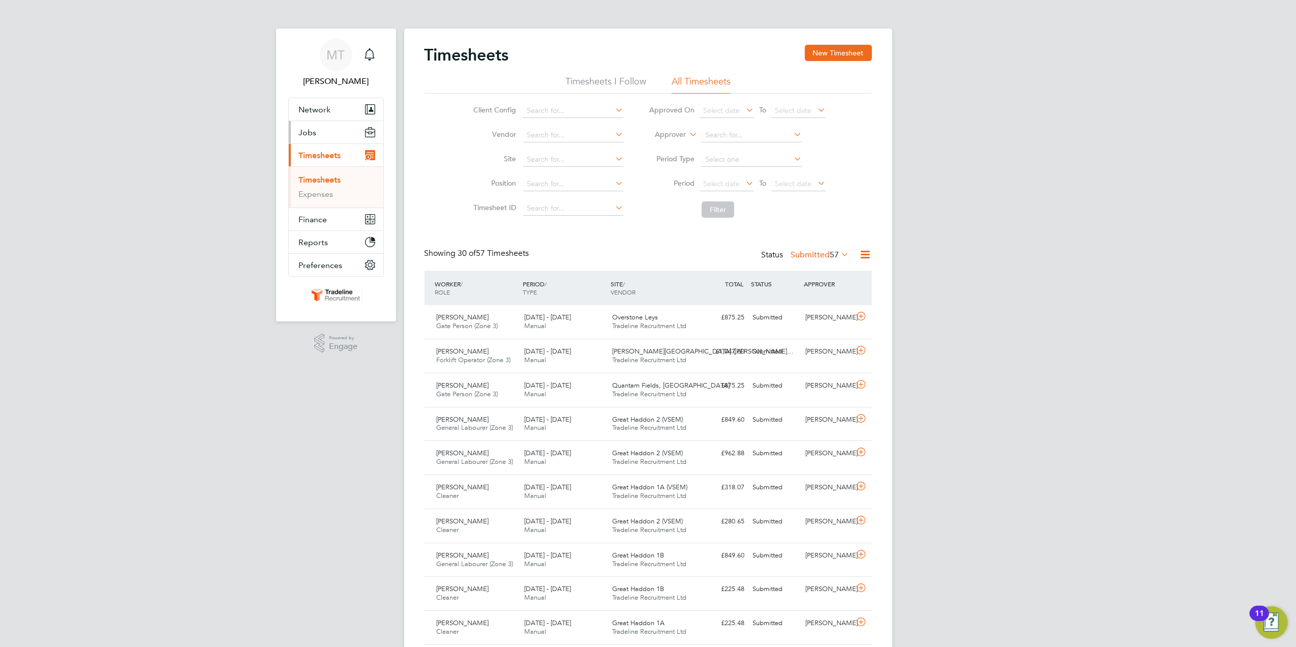
click at [324, 135] on button "Jobs" at bounding box center [336, 132] width 95 height 22
click at [322, 188] on link "Placements" at bounding box center [320, 186] width 42 height 10
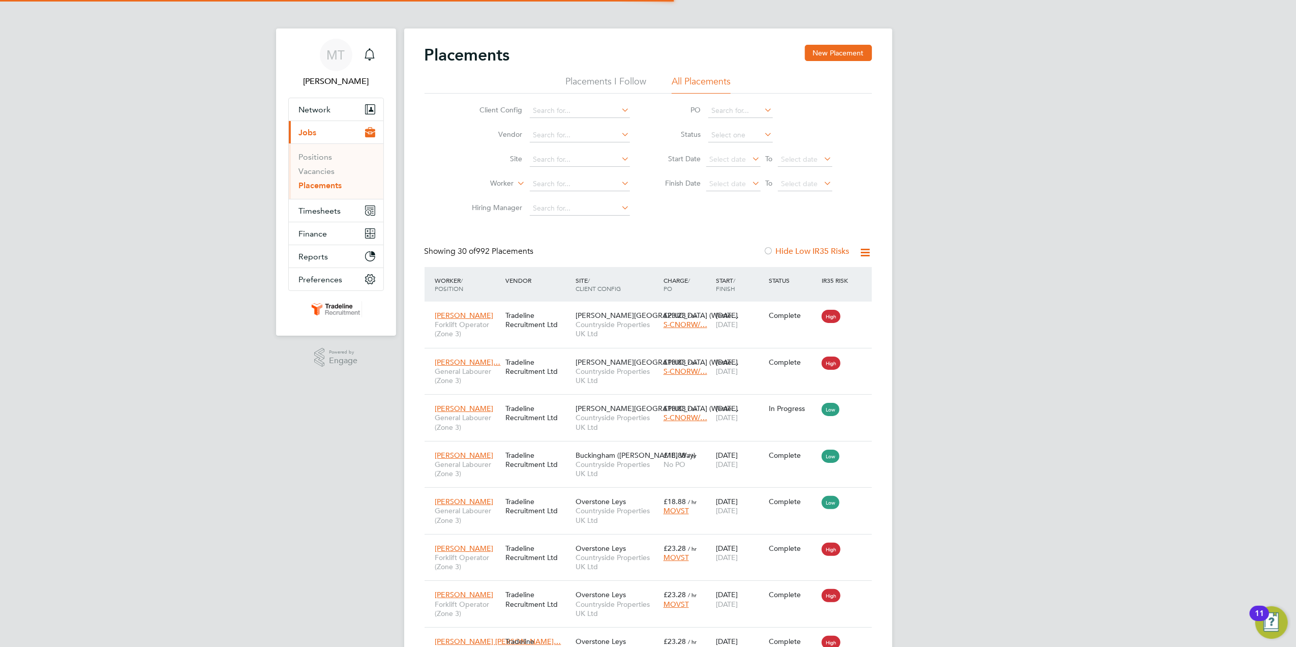
scroll to position [38, 88]
click at [562, 162] on input at bounding box center [580, 160] width 100 height 14
click at [592, 178] on input at bounding box center [580, 184] width 100 height 14
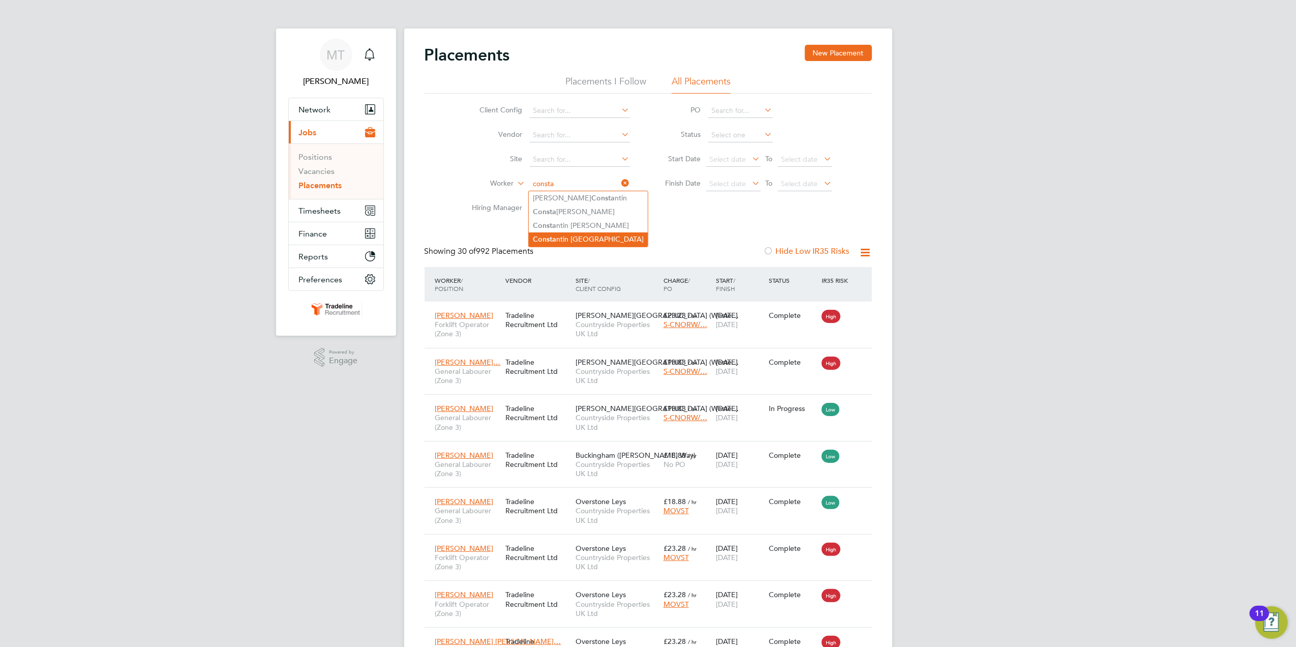
click at [604, 234] on li "Consta ntin Cosoana" at bounding box center [588, 239] width 119 height 14
type input "[PERSON_NAME]"
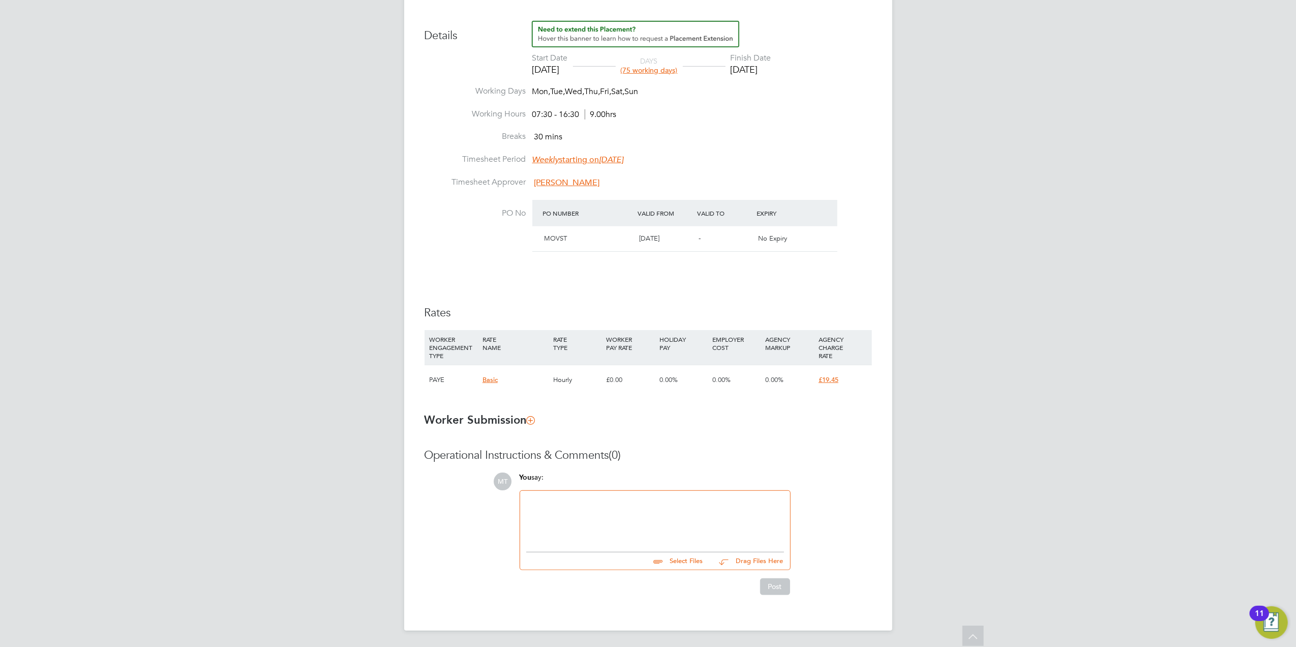
scroll to position [105, 0]
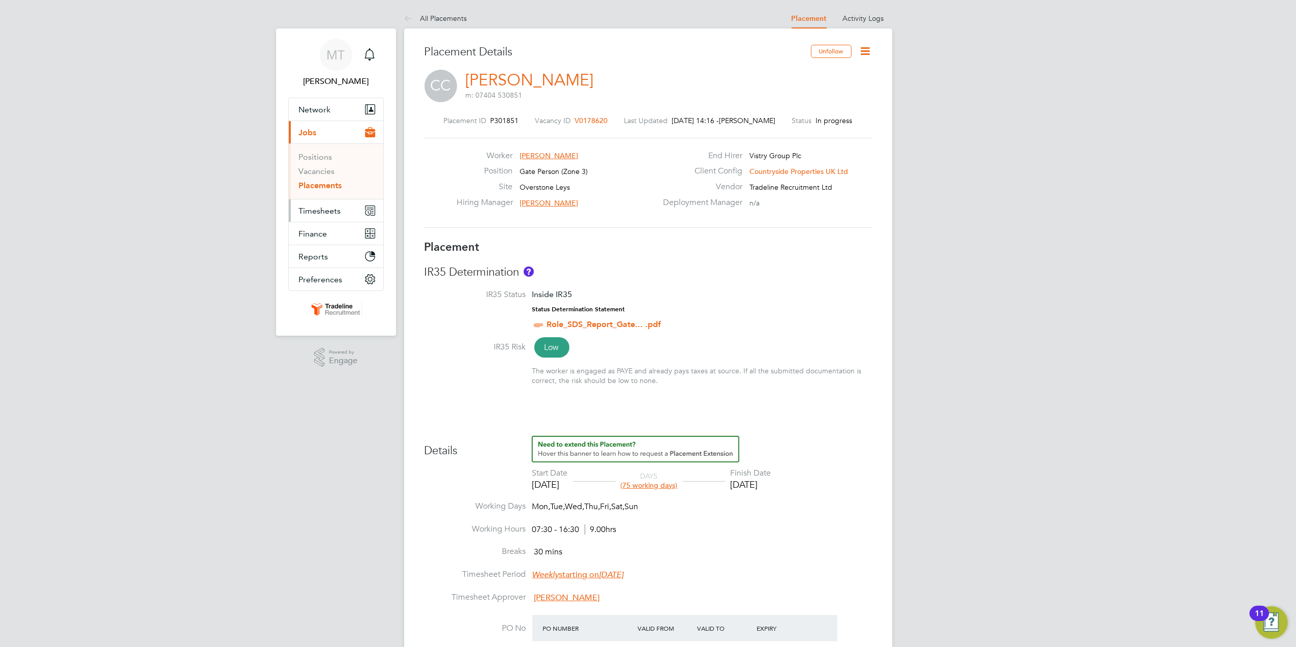
click at [341, 211] on button "Timesheets" at bounding box center [336, 210] width 95 height 22
click at [316, 175] on link "Timesheets" at bounding box center [320, 180] width 42 height 10
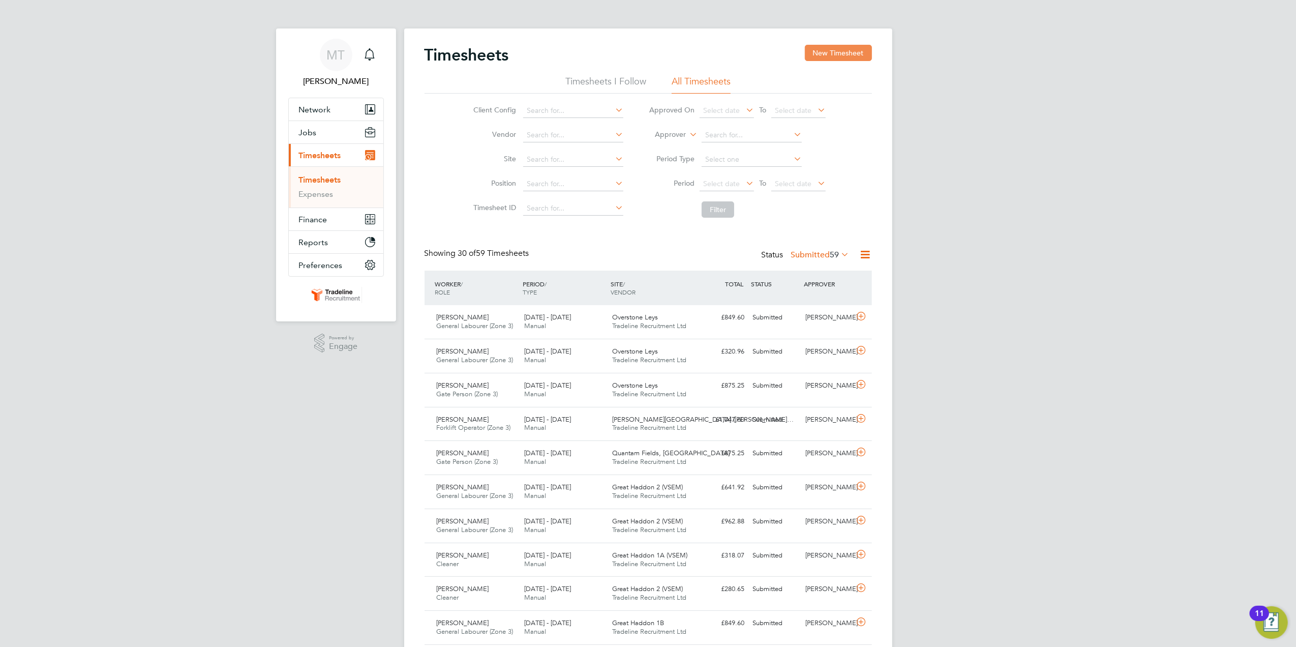
click at [811, 60] on button "New Timesheet" at bounding box center [838, 53] width 67 height 16
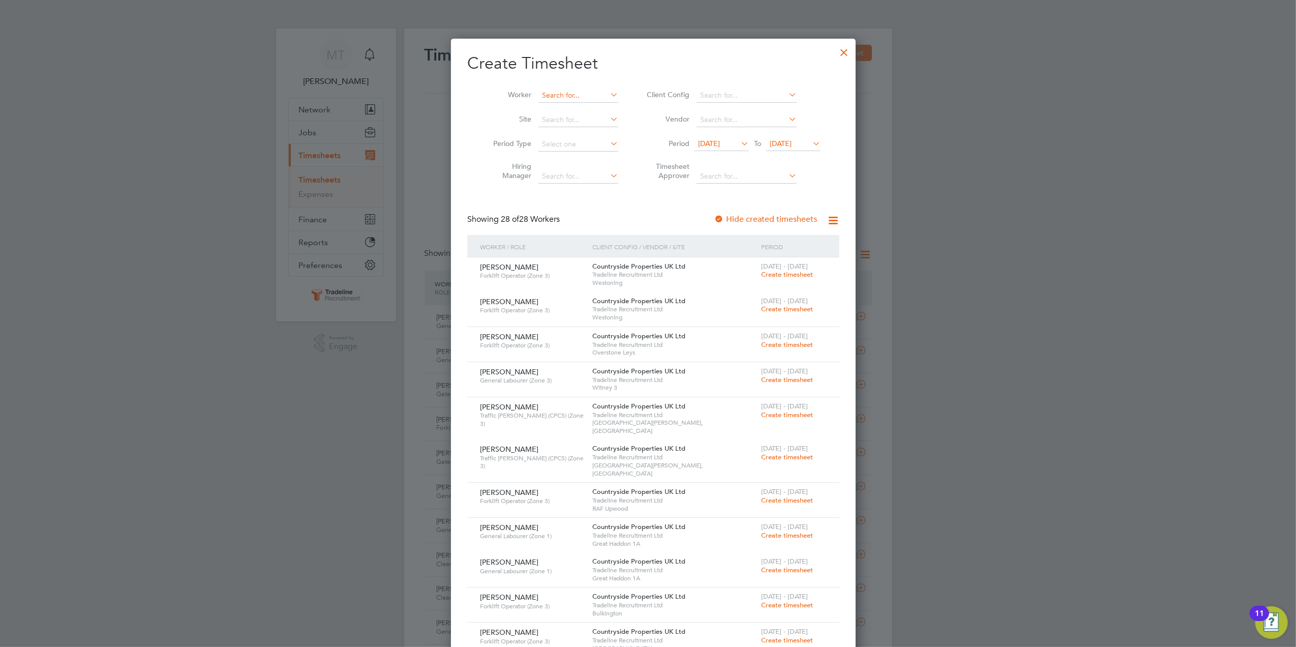
click at [586, 101] on input at bounding box center [578, 95] width 80 height 14
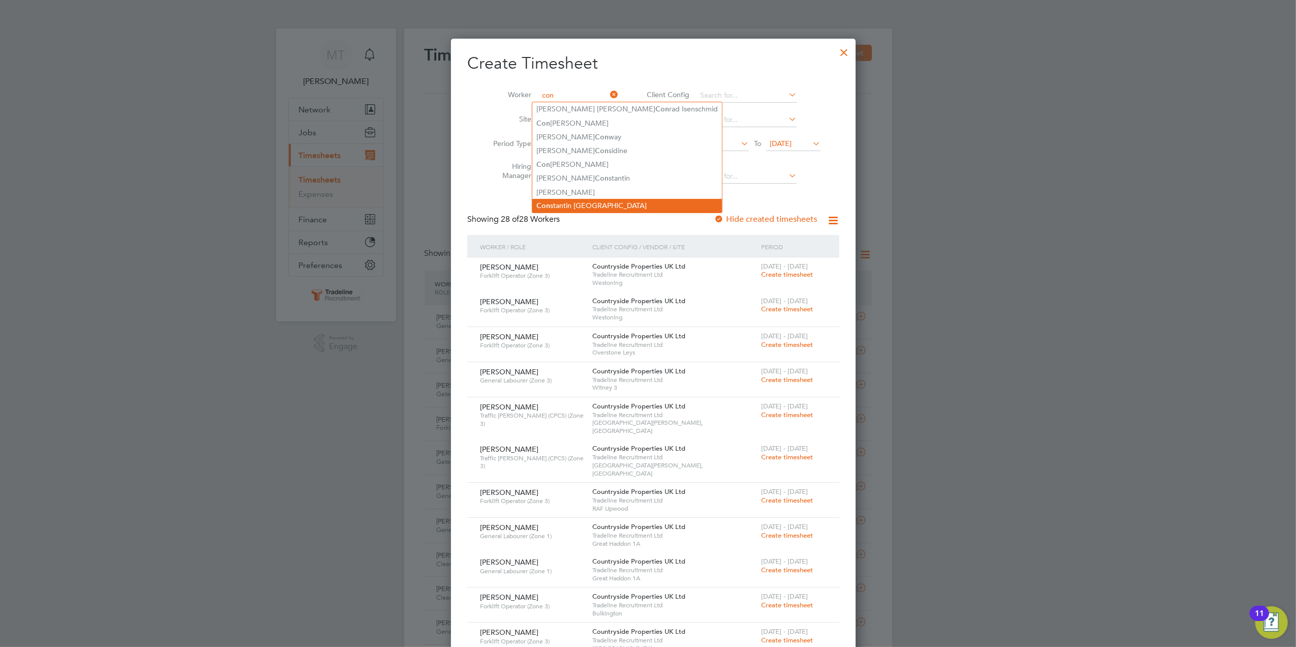
click at [601, 202] on li "Con stantin [GEOGRAPHIC_DATA]" at bounding box center [627, 206] width 190 height 14
type input "[PERSON_NAME]"
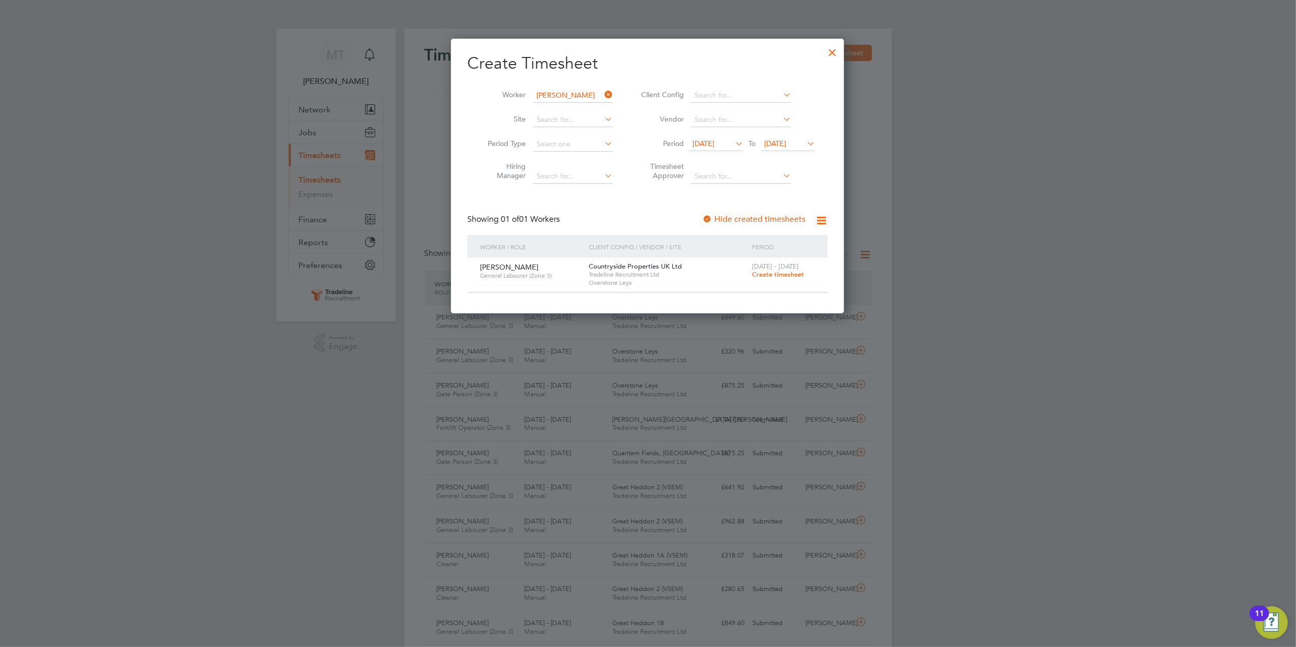
click at [710, 216] on div at bounding box center [707, 220] width 10 height 10
click at [832, 59] on div at bounding box center [832, 50] width 18 height 18
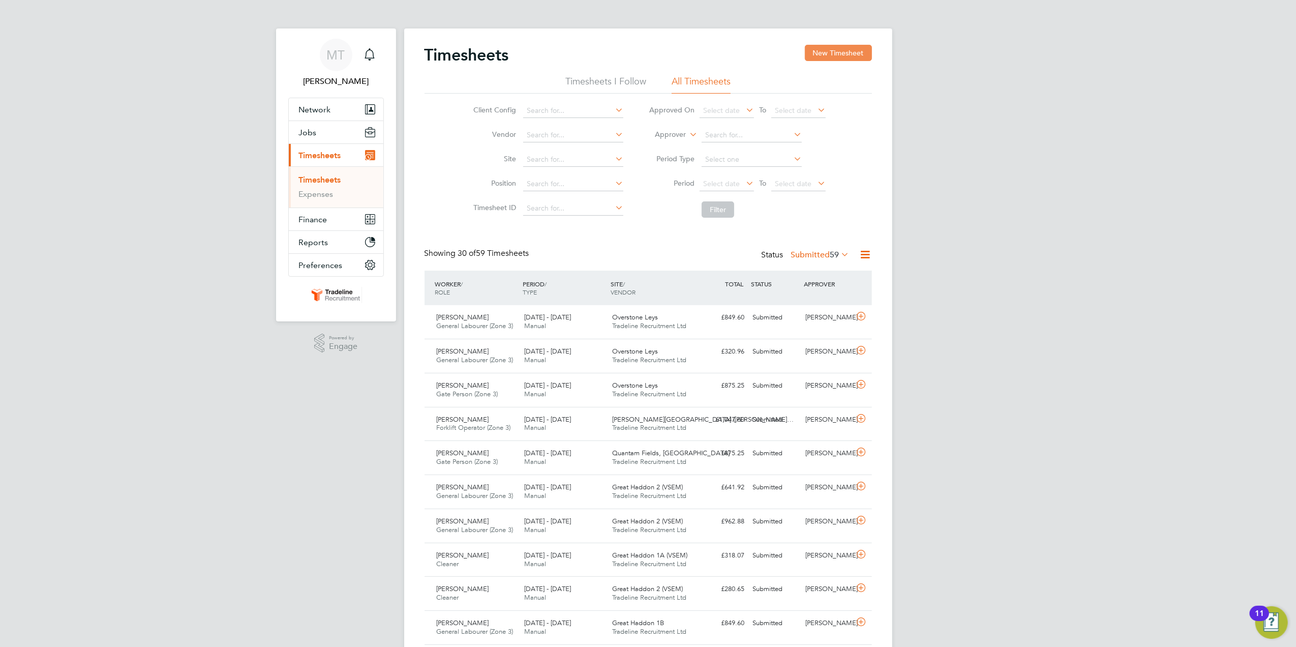
click at [834, 51] on button "New Timesheet" at bounding box center [838, 53] width 67 height 16
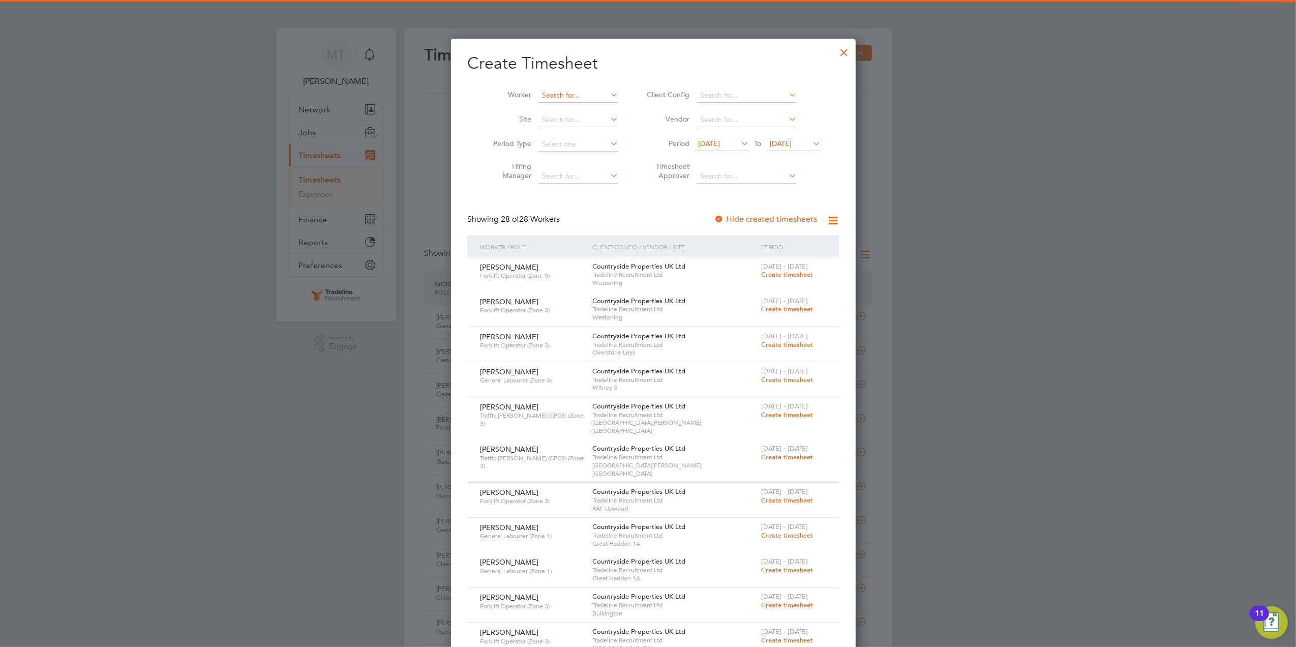
click at [566, 98] on input at bounding box center [578, 95] width 80 height 14
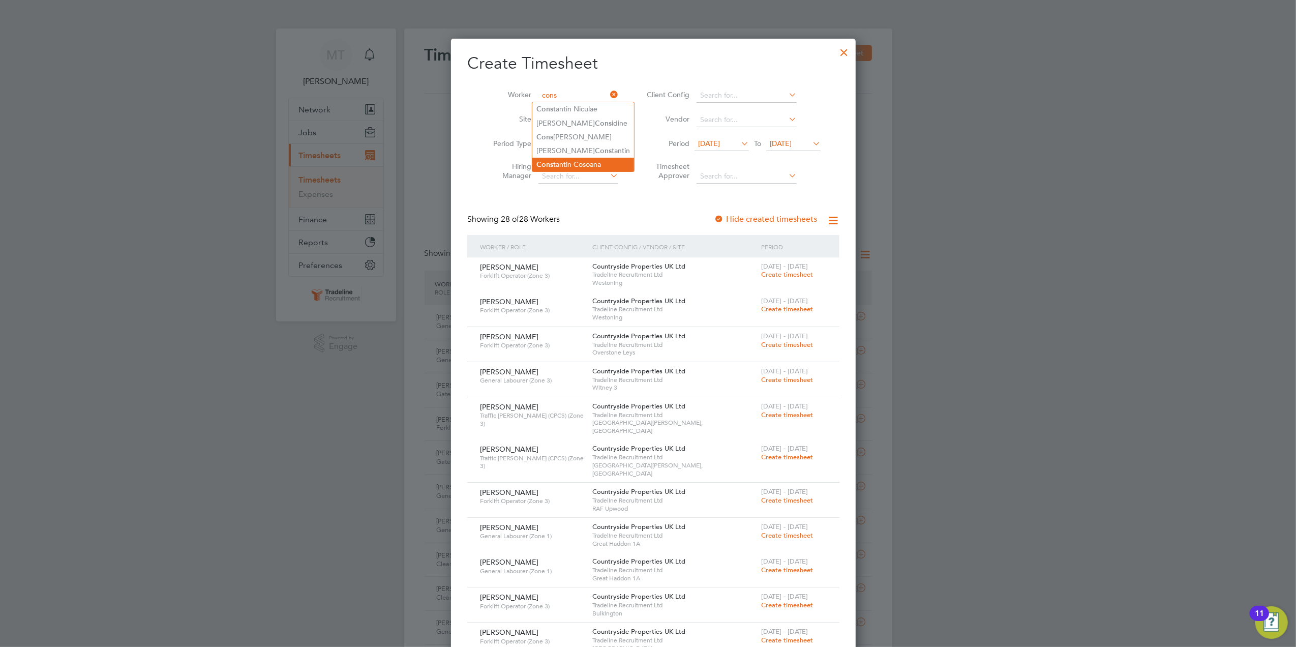
click at [582, 161] on li "Cons tantin [GEOGRAPHIC_DATA]" at bounding box center [583, 165] width 102 height 14
type input "[PERSON_NAME]"
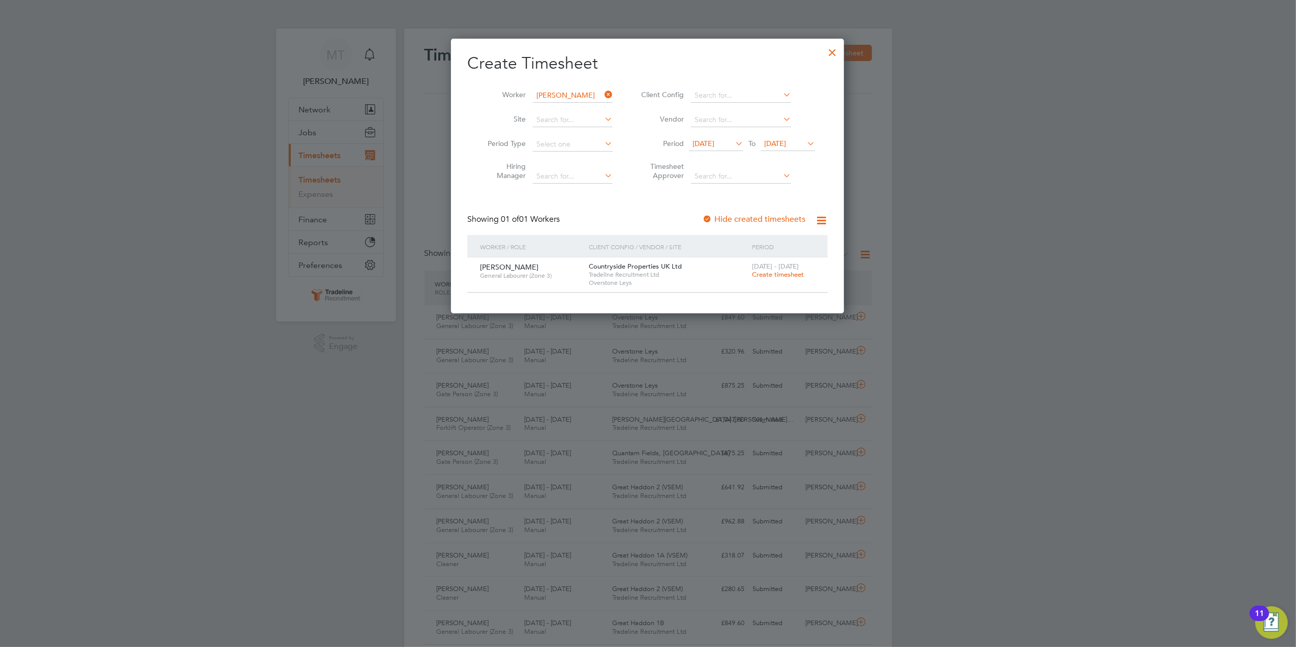
click at [643, 283] on span "Overstone Leys" at bounding box center [668, 283] width 158 height 8
click at [760, 275] on span "Create timesheet" at bounding box center [778, 274] width 52 height 9
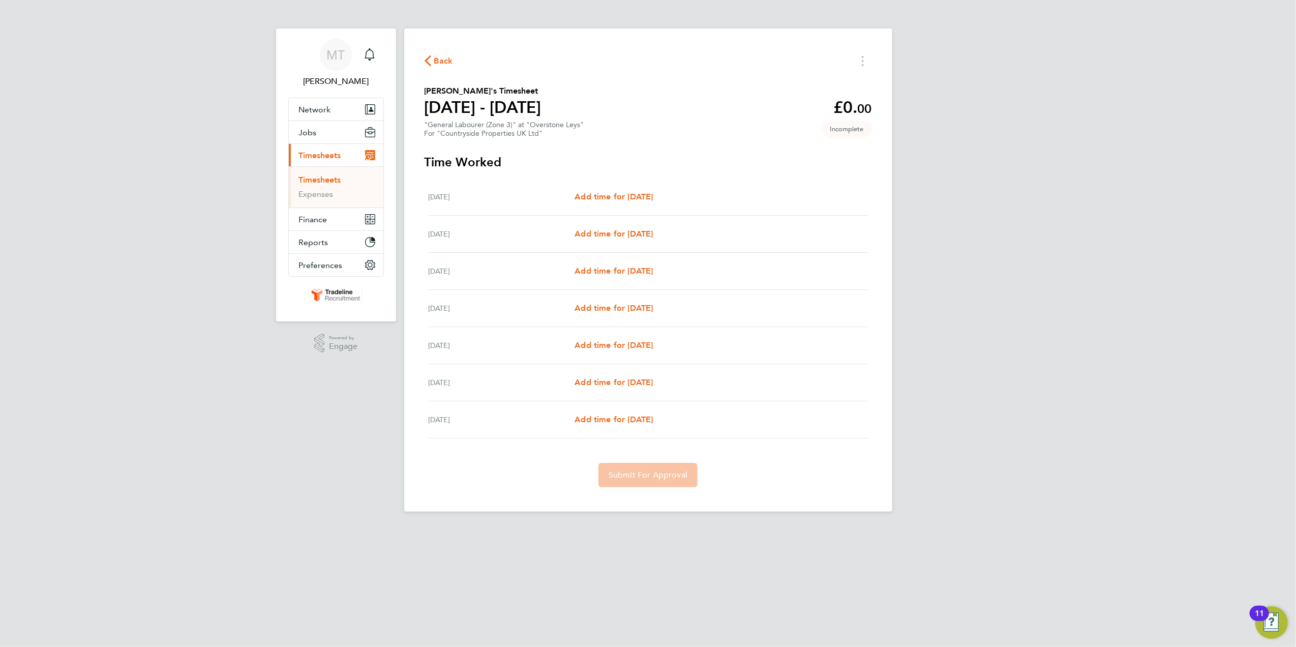
click at [543, 123] on div ""General Labourer (Zone 3)" at "Overstone Leys" For "Countryside Properties UK …" at bounding box center [505, 129] width 160 height 17
click at [445, 62] on span "Back" at bounding box center [443, 61] width 19 height 12
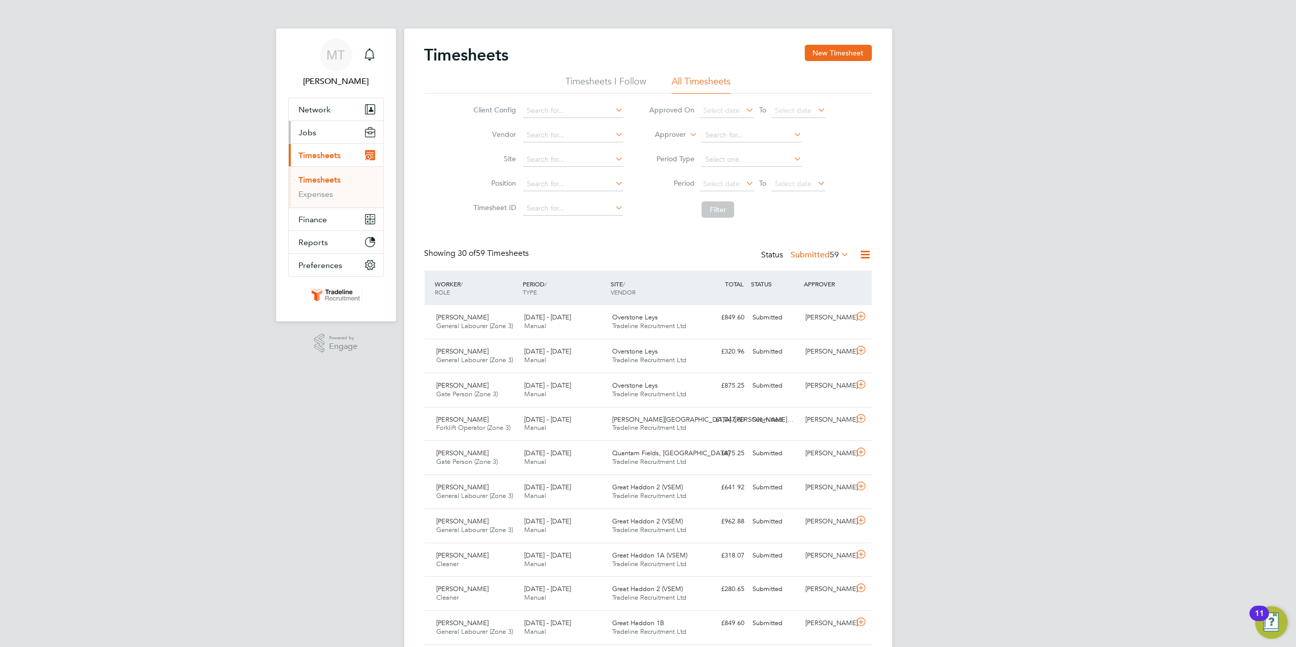
click at [322, 139] on button "Jobs" at bounding box center [336, 132] width 95 height 22
click at [334, 183] on link "Placements" at bounding box center [320, 186] width 42 height 10
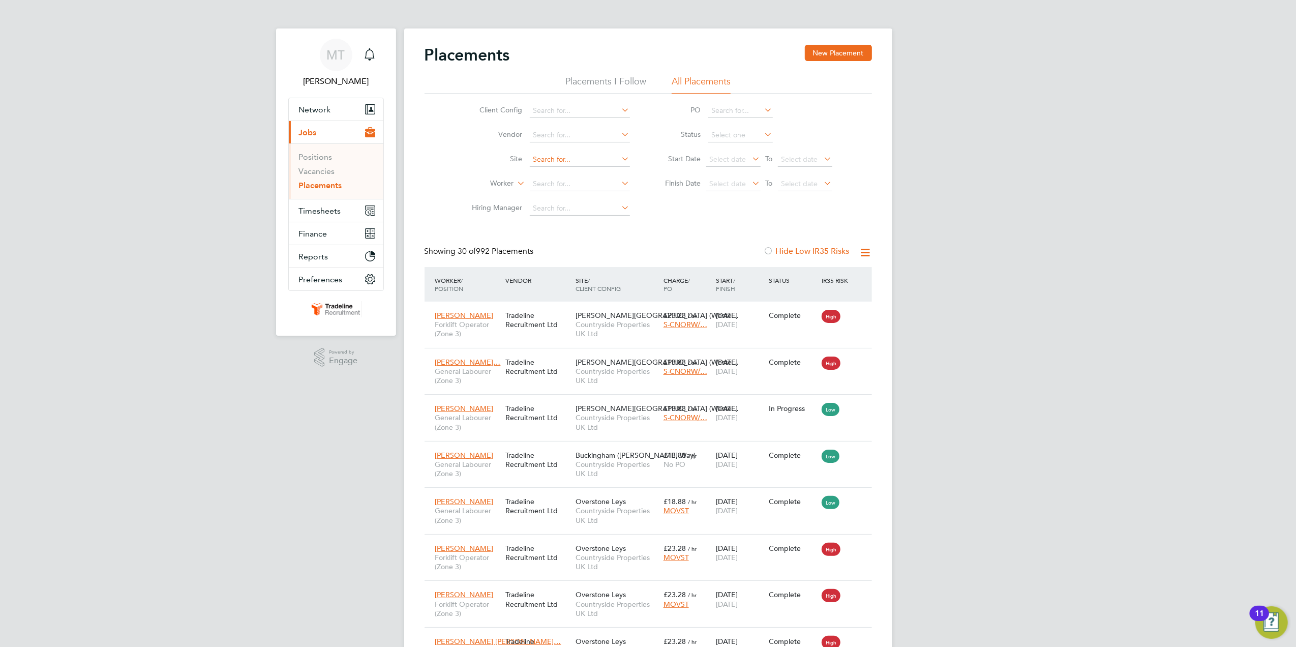
click at [557, 159] on input at bounding box center [580, 160] width 100 height 14
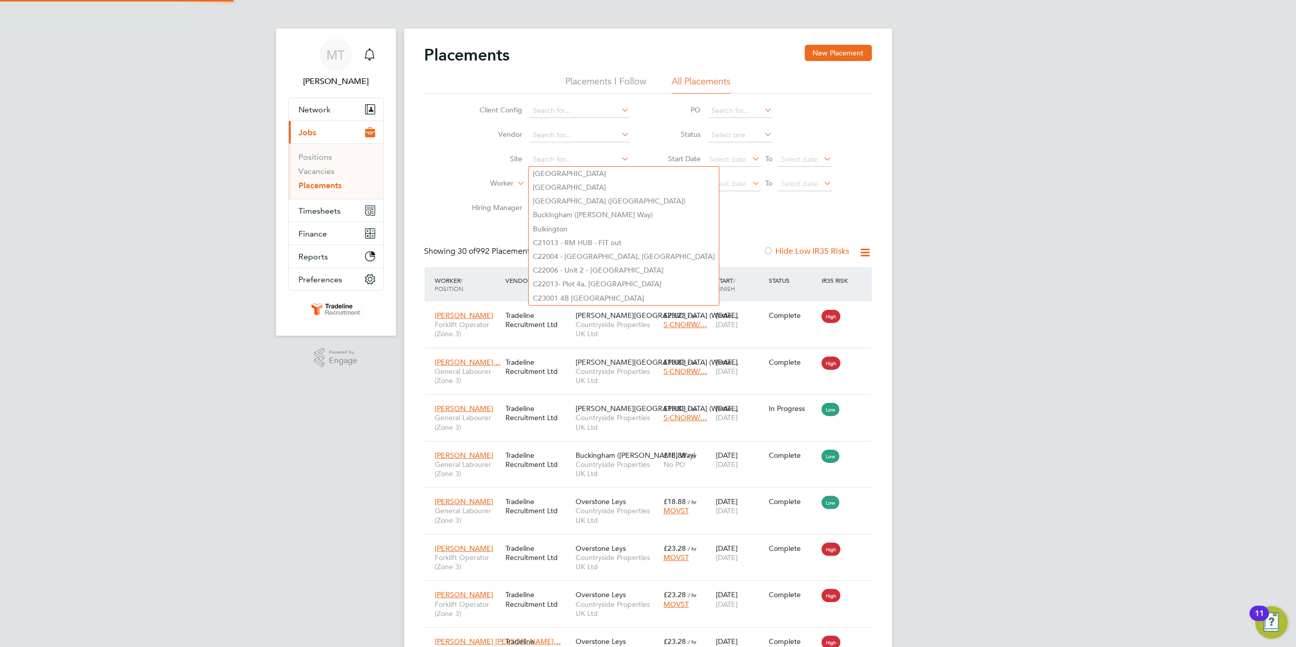
click at [477, 181] on label "Worker" at bounding box center [485, 183] width 58 height 10
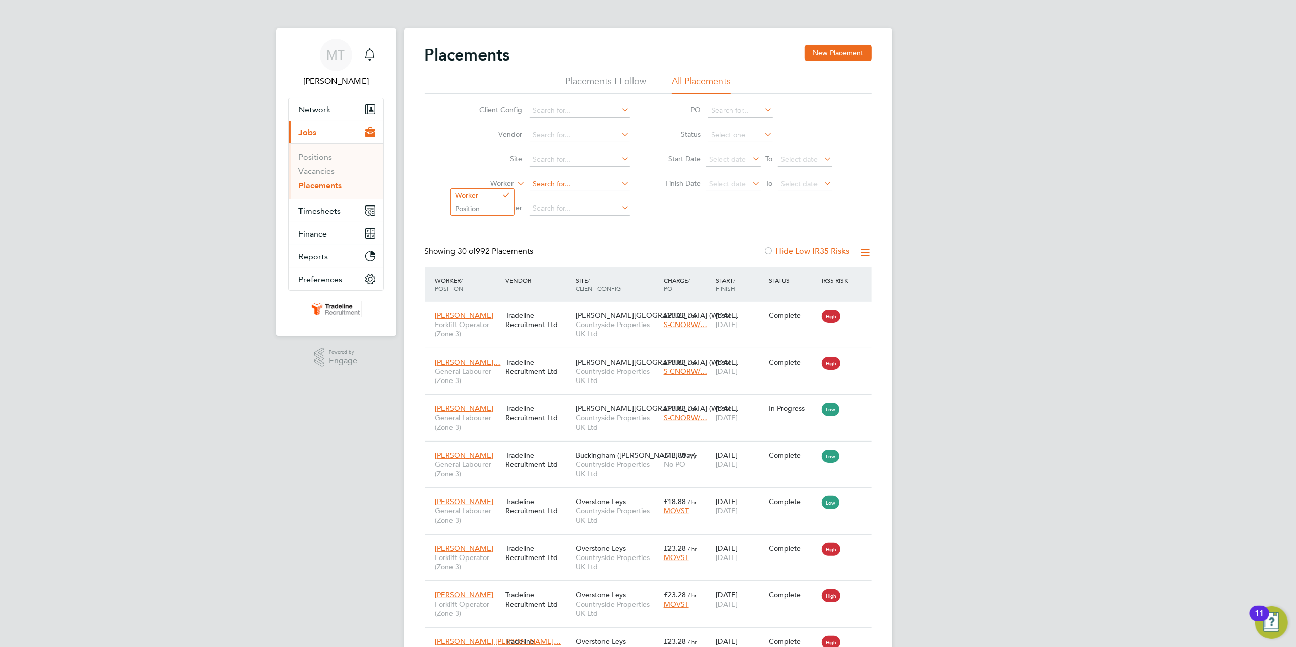
click at [543, 182] on input at bounding box center [580, 184] width 100 height 14
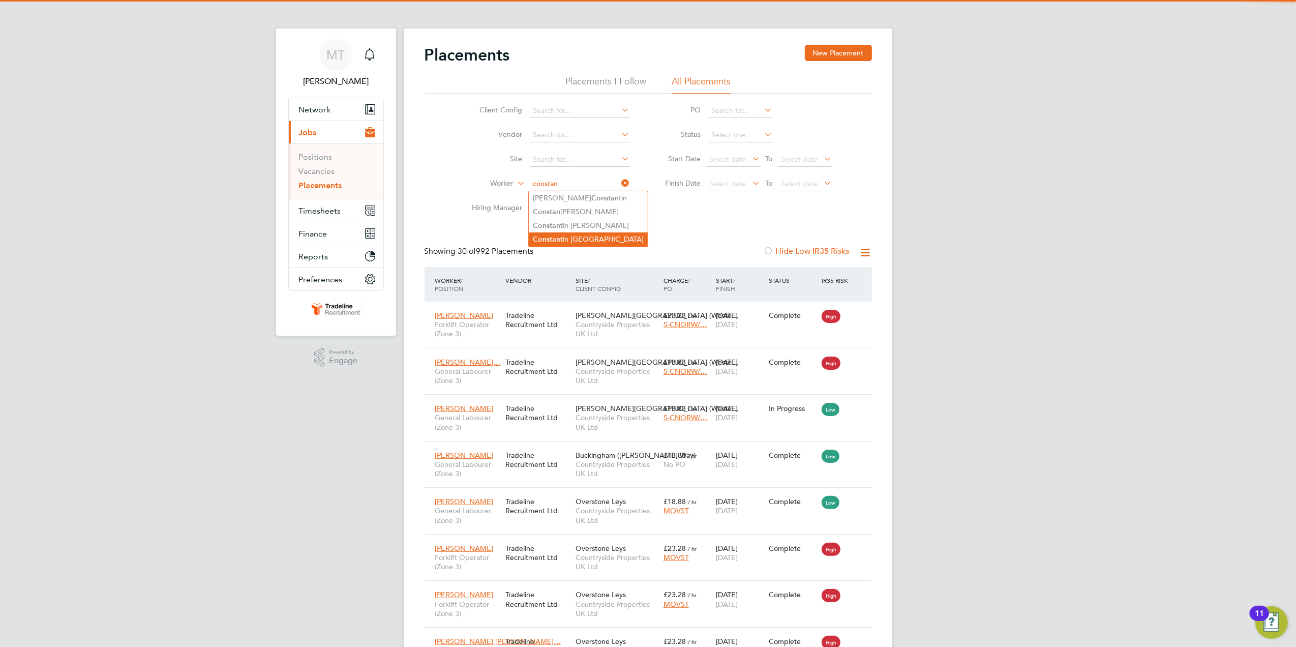
click at [589, 236] on li "Constan tin [GEOGRAPHIC_DATA]" at bounding box center [588, 239] width 119 height 14
type input "[PERSON_NAME]"
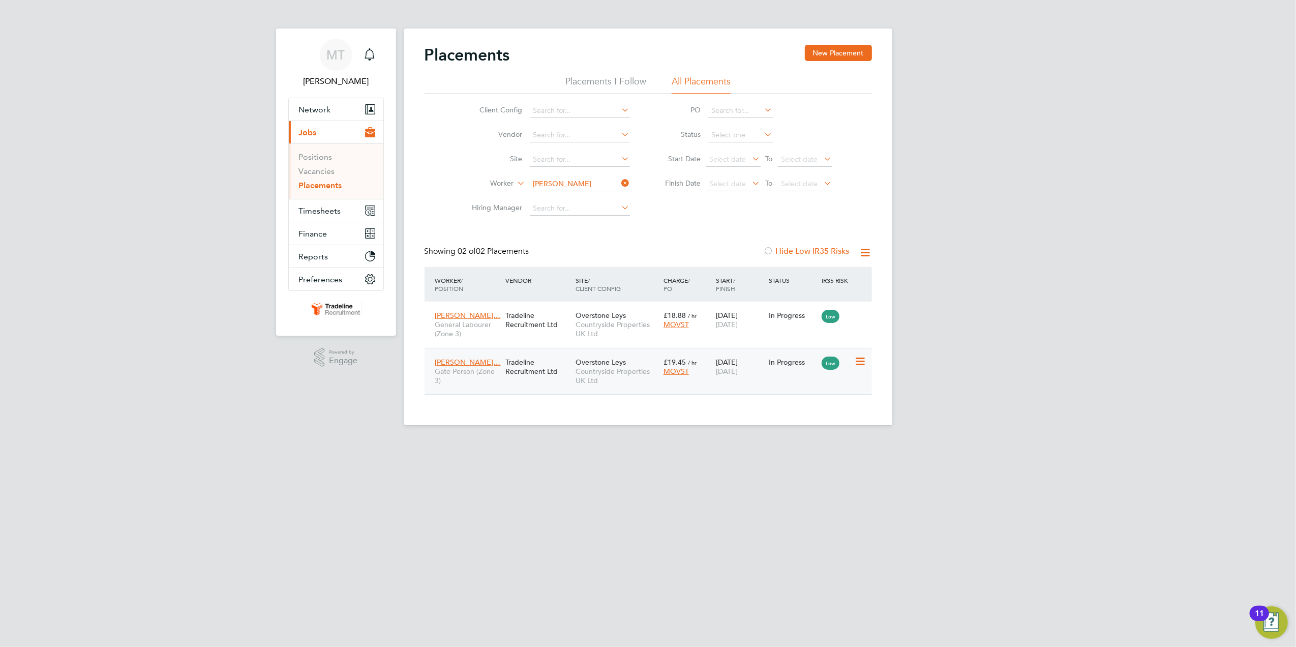
click at [798, 356] on div "In Progress" at bounding box center [792, 361] width 53 height 19
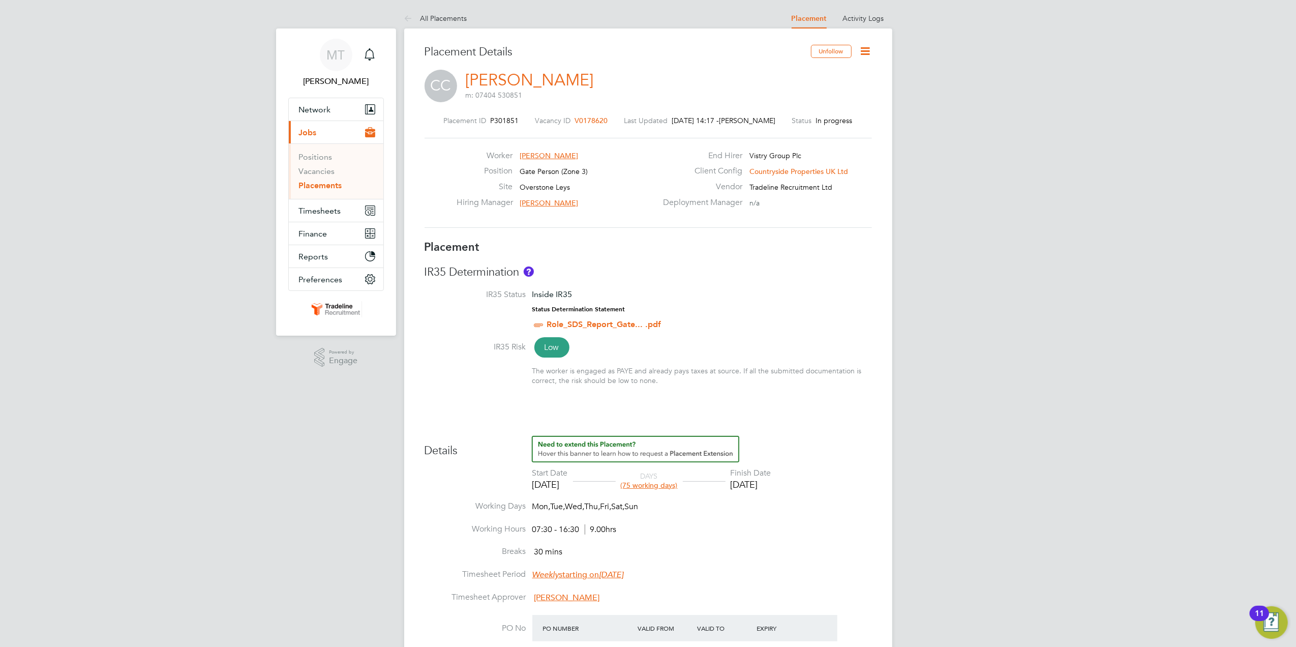
click at [877, 571] on div "Placement Details Unfollow CC Constantin Cosoana m: 07404 530851 Placement ID P…" at bounding box center [648, 536] width 488 height 1017
click at [334, 214] on span "Timesheets" at bounding box center [320, 211] width 42 height 10
click at [330, 174] on ul "Timesheets Expenses" at bounding box center [336, 186] width 95 height 41
click at [330, 185] on li "Timesheets" at bounding box center [337, 182] width 76 height 14
click at [330, 182] on link "Timesheets" at bounding box center [320, 180] width 42 height 10
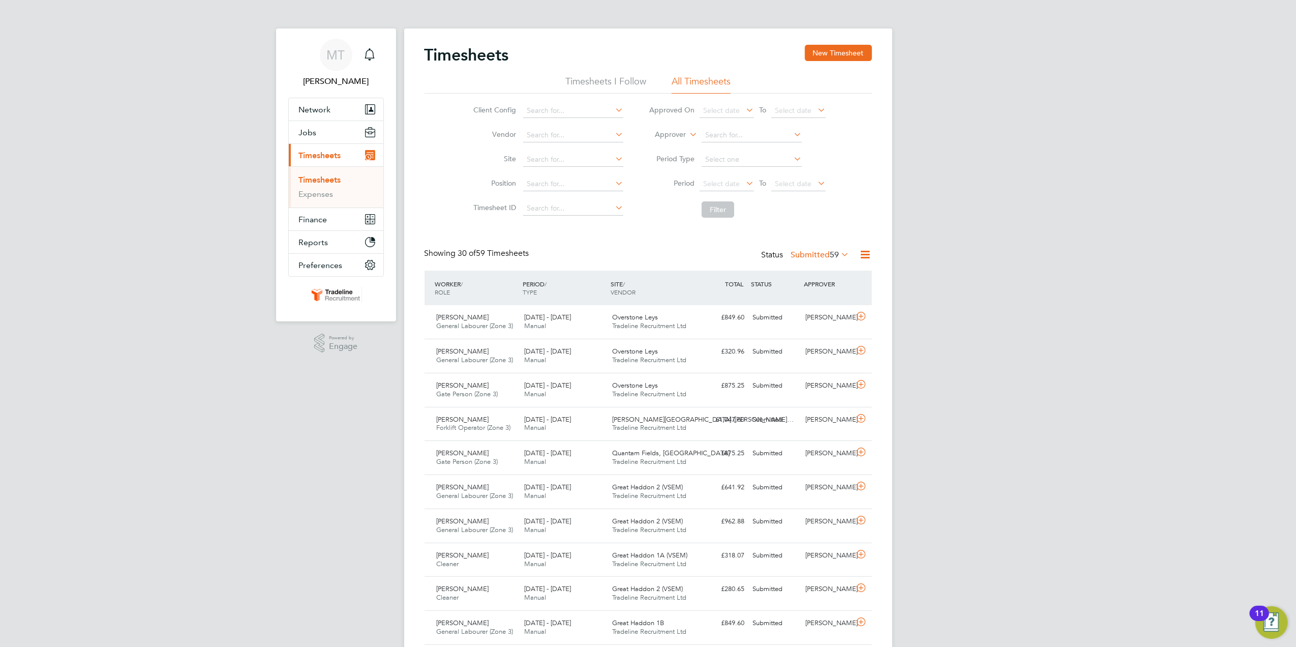
scroll to position [5, 5]
click at [815, 59] on button "New Timesheet" at bounding box center [838, 53] width 67 height 16
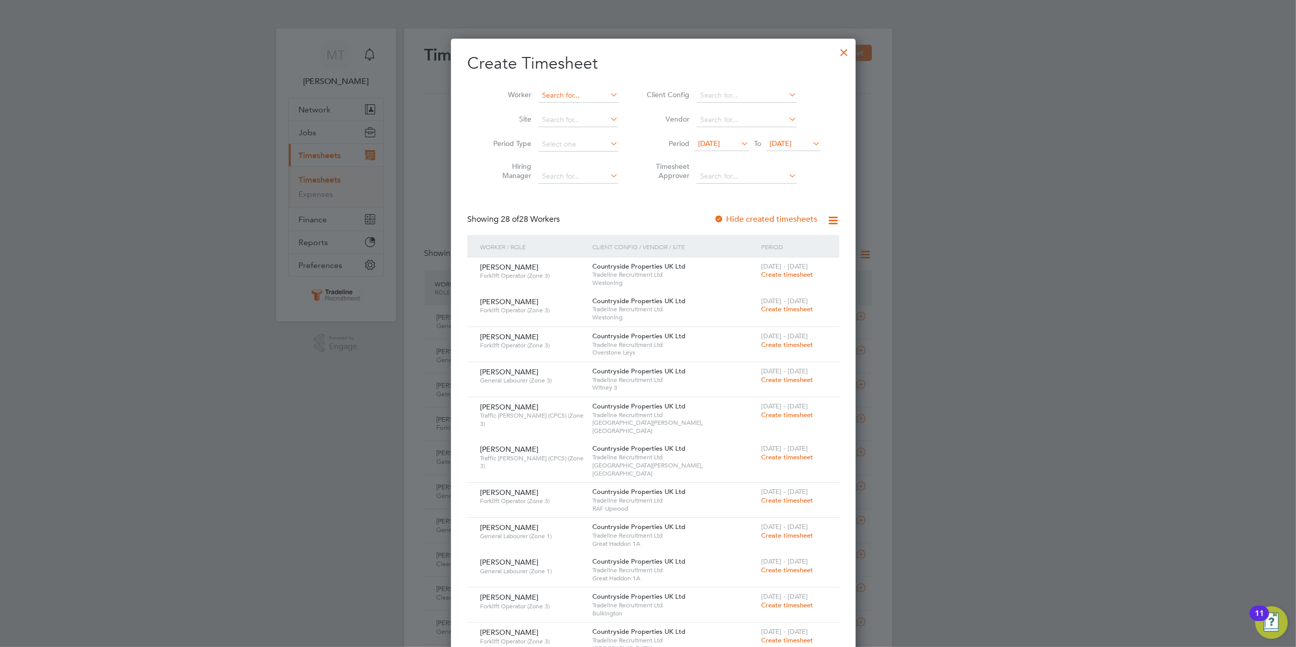
click at [556, 94] on input at bounding box center [578, 95] width 80 height 14
click at [592, 144] on li "Constan tin Cosoana" at bounding box center [591, 151] width 119 height 14
type input "[PERSON_NAME]"
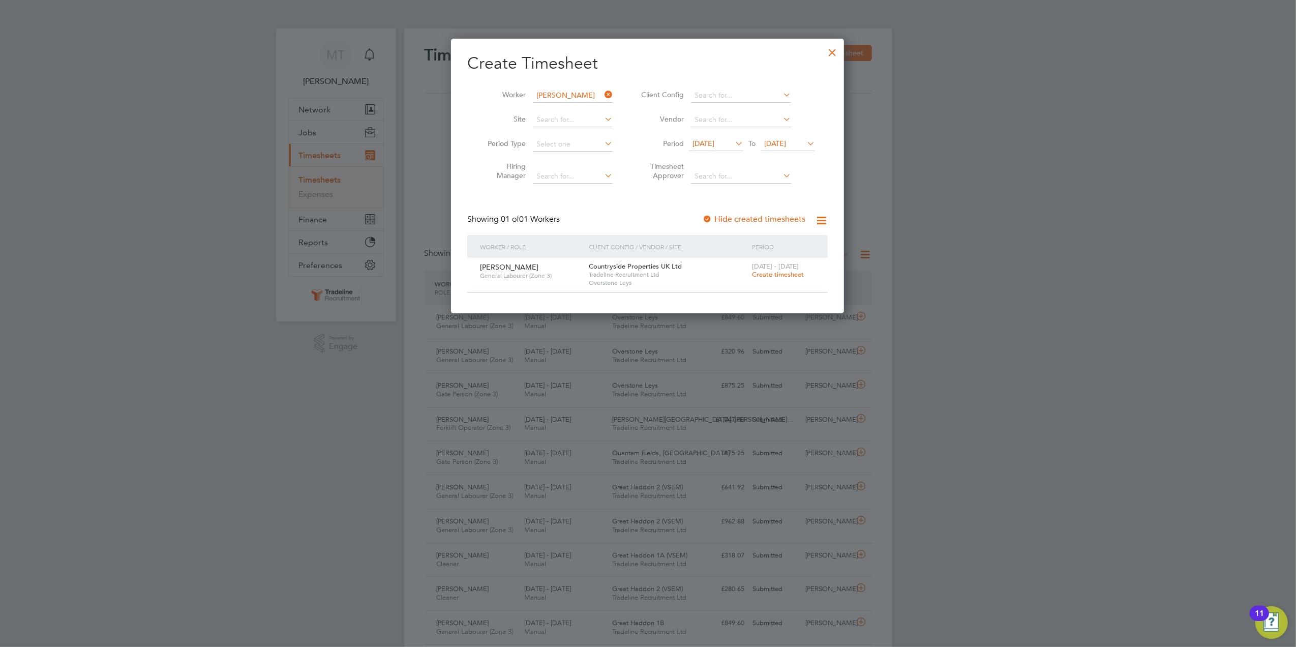
click at [708, 143] on span "[DATE]" at bounding box center [704, 143] width 22 height 9
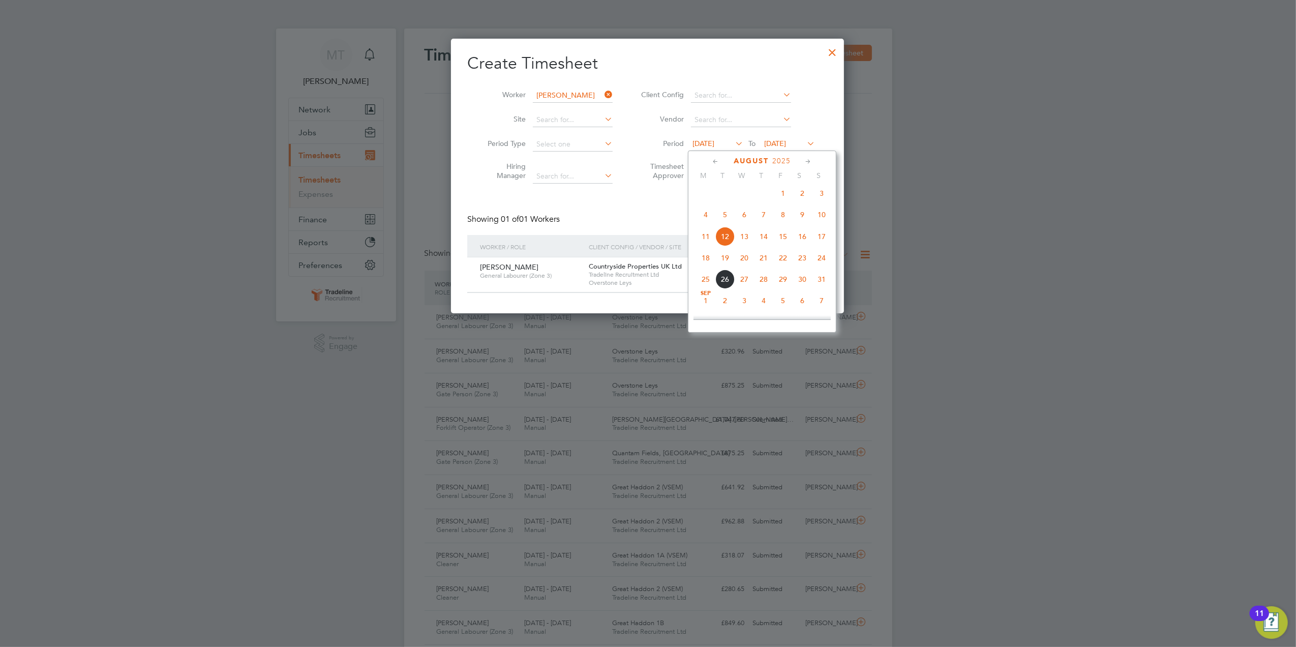
click at [707, 260] on span "18" at bounding box center [705, 257] width 19 height 19
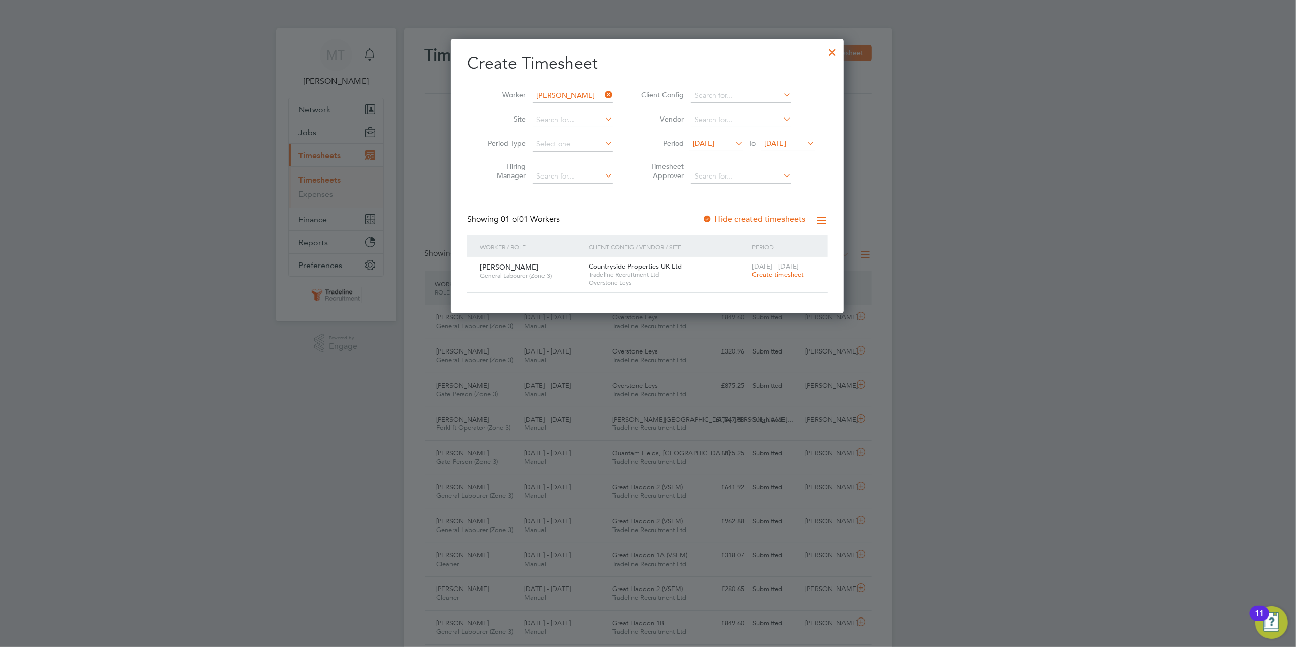
click at [786, 143] on span "[DATE]" at bounding box center [775, 143] width 22 height 9
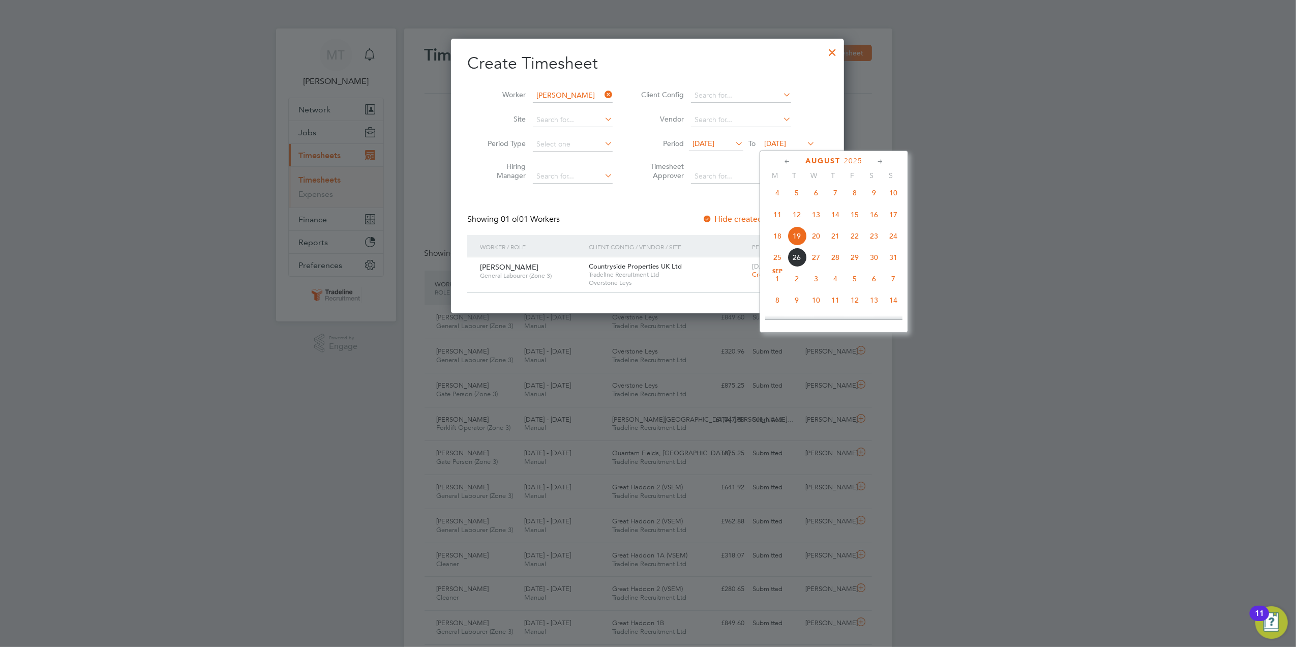
click at [896, 242] on span "24" at bounding box center [893, 235] width 19 height 19
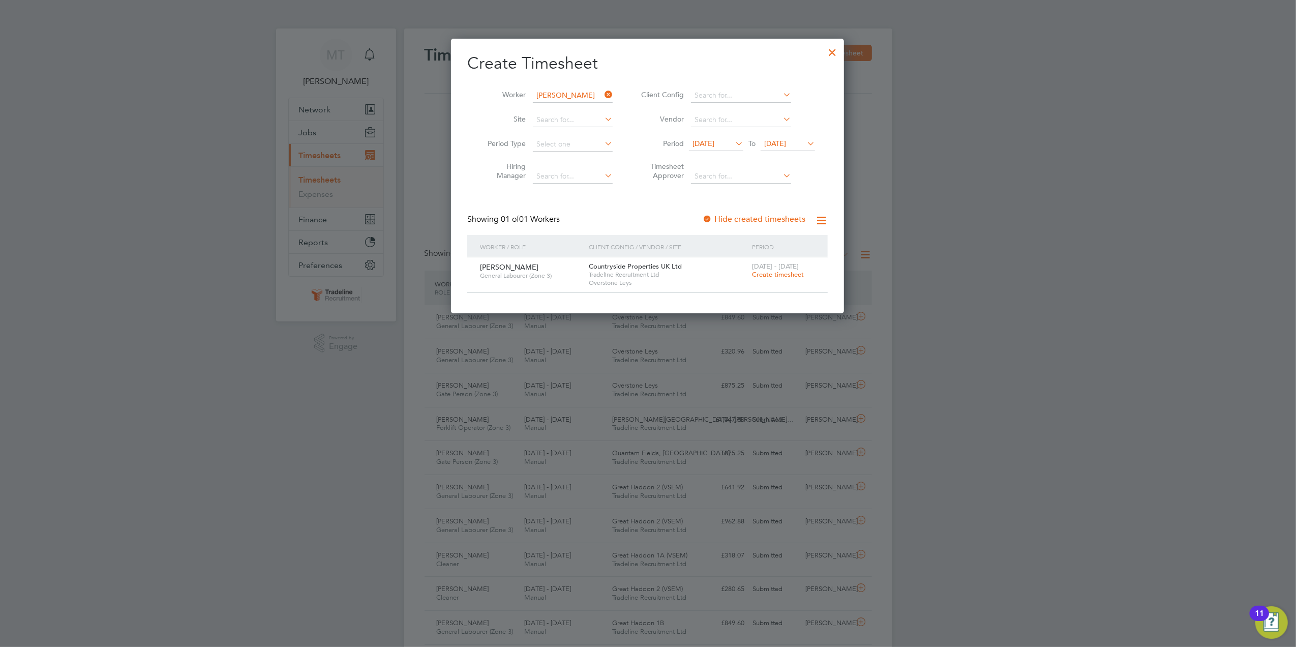
click at [828, 51] on div at bounding box center [832, 50] width 18 height 18
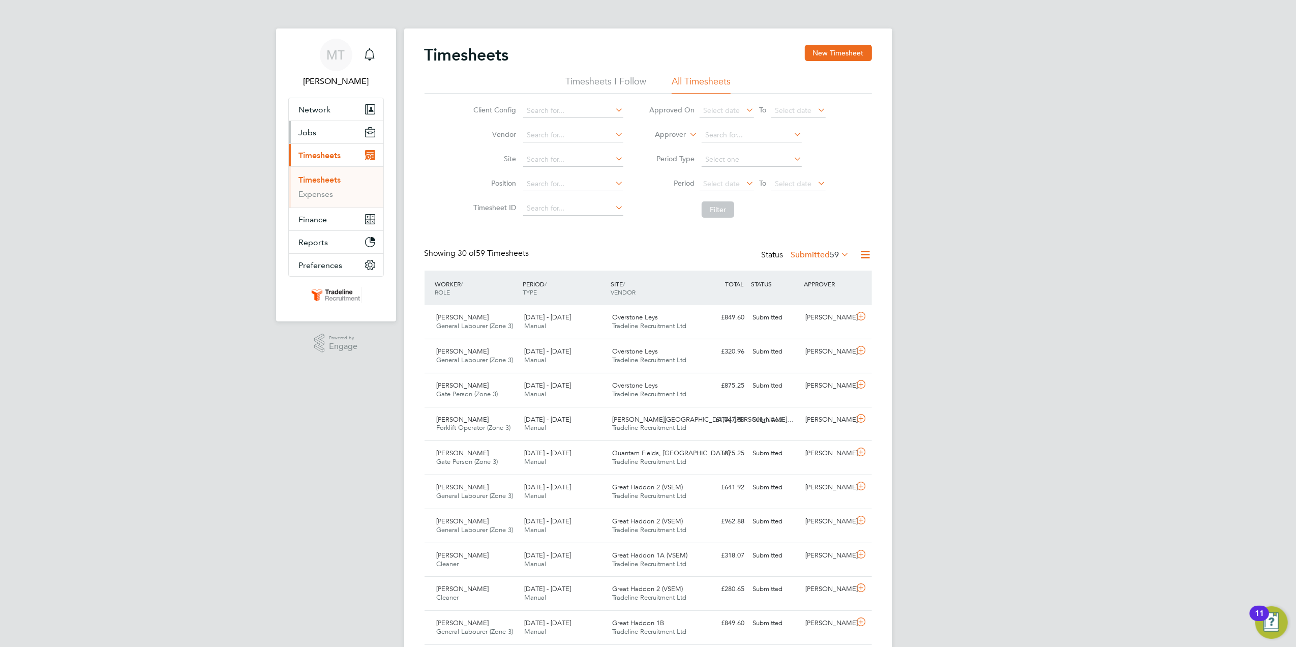
click at [311, 121] on button "Jobs" at bounding box center [336, 132] width 95 height 22
click at [339, 186] on link "Placements" at bounding box center [320, 186] width 42 height 10
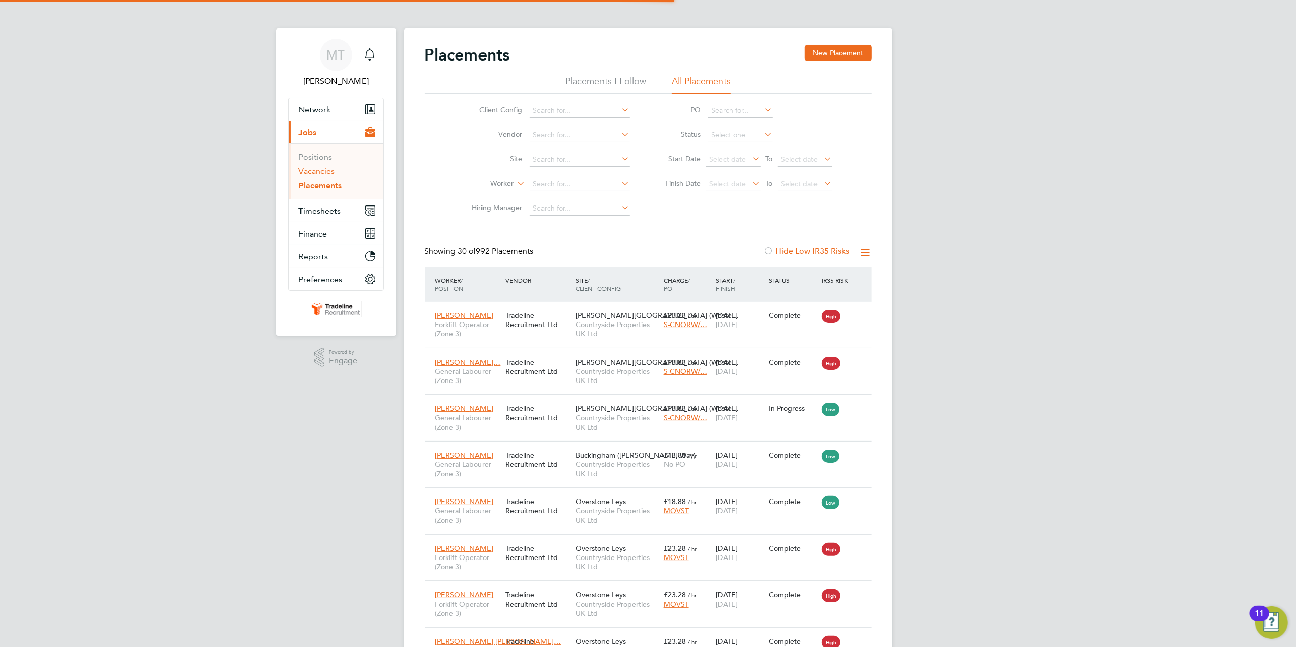
click at [306, 169] on link "Vacancies" at bounding box center [317, 171] width 36 height 10
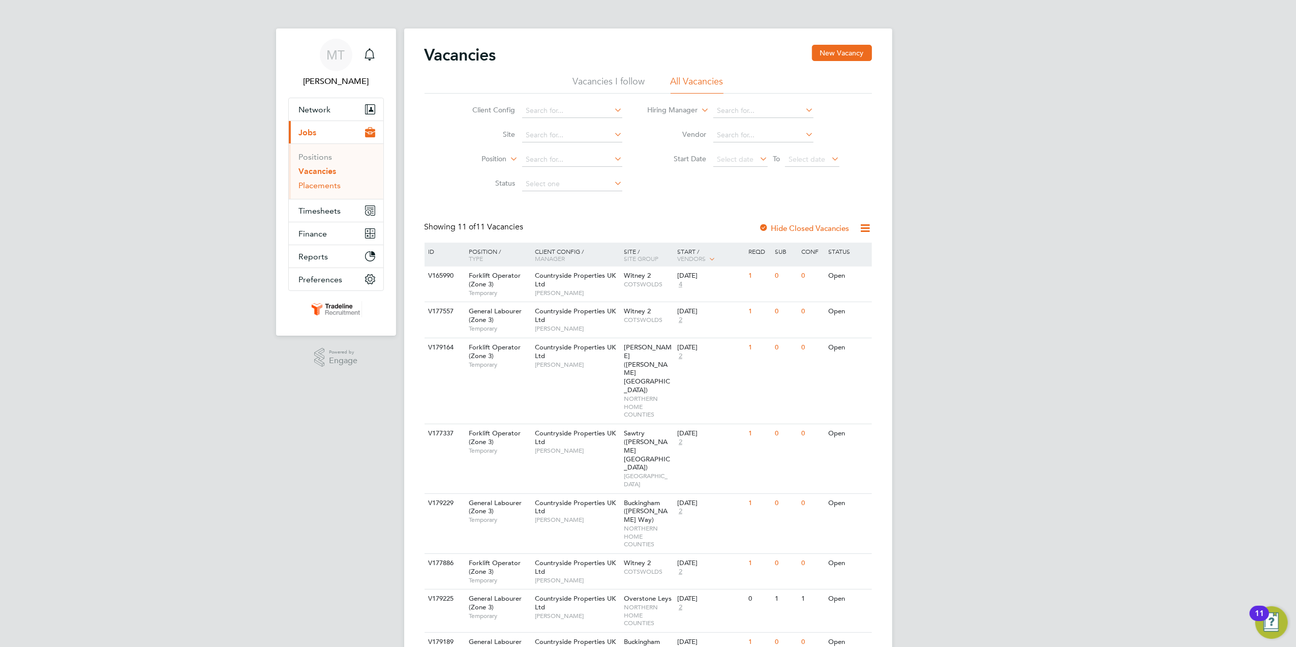
click at [330, 188] on link "Placements" at bounding box center [320, 186] width 42 height 10
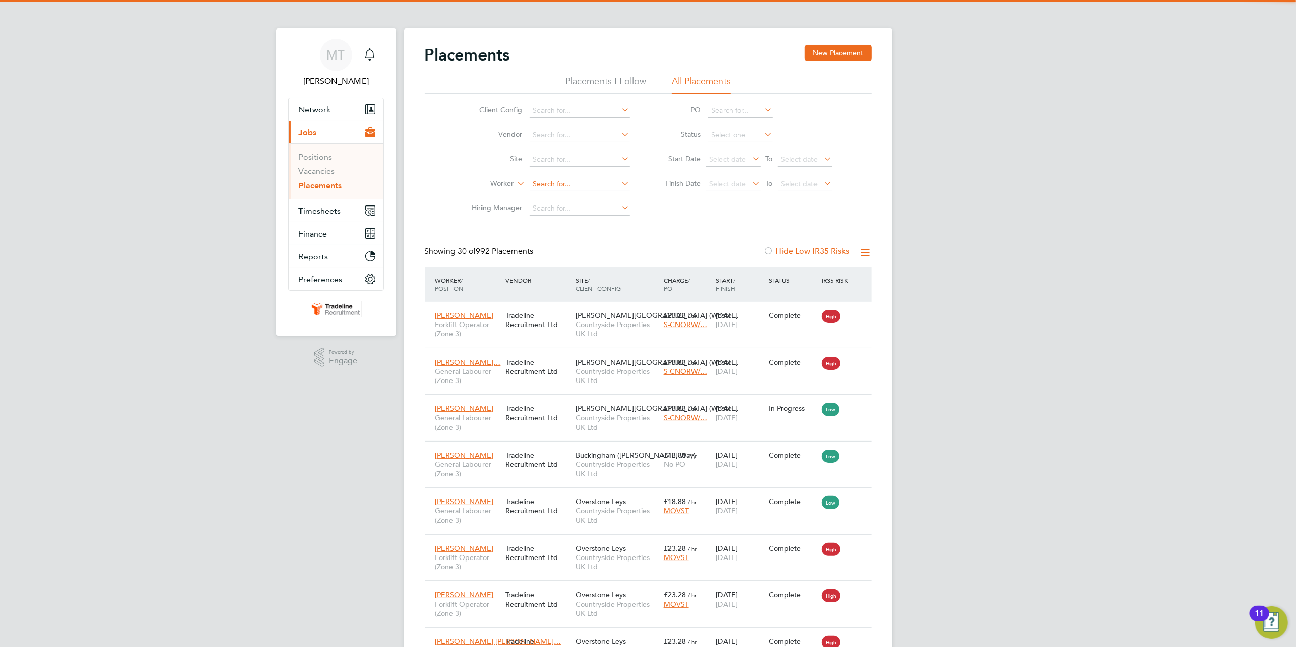
click at [561, 185] on input at bounding box center [580, 184] width 100 height 14
click at [599, 247] on li "Cons tantin Cosoana" at bounding box center [580, 254] width 102 height 14
type input "[PERSON_NAME]"
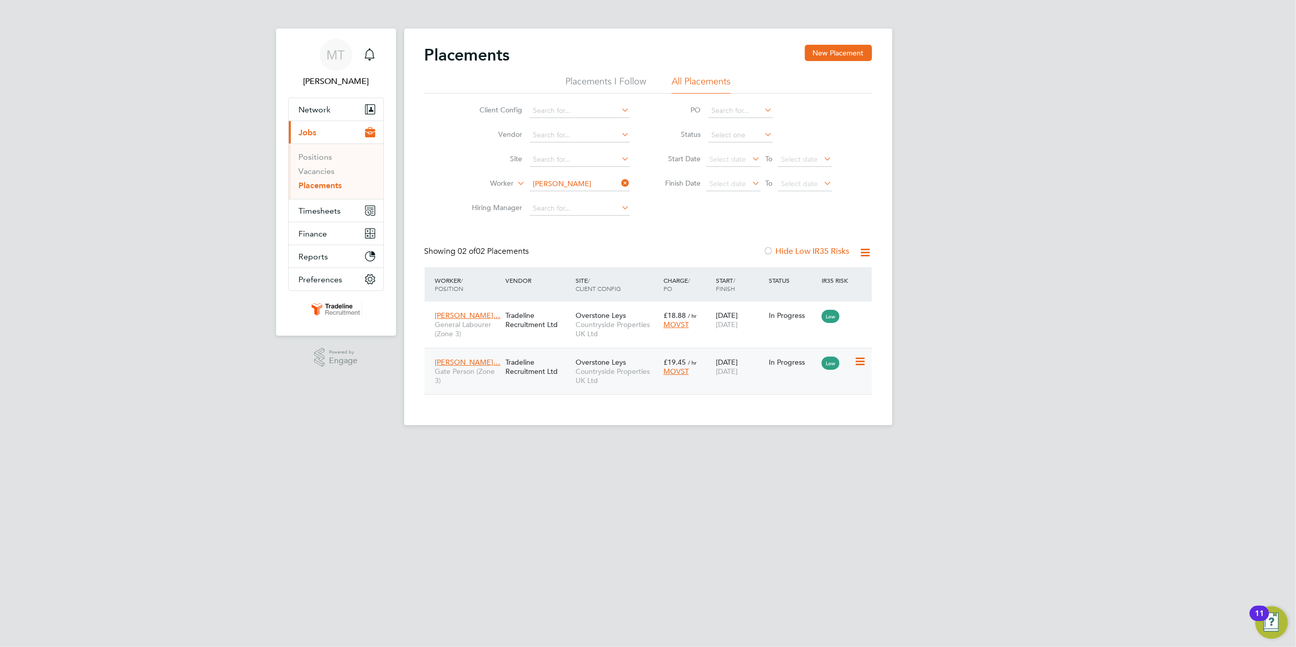
click at [755, 377] on div "18 Aug 2025 31 Oct 2025" at bounding box center [739, 366] width 53 height 28
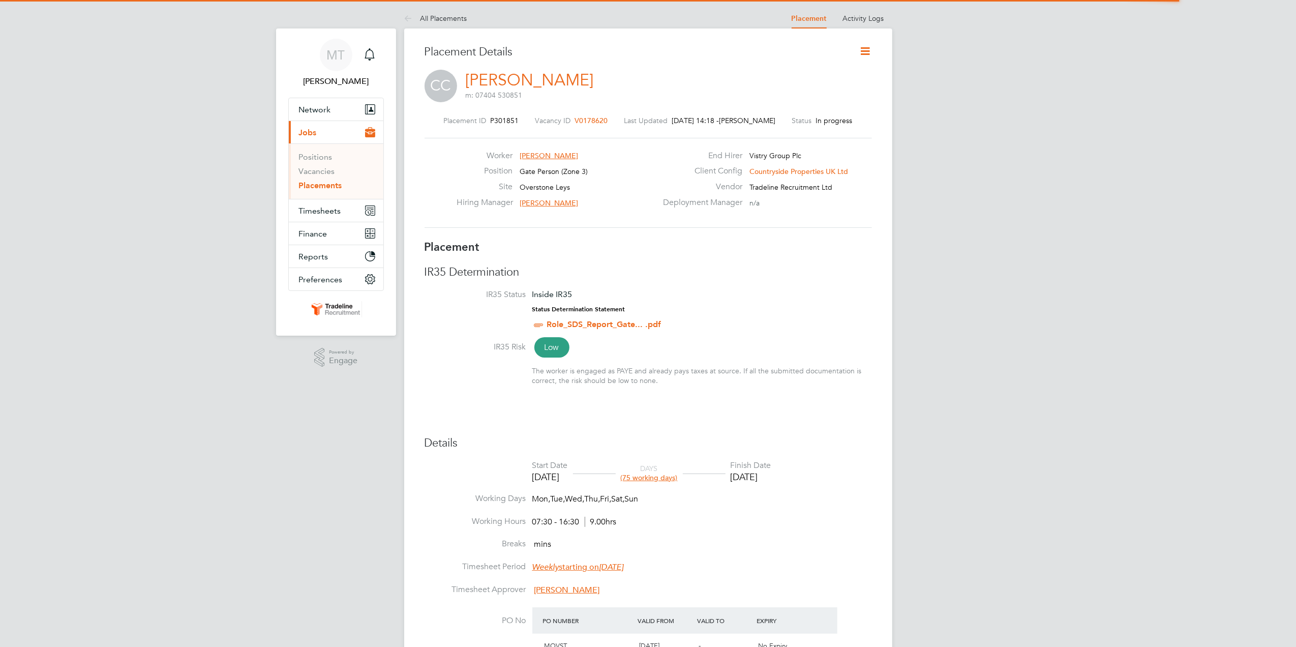
click at [864, 45] on icon at bounding box center [865, 51] width 13 height 13
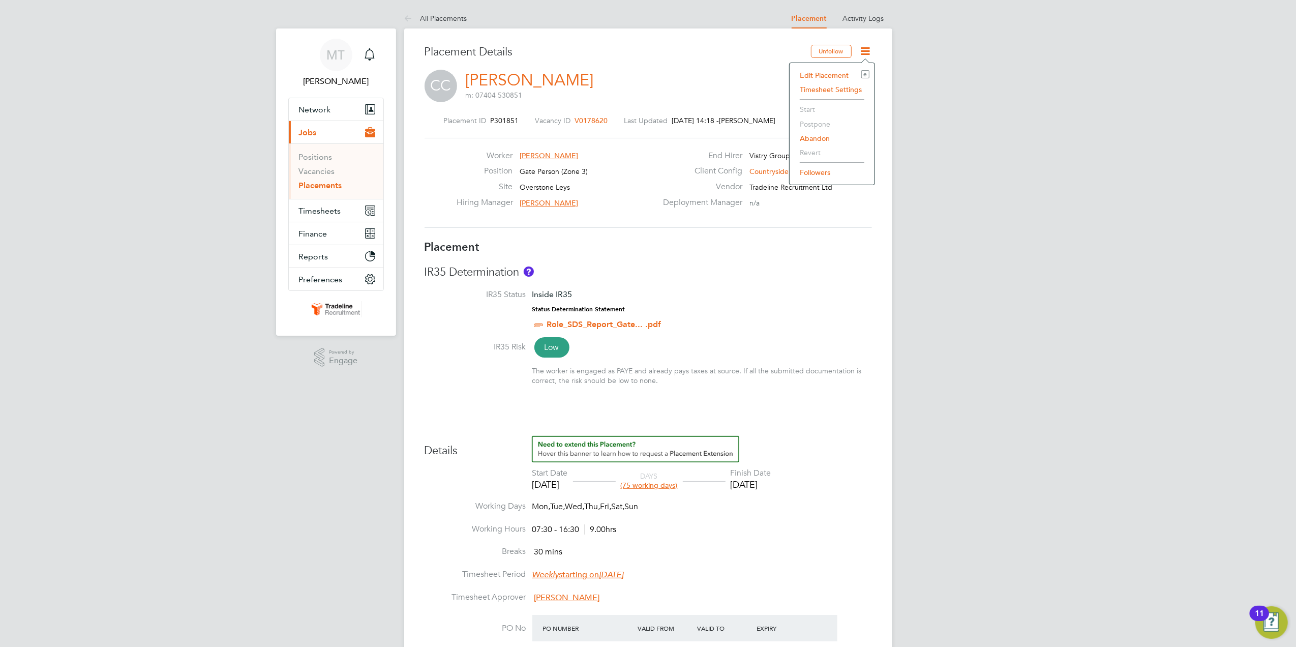
click at [782, 395] on li "IR35 Risk Low The worker is engaged as PAYE and already pays taxes at source. I…" at bounding box center [648, 368] width 447 height 53
click at [985, 522] on div "MT [PERSON_NAME] Notifications Applications: Network Team Members Businesses Si…" at bounding box center [648, 531] width 1296 height 1062
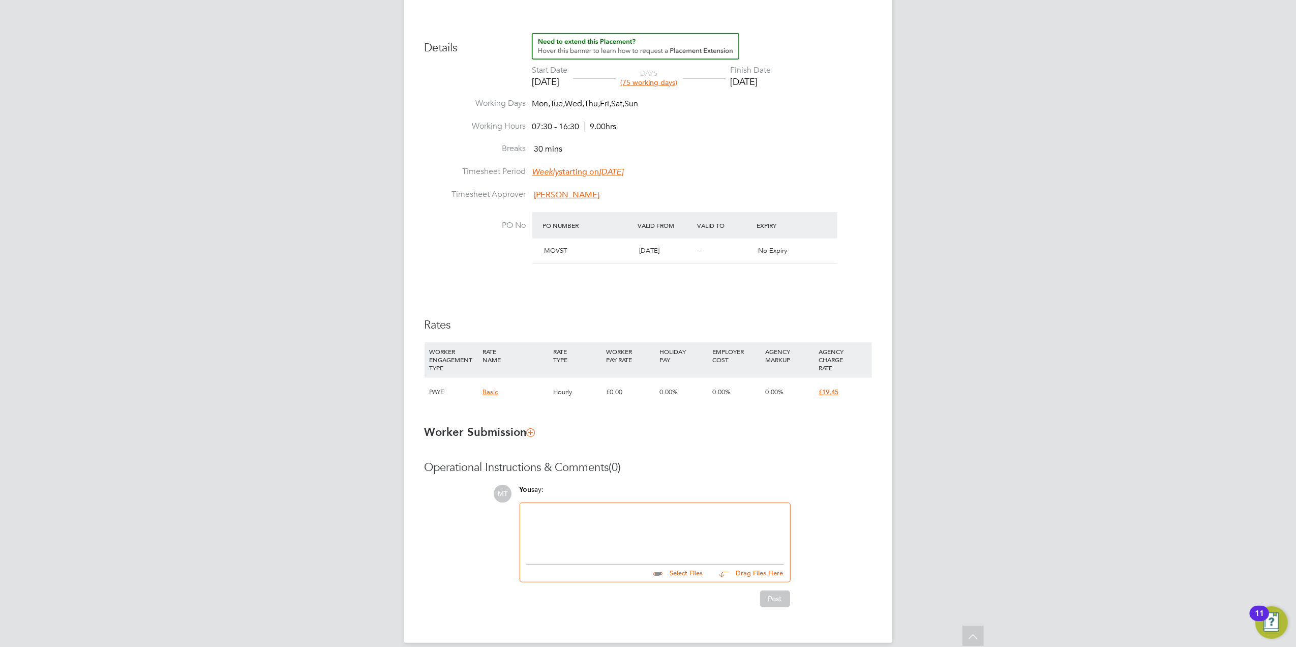
scroll to position [418, 0]
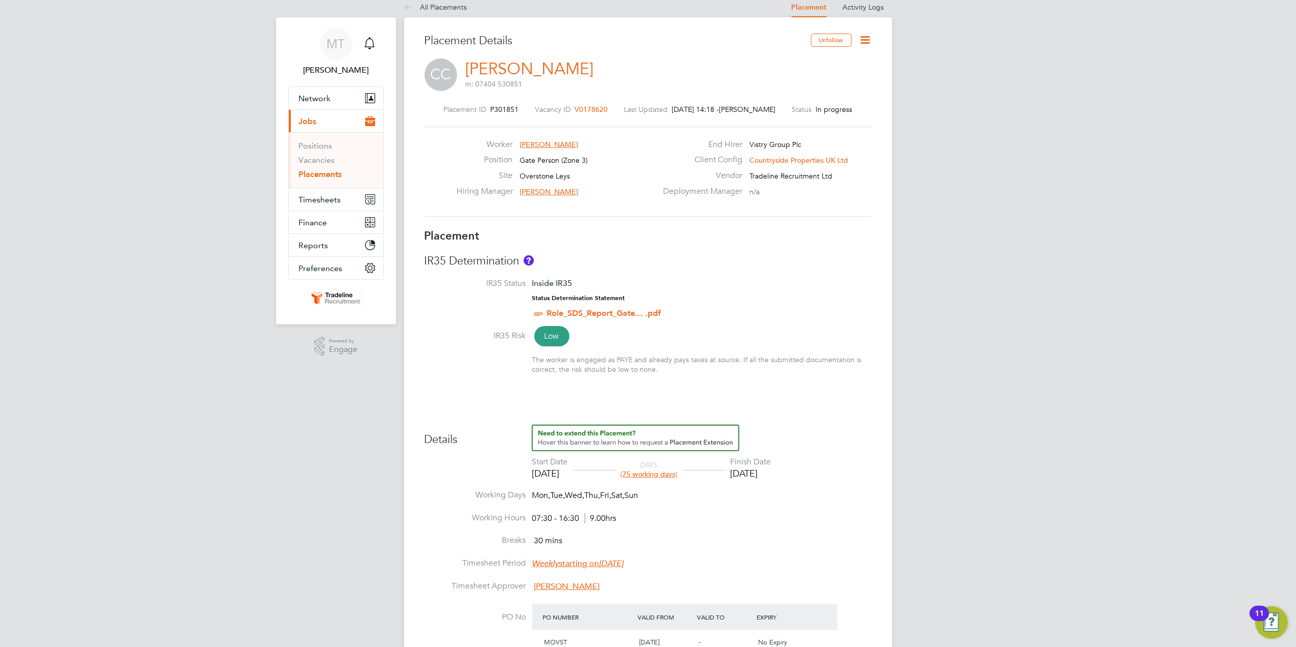
click at [318, 178] on link "Placements" at bounding box center [320, 174] width 43 height 10
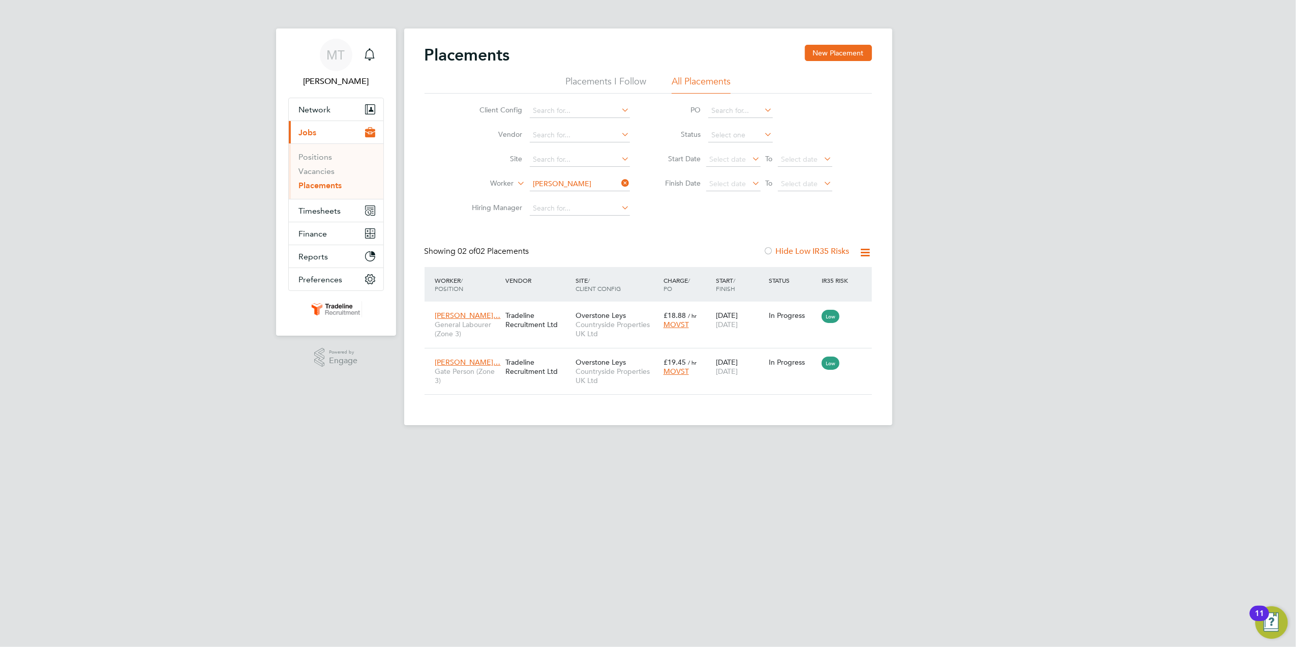
click at [589, 183] on input "[PERSON_NAME]" at bounding box center [580, 184] width 100 height 14
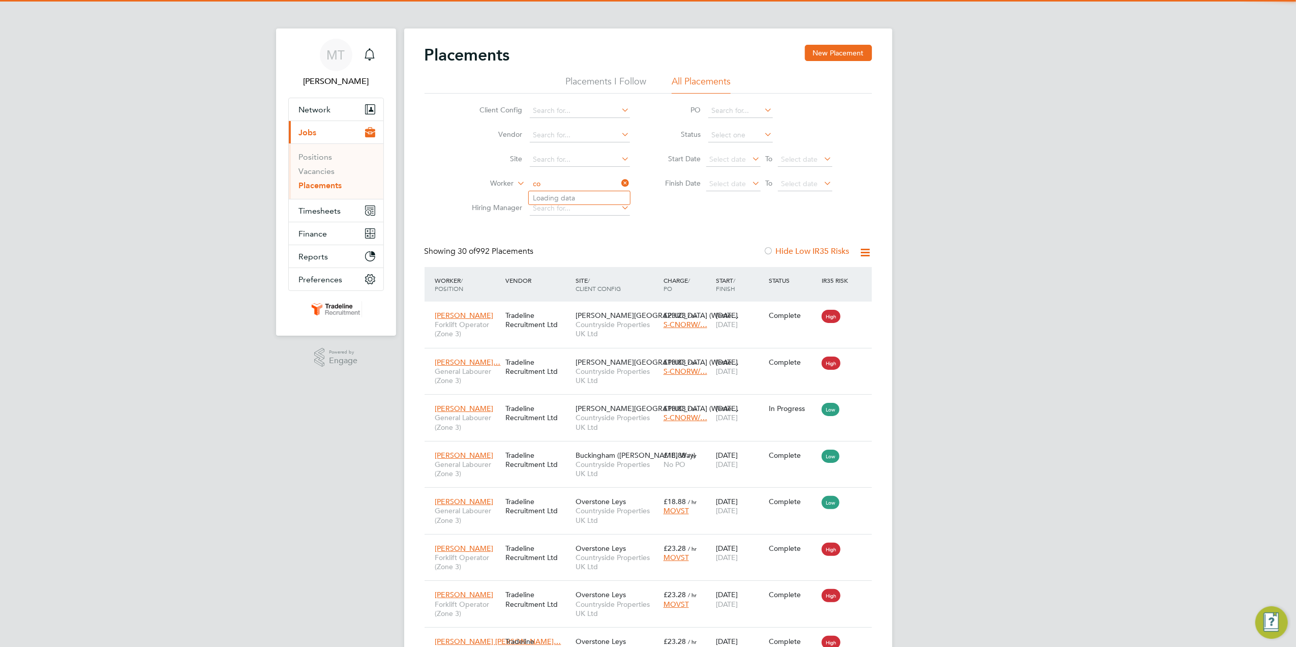
scroll to position [38, 88]
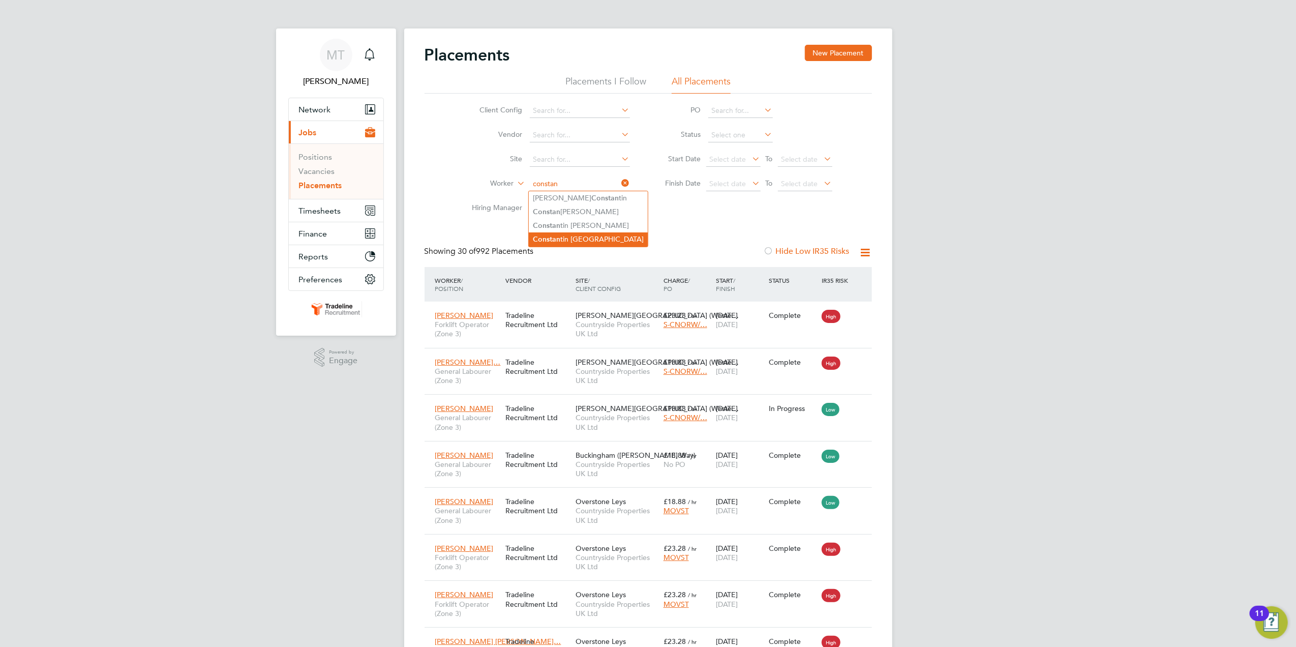
click at [599, 232] on li "Constan tin Cosoana" at bounding box center [588, 239] width 119 height 14
type input "[PERSON_NAME]"
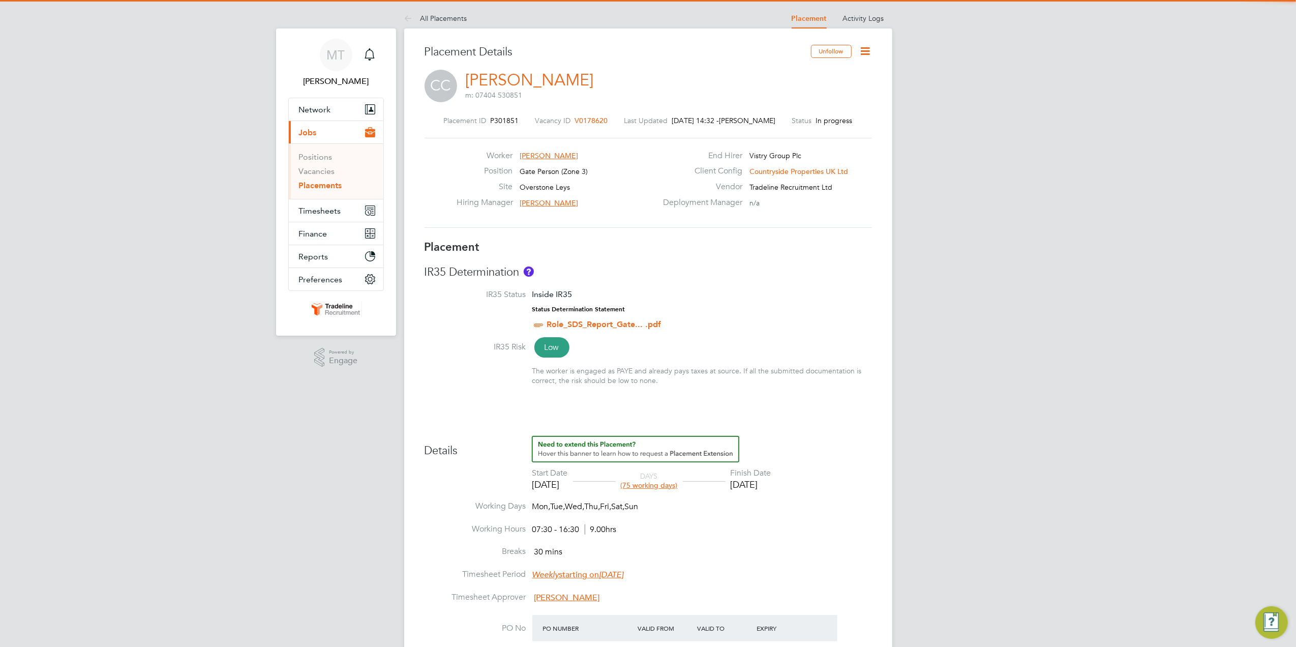
click at [867, 52] on icon at bounding box center [865, 51] width 13 height 13
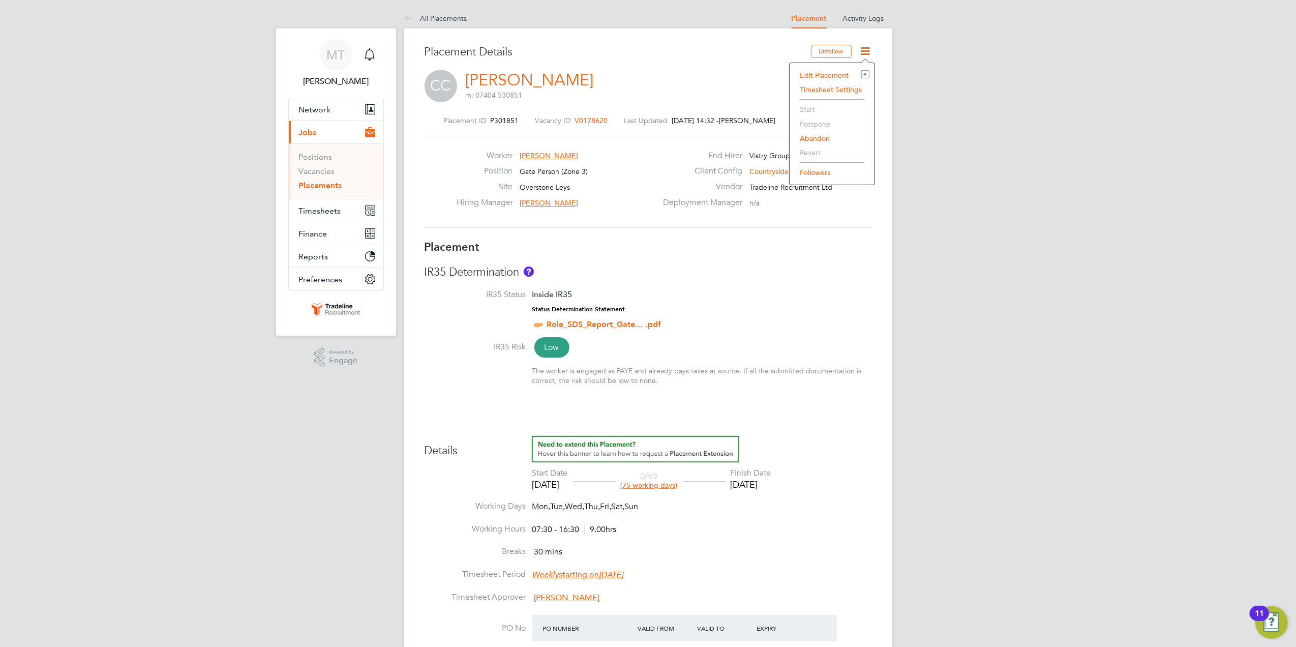
click at [846, 86] on li "Timesheet Settings" at bounding box center [832, 89] width 75 height 14
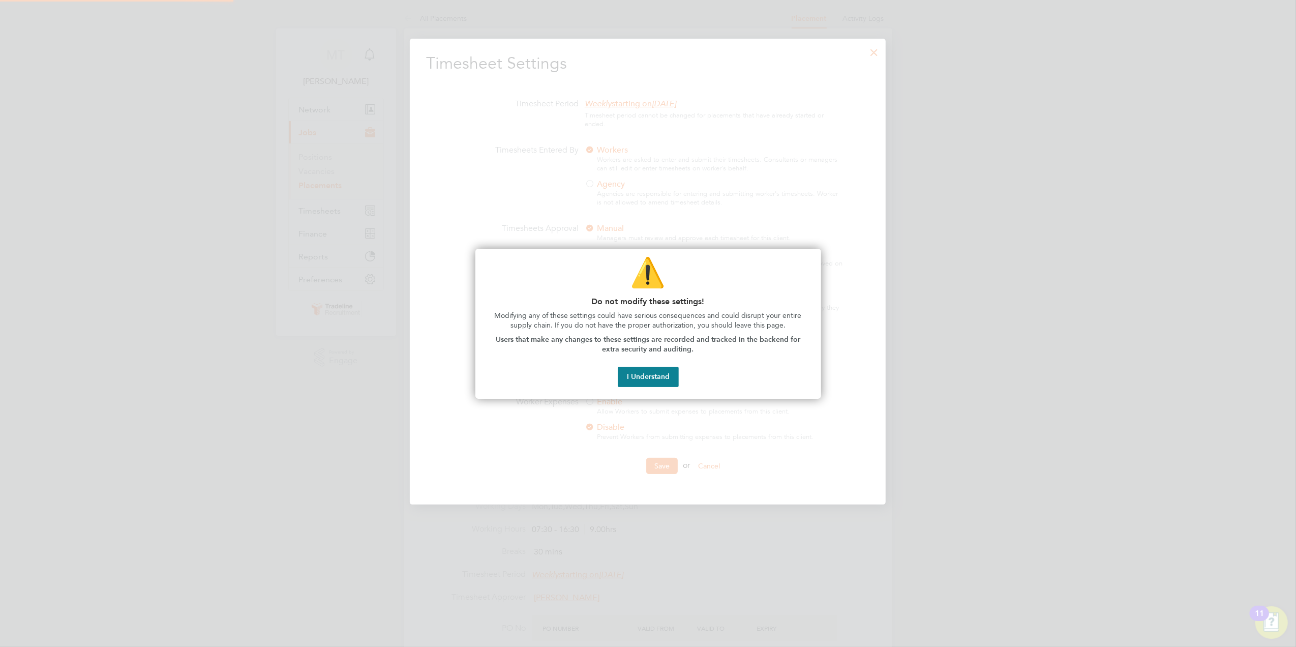
scroll to position [5, 5]
click at [633, 375] on button "I Understand" at bounding box center [648, 377] width 61 height 20
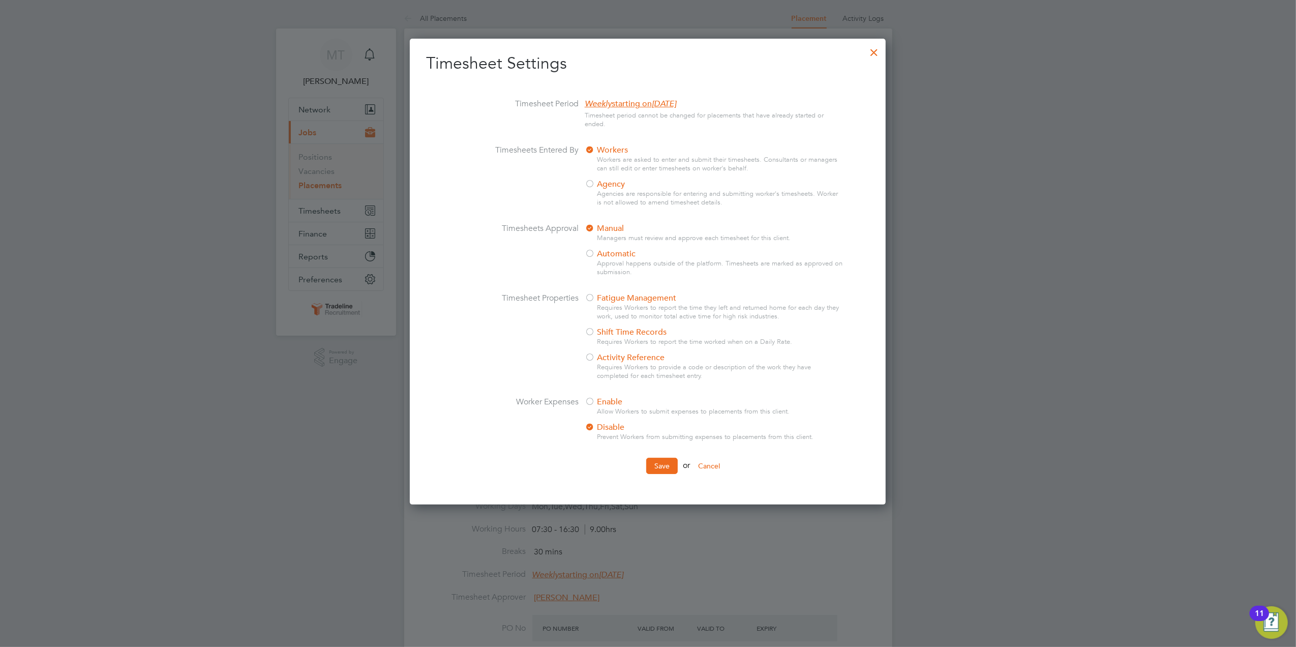
click at [590, 185] on div at bounding box center [590, 184] width 10 height 10
click at [670, 463] on button "Save" at bounding box center [662, 466] width 32 height 16
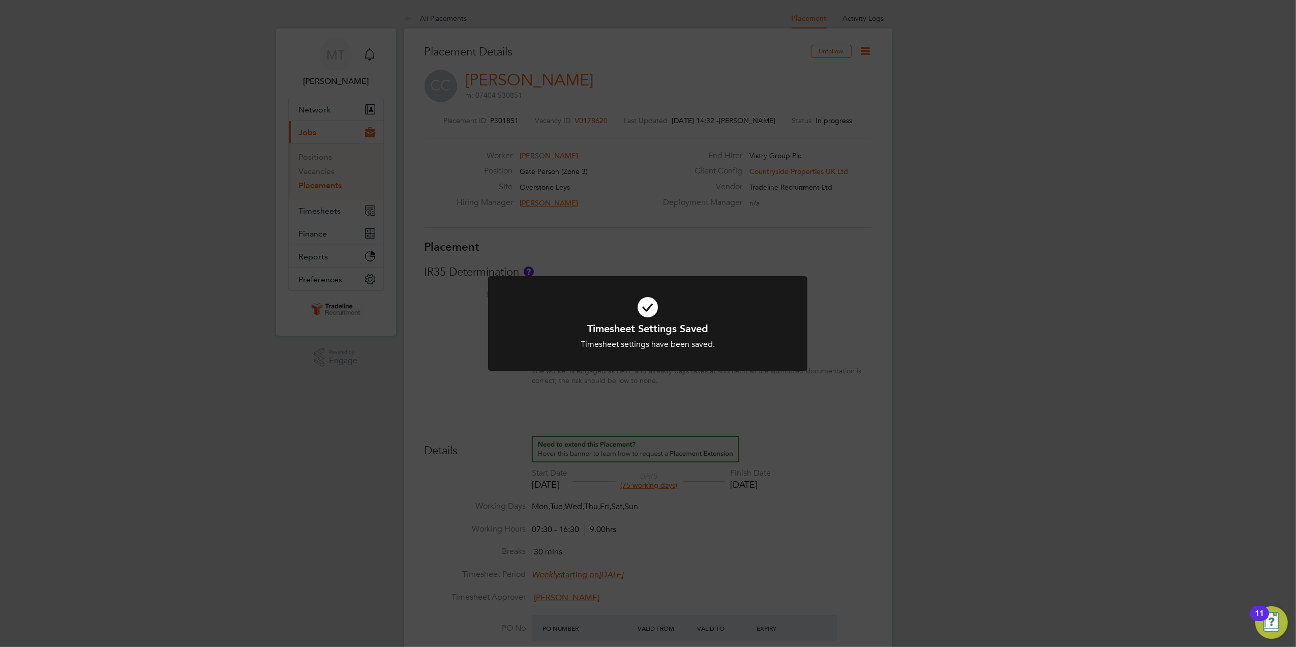
click at [971, 283] on div "Timesheet Settings Saved Timesheet settings have been saved. Cancel Okay" at bounding box center [648, 323] width 1296 height 647
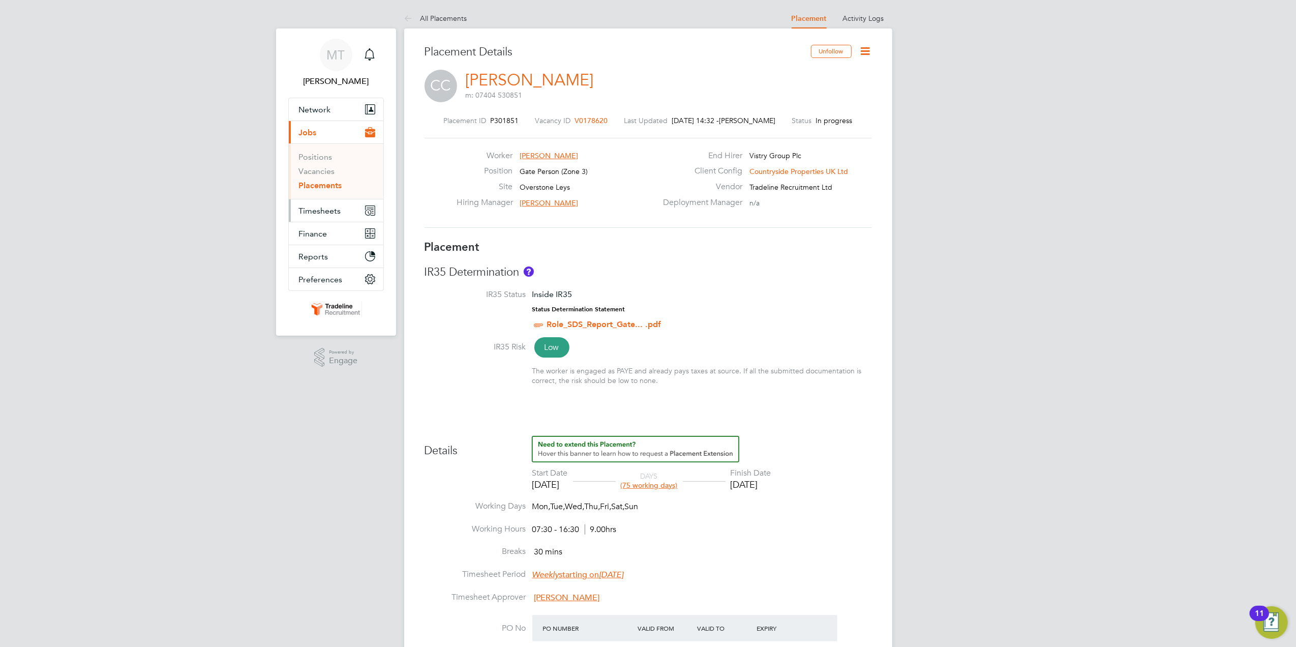
click at [328, 206] on span "Timesheets" at bounding box center [320, 211] width 42 height 10
click at [340, 180] on link "Timesheets" at bounding box center [320, 180] width 42 height 10
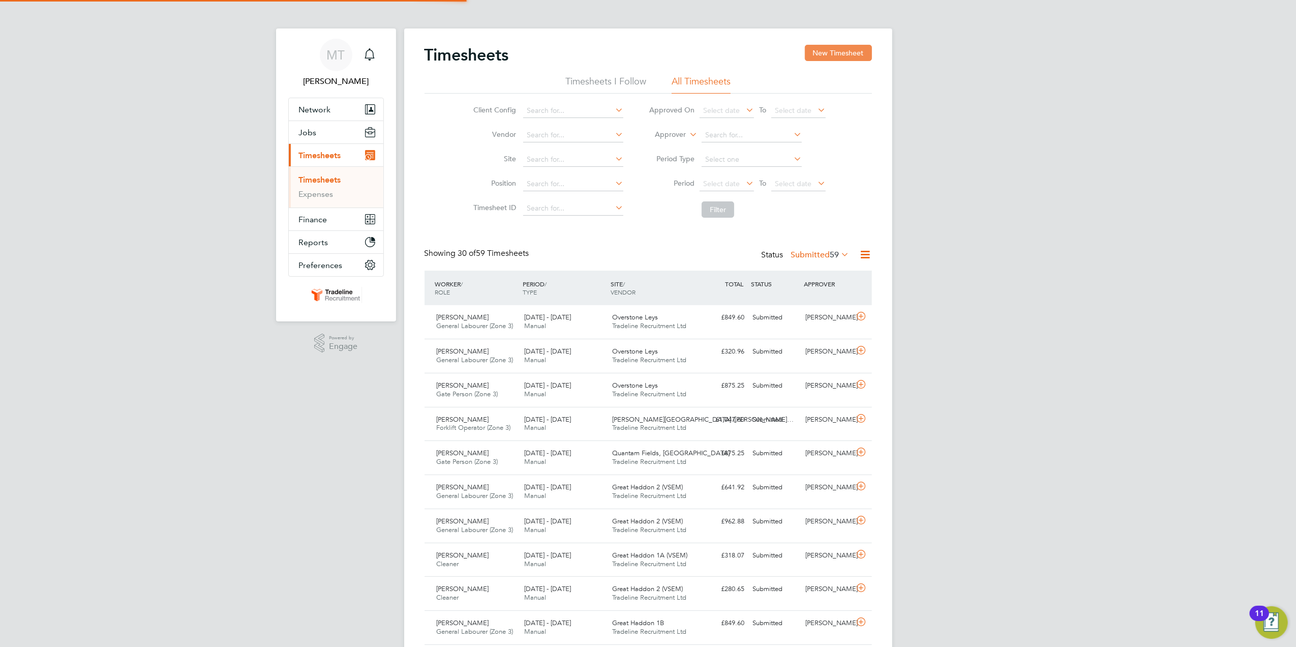
click at [832, 53] on button "New Timesheet" at bounding box center [838, 53] width 67 height 16
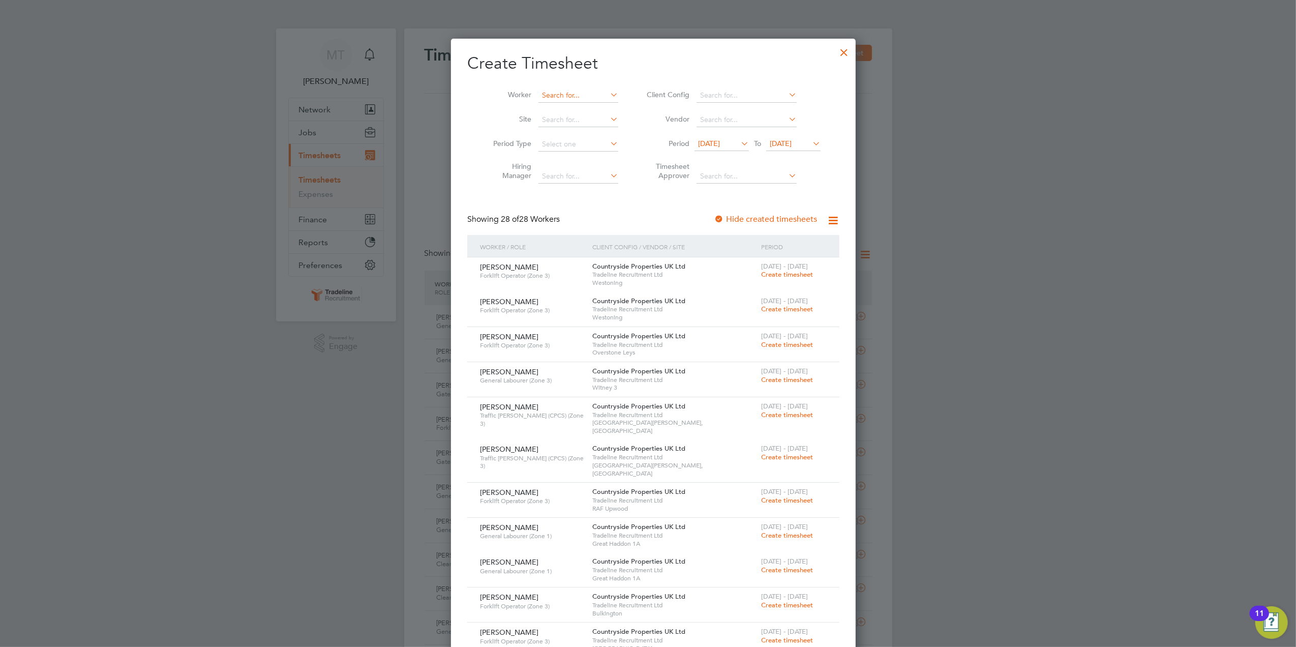
click at [554, 94] on input at bounding box center [578, 95] width 80 height 14
click at [560, 159] on li "Cons tantin [GEOGRAPHIC_DATA]" at bounding box center [583, 165] width 102 height 14
type input "[PERSON_NAME]"
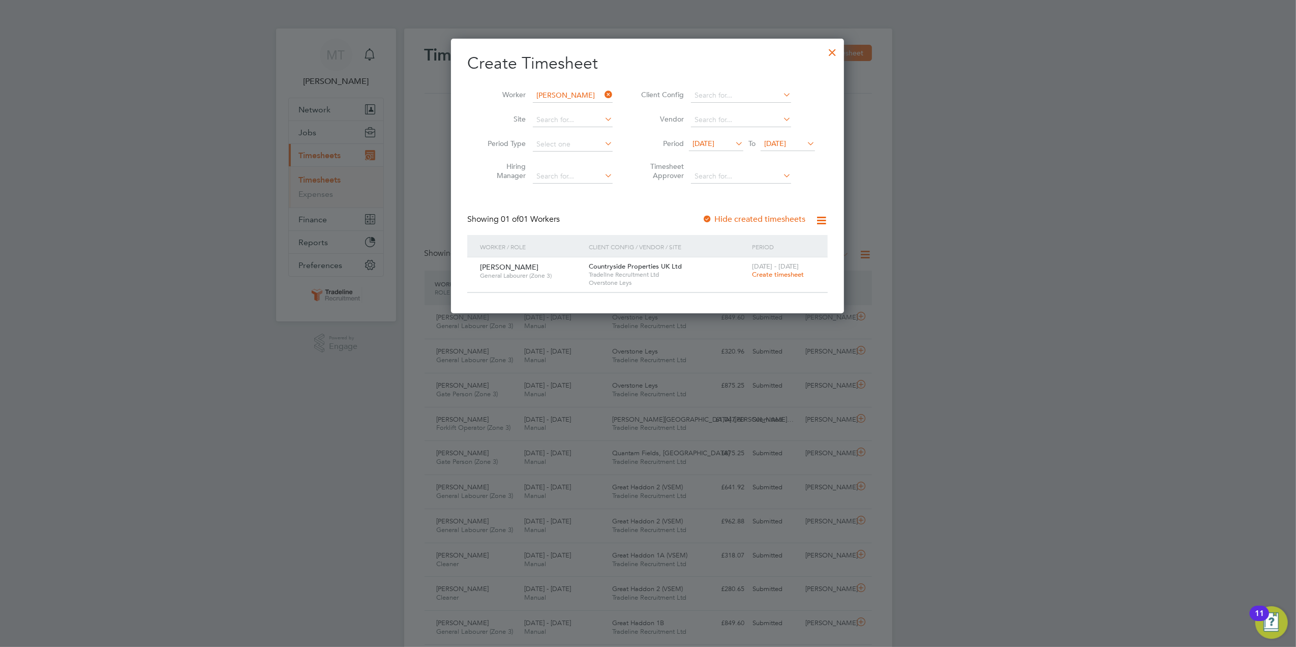
click at [714, 141] on span "[DATE]" at bounding box center [704, 143] width 22 height 9
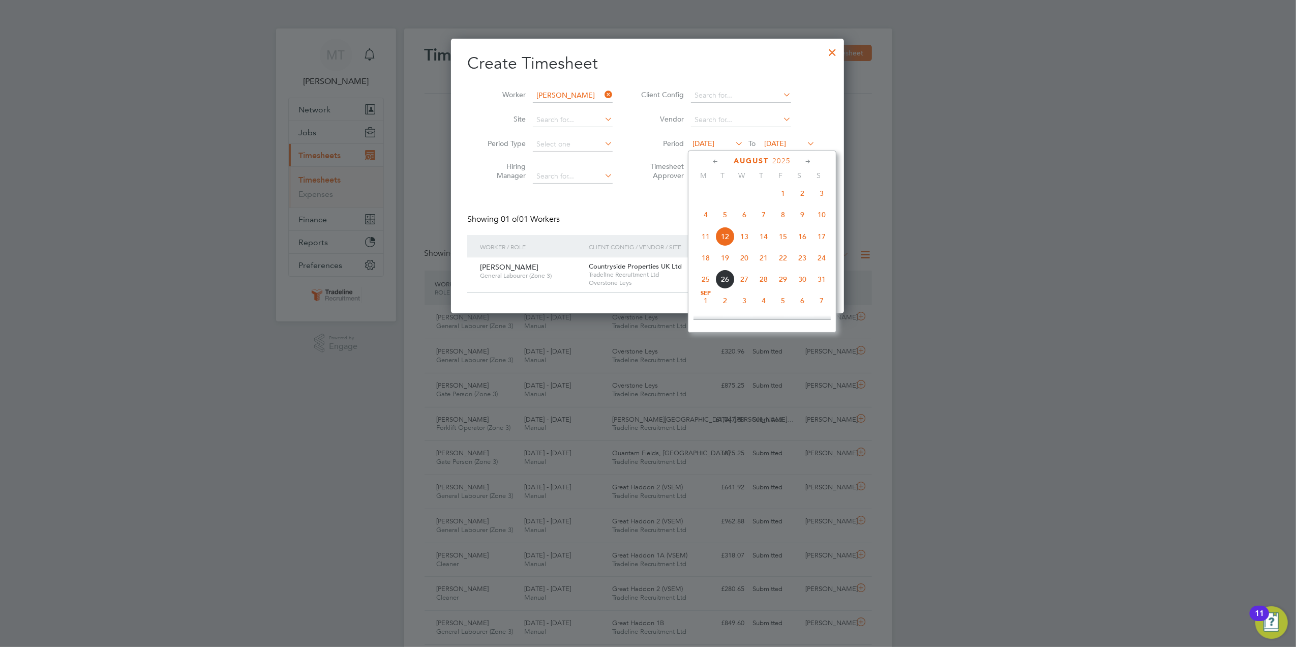
click at [706, 263] on span "18" at bounding box center [705, 257] width 19 height 19
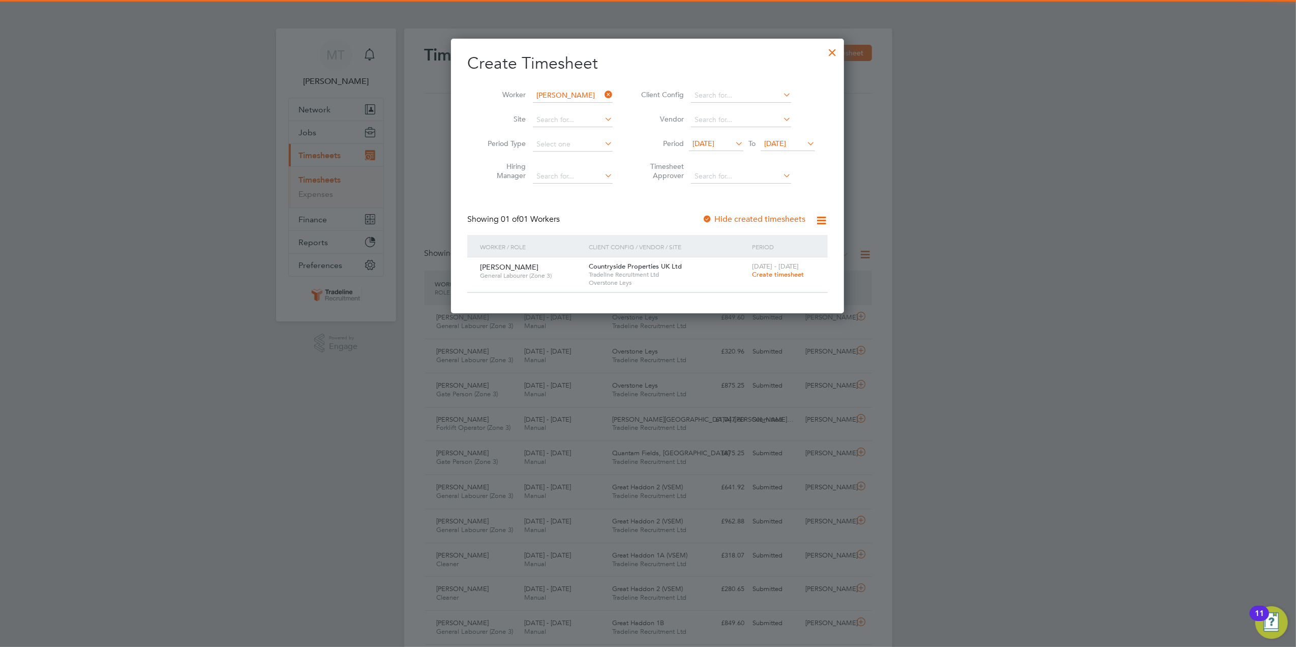
click at [786, 142] on span "[DATE]" at bounding box center [775, 143] width 22 height 9
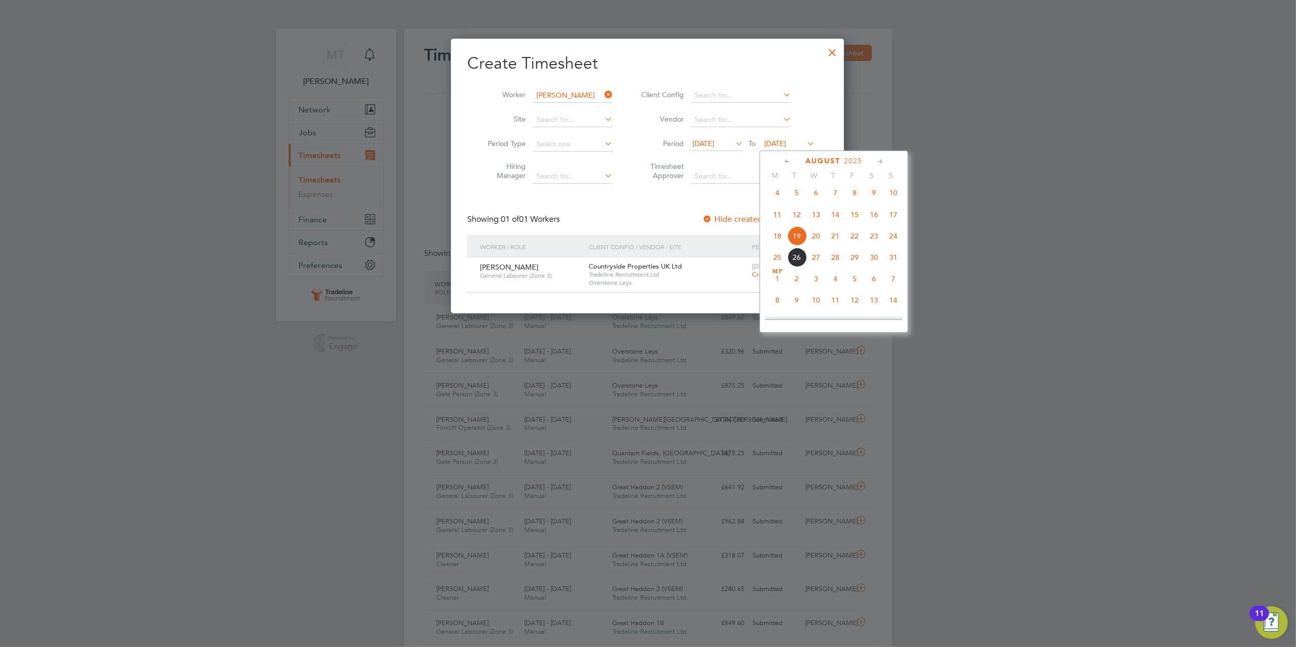
click at [892, 260] on span "31" at bounding box center [893, 257] width 19 height 19
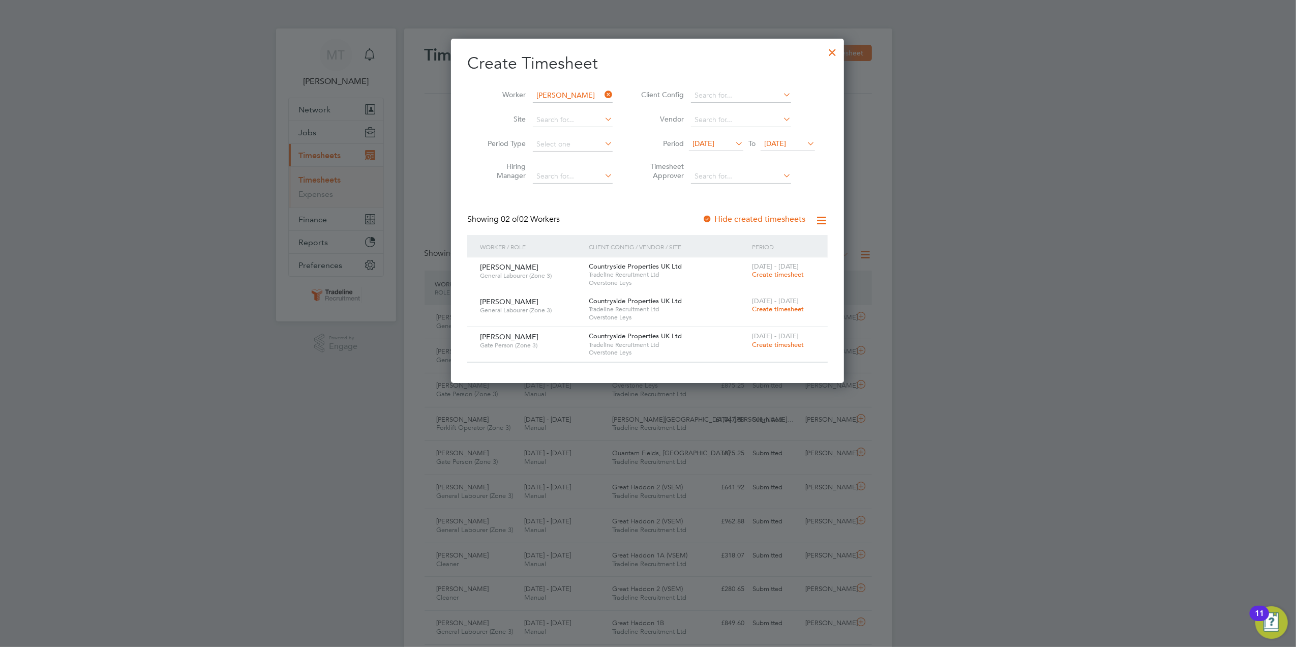
click at [830, 51] on div at bounding box center [832, 50] width 18 height 18
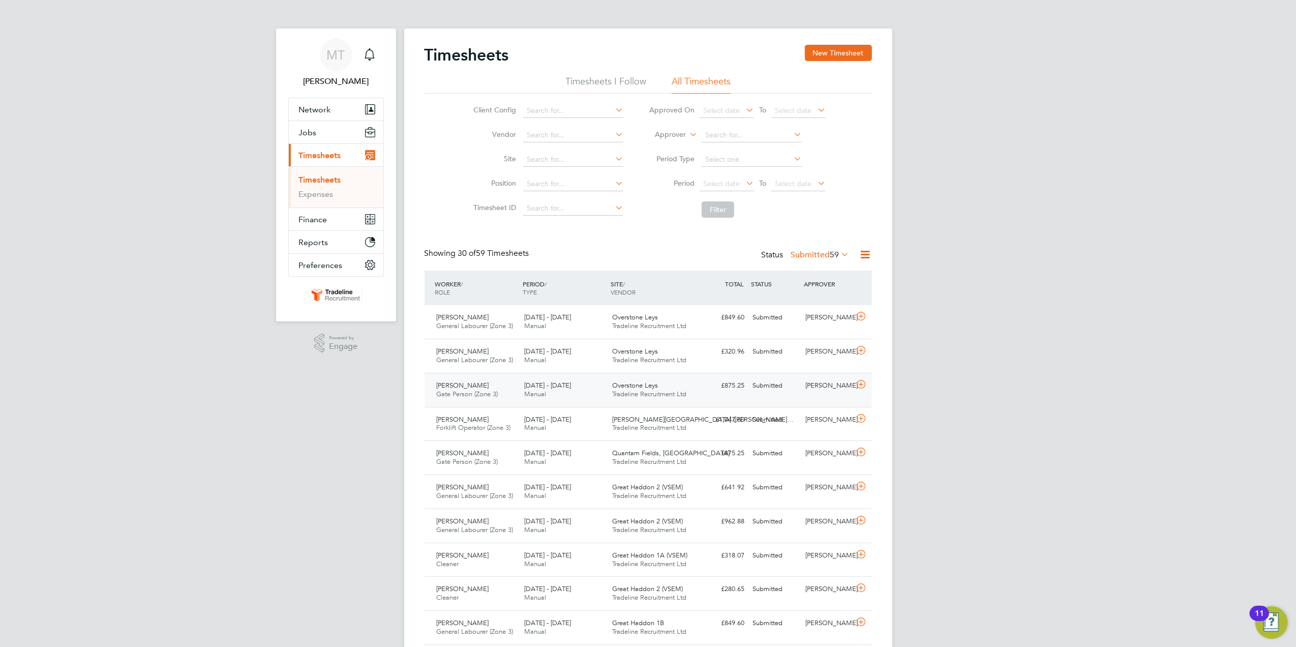
click at [714, 398] on div "Constantin Cosoana Gate Person (Zone 3) [DATE] - [DATE] [DATE] - [DATE] Manual …" at bounding box center [648, 390] width 447 height 34
